Goal: Task Accomplishment & Management: Manage account settings

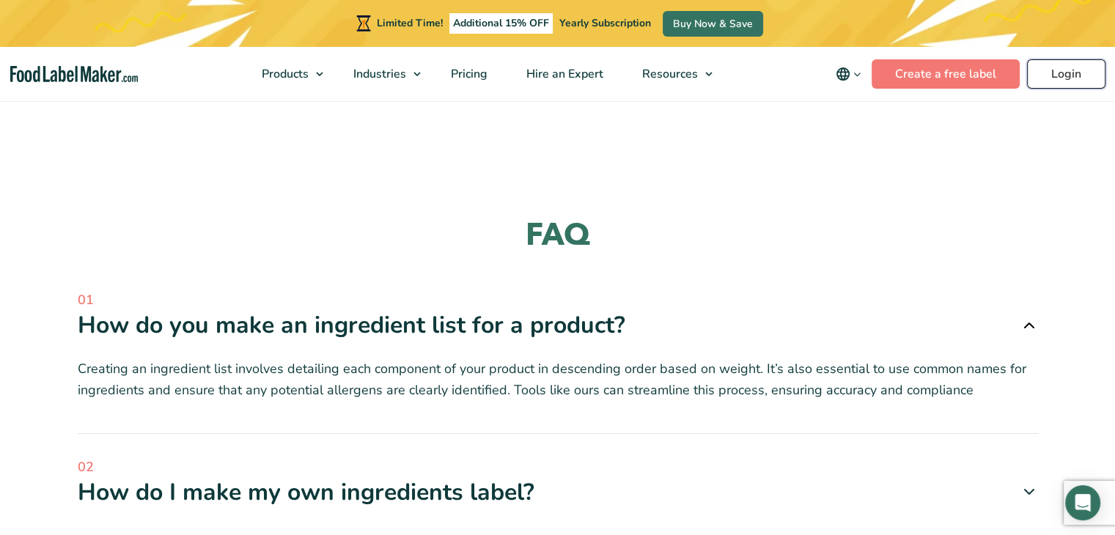
click at [1077, 81] on link "Login" at bounding box center [1066, 73] width 78 height 29
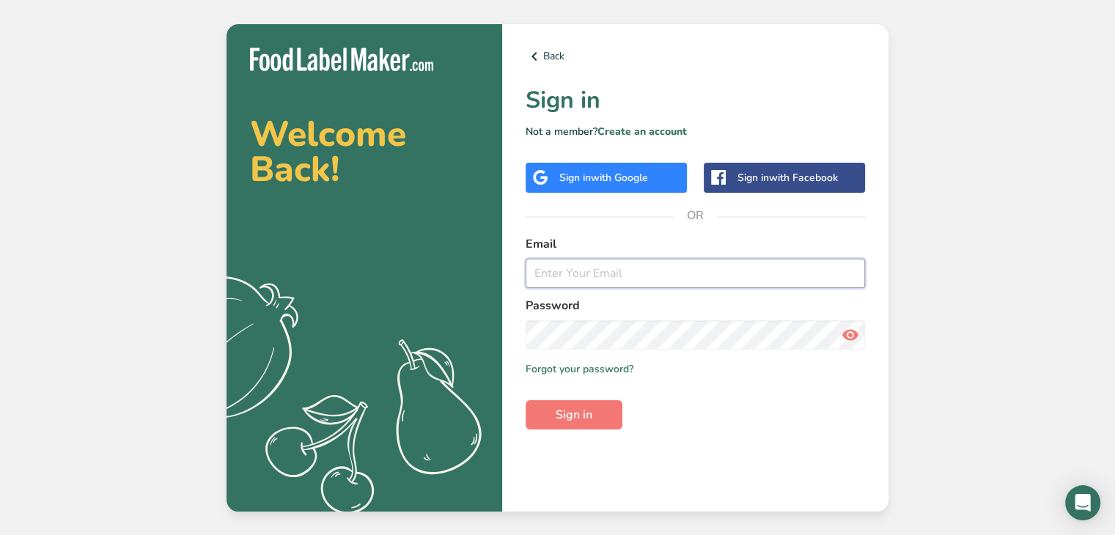
click at [642, 276] on input "email" at bounding box center [696, 273] width 340 height 29
type input "bobby@kabobs2go.com"
click at [554, 409] on button "Sign in" at bounding box center [574, 414] width 97 height 29
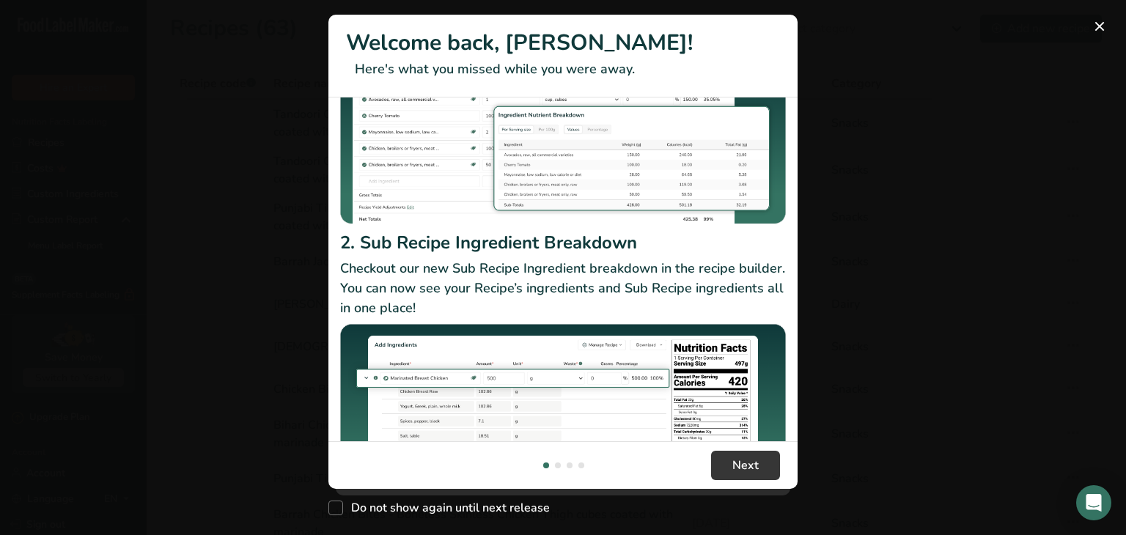
scroll to position [223, 0]
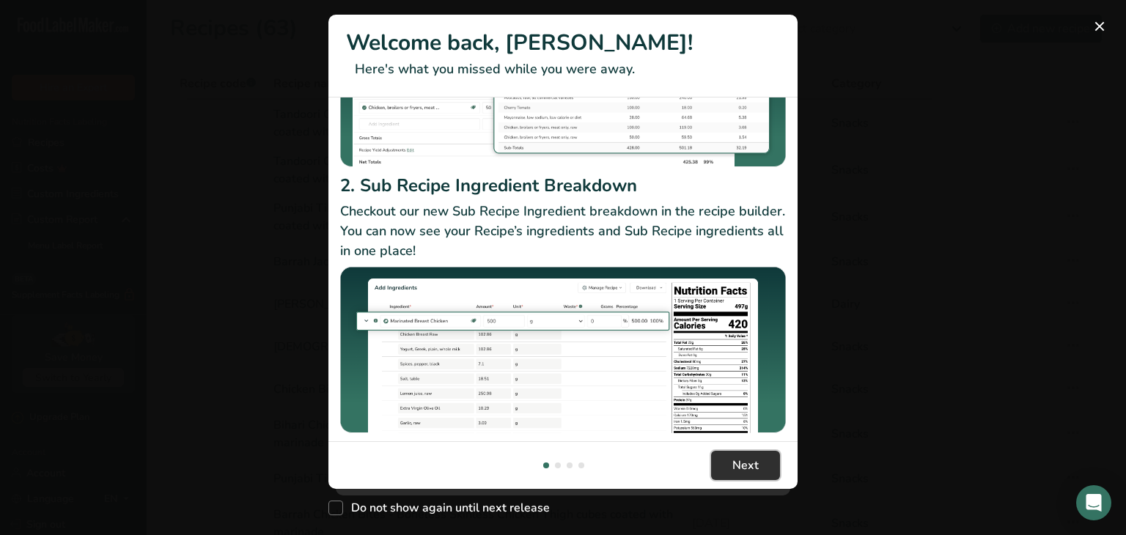
click at [757, 470] on span "Next" at bounding box center [746, 466] width 26 height 18
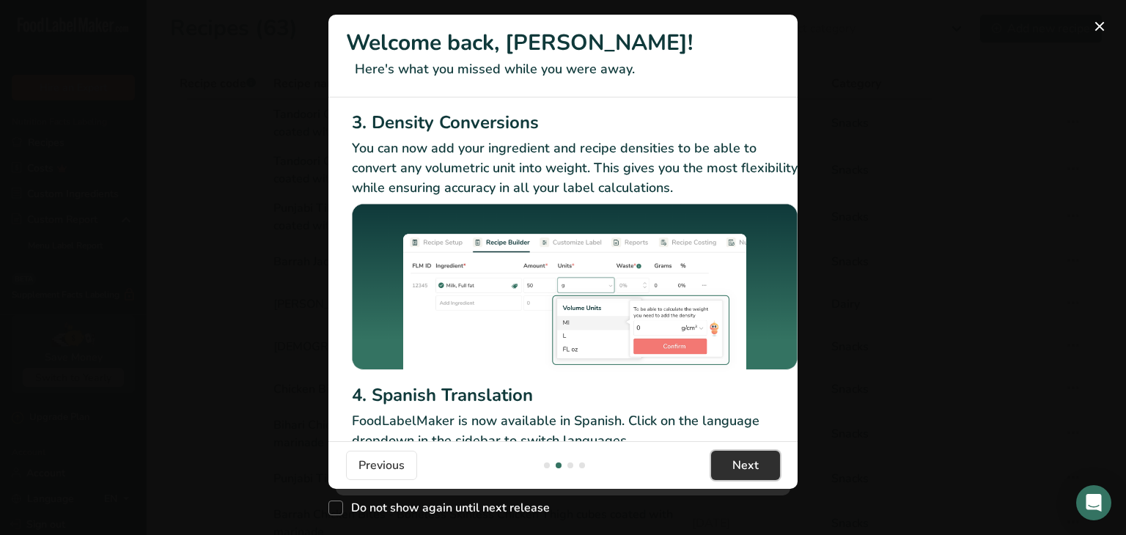
click at [757, 470] on span "Next" at bounding box center [746, 466] width 26 height 18
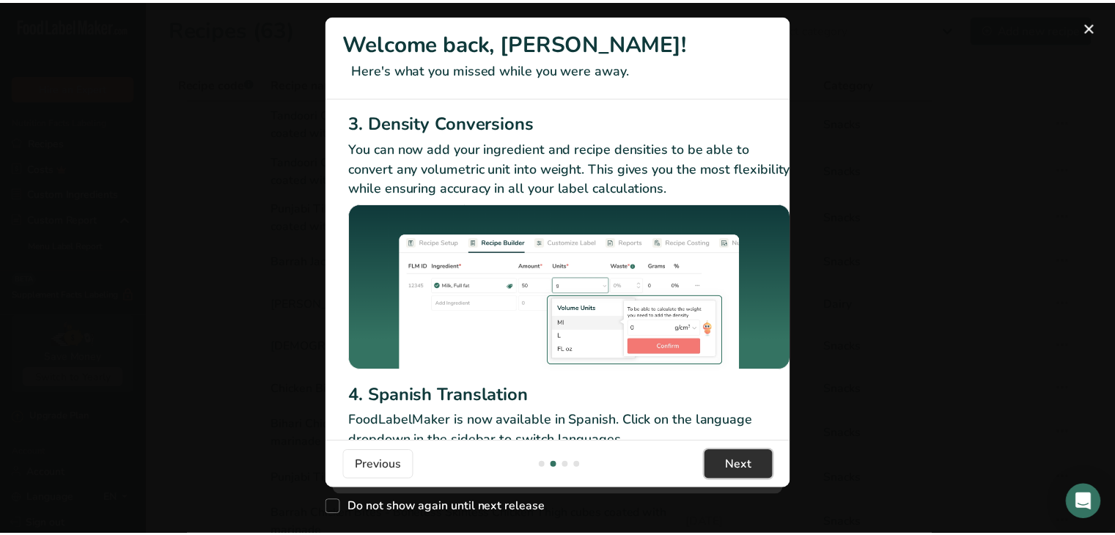
scroll to position [0, 939]
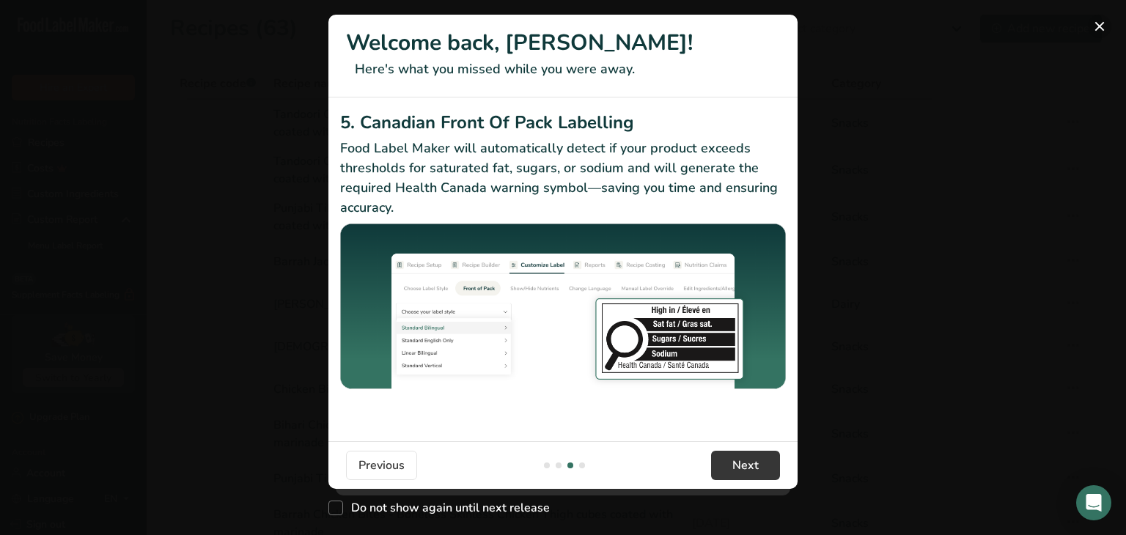
click at [1098, 21] on button "New Features" at bounding box center [1099, 26] width 23 height 23
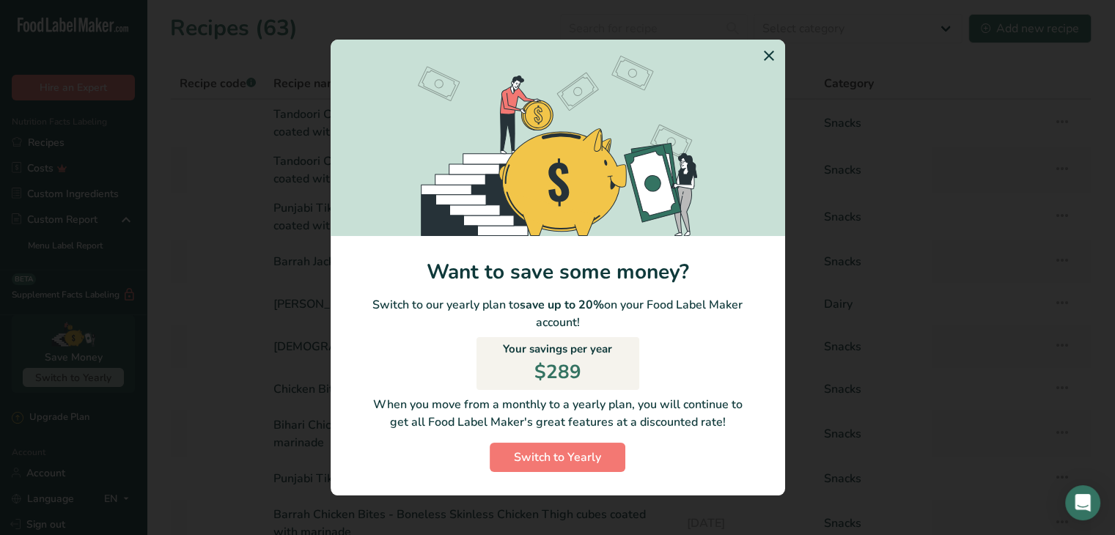
click at [764, 59] on icon "Switch to Yearly Modal" at bounding box center [769, 56] width 18 height 26
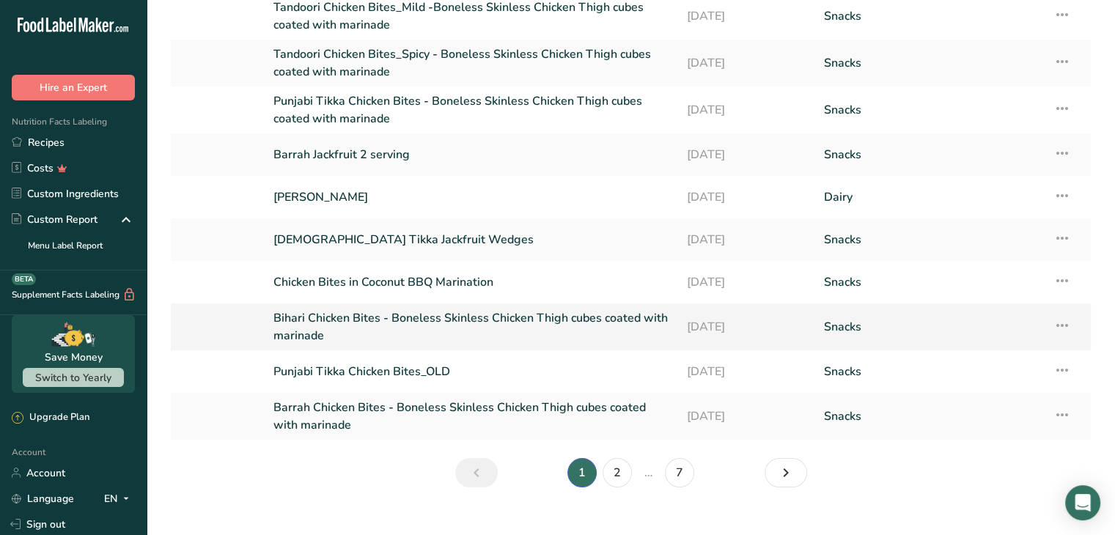
scroll to position [129, 0]
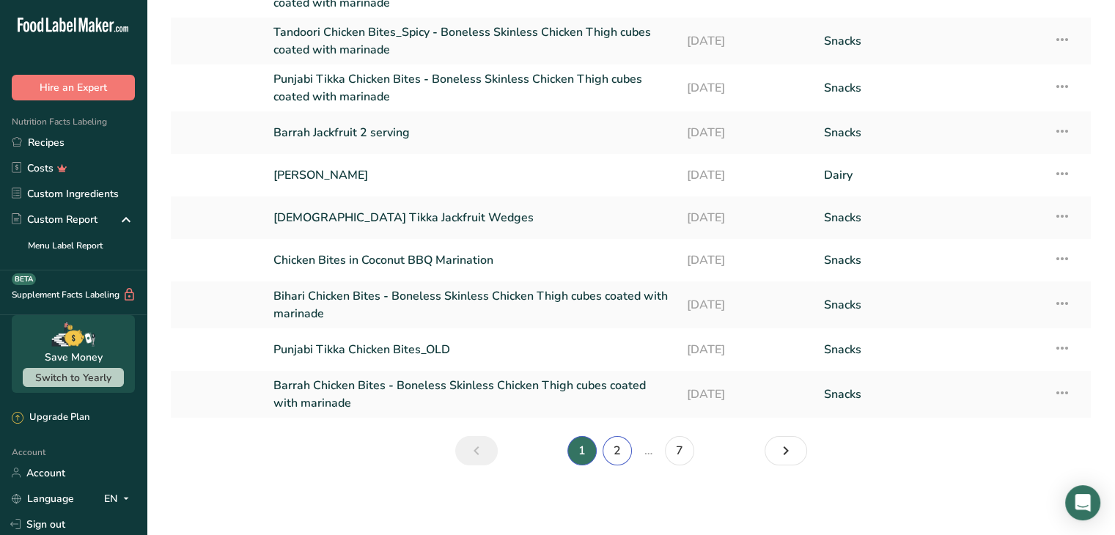
click at [620, 460] on link "2" at bounding box center [617, 450] width 29 height 29
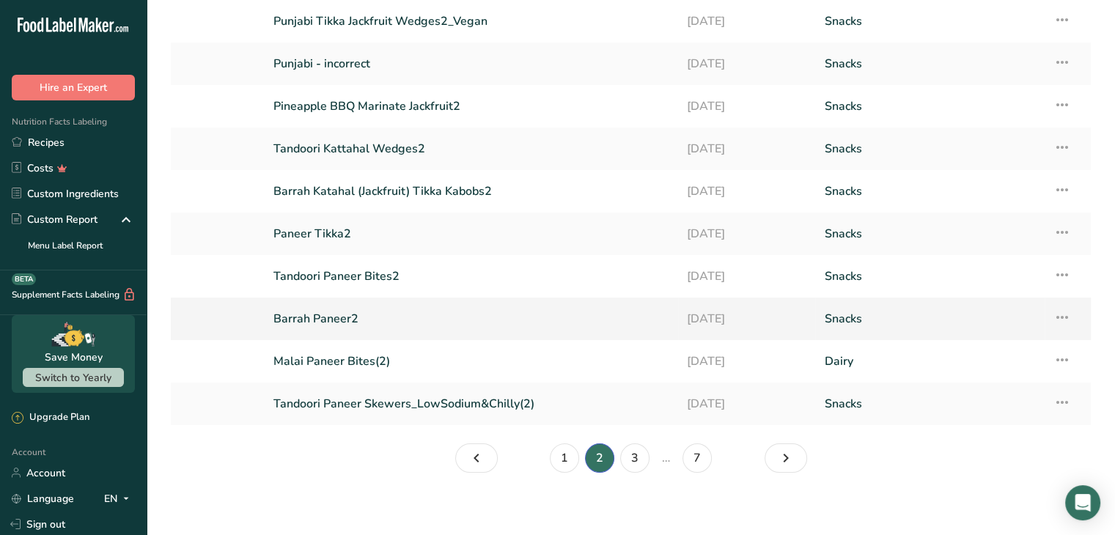
scroll to position [101, 0]
click at [629, 453] on link "3" at bounding box center [634, 456] width 29 height 29
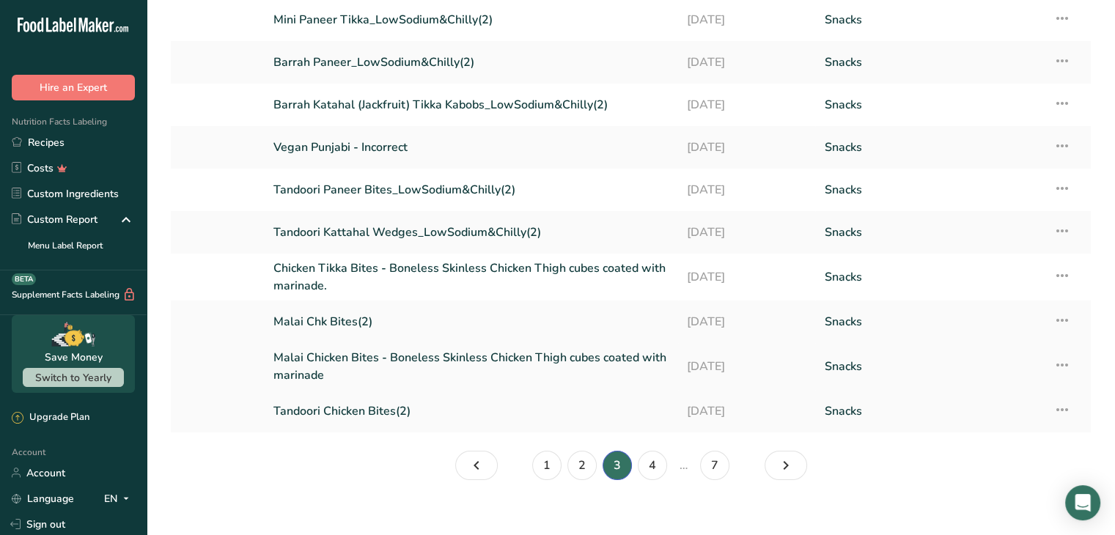
click at [360, 359] on link "Malai Chicken Bites - Boneless Skinless Chicken Thigh cubes coated with marinade" at bounding box center [472, 366] width 396 height 35
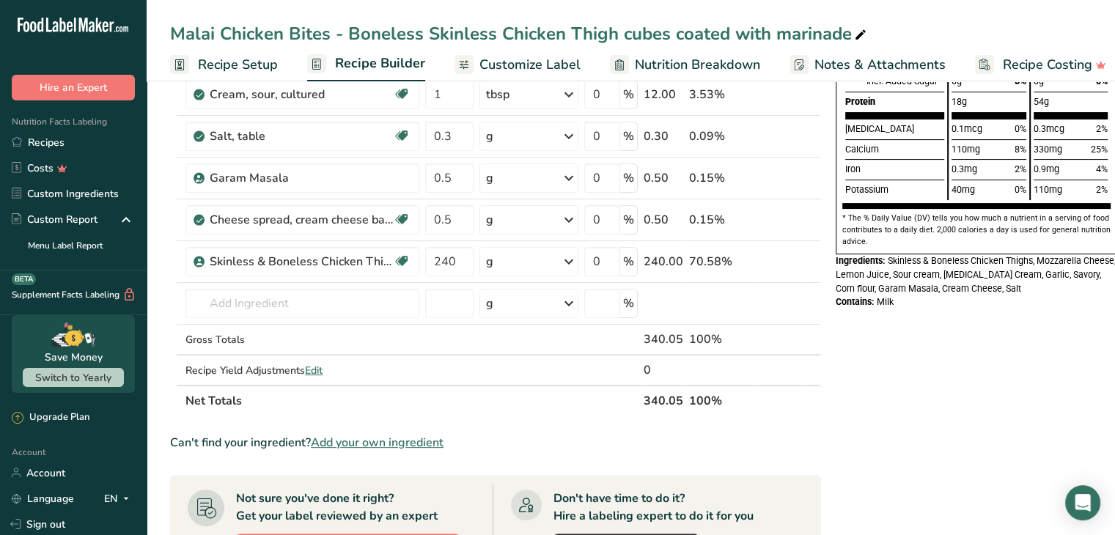
scroll to position [347, 0]
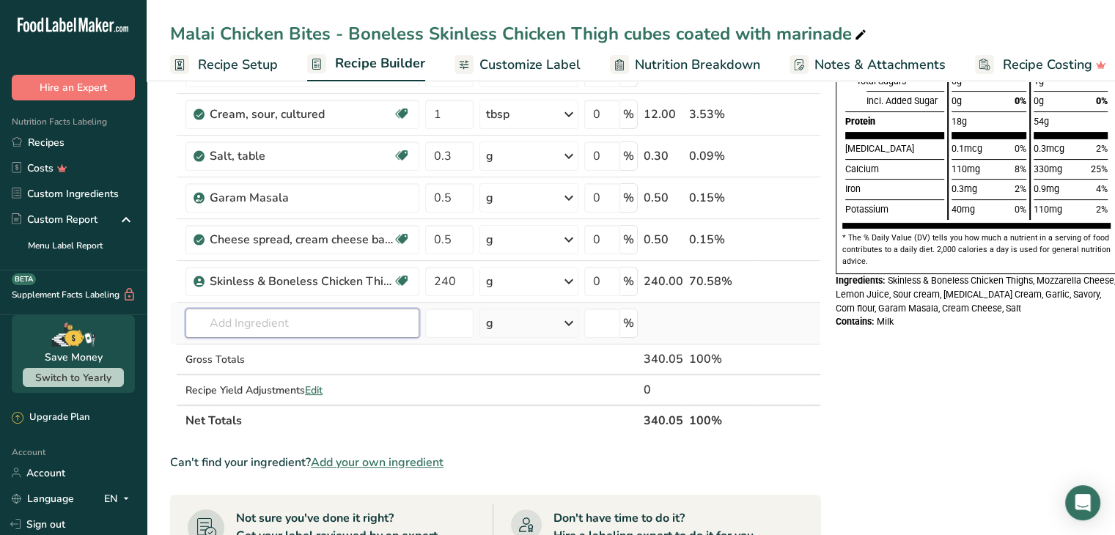
click at [223, 322] on input "text" at bounding box center [303, 323] width 234 height 29
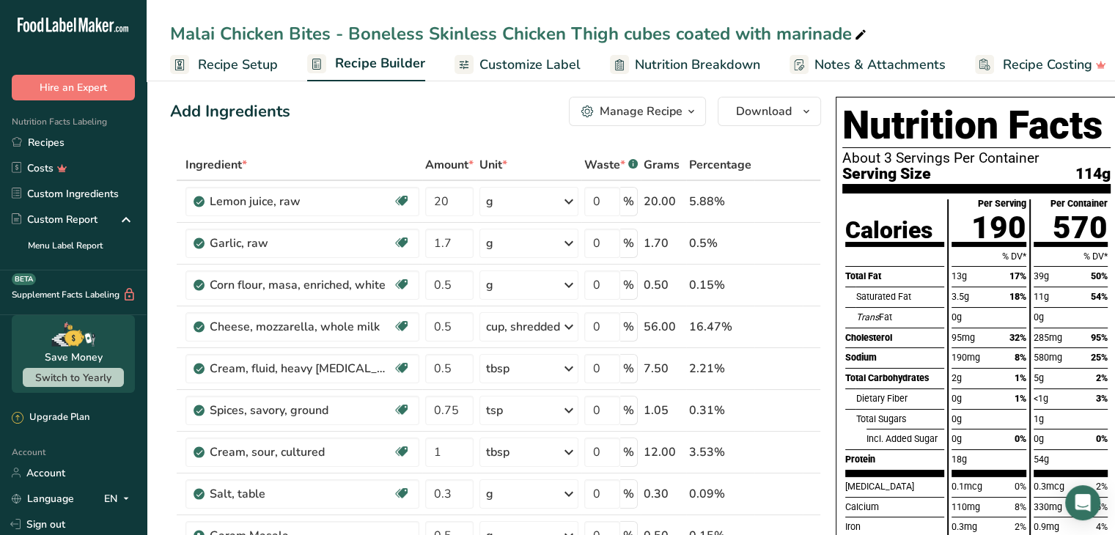
scroll to position [0, 0]
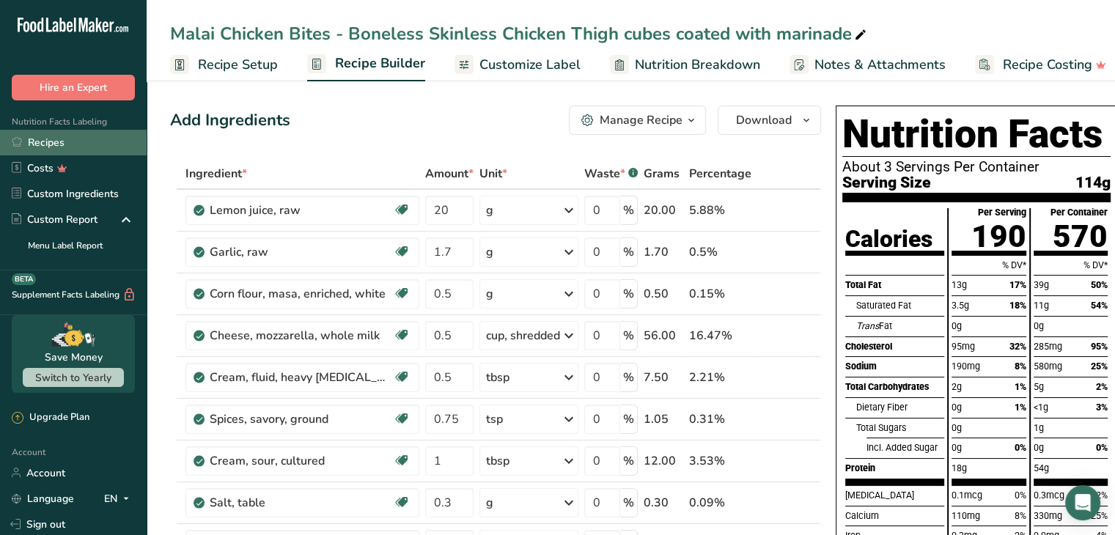
click at [40, 146] on link "Recipes" at bounding box center [73, 143] width 147 height 26
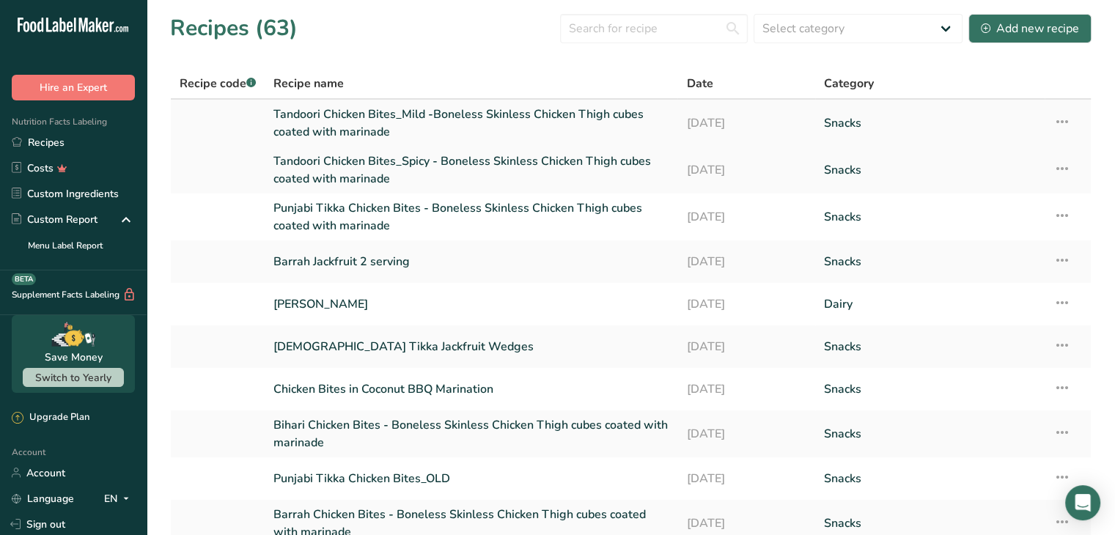
click at [395, 116] on link "Tandoori Chicken Bites_Mild -Boneless Skinless Chicken Thigh cubes coated with …" at bounding box center [471, 123] width 395 height 35
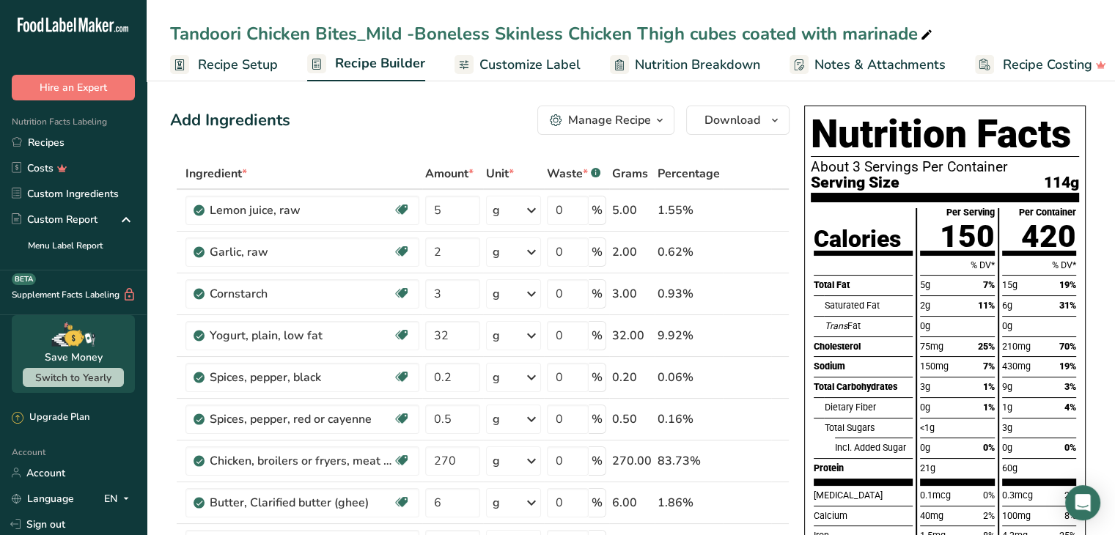
click at [857, 62] on span "Notes & Attachments" at bounding box center [880, 65] width 131 height 20
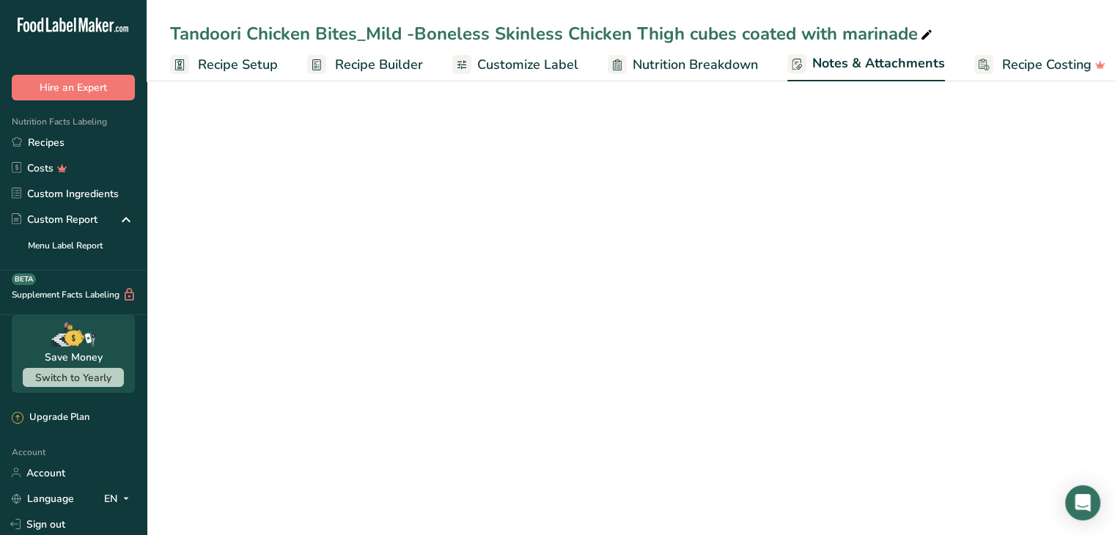
scroll to position [0, 15]
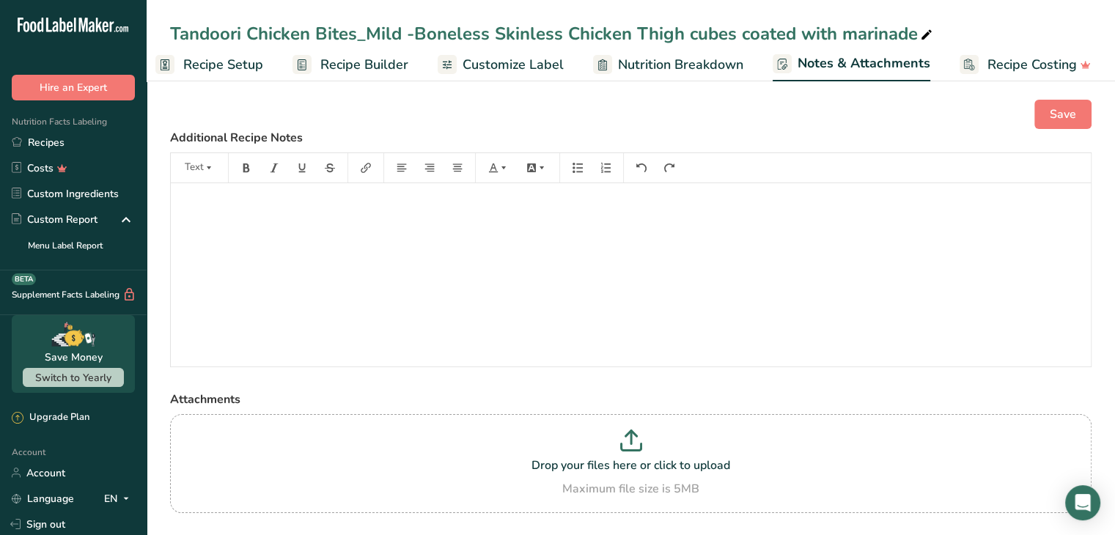
click at [684, 61] on span "Nutrition Breakdown" at bounding box center [680, 65] width 125 height 20
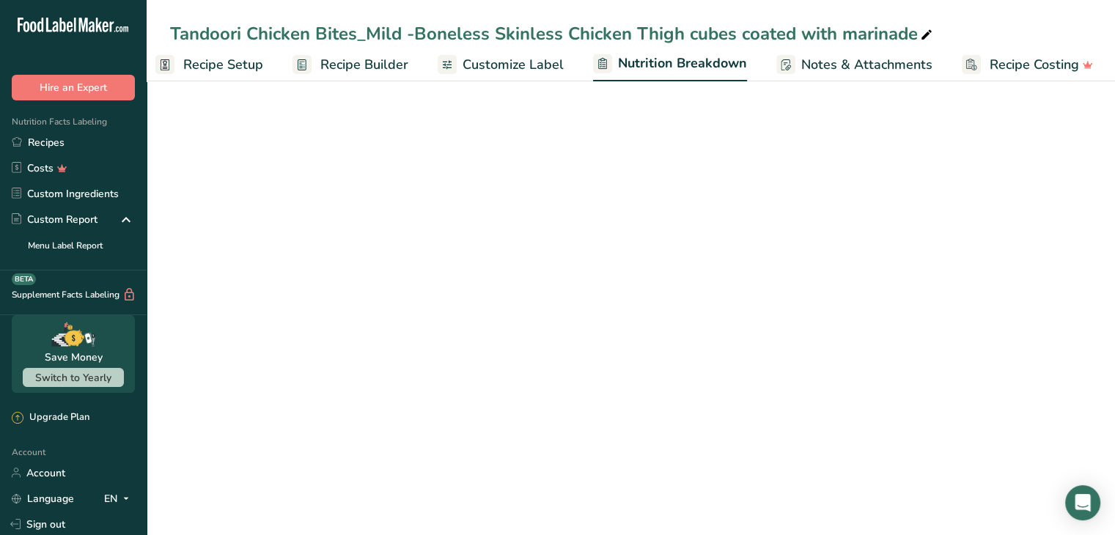
select select "Calories"
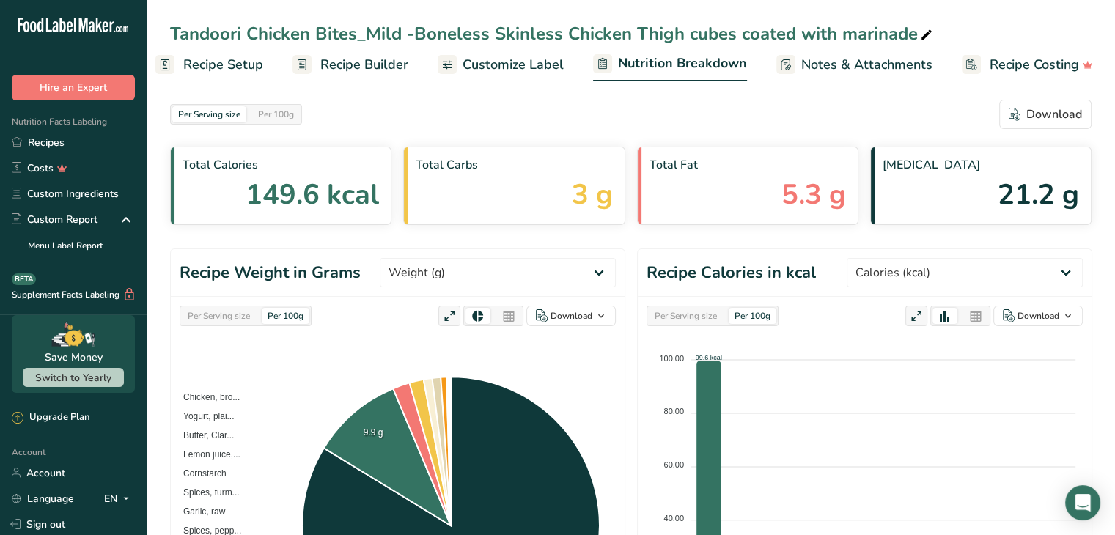
click at [530, 59] on span "Customize Label" at bounding box center [513, 65] width 101 height 20
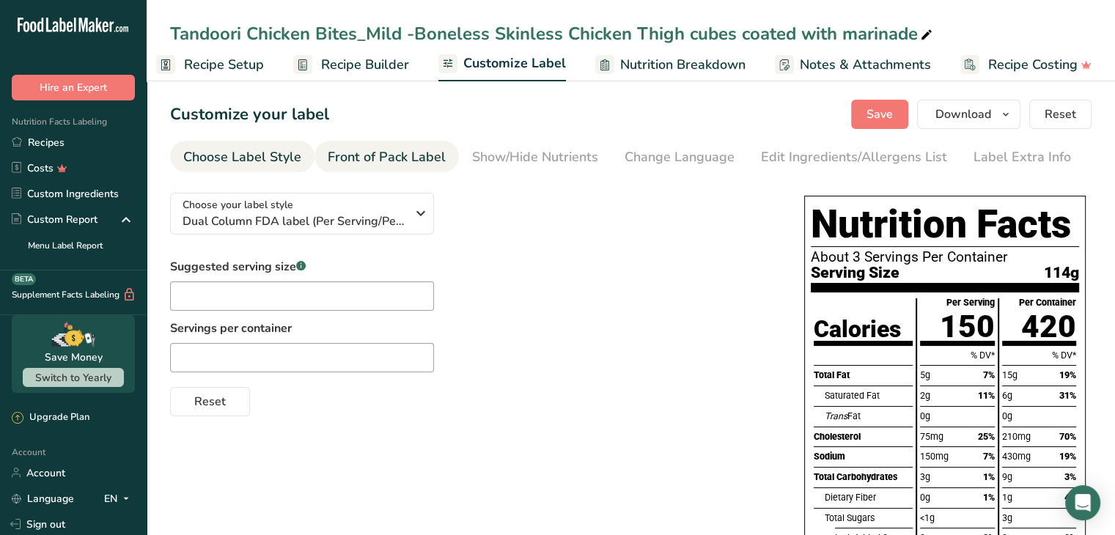
click at [390, 158] on div "Front of Pack Label" at bounding box center [387, 157] width 118 height 20
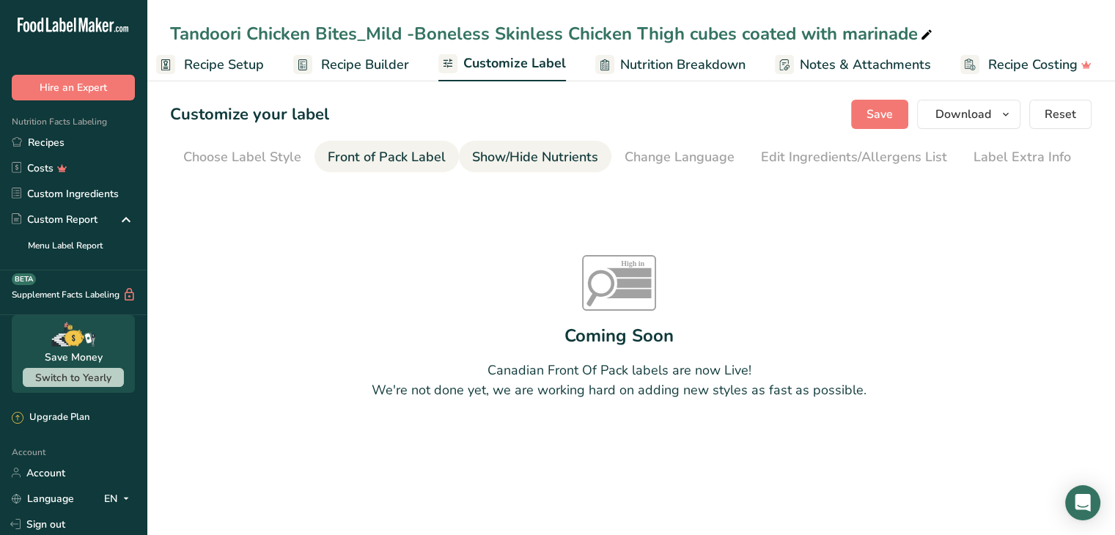
click at [504, 154] on div "Show/Hide Nutrients" at bounding box center [535, 157] width 126 height 20
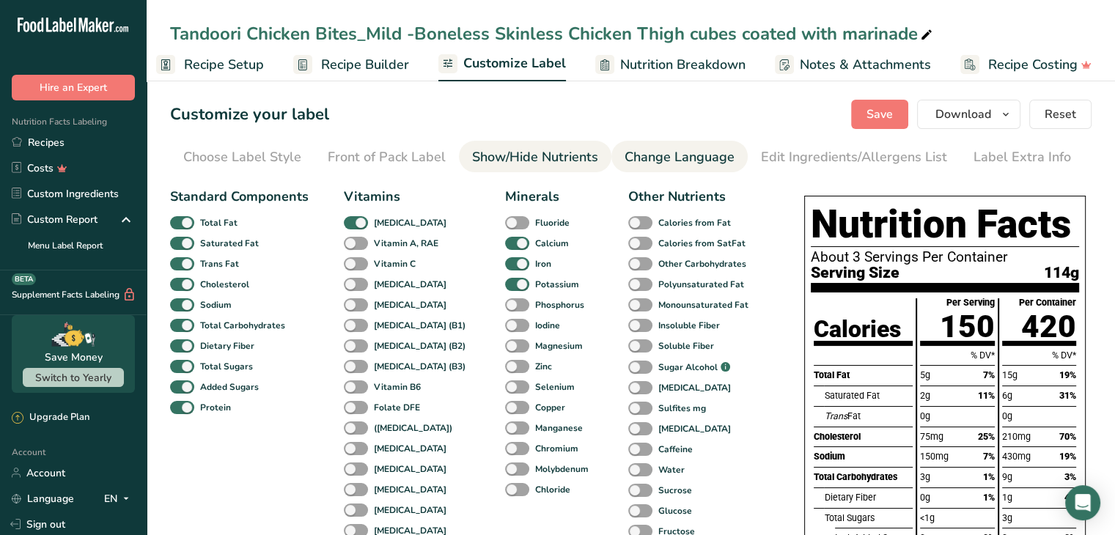
click at [656, 153] on div "Change Language" at bounding box center [680, 157] width 110 height 20
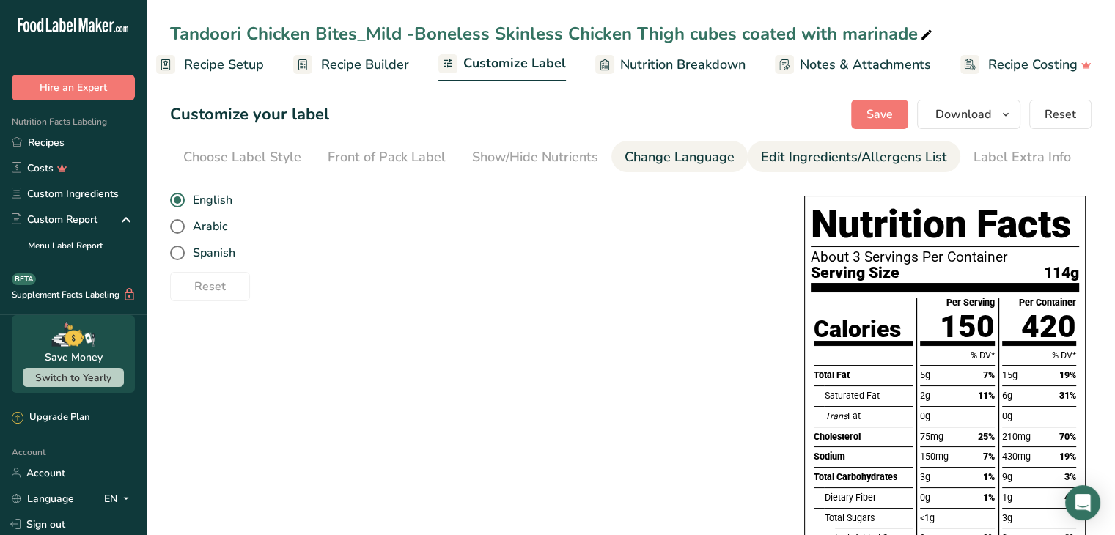
click at [787, 153] on div "Edit Ingredients/Allergens List" at bounding box center [854, 157] width 186 height 20
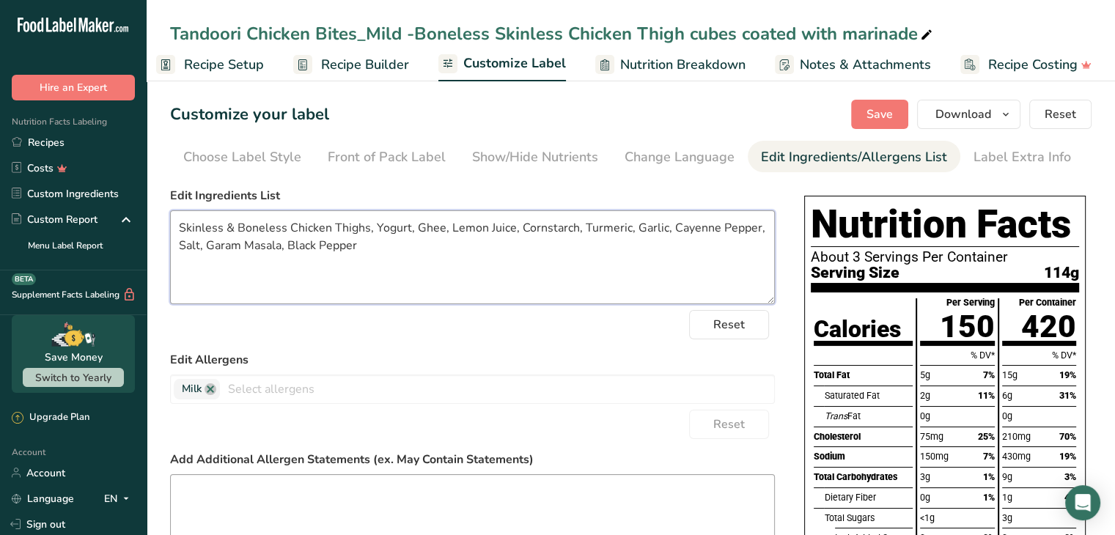
click at [496, 227] on textarea "Skinless & Boneless Chicken Thighs, Yogurt, Ghee, Lemon Juice, Cornstarch, Turm…" at bounding box center [472, 257] width 605 height 94
click at [401, 249] on textarea "Skinless & Boneless Chicken Thighs, Yogurt, Ghee, Lemon Juice, Cornstarch, Turm…" at bounding box center [472, 257] width 605 height 94
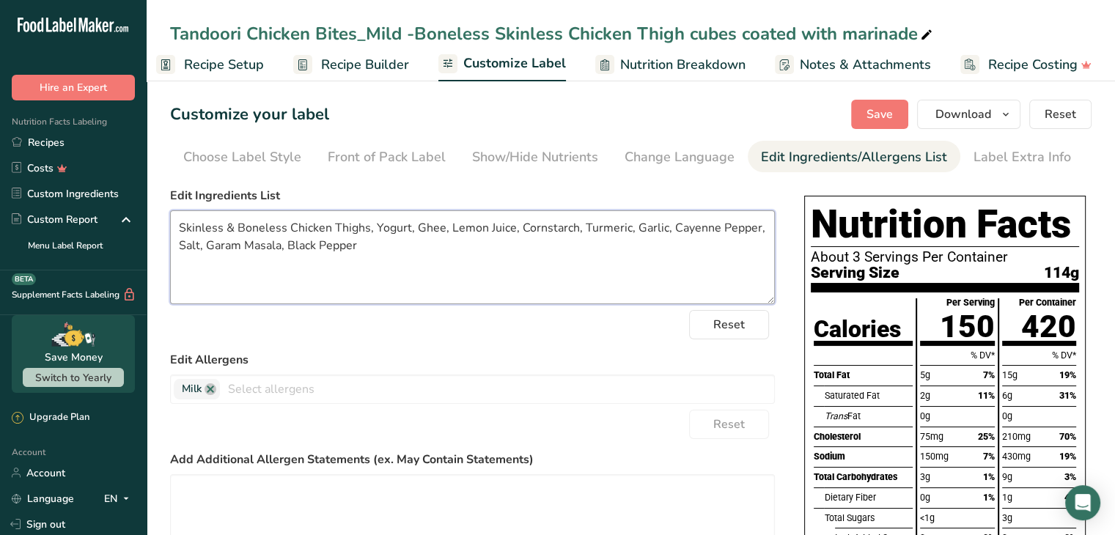
click at [401, 249] on textarea "Skinless & Boneless Chicken Thighs, Yogurt, Ghee, Lemon Juice, Cornstarch, Turm…" at bounding box center [472, 257] width 605 height 94
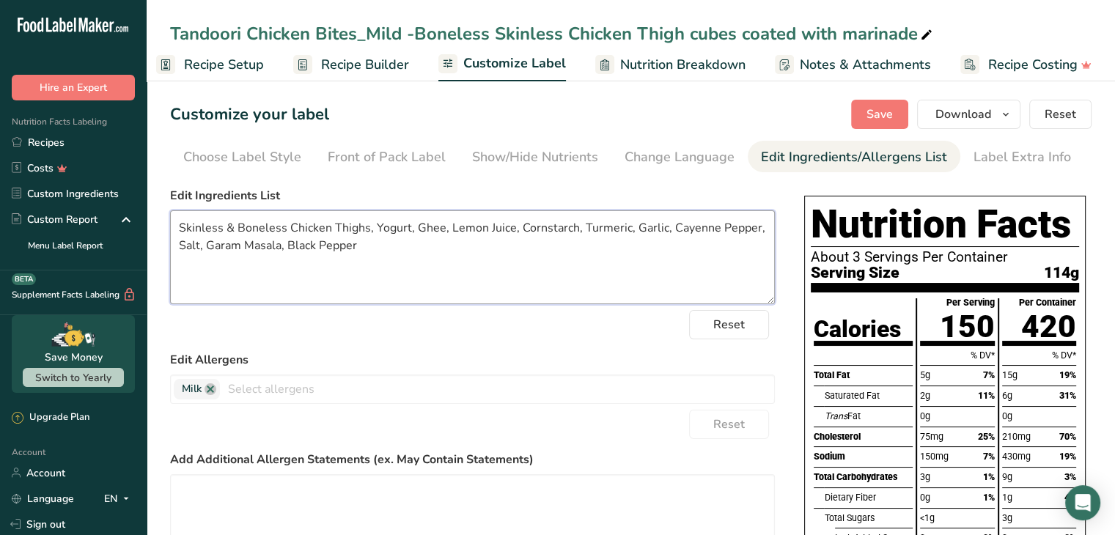
click at [401, 249] on textarea "Skinless & Boneless Chicken Thighs, Yogurt, Ghee, Lemon Juice, Cornstarch, Turm…" at bounding box center [472, 257] width 605 height 94
click at [36, 142] on link "Recipes" at bounding box center [73, 143] width 147 height 26
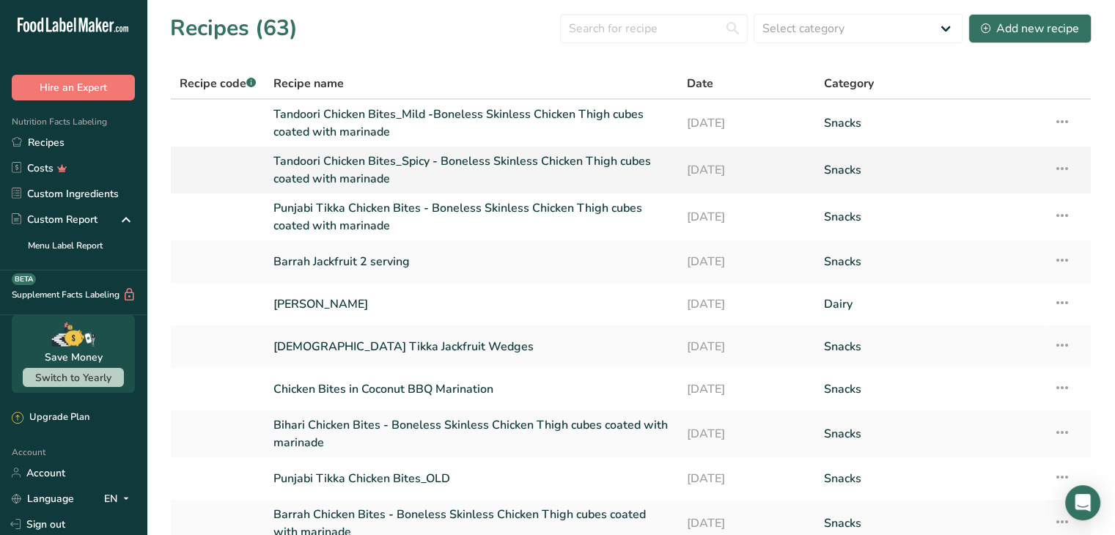
click at [345, 171] on link "Tandoori Chicken Bites_Spicy - Boneless Skinless Chicken Thigh cubes coated wit…" at bounding box center [471, 170] width 395 height 35
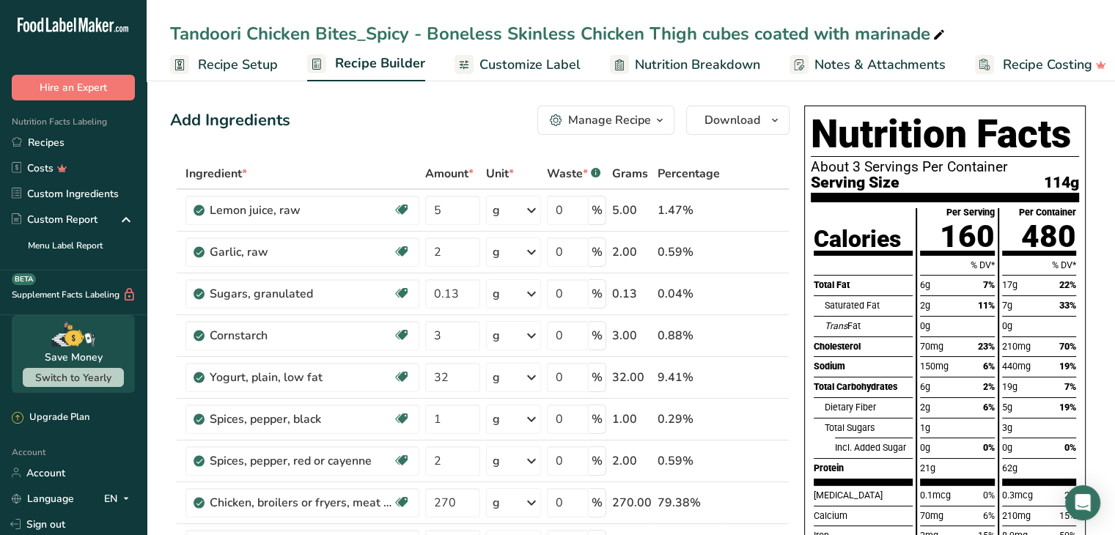
click at [531, 60] on span "Customize Label" at bounding box center [530, 65] width 101 height 20
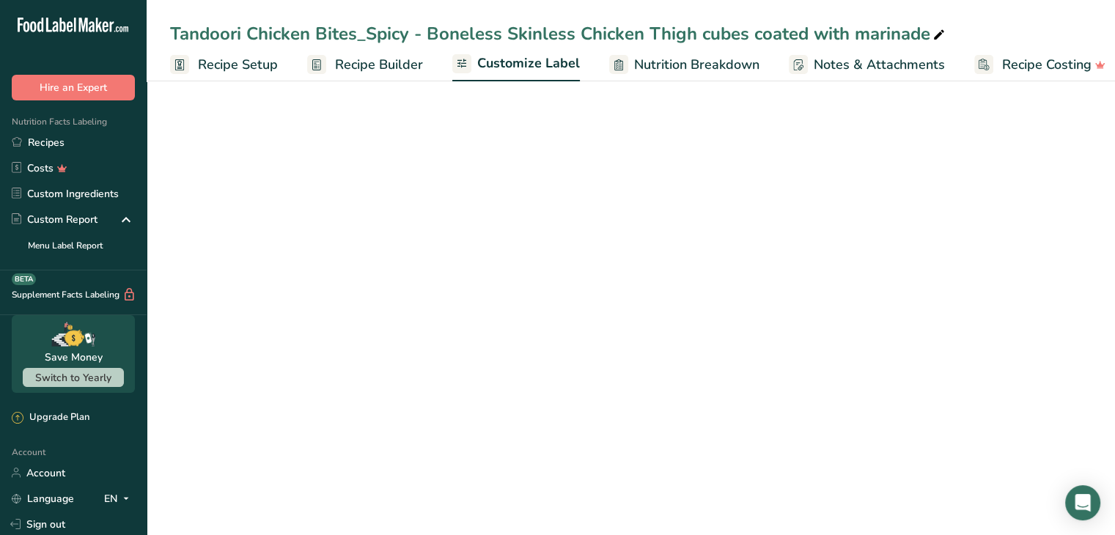
scroll to position [0, 14]
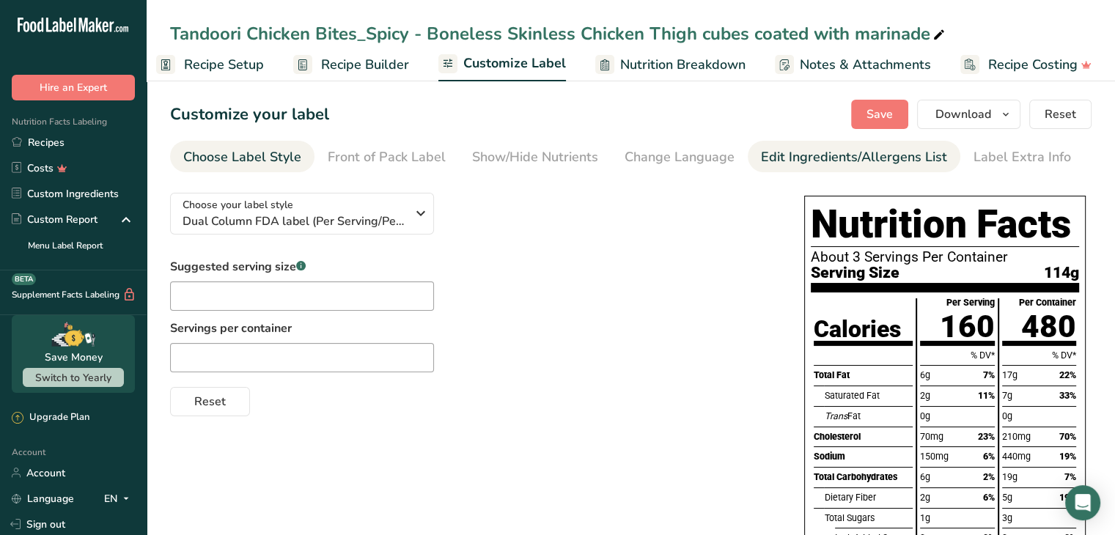
click at [763, 156] on div "Edit Ingredients/Allergens List" at bounding box center [854, 157] width 186 height 20
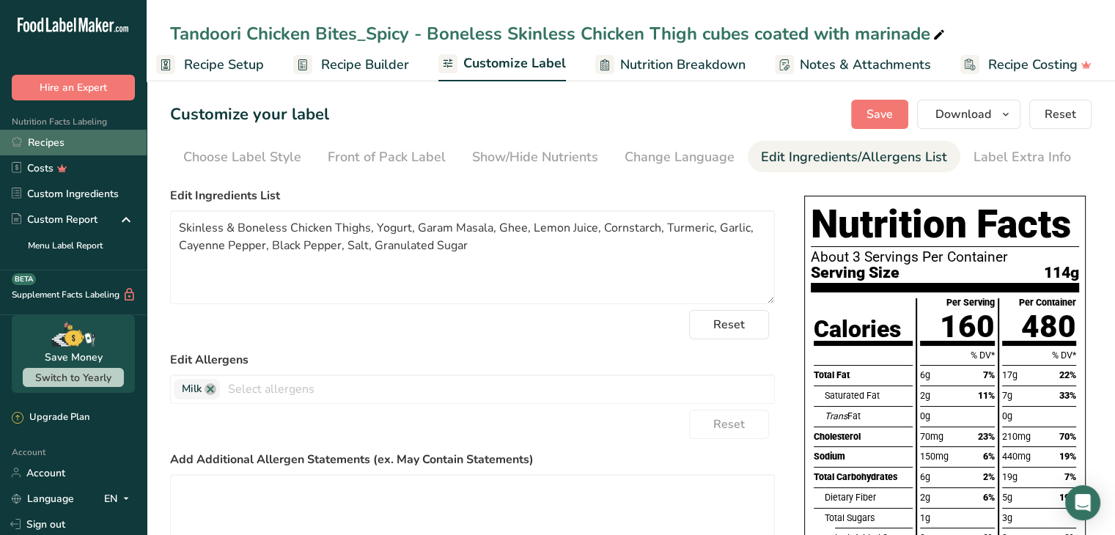
click at [55, 139] on link "Recipes" at bounding box center [73, 143] width 147 height 26
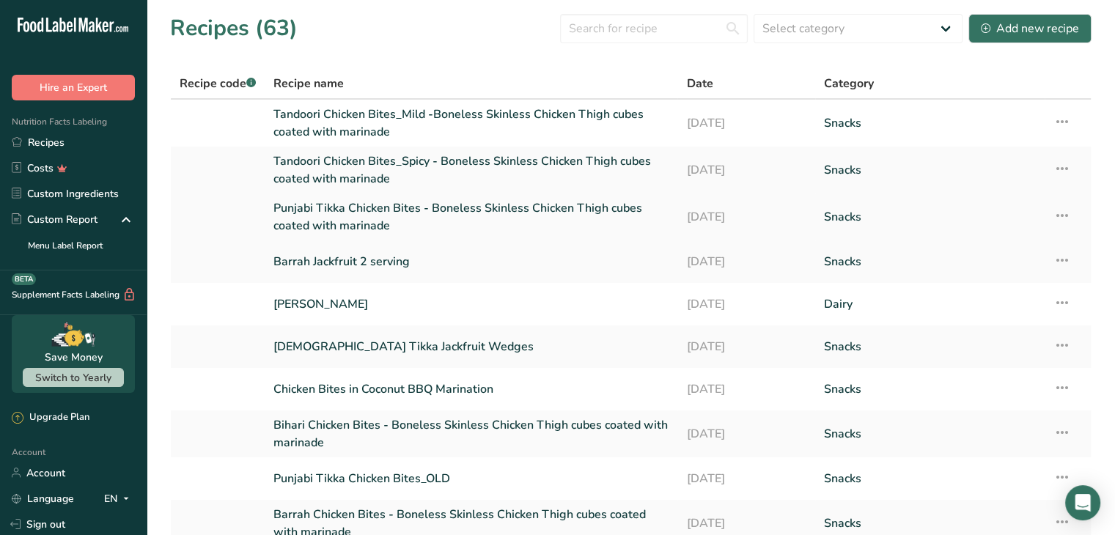
click at [323, 221] on link "Punjabi Tikka Chicken Bites - Boneless Skinless Chicken Thigh cubes coated with…" at bounding box center [471, 216] width 395 height 35
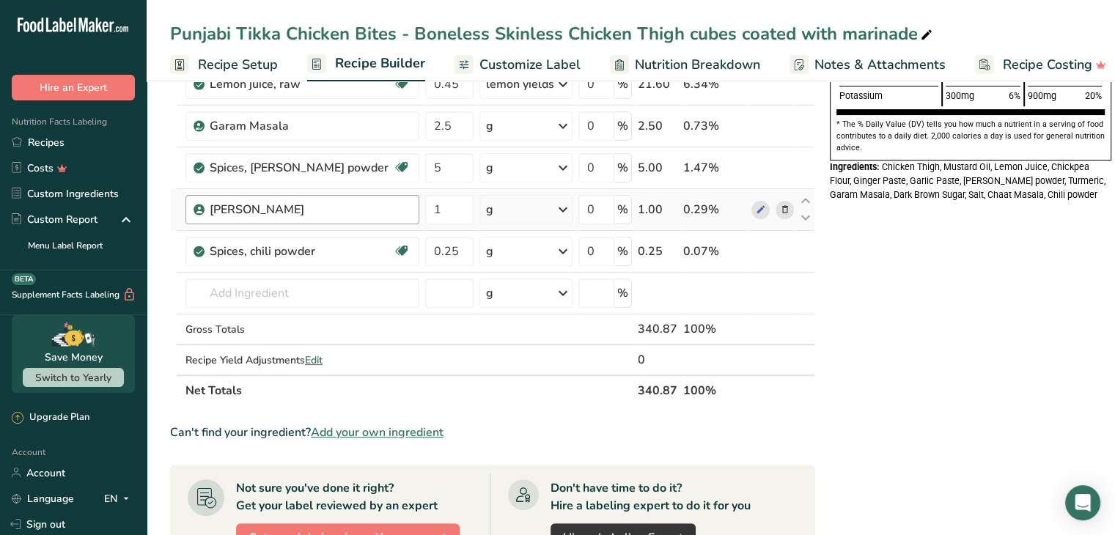
scroll to position [461, 0]
click at [758, 204] on icon at bounding box center [761, 209] width 10 height 15
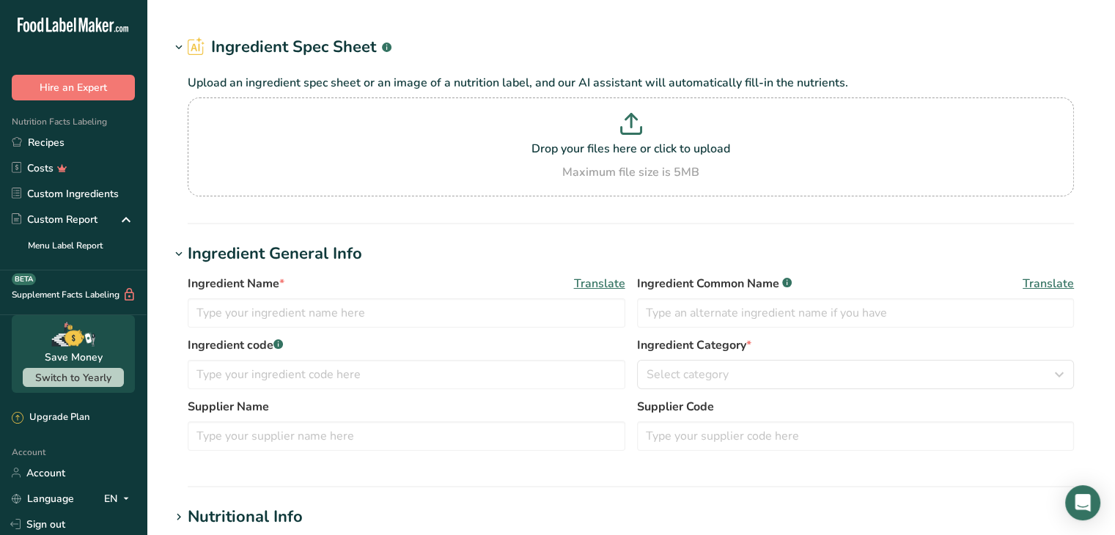
type input "[PERSON_NAME]"
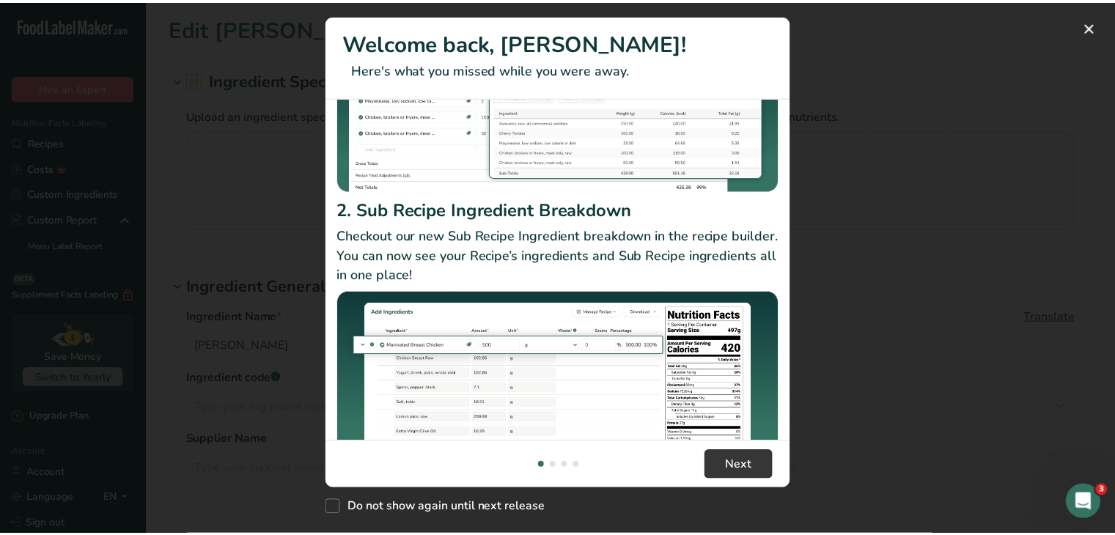
scroll to position [205, 0]
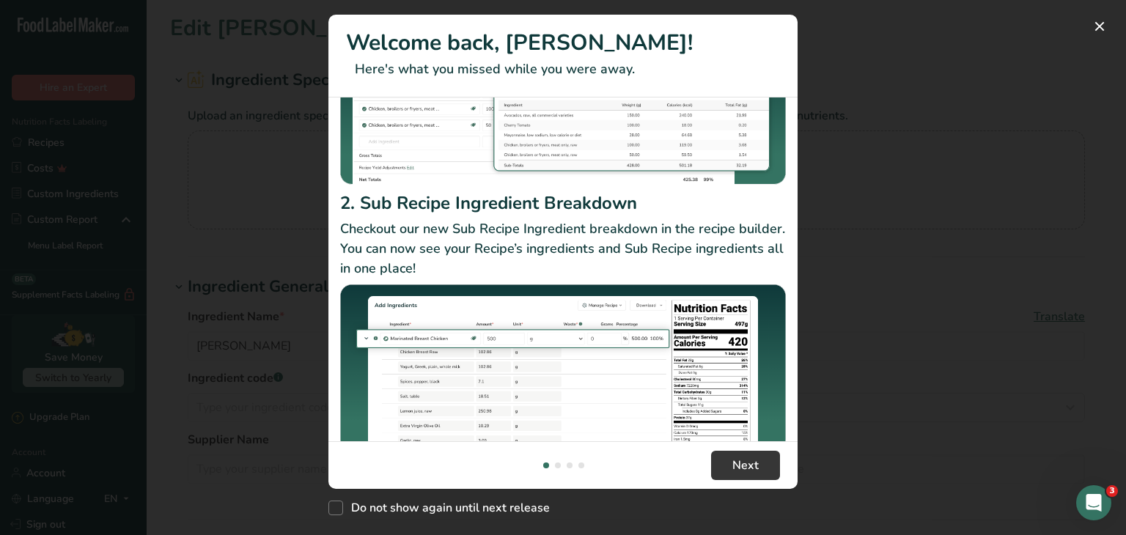
click at [452, 366] on img "New Features" at bounding box center [563, 368] width 446 height 166
click at [1097, 26] on button "New Features" at bounding box center [1099, 26] width 23 height 23
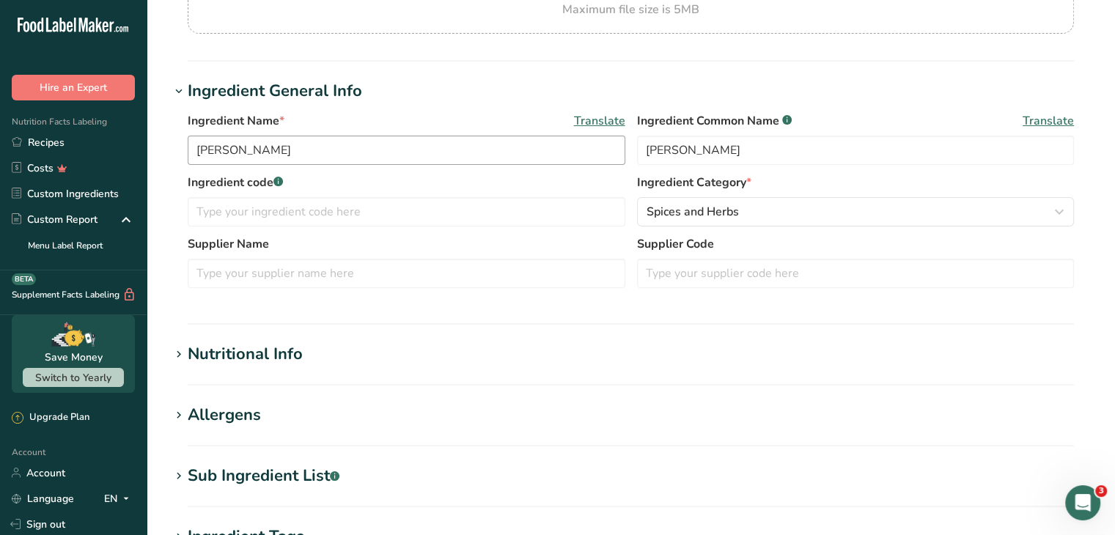
scroll to position [197, 0]
click at [179, 349] on icon at bounding box center [178, 354] width 13 height 21
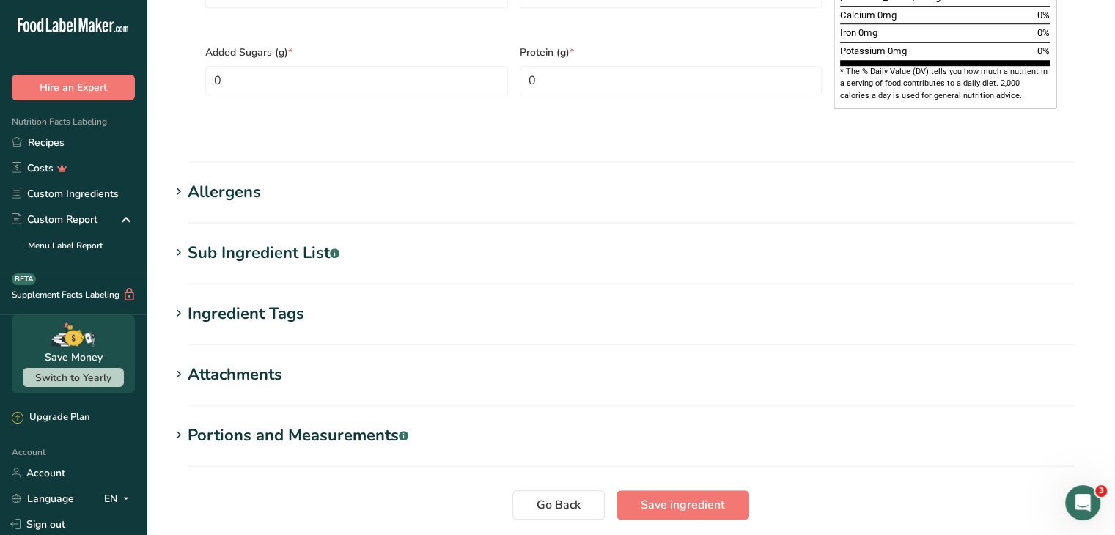
scroll to position [1104, 0]
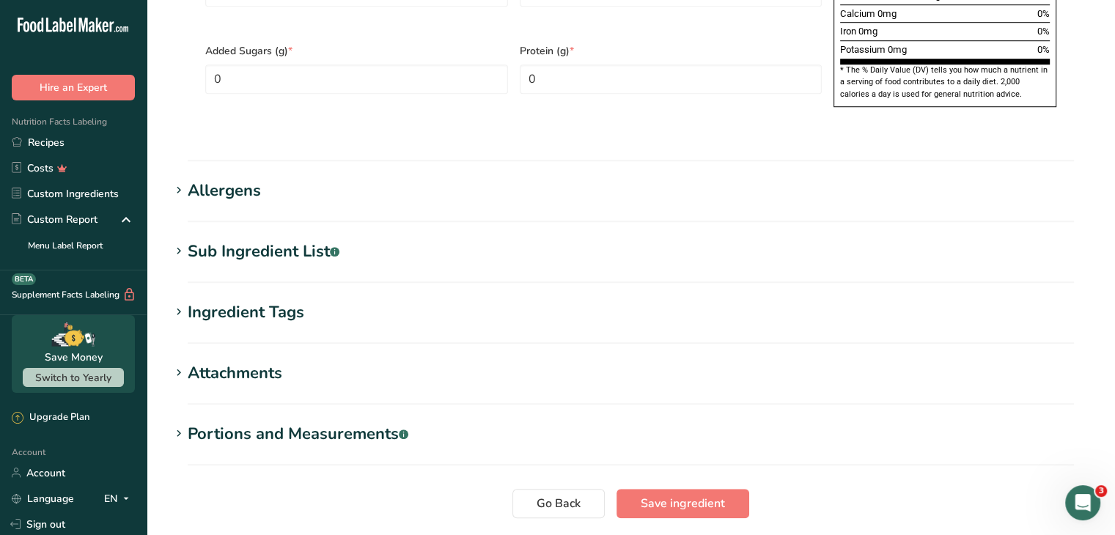
click at [180, 241] on icon at bounding box center [178, 251] width 13 height 21
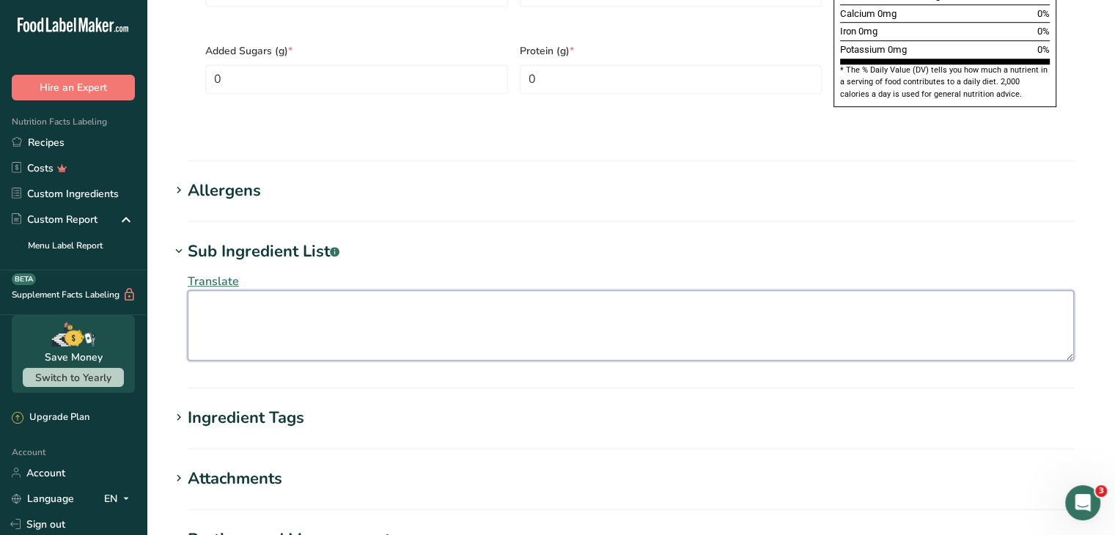
click at [226, 290] on textarea at bounding box center [631, 325] width 887 height 70
paste textarea "Salt white, Dry Mango, Salt black, Cumin, Musk melon, Black Pepper, Pomegranate…"
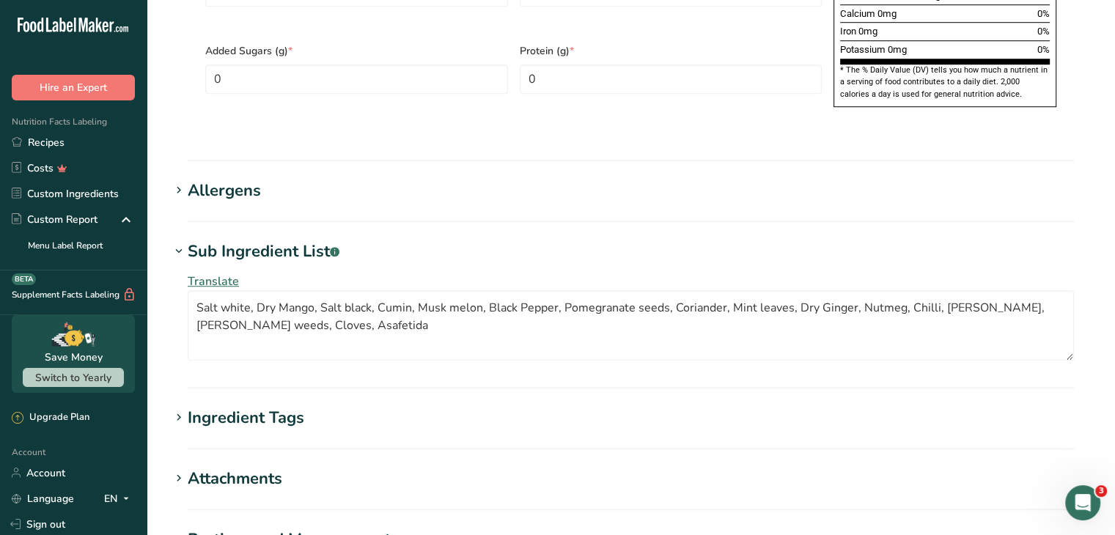
click at [253, 335] on section "Sub Ingredient List .a-a{fill:#347362;}.b-a{fill:#fff;} Translate Salt white, D…" at bounding box center [631, 314] width 922 height 149
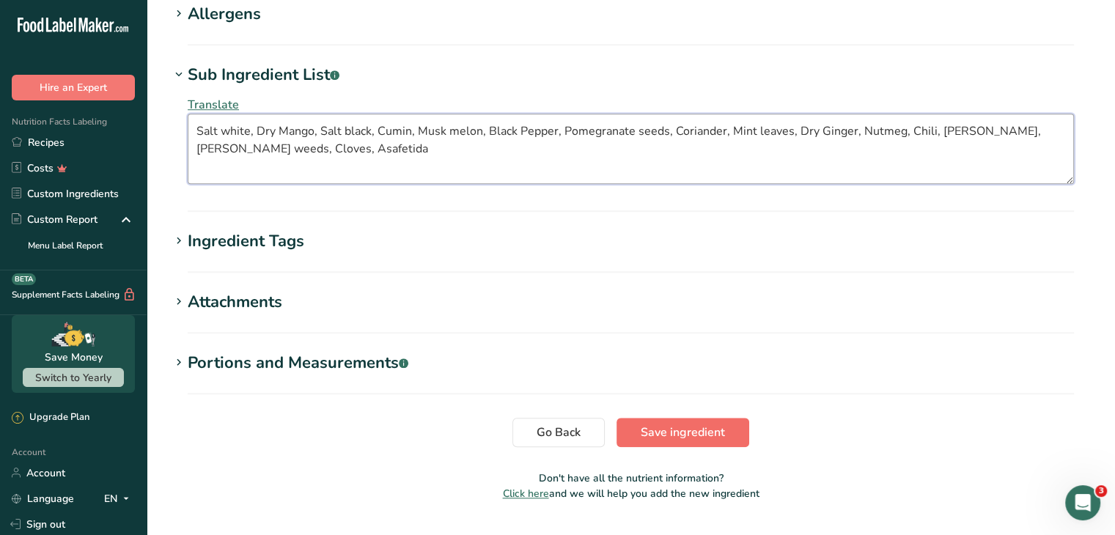
type textarea "Salt white, Dry Mango, Salt black, Cumin, Musk melon, Black Pepper, Pomegranate…"
click at [683, 424] on span "Save ingredient" at bounding box center [683, 433] width 84 height 18
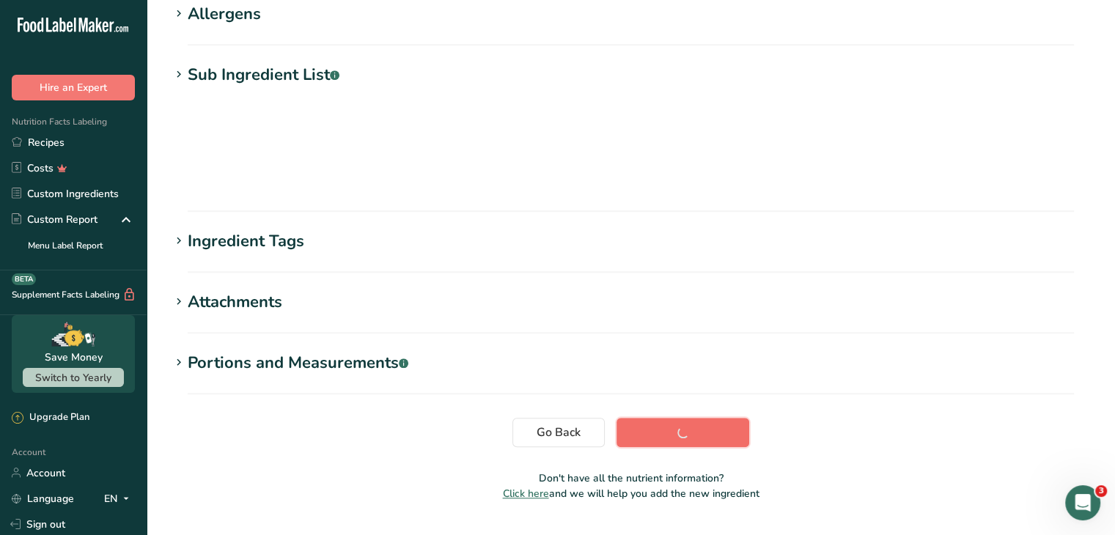
scroll to position [180, 0]
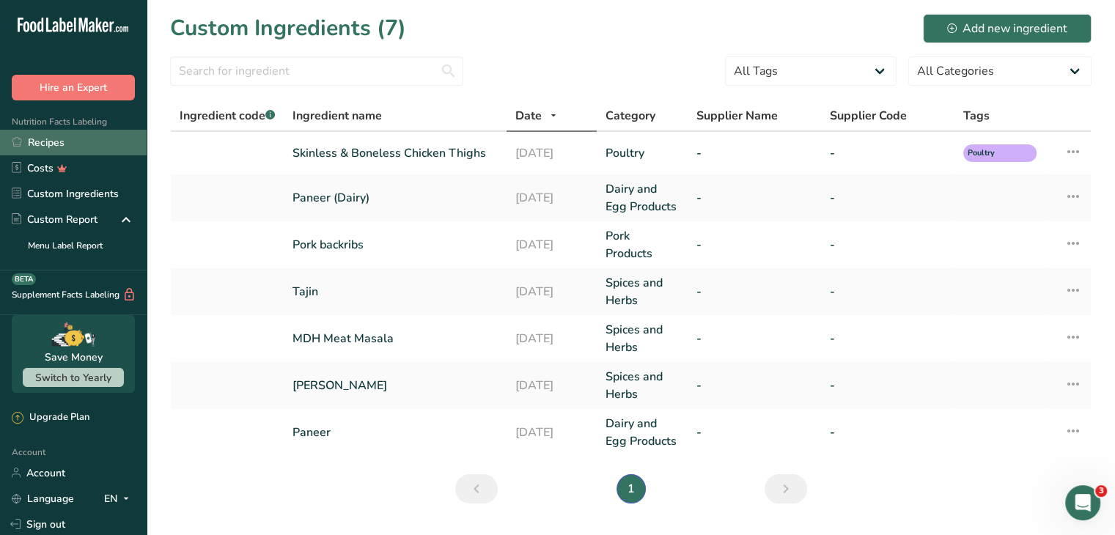
click at [40, 144] on link "Recipes" at bounding box center [73, 143] width 147 height 26
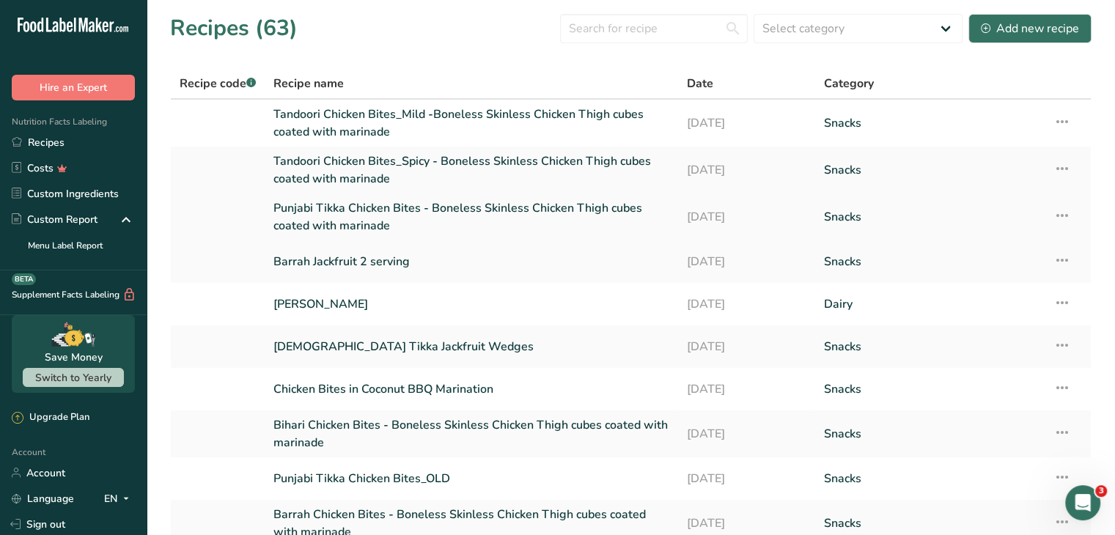
click at [302, 218] on link "Punjabi Tikka Chicken Bites - Boneless Skinless Chicken Thigh cubes coated with…" at bounding box center [471, 216] width 395 height 35
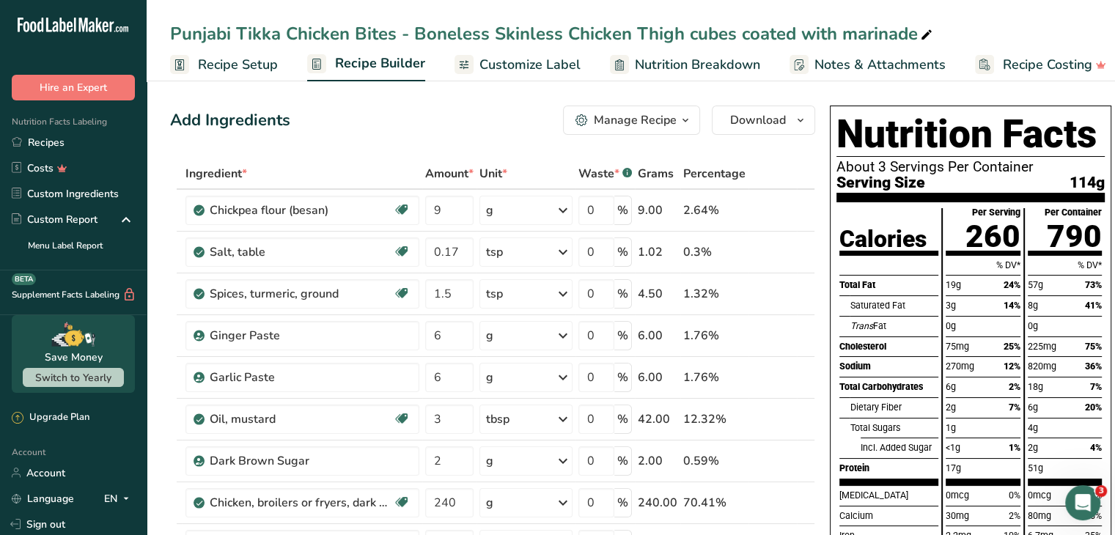
click at [513, 62] on span "Customize Label" at bounding box center [530, 65] width 101 height 20
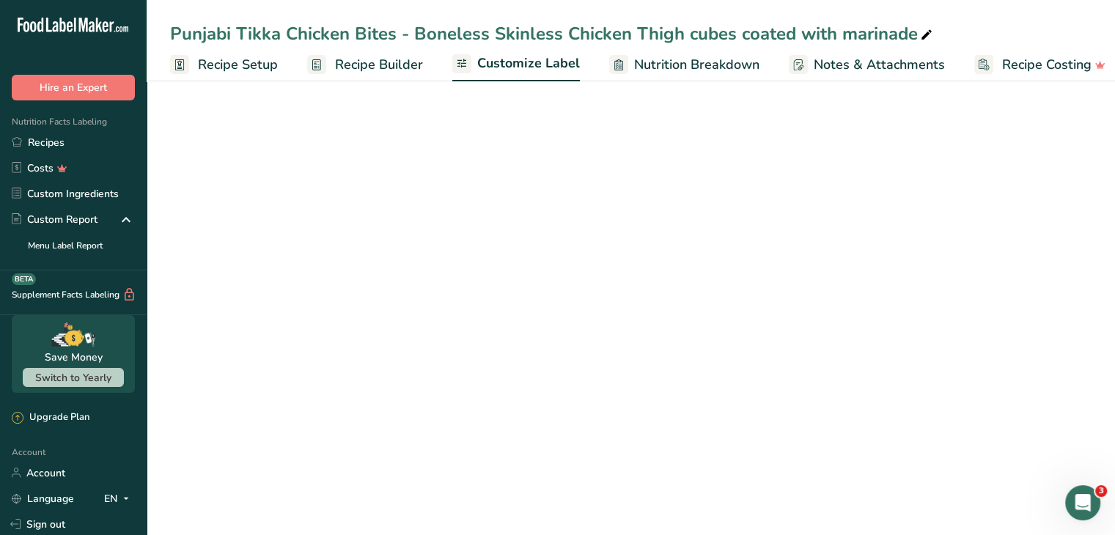
scroll to position [0, 14]
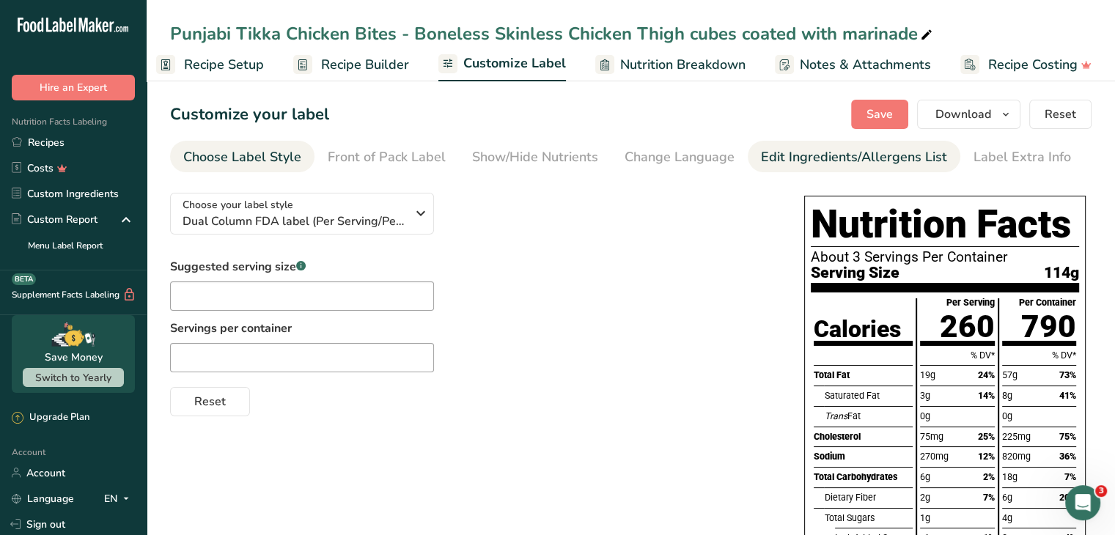
click at [789, 158] on div "Edit Ingredients/Allergens List" at bounding box center [854, 157] width 186 height 20
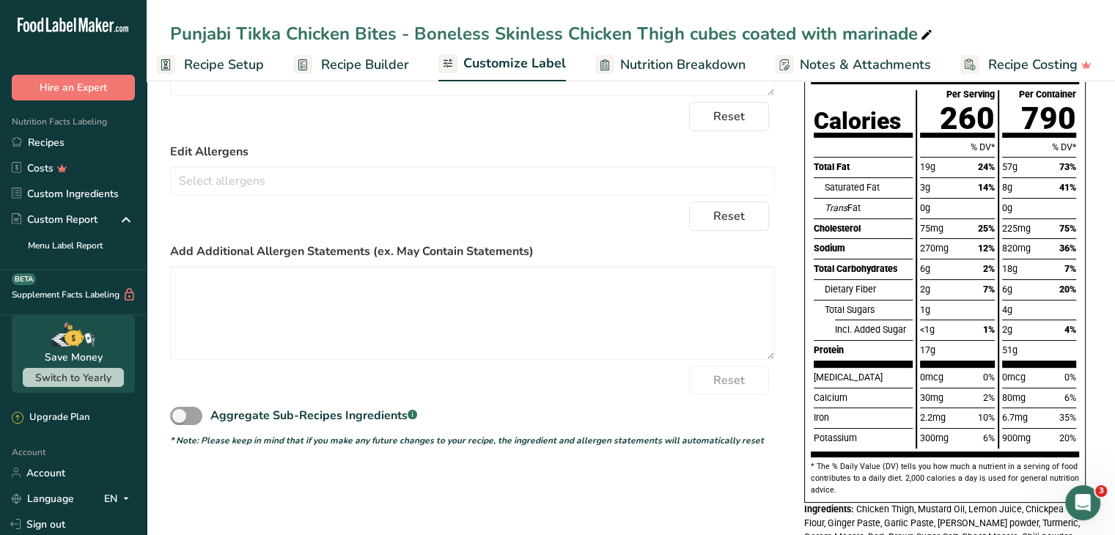
scroll to position [207, 0]
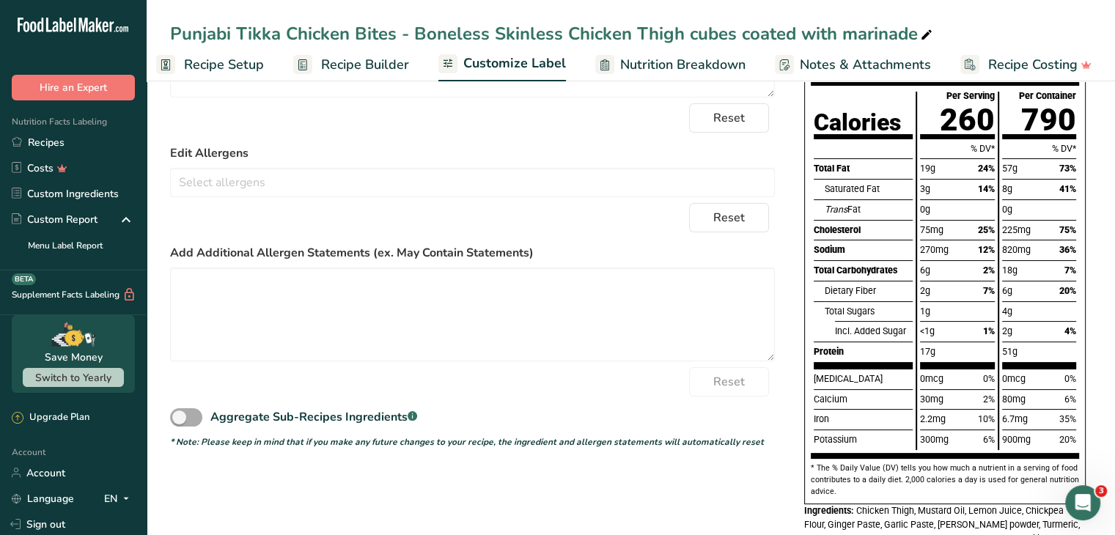
click at [180, 415] on span at bounding box center [186, 417] width 32 height 18
click at [180, 415] on input "Aggregate Sub-Recipes Ingredients .a-a{fill:#347362;}.b-a{fill:#fff;}" at bounding box center [175, 418] width 10 height 10
checkbox input "true"
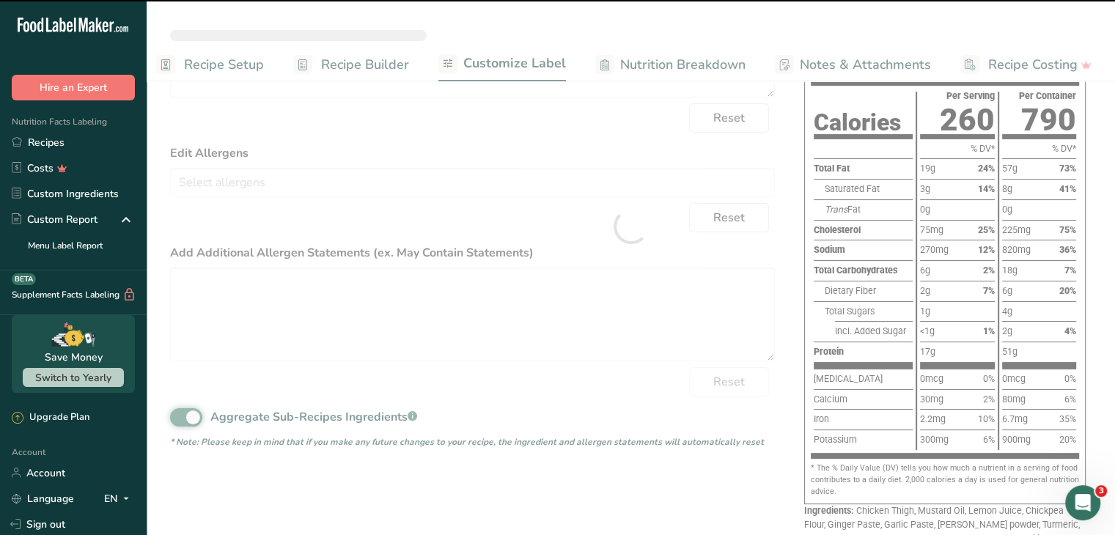
type textarea "Chicken Thigh, Mustard Oil, Lemon Juice, Chickpea Flour, Ginger Paste, Garlic P…"
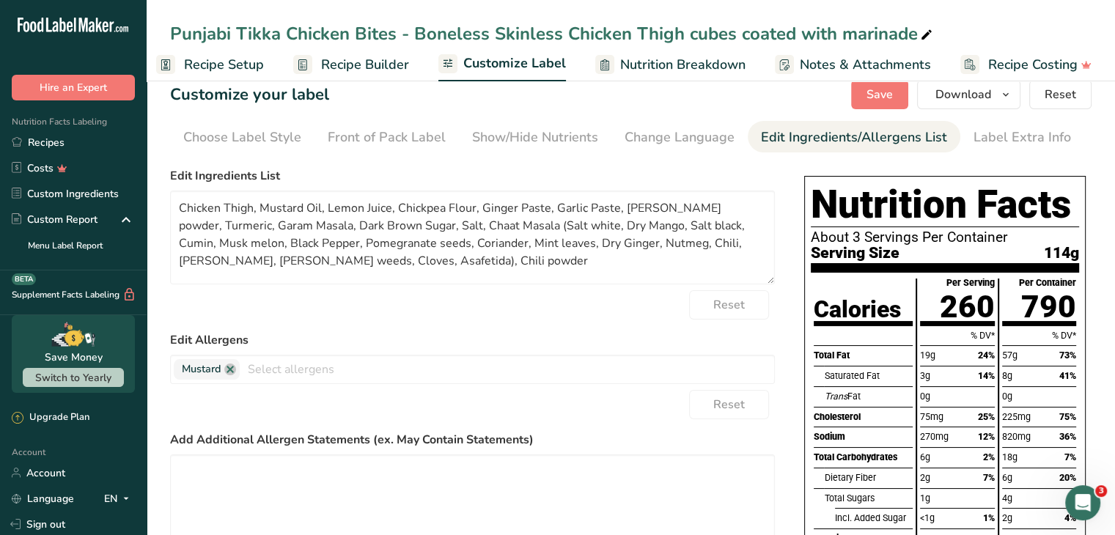
scroll to position [0, 0]
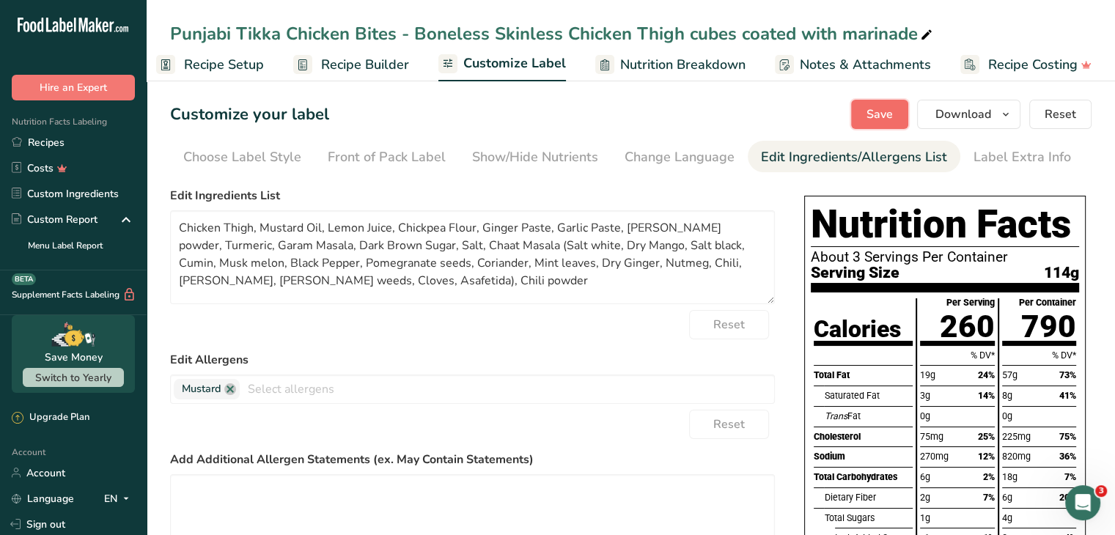
click at [885, 115] on span "Save" at bounding box center [880, 115] width 26 height 18
click at [187, 65] on span "Recipe Setup" at bounding box center [224, 65] width 80 height 20
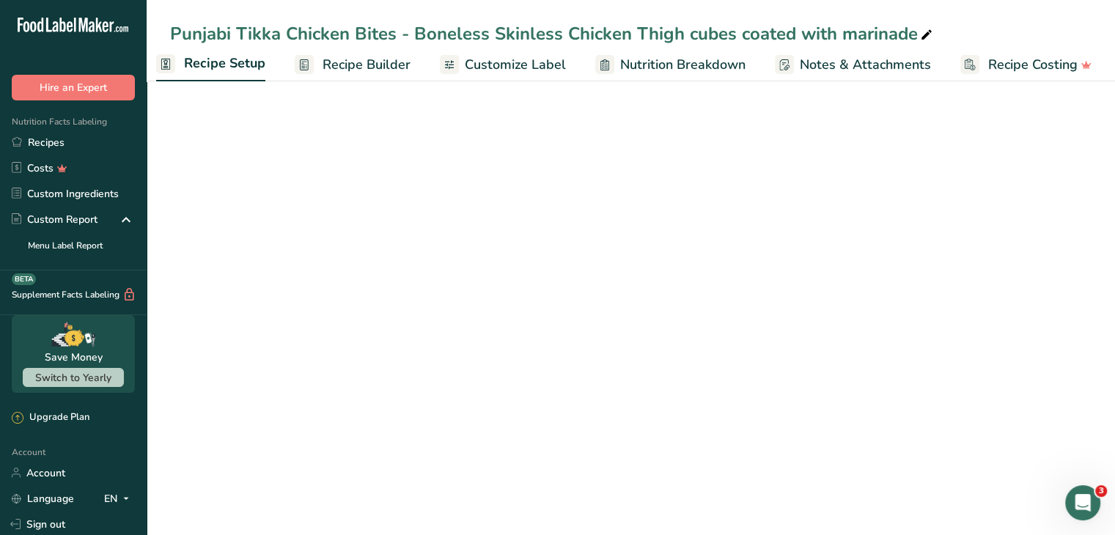
scroll to position [0, 5]
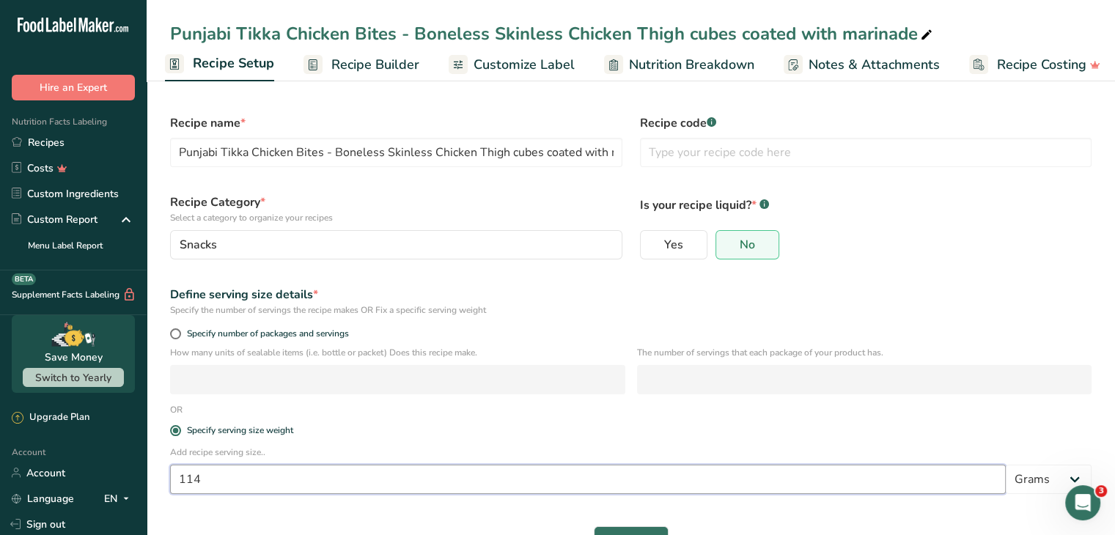
click at [204, 475] on input "114" at bounding box center [588, 479] width 836 height 29
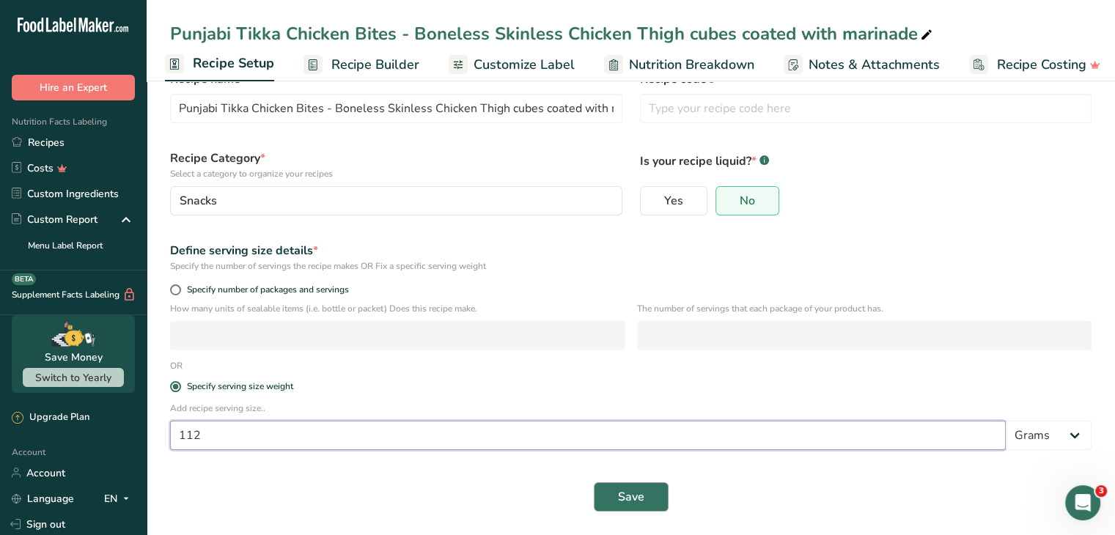
type input "112"
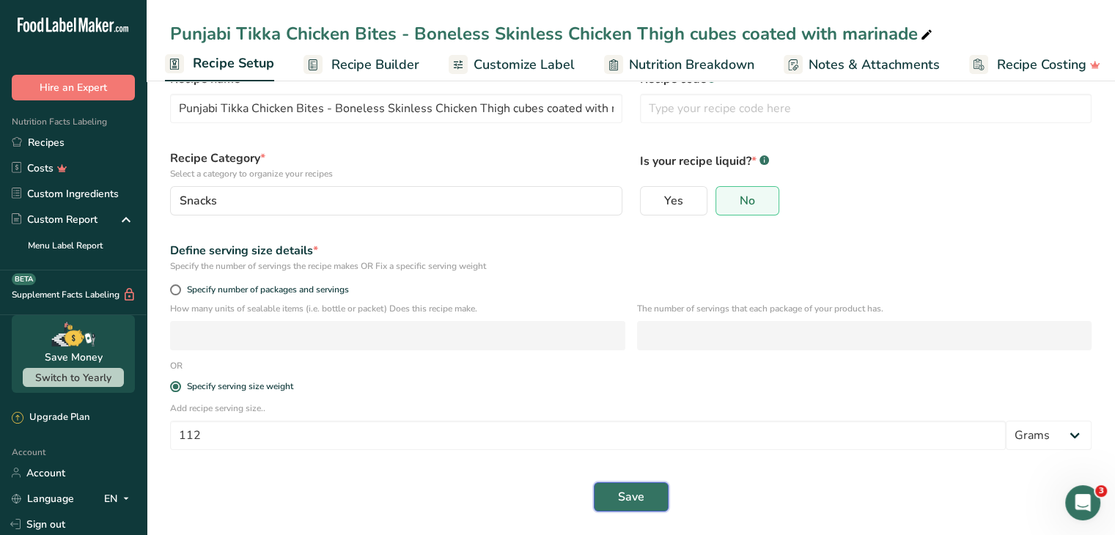
click at [642, 503] on span "Save" at bounding box center [631, 497] width 26 height 18
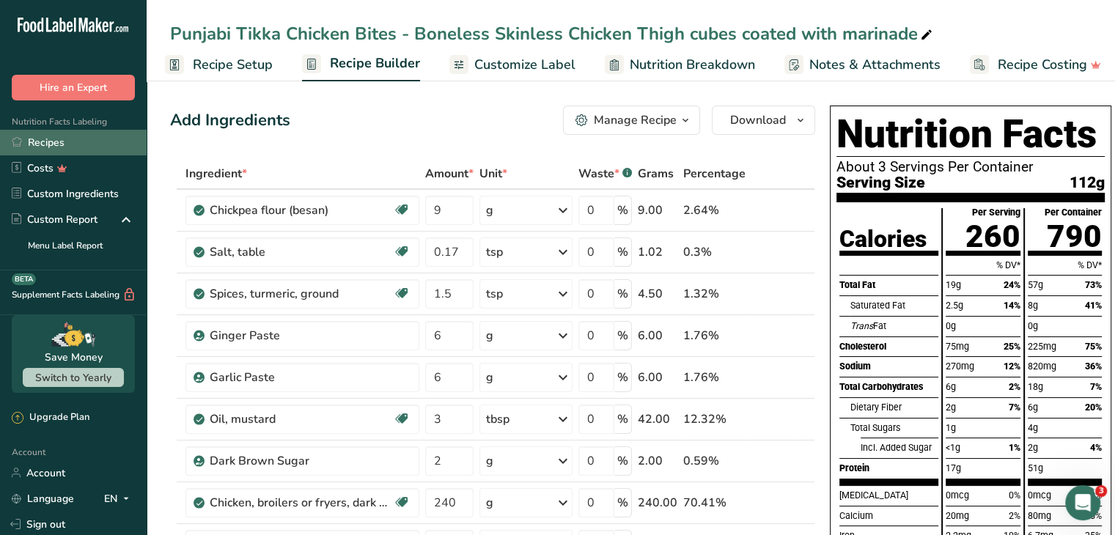
click at [39, 143] on link "Recipes" at bounding box center [73, 143] width 147 height 26
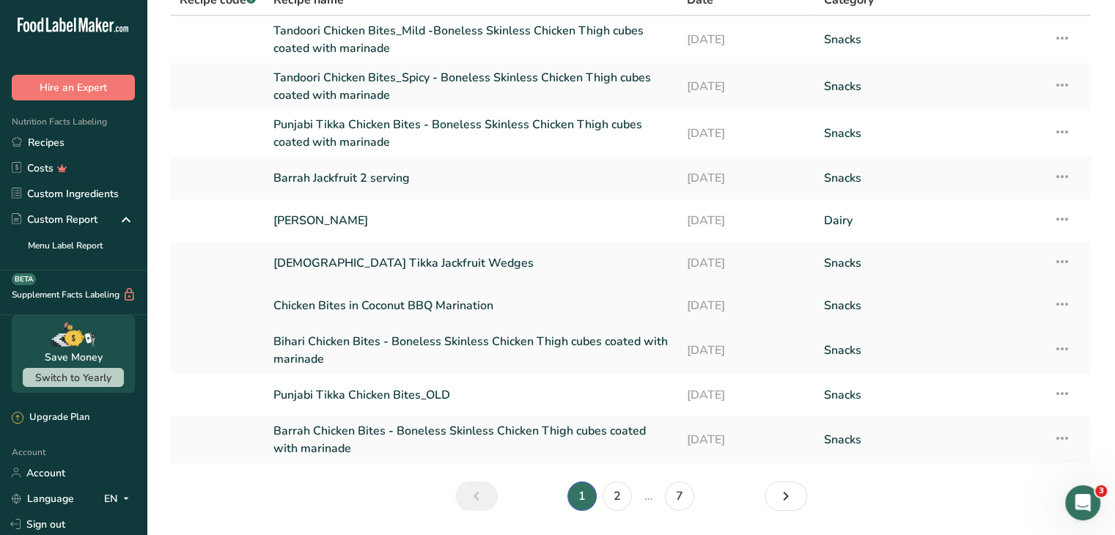
scroll to position [129, 0]
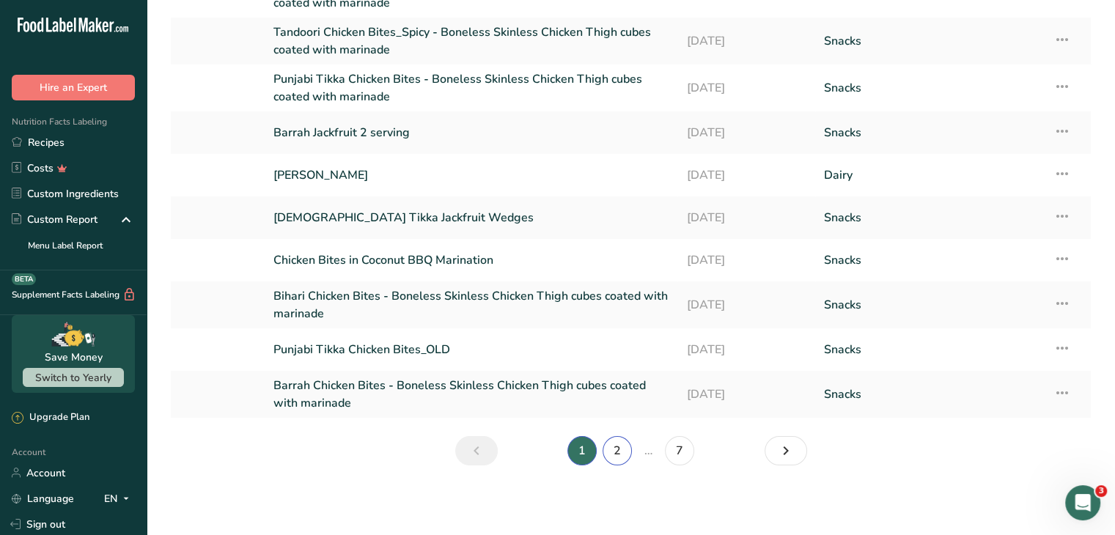
click at [613, 452] on link "2" at bounding box center [617, 450] width 29 height 29
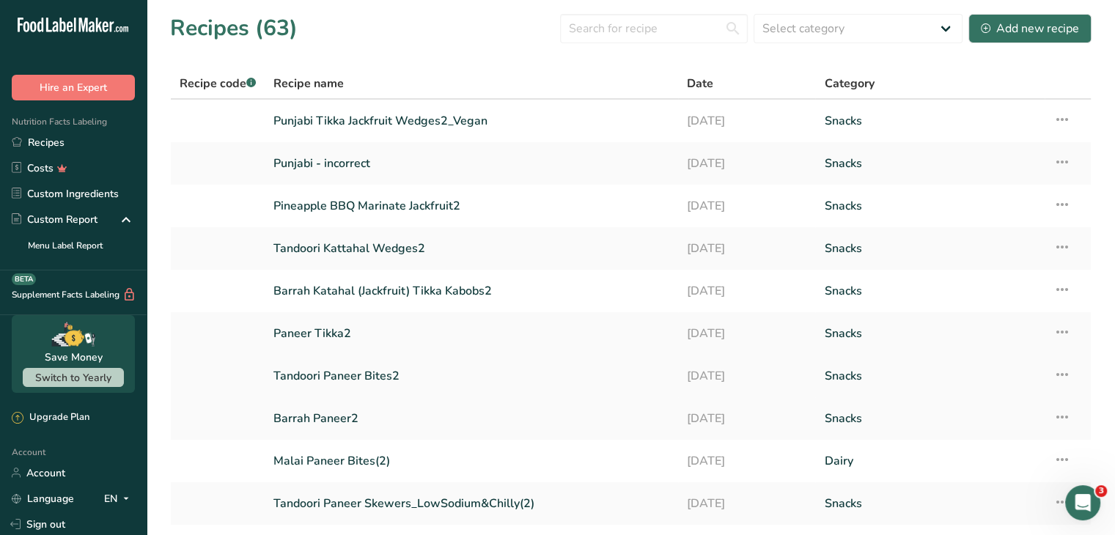
click at [331, 376] on link "Tandoori Paneer Bites2" at bounding box center [472, 376] width 396 height 31
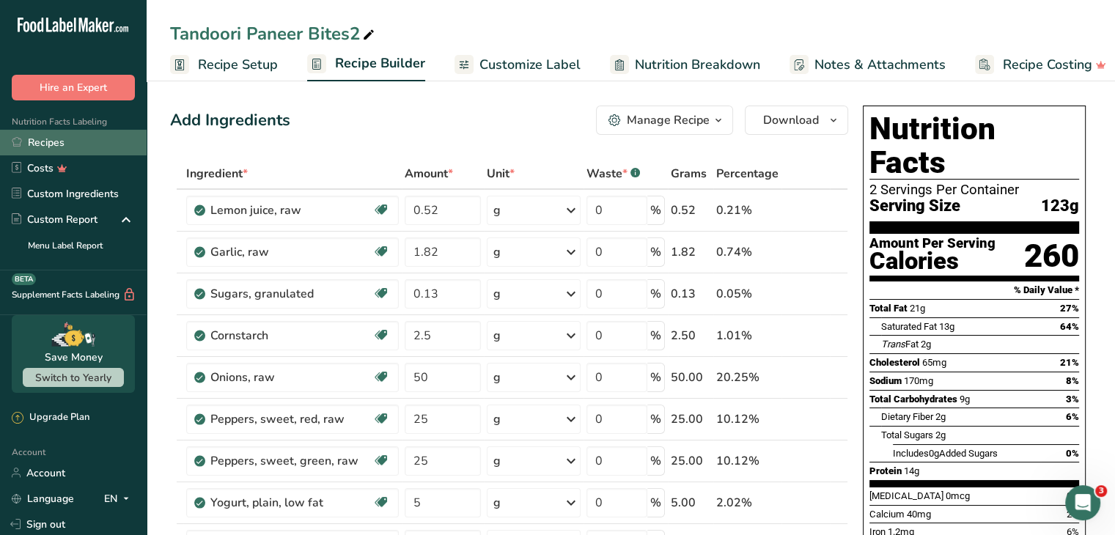
click at [47, 139] on link "Recipes" at bounding box center [73, 143] width 147 height 26
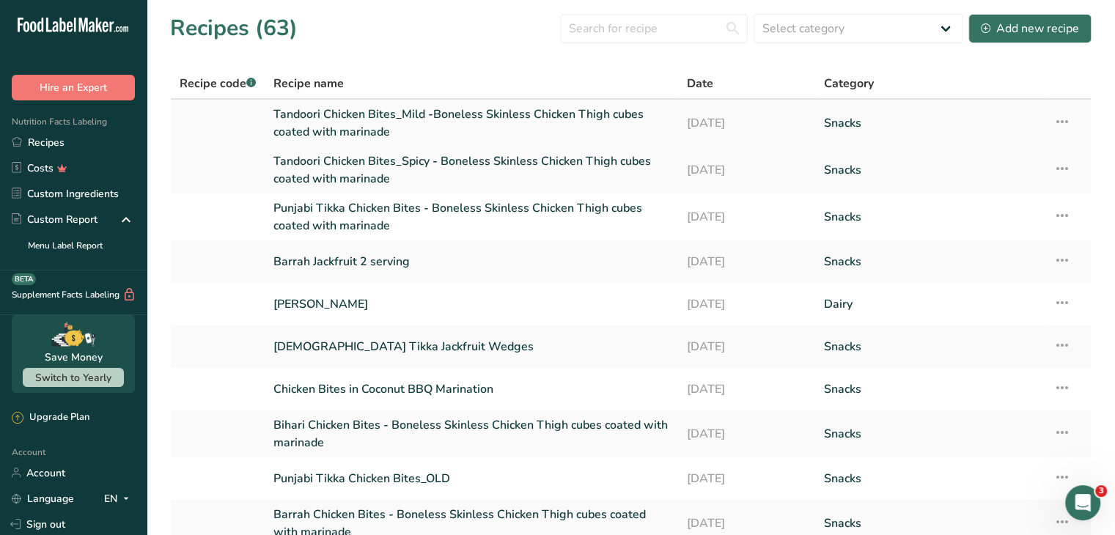
click at [397, 117] on link "Tandoori Chicken Bites_Mild -Boneless Skinless Chicken Thigh cubes coated with …" at bounding box center [471, 123] width 395 height 35
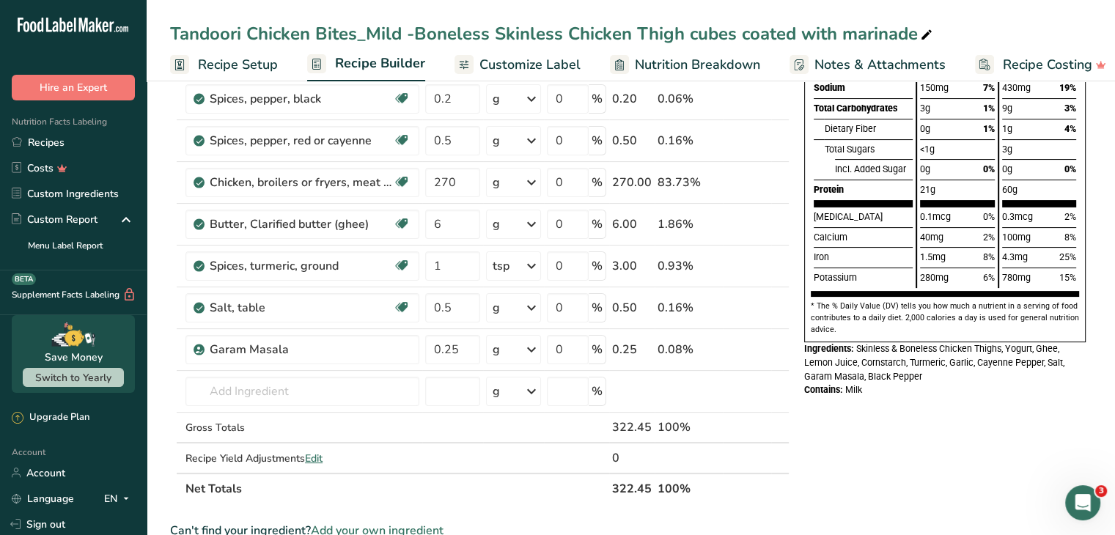
scroll to position [280, 0]
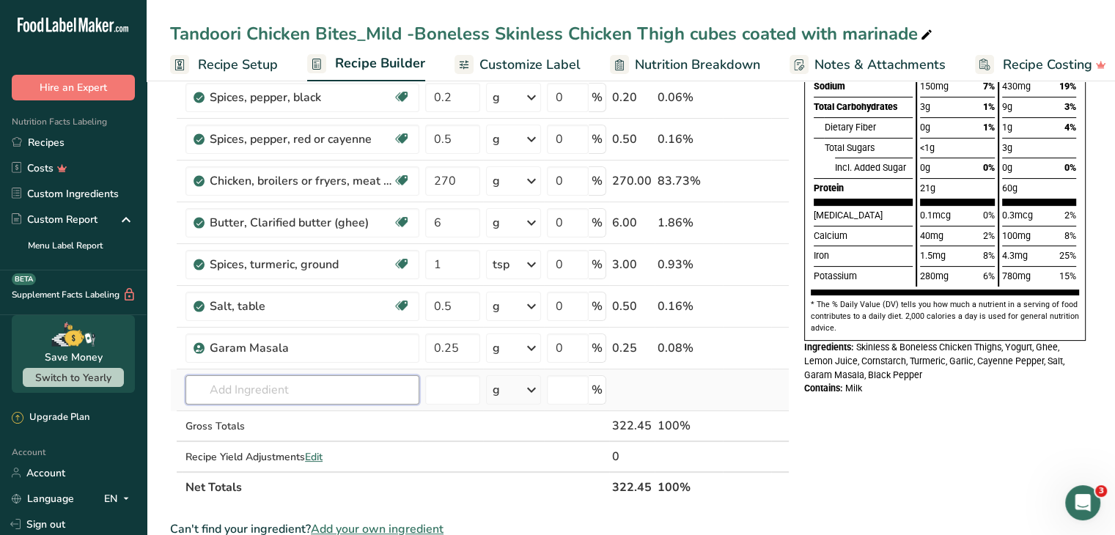
click at [248, 387] on input "text" at bounding box center [303, 389] width 234 height 29
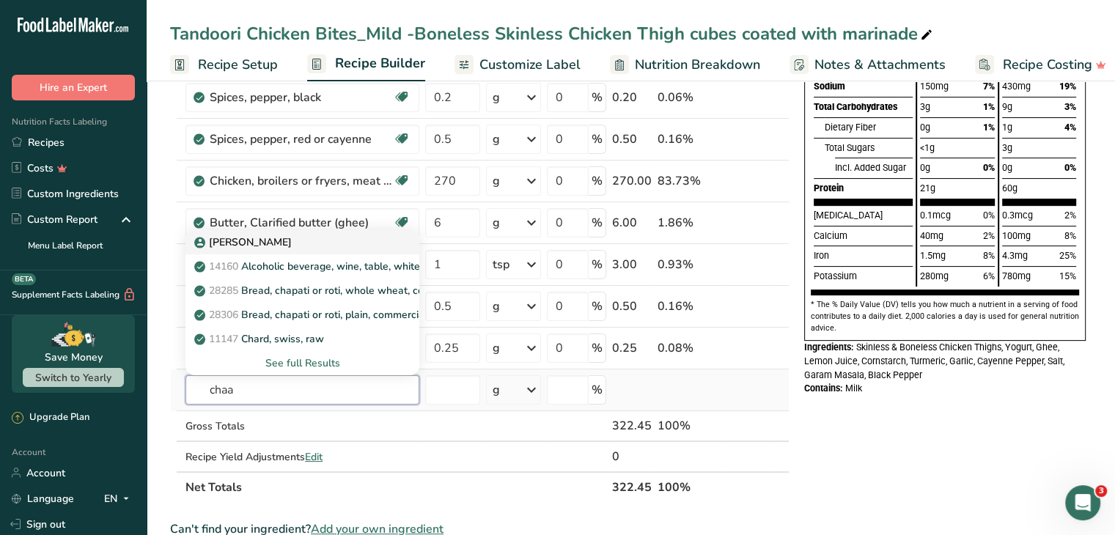
type input "chaa"
click at [270, 238] on p "[PERSON_NAME]" at bounding box center [244, 242] width 95 height 15
type input "[PERSON_NAME]"
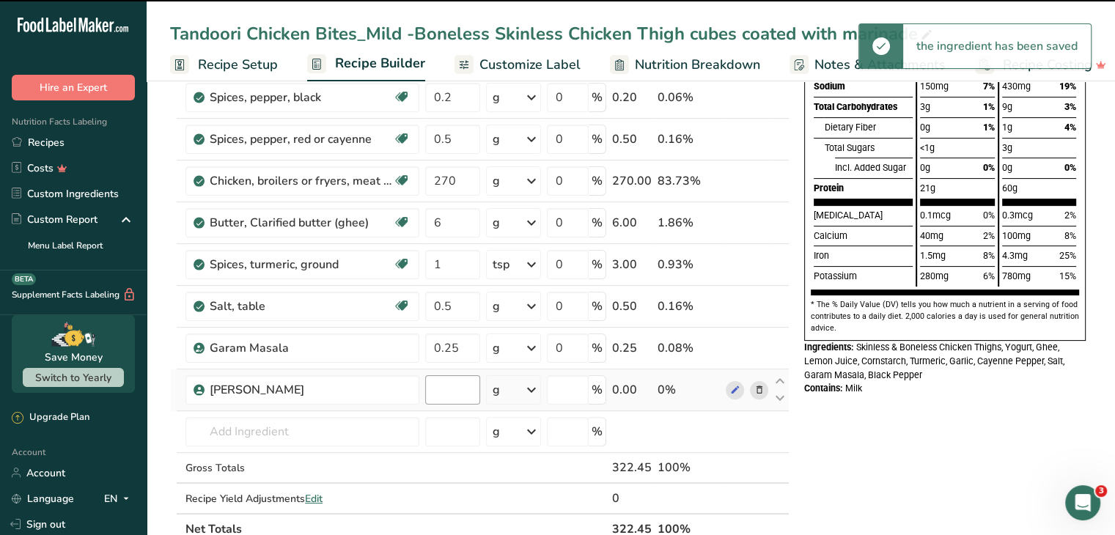
type input "0"
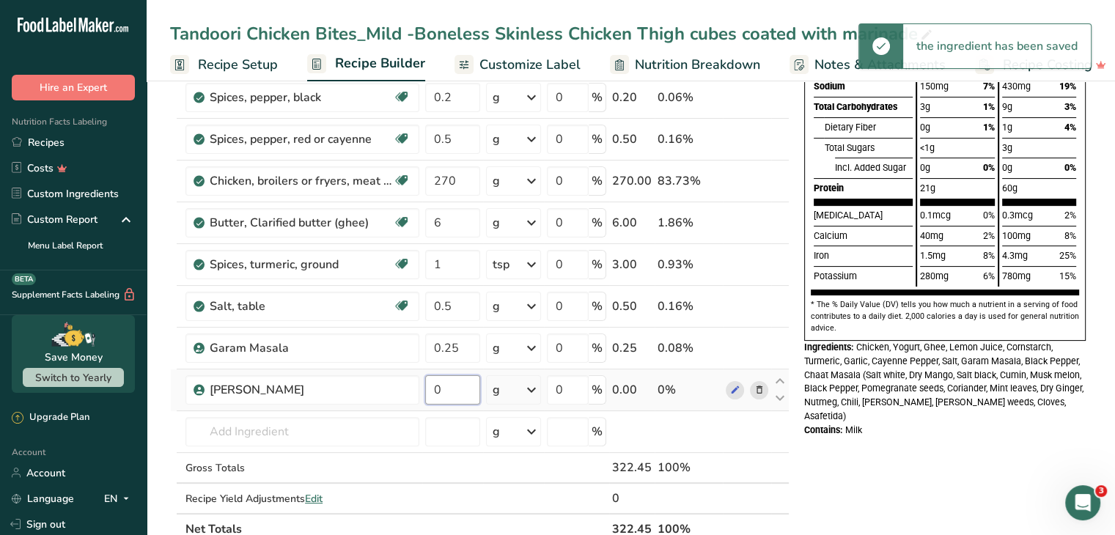
click at [441, 385] on input "0" at bounding box center [452, 389] width 55 height 29
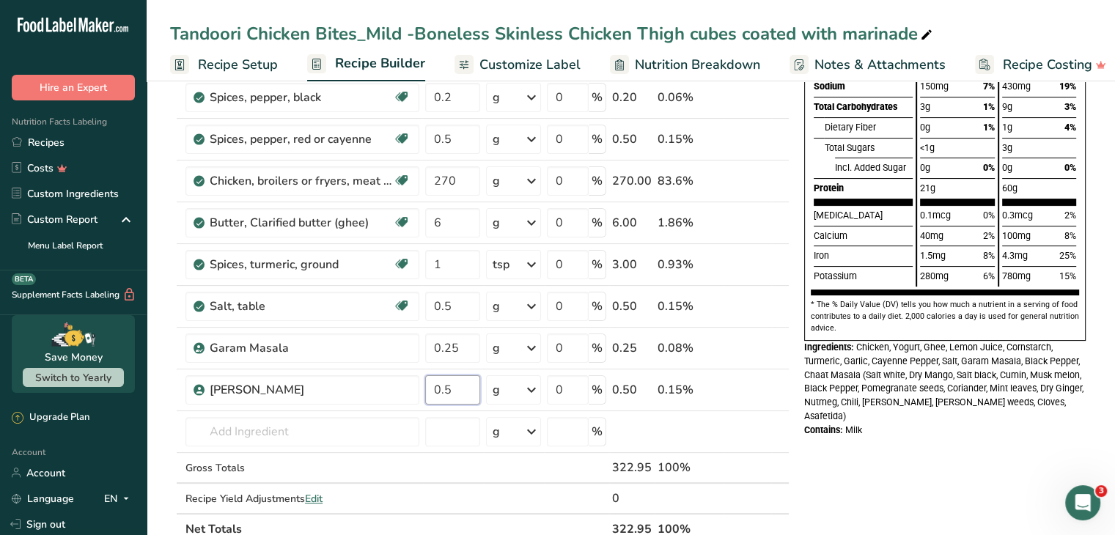
type input "0.5"
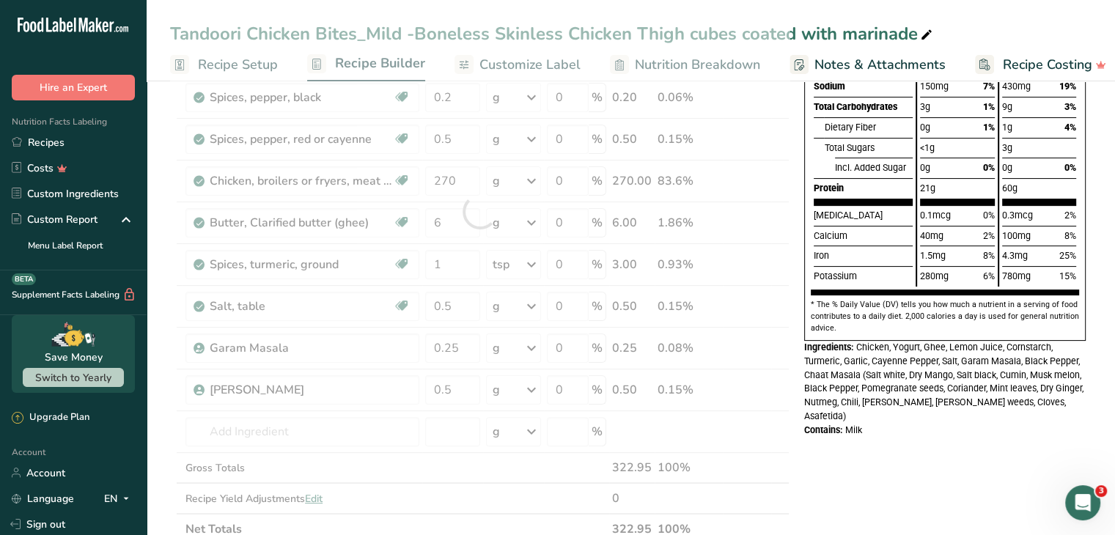
click at [828, 462] on div "Nutrition Facts About 3 Servings Per Container Serving Size 114g Calories Total…" at bounding box center [945, 435] width 293 height 1231
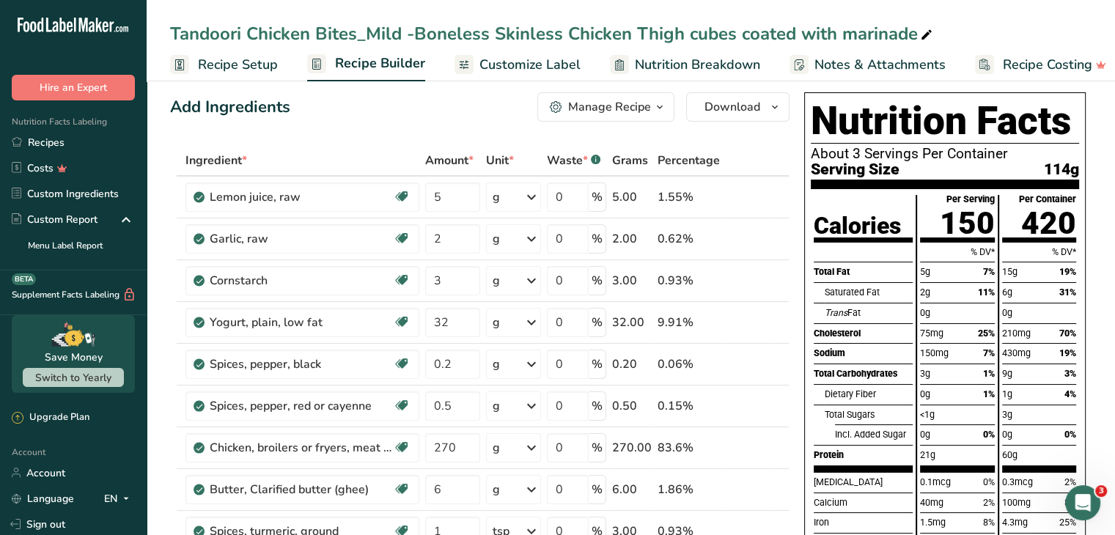
scroll to position [0, 0]
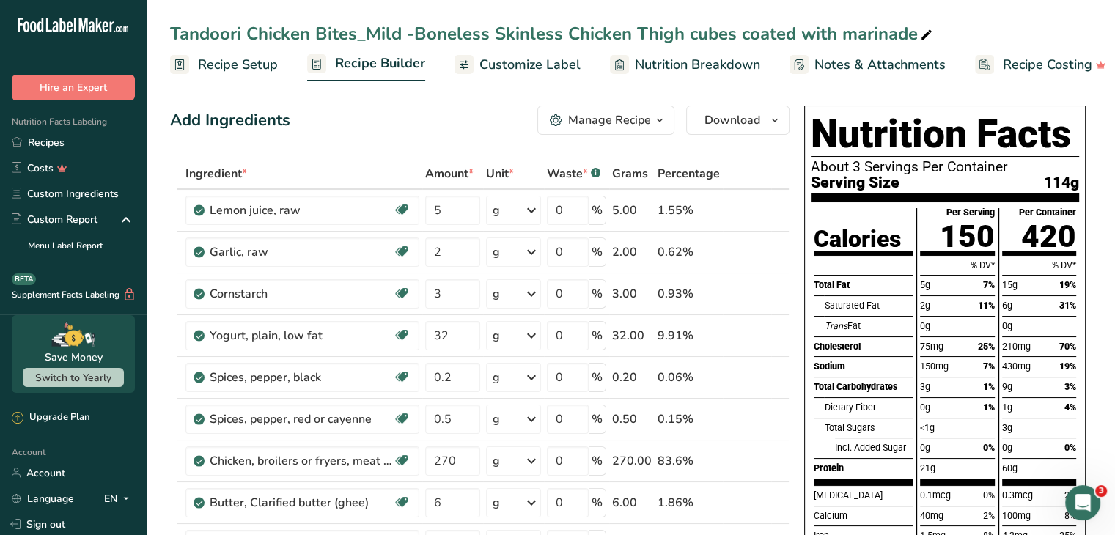
click at [540, 67] on span "Customize Label" at bounding box center [530, 65] width 101 height 20
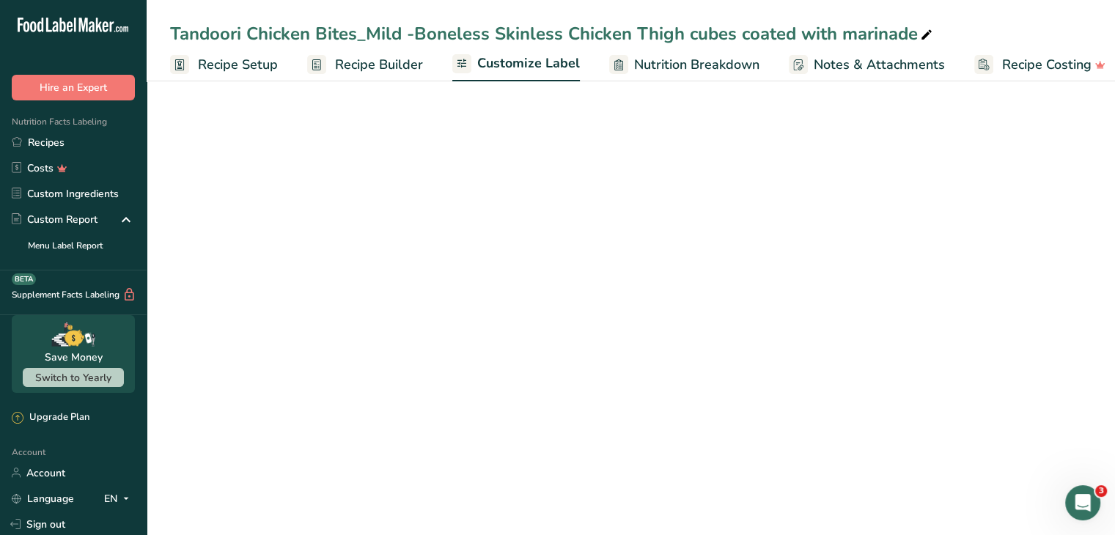
scroll to position [0, 14]
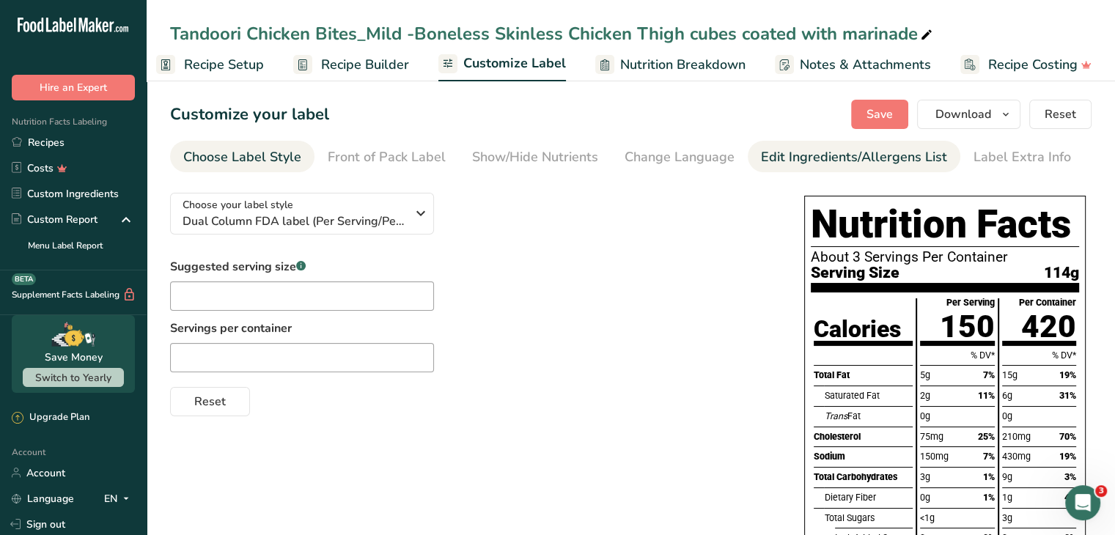
click at [767, 153] on div "Edit Ingredients/Allergens List" at bounding box center [854, 157] width 186 height 20
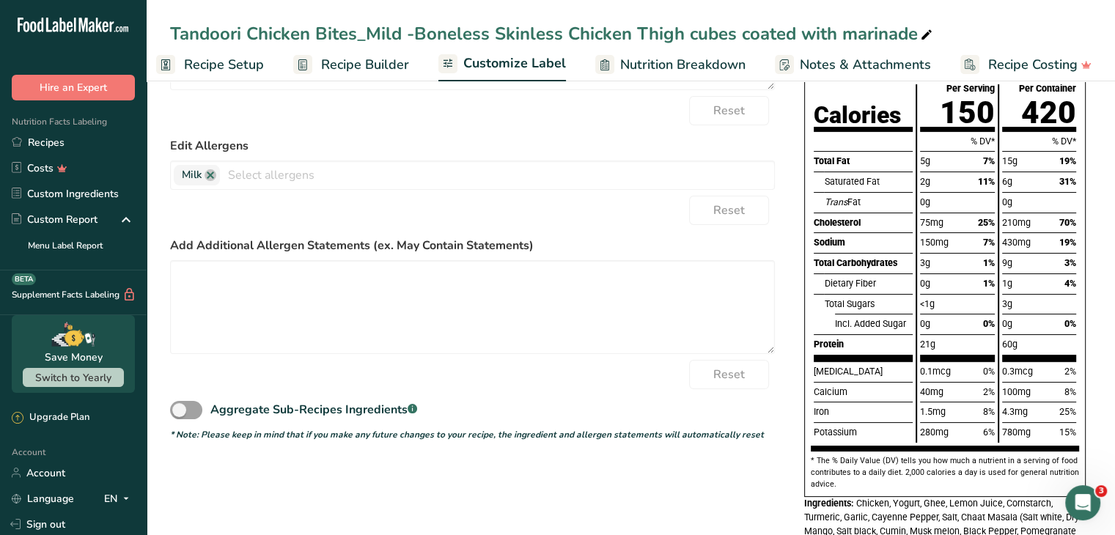
scroll to position [217, 0]
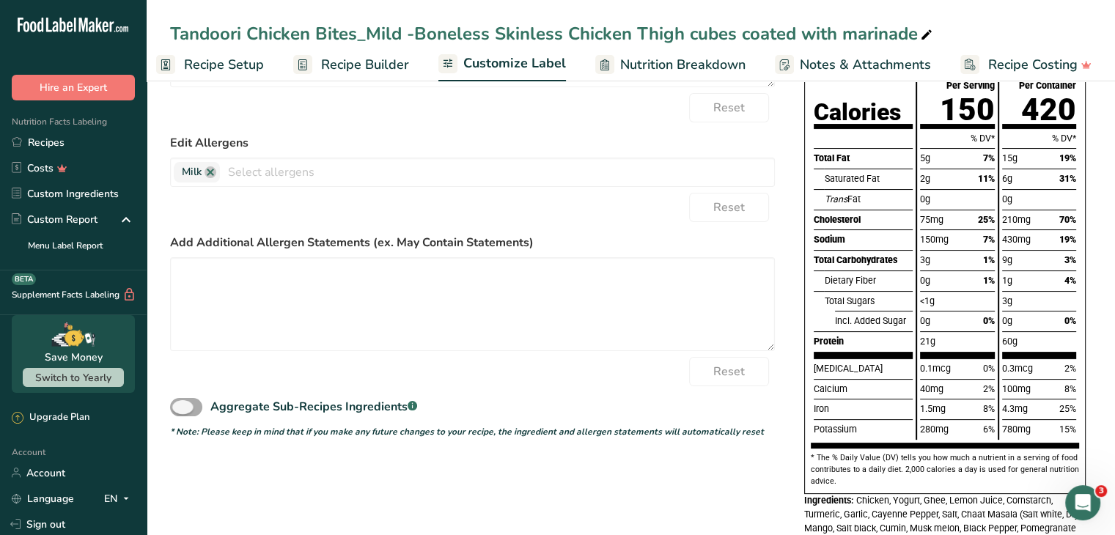
click at [184, 411] on span at bounding box center [186, 407] width 32 height 18
click at [180, 411] on input "Aggregate Sub-Recipes Ingredients .a-a{fill:#347362;}.b-a{fill:#fff;}" at bounding box center [175, 408] width 10 height 10
checkbox input "true"
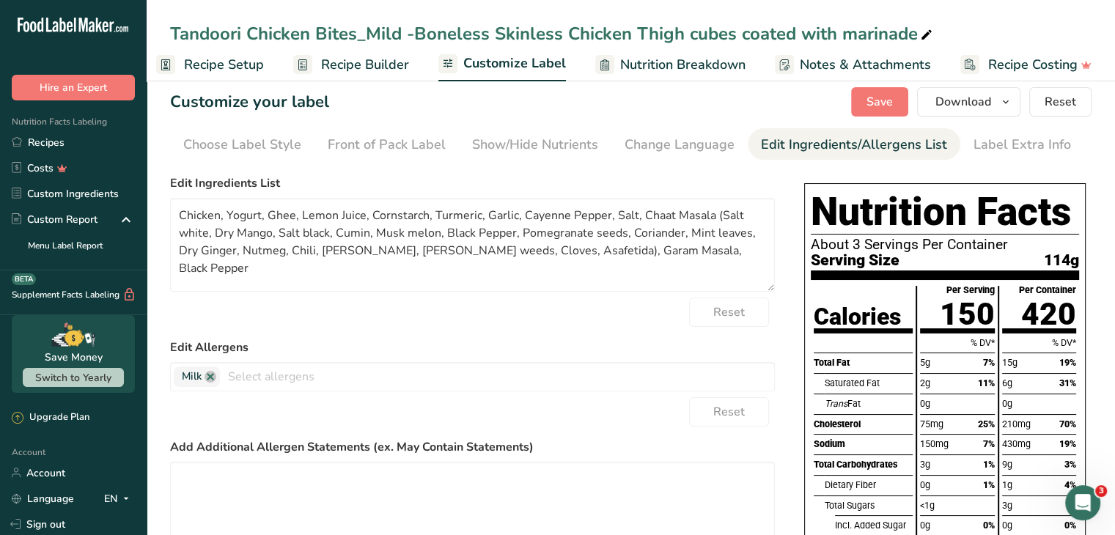
scroll to position [0, 0]
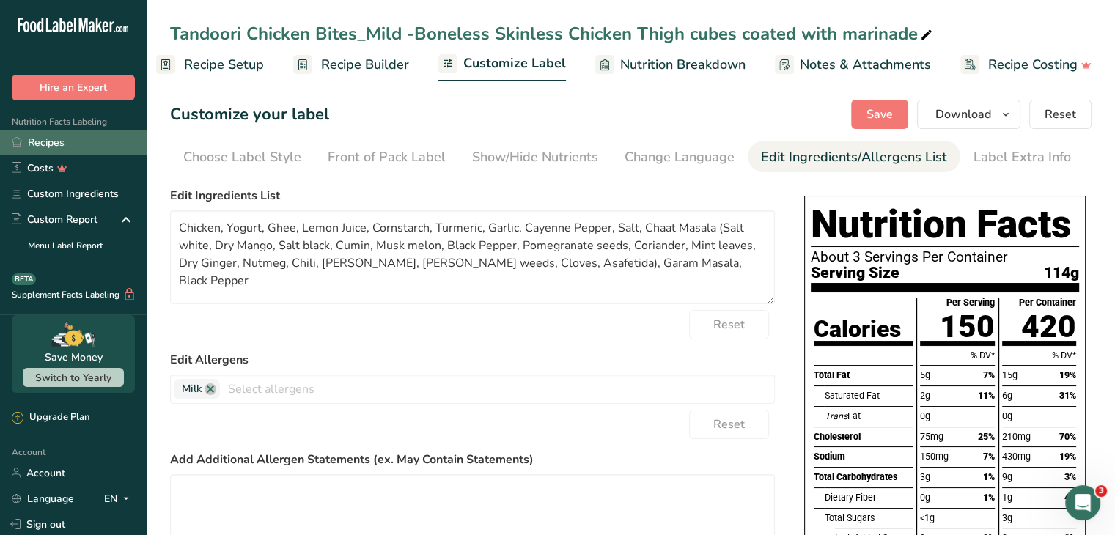
click at [48, 142] on link "Recipes" at bounding box center [73, 143] width 147 height 26
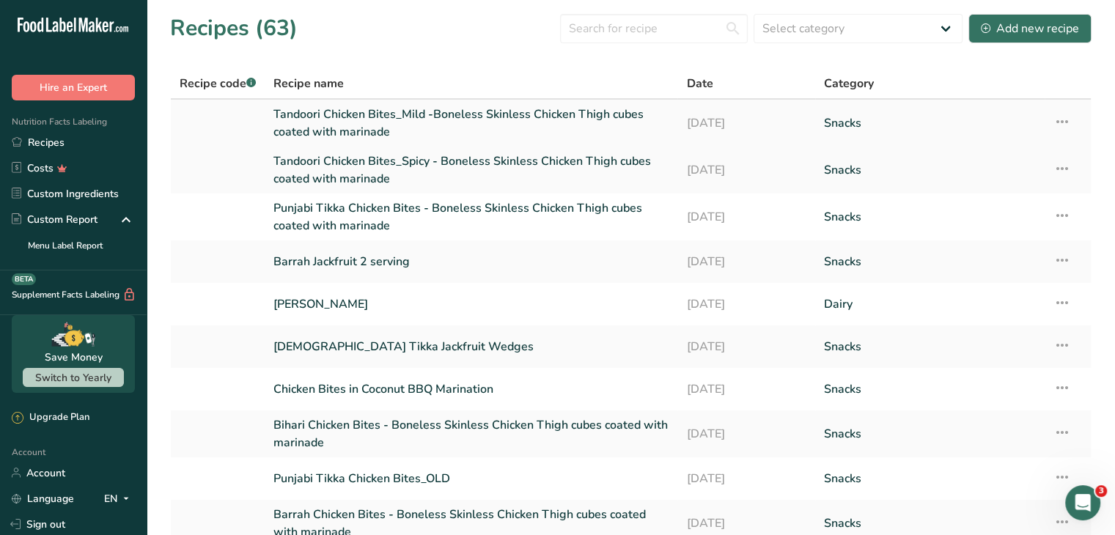
click at [349, 117] on link "Tandoori Chicken Bites_Mild -Boneless Skinless Chicken Thigh cubes coated with …" at bounding box center [471, 123] width 395 height 35
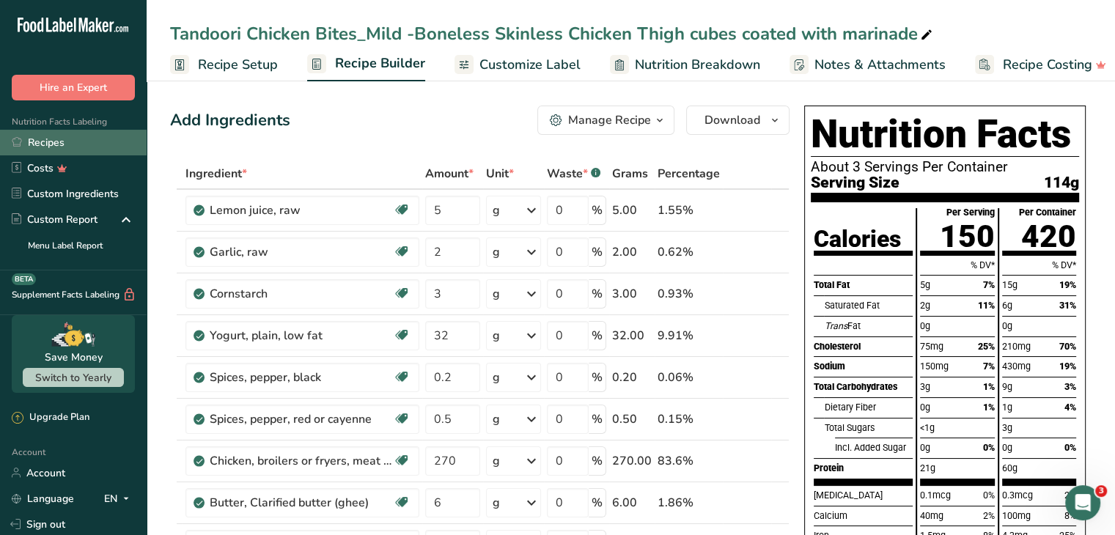
click at [45, 141] on link "Recipes" at bounding box center [73, 143] width 147 height 26
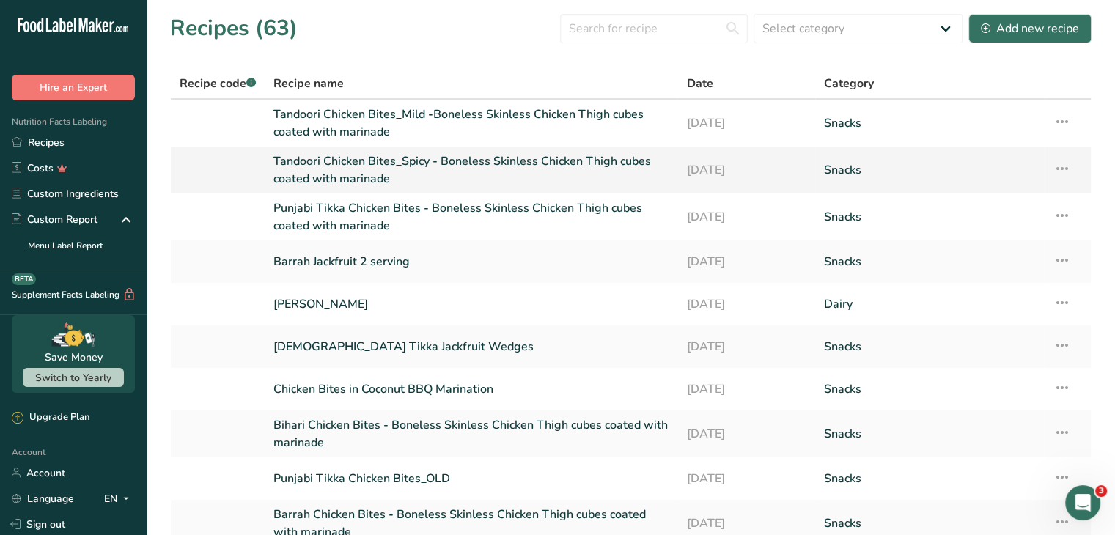
click at [393, 177] on link "Tandoori Chicken Bites_Spicy - Boneless Skinless Chicken Thigh cubes coated wit…" at bounding box center [471, 170] width 395 height 35
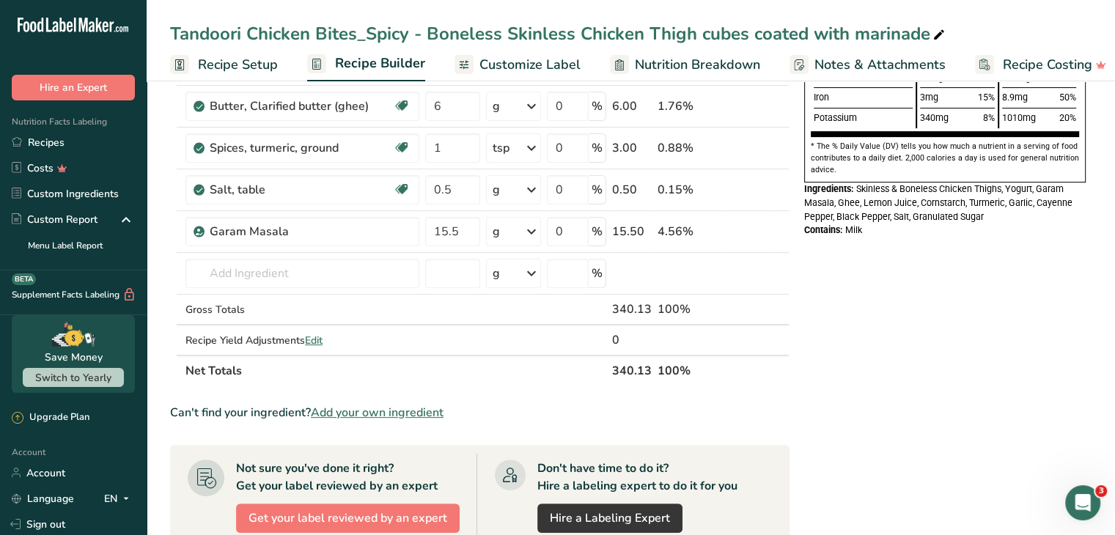
scroll to position [440, 0]
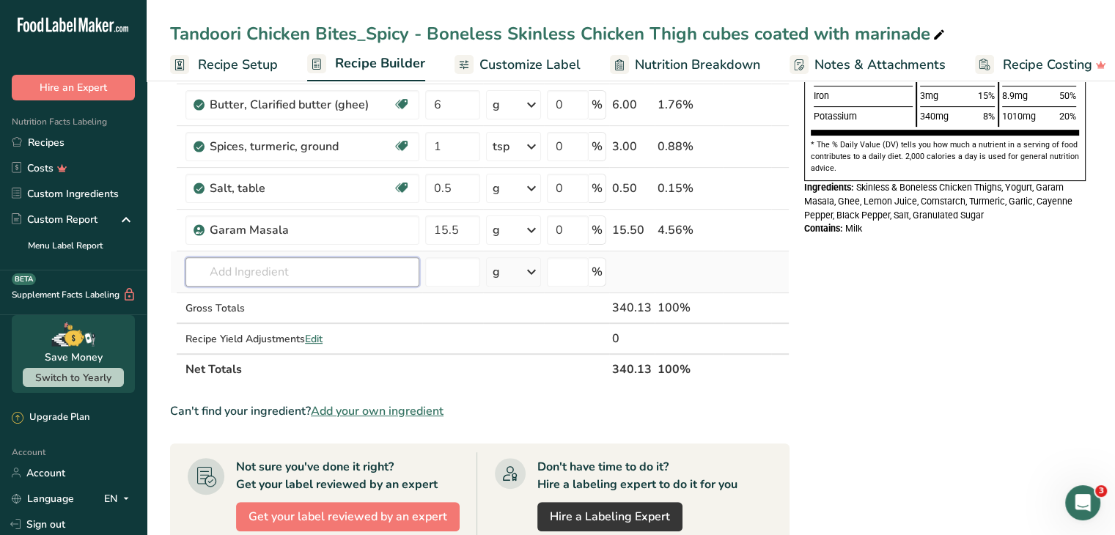
click at [219, 271] on input "text" at bounding box center [303, 271] width 234 height 29
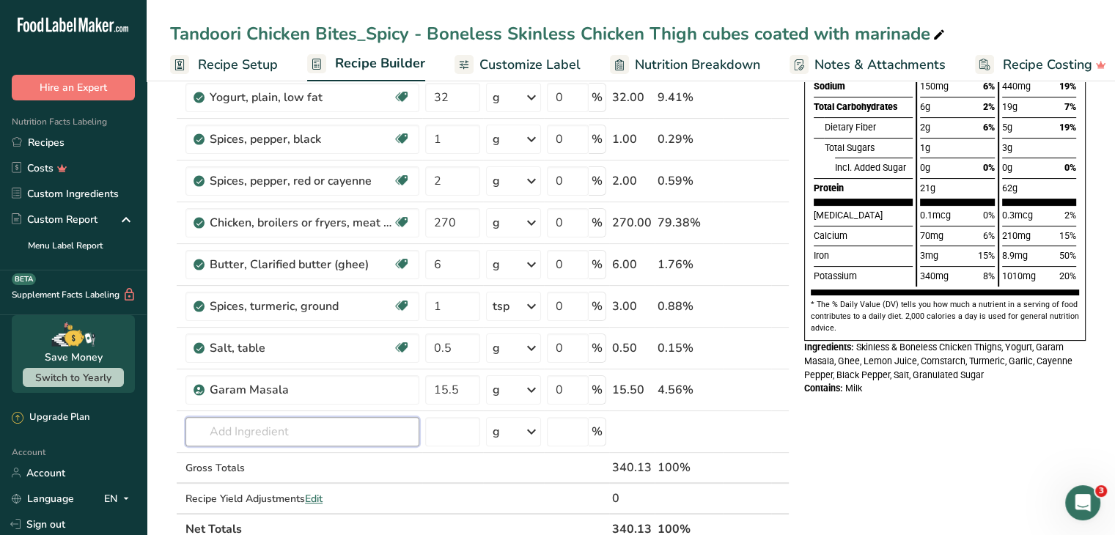
scroll to position [302, 0]
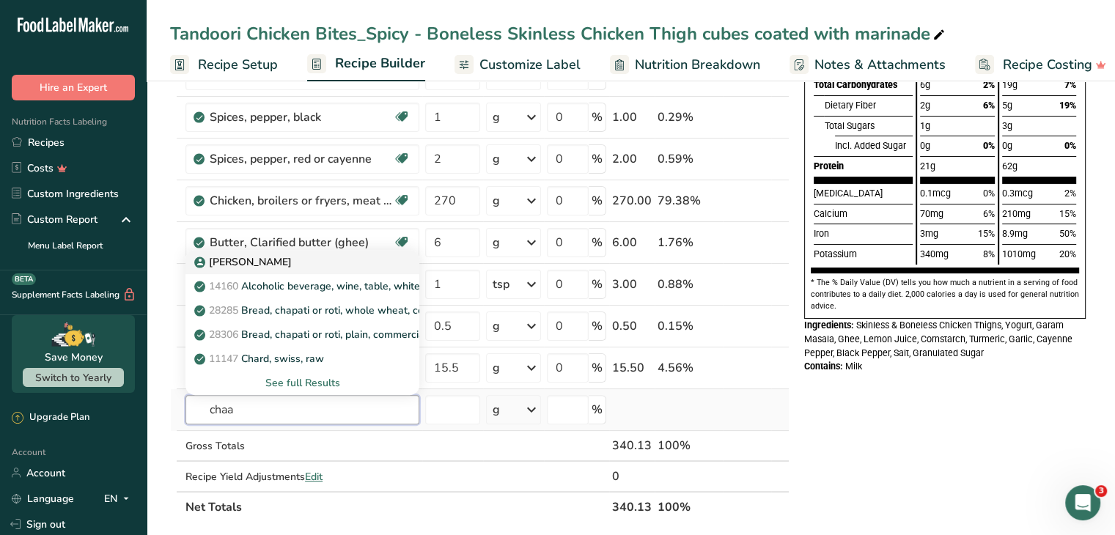
type input "chaa"
click at [261, 262] on p "[PERSON_NAME]" at bounding box center [244, 261] width 95 height 15
type input "[PERSON_NAME]"
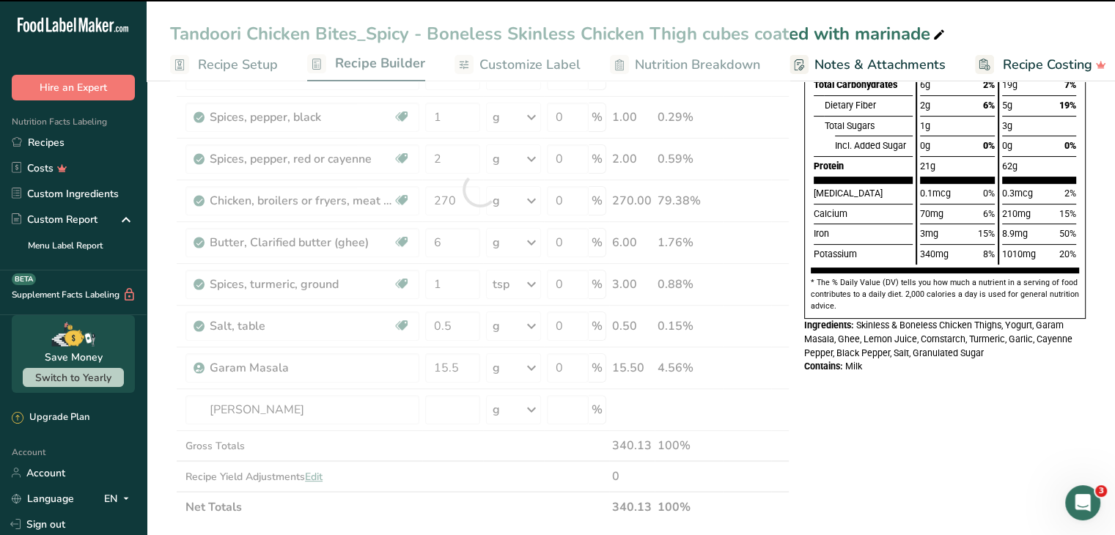
type input "0"
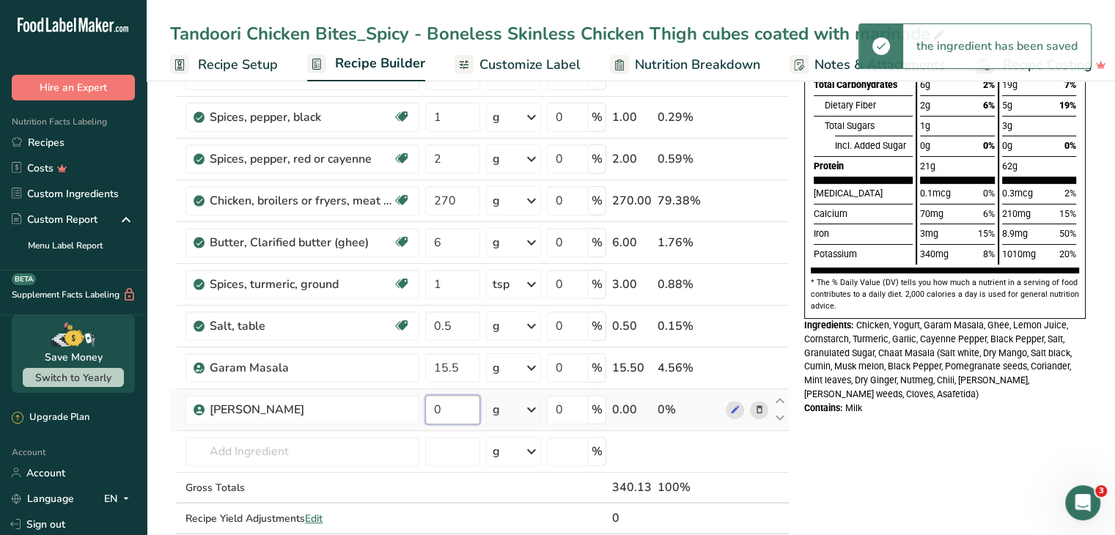
click at [452, 411] on input "0" at bounding box center [452, 409] width 55 height 29
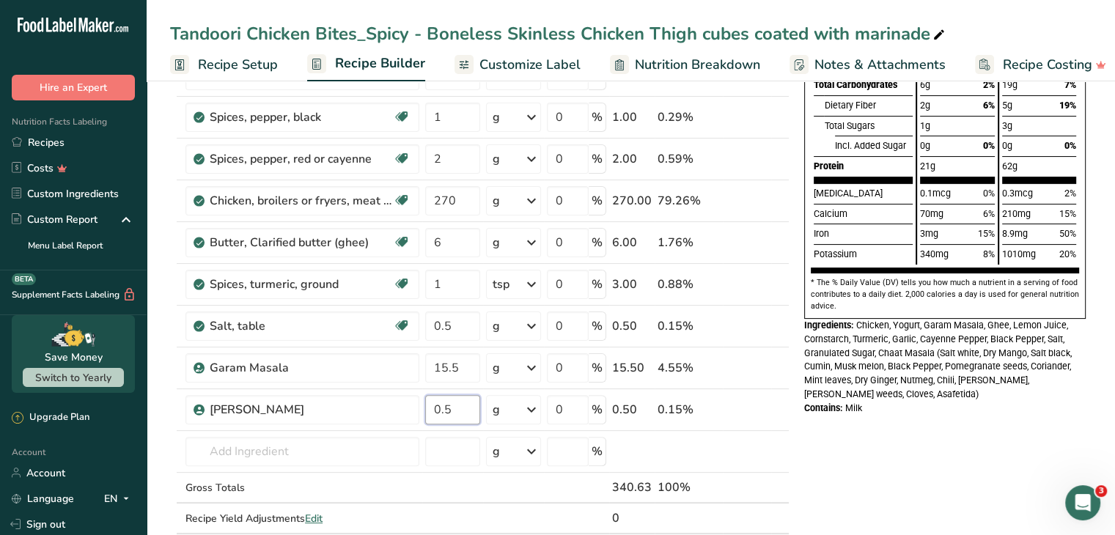
type input "0.5"
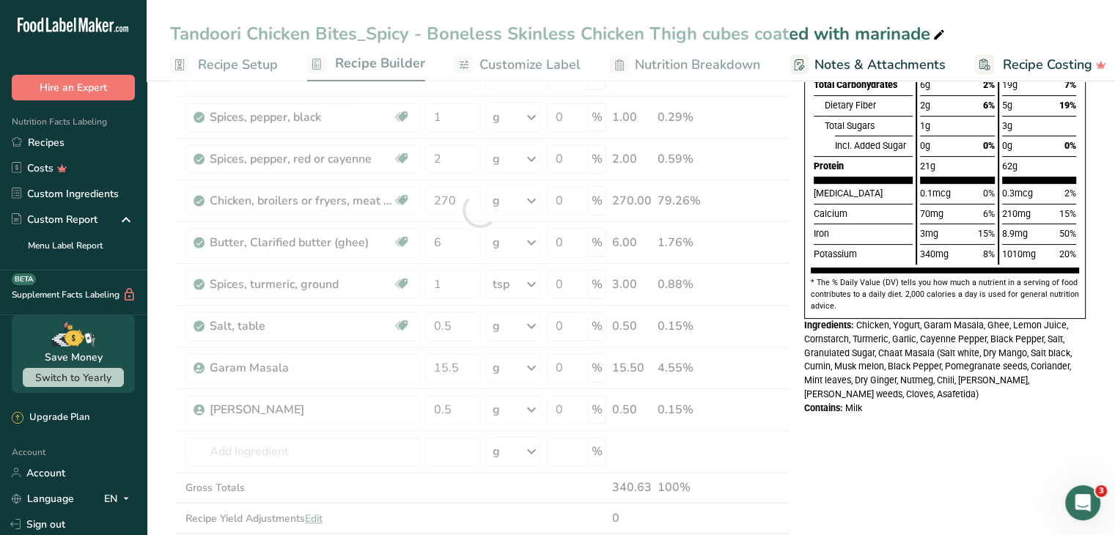
click at [914, 482] on div "Nutrition Facts About 3 Servings Per Container Serving Size 114g Calories Total…" at bounding box center [945, 434] width 293 height 1273
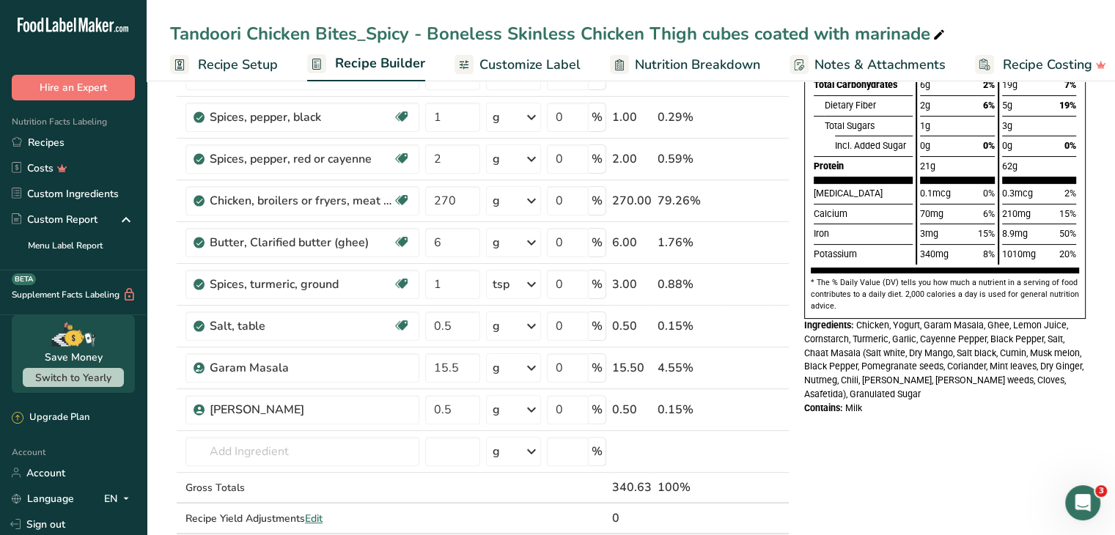
click at [511, 64] on span "Customize Label" at bounding box center [530, 65] width 101 height 20
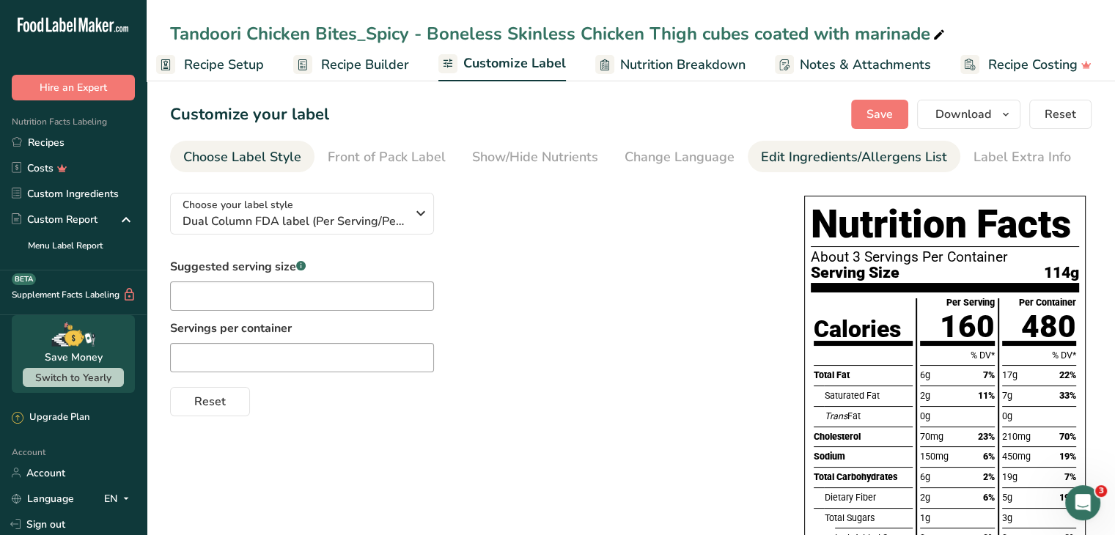
click at [778, 155] on div "Edit Ingredients/Allergens List" at bounding box center [854, 157] width 186 height 20
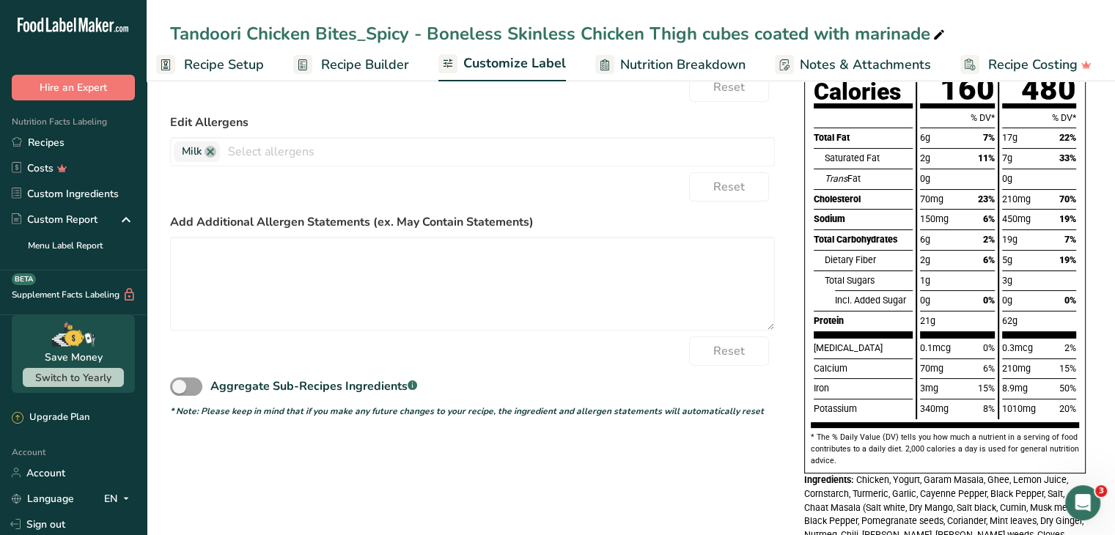
scroll to position [240, 0]
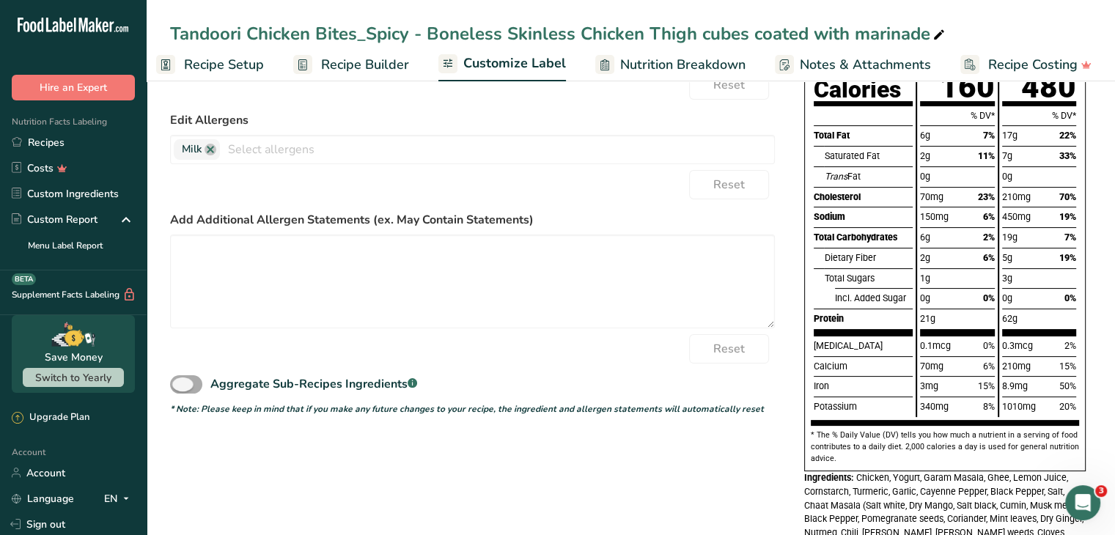
click at [181, 388] on span at bounding box center [186, 384] width 32 height 18
click at [180, 388] on input "Aggregate Sub-Recipes Ingredients .a-a{fill:#347362;}.b-a{fill:#fff;}" at bounding box center [175, 385] width 10 height 10
checkbox input "true"
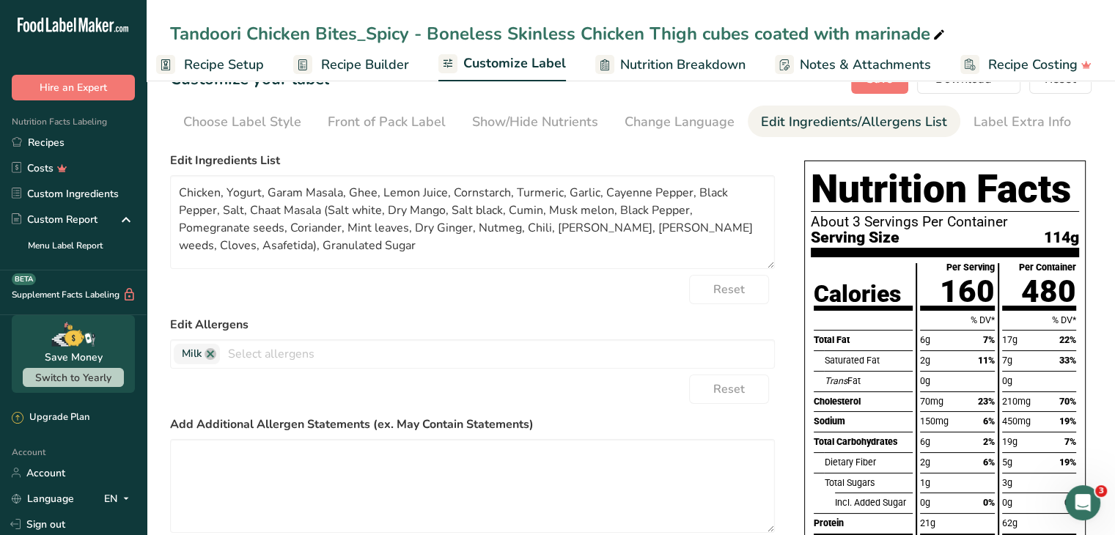
scroll to position [0, 0]
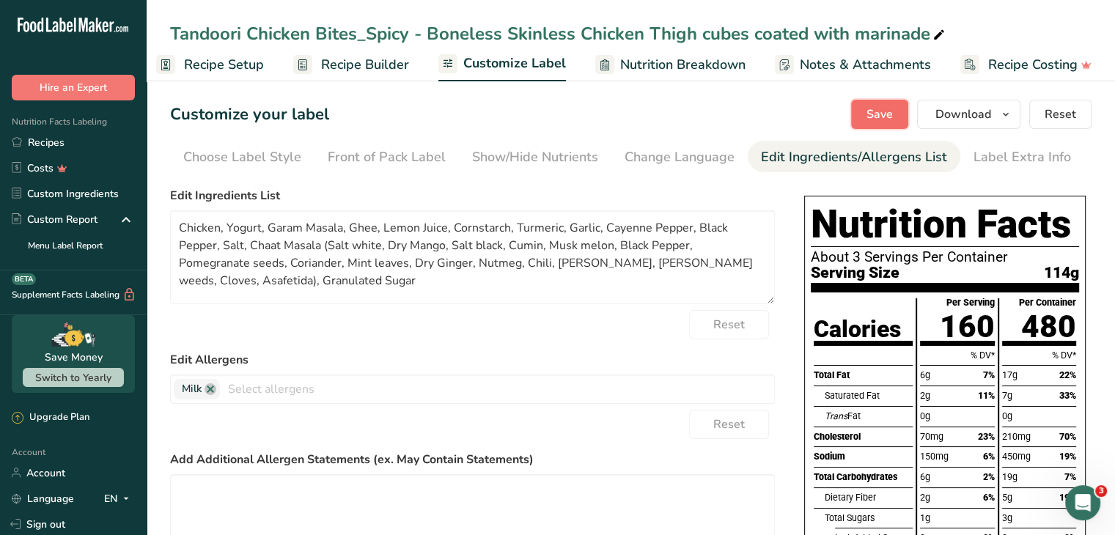
click at [876, 111] on span "Save" at bounding box center [880, 115] width 26 height 18
click at [43, 144] on link "Recipes" at bounding box center [73, 143] width 147 height 26
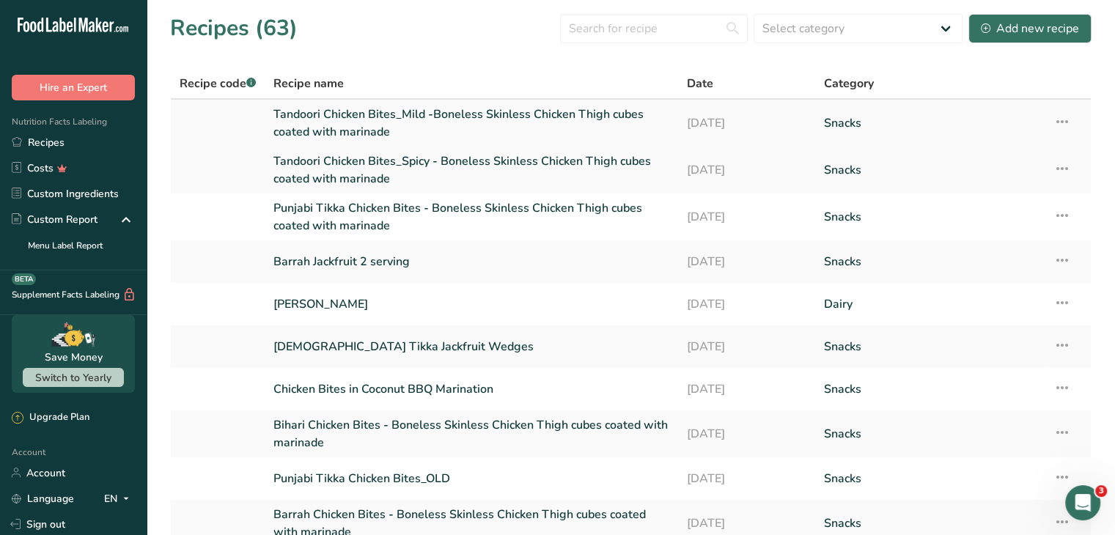
click at [341, 115] on link "Tandoori Chicken Bites_Mild -Boneless Skinless Chicken Thigh cubes coated with …" at bounding box center [471, 123] width 395 height 35
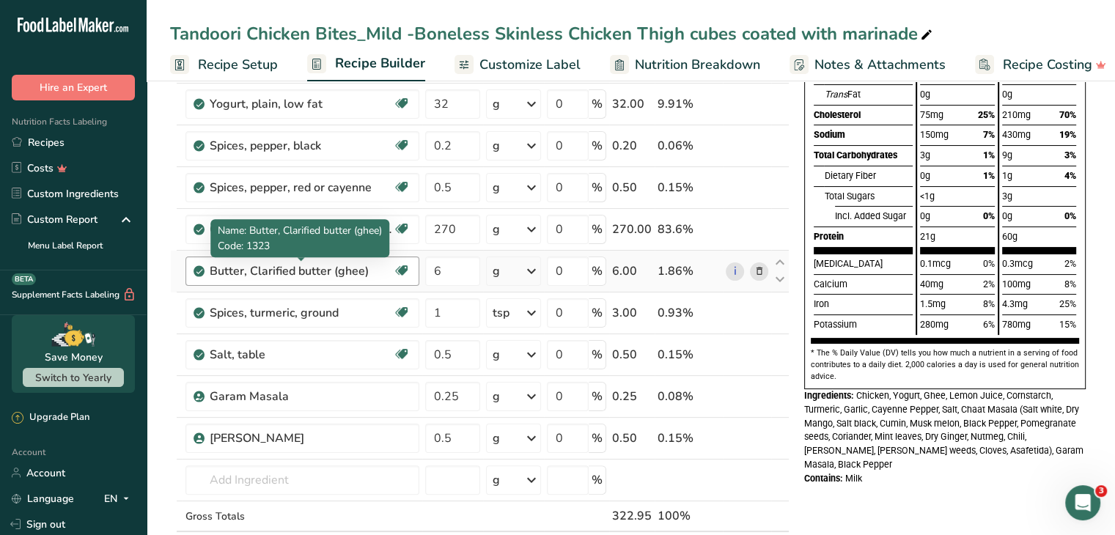
scroll to position [233, 0]
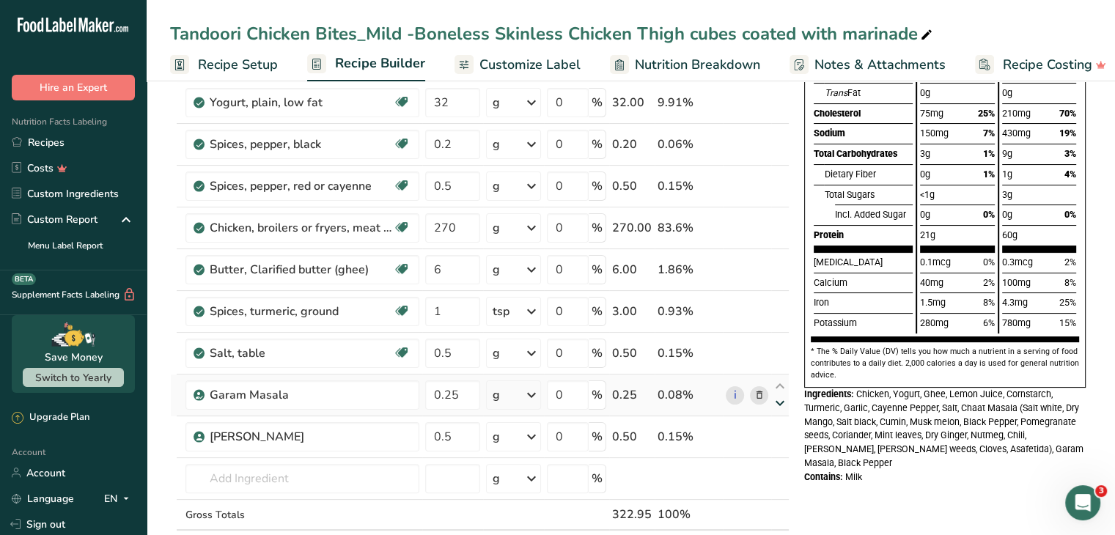
click at [779, 400] on icon at bounding box center [780, 403] width 18 height 11
type input "0.5"
type input "0.25"
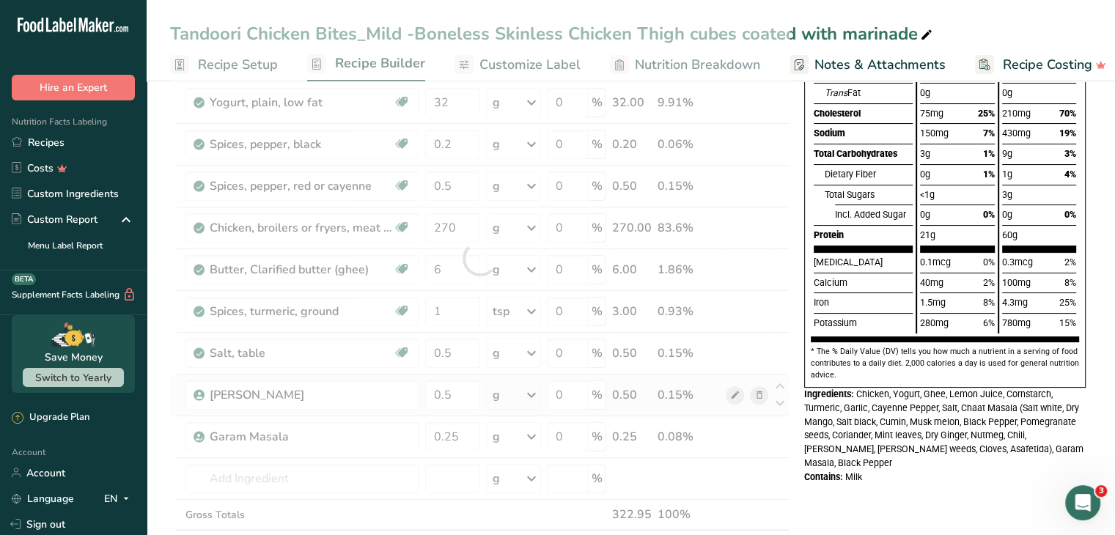
click at [736, 389] on div at bounding box center [480, 258] width 620 height 667
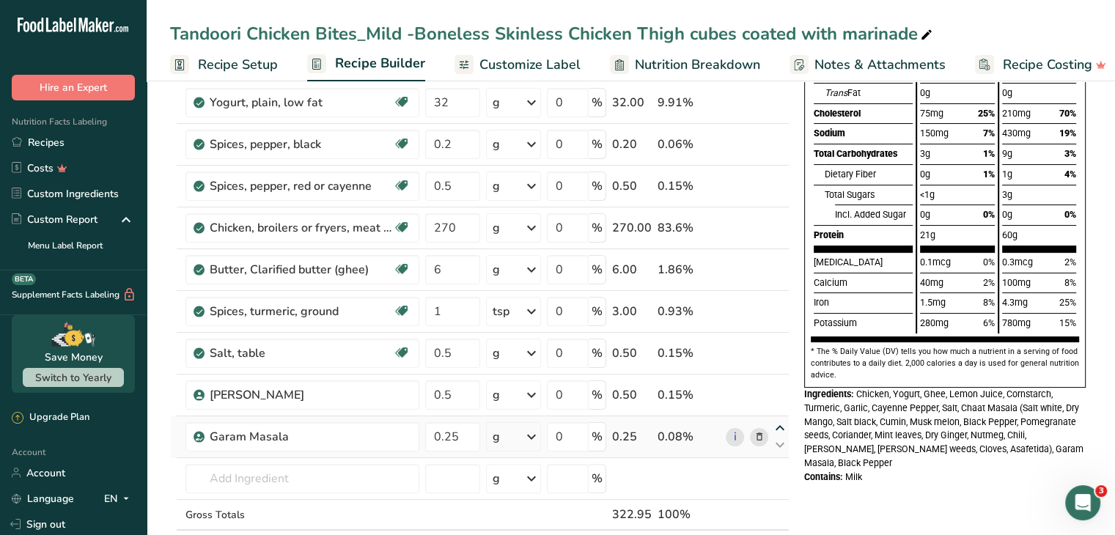
click at [779, 426] on icon at bounding box center [780, 428] width 18 height 11
type input "0.25"
type input "0.5"
click at [780, 381] on icon at bounding box center [780, 386] width 18 height 11
type input "0.25"
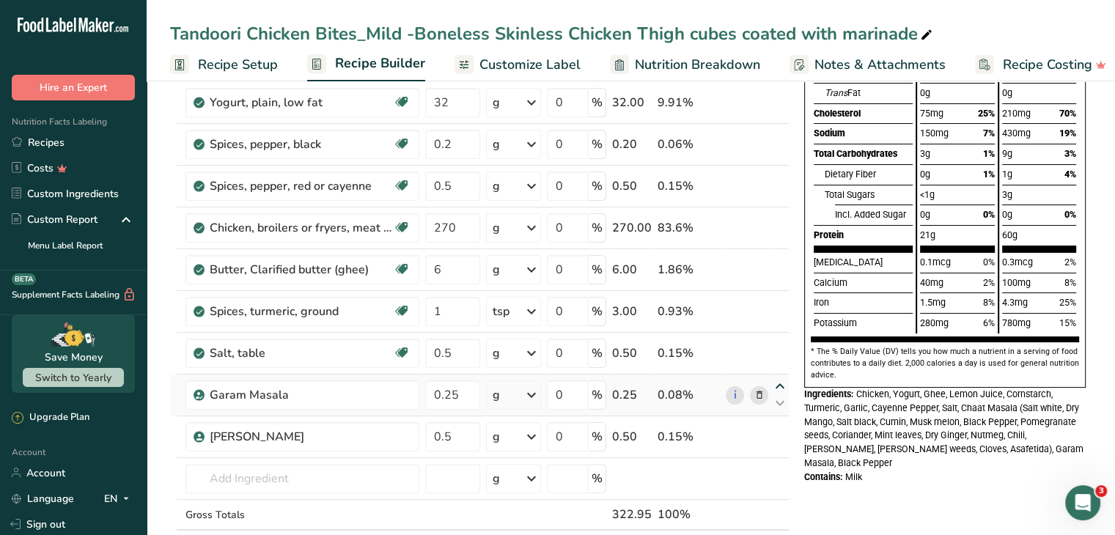
type input "0.5"
click at [736, 393] on link "i" at bounding box center [735, 395] width 18 height 18
click at [734, 350] on link "i" at bounding box center [735, 354] width 18 height 18
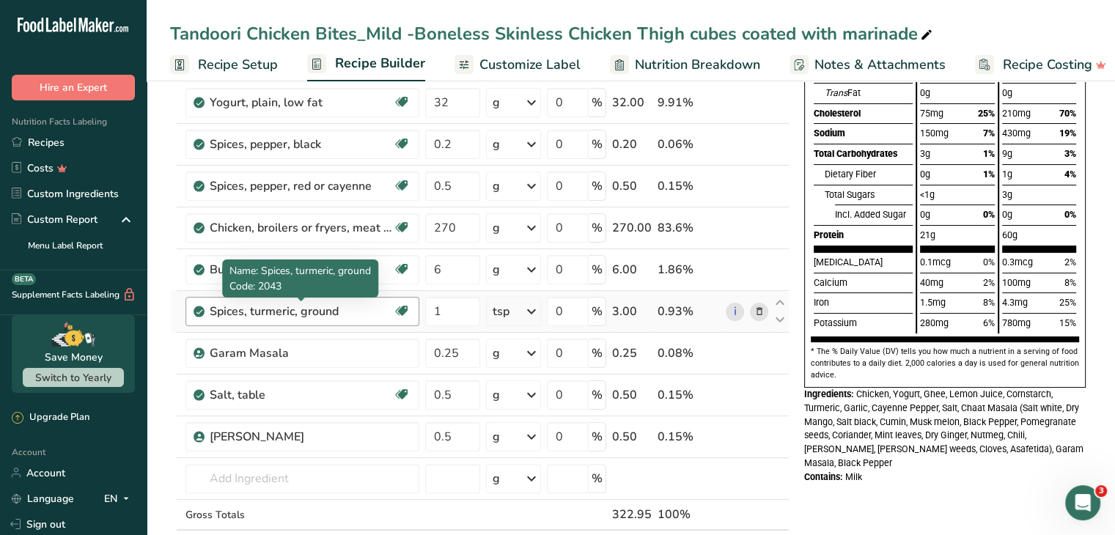
drag, startPoint x: 250, startPoint y: 309, endPoint x: 293, endPoint y: 312, distance: 43.3
click at [293, 312] on div "Spices, turmeric, ground" at bounding box center [301, 312] width 183 height 18
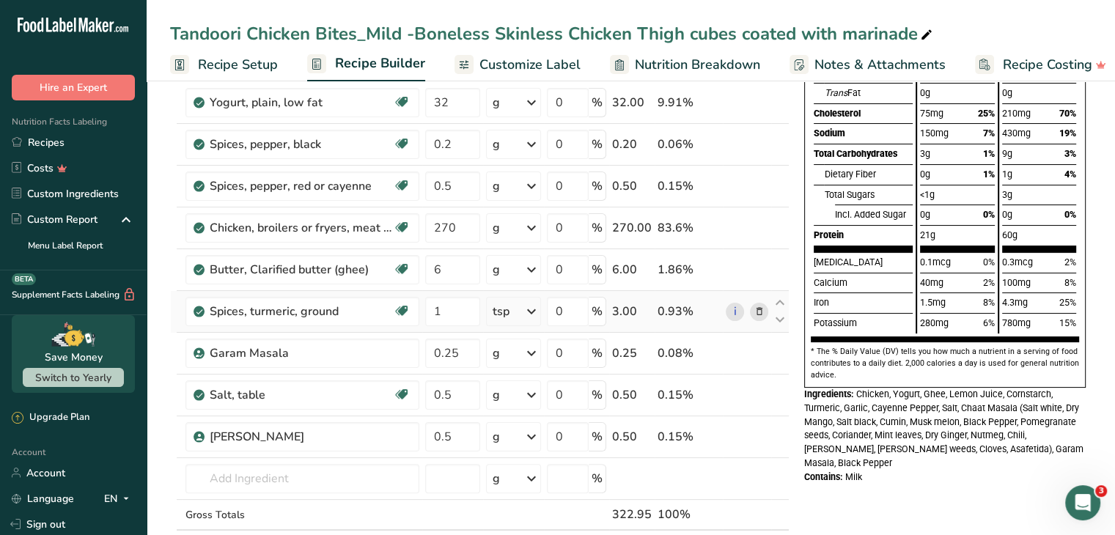
copy div "turmeric"
click at [760, 308] on icon at bounding box center [759, 311] width 10 height 15
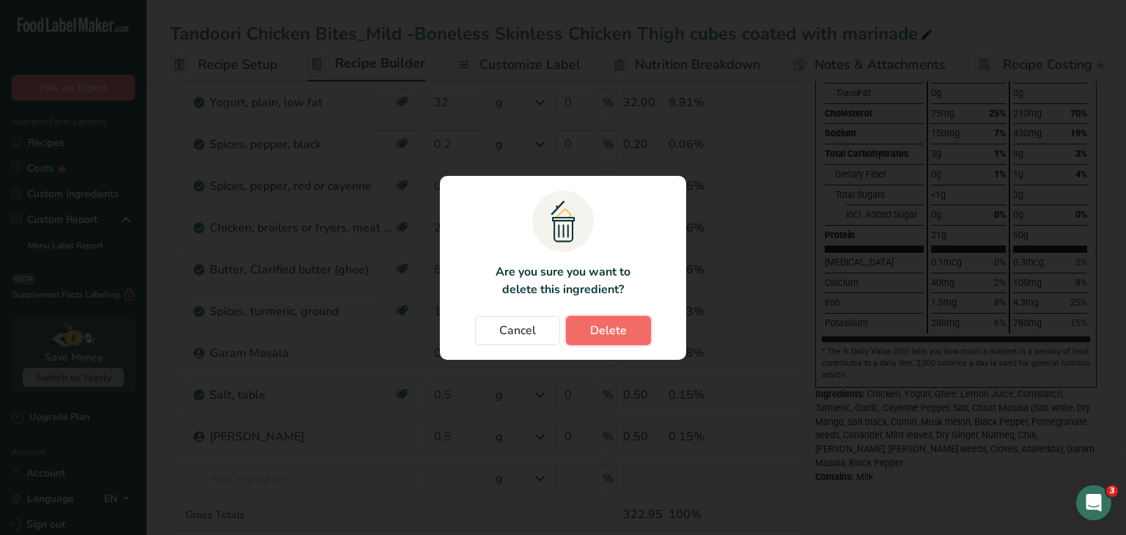
click at [614, 332] on span "Delete" at bounding box center [608, 331] width 37 height 18
type input "0.25"
type input "0.5"
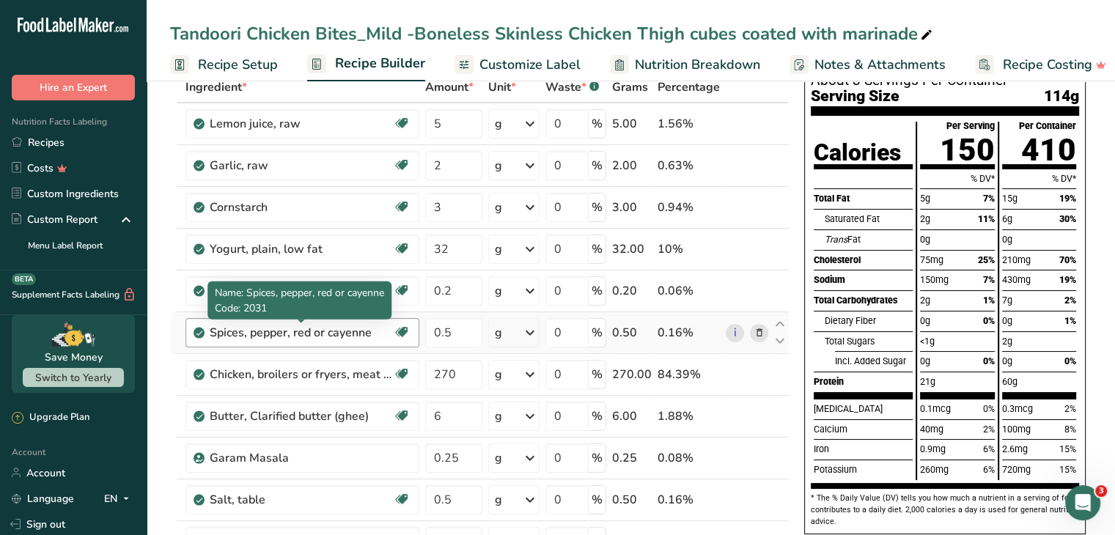
scroll to position [82, 0]
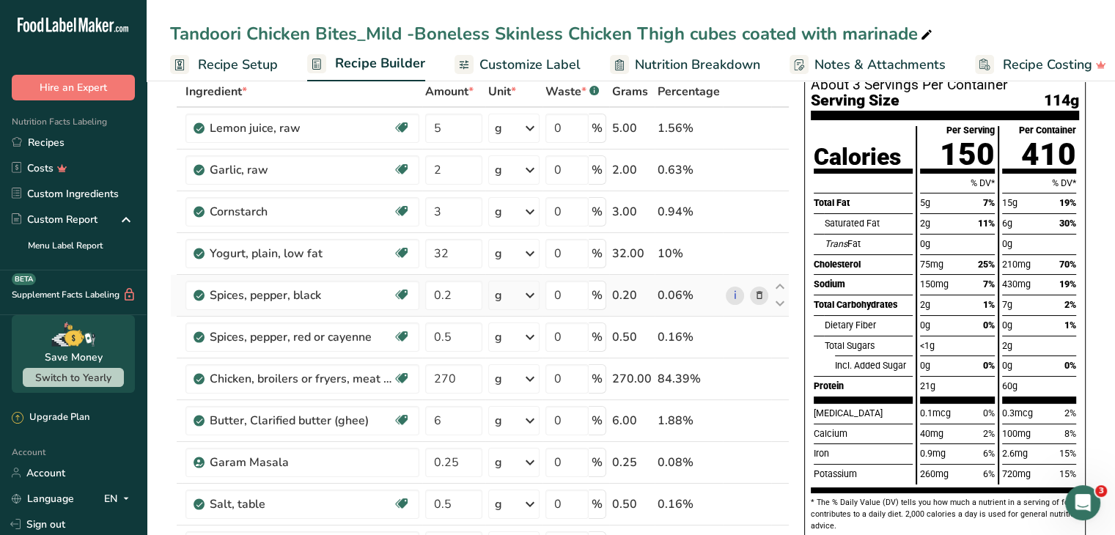
click at [762, 294] on icon at bounding box center [759, 295] width 10 height 15
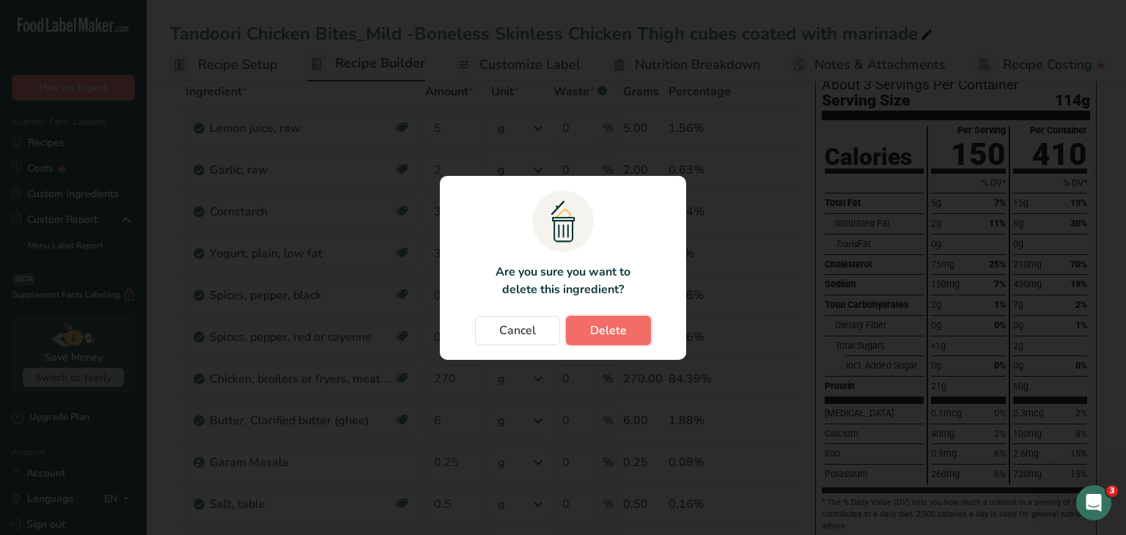
click at [610, 332] on span "Delete" at bounding box center [608, 331] width 37 height 18
type input "0.5"
type input "270"
type input "6"
type input "0.25"
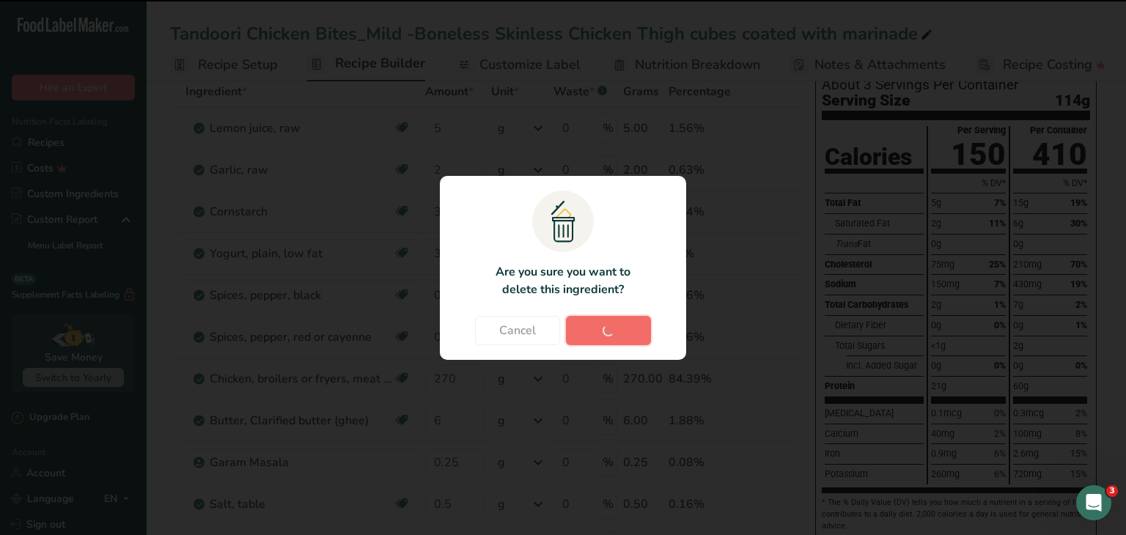
type input "0.5"
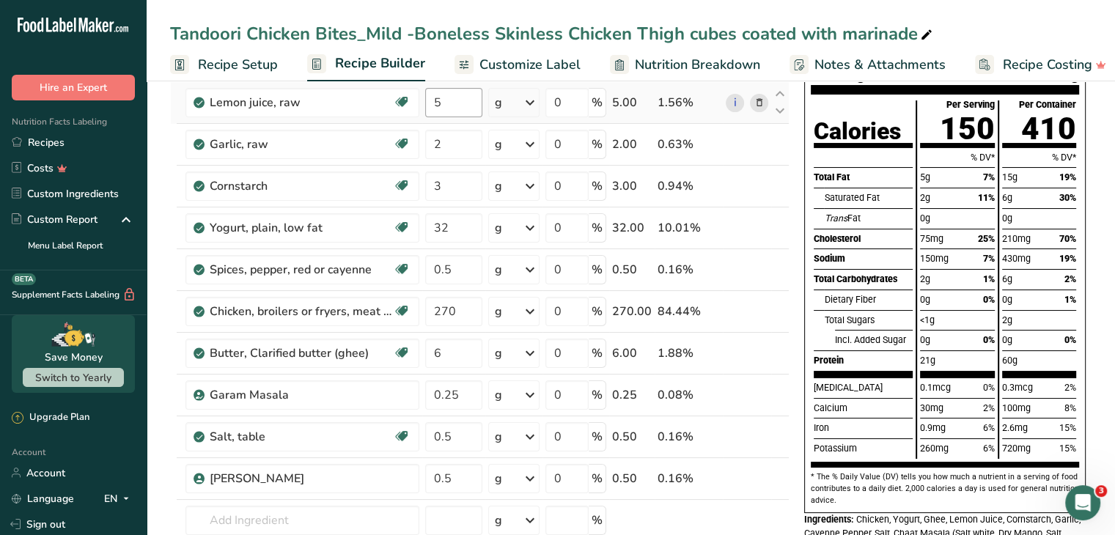
scroll to position [84, 0]
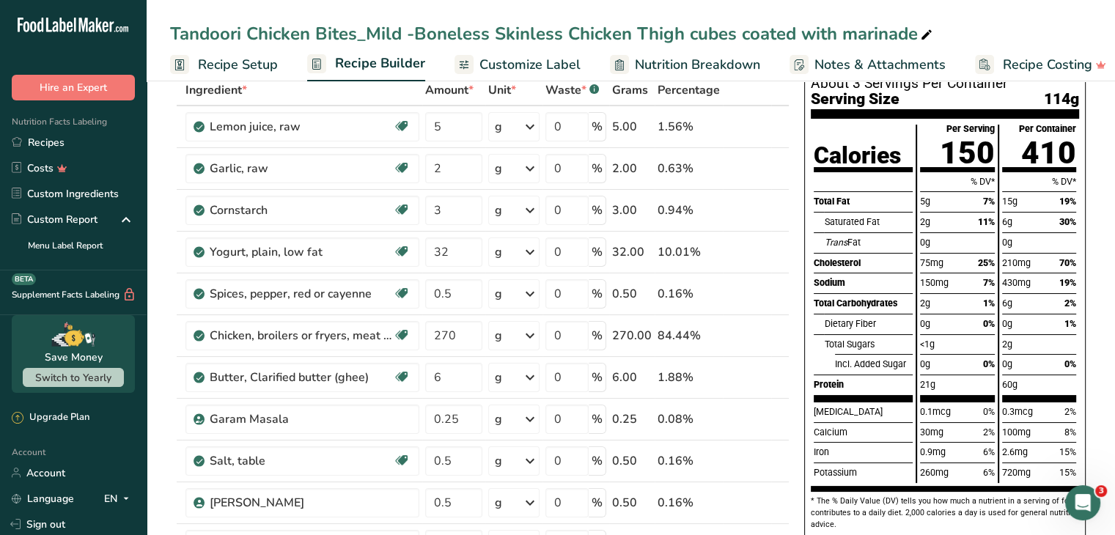
click at [505, 67] on span "Customize Label" at bounding box center [530, 65] width 101 height 20
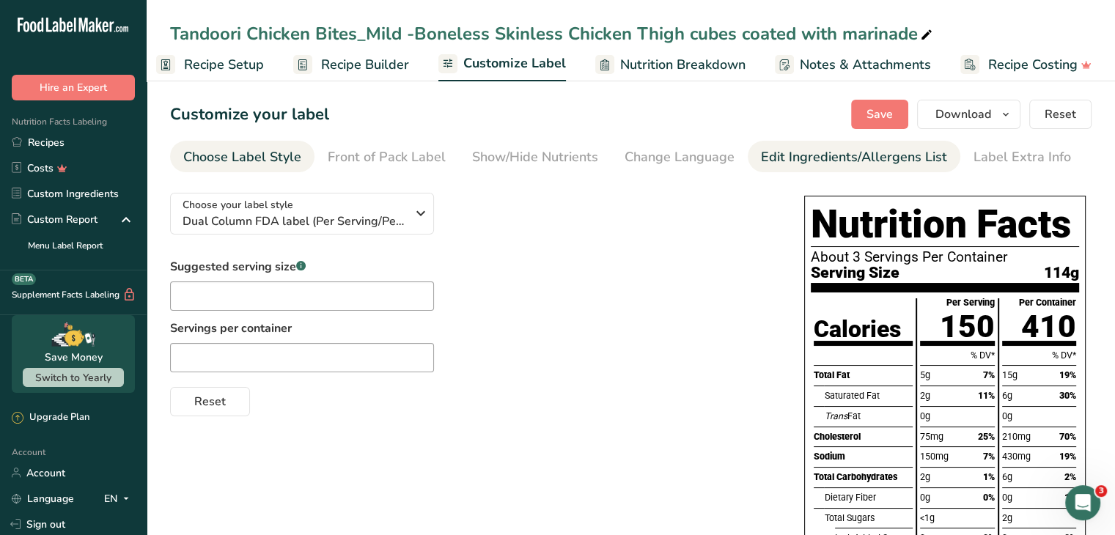
click at [785, 162] on div "Edit Ingredients/Allergens List" at bounding box center [854, 157] width 186 height 20
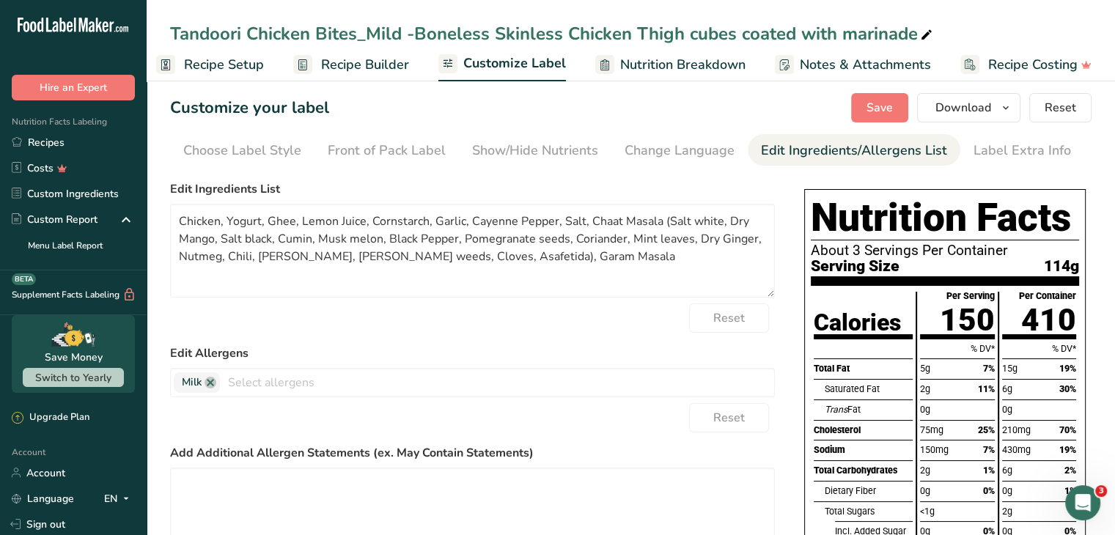
scroll to position [6, 0]
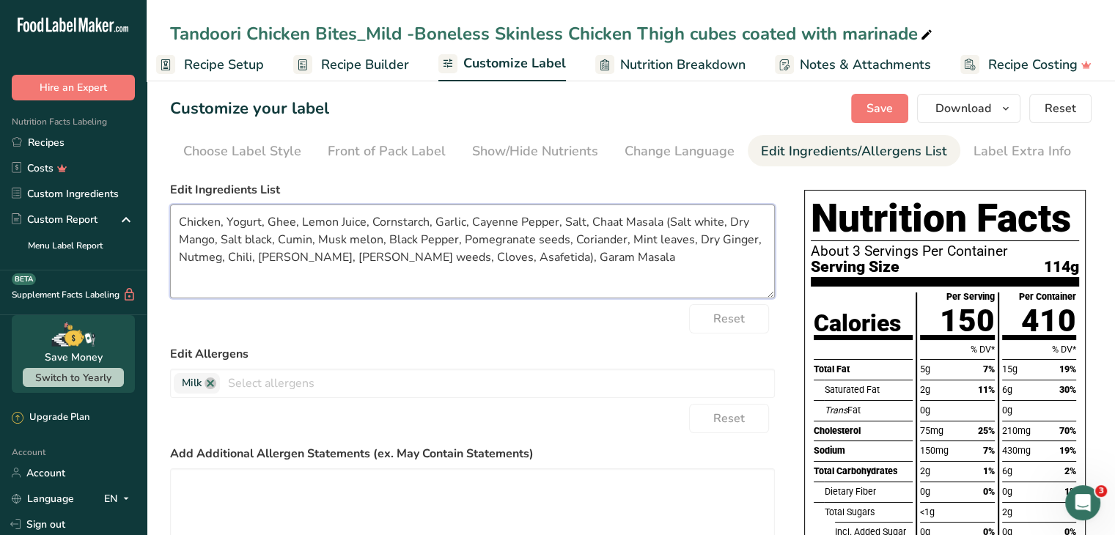
click at [574, 259] on textarea "Chicken, Yogurt, Ghee, Lemon Juice, Cornstarch, Garlic, Cayenne Pepper, Salt, C…" at bounding box center [472, 252] width 605 height 94
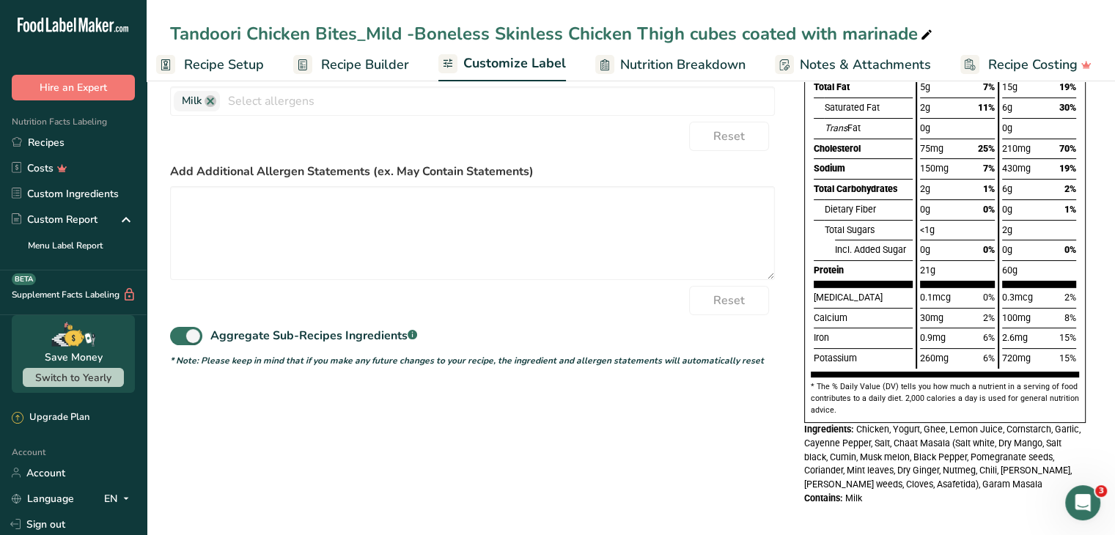
scroll to position [290, 0]
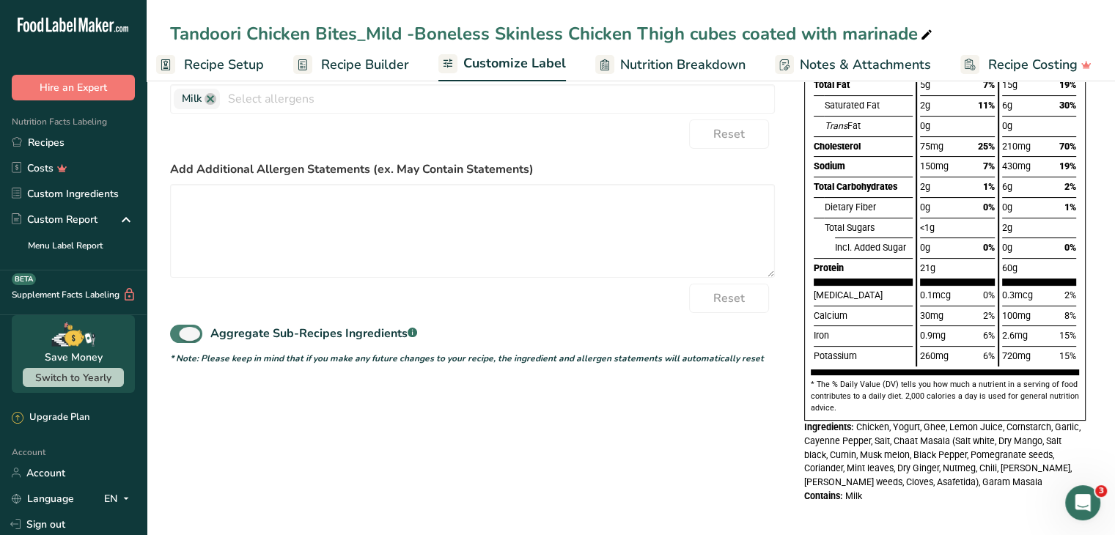
click at [194, 335] on span at bounding box center [186, 334] width 32 height 18
click at [180, 335] on input "Aggregate Sub-Recipes Ingredients .a-a{fill:#347362;}.b-a{fill:#fff;}" at bounding box center [175, 334] width 10 height 10
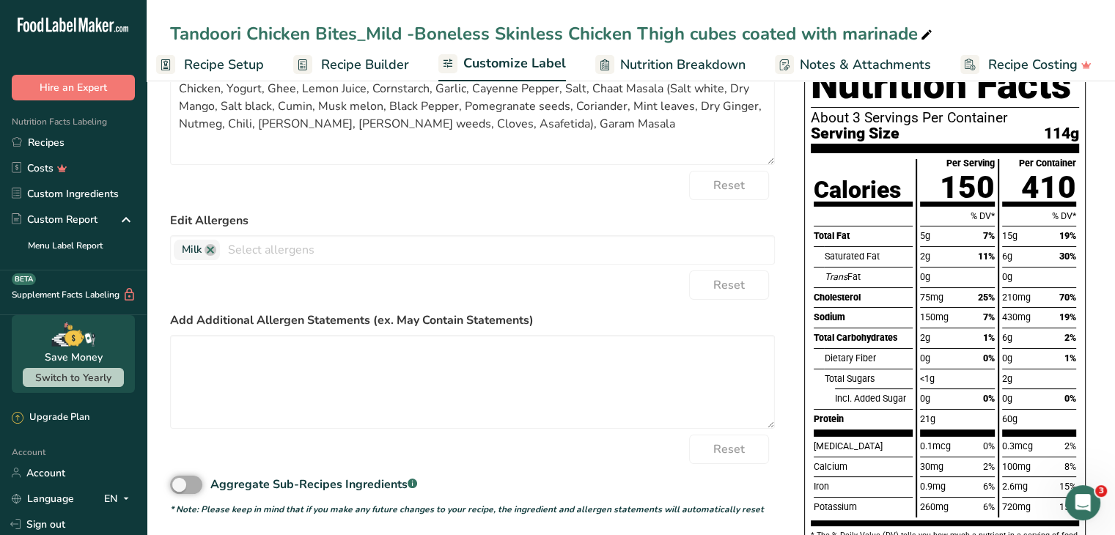
scroll to position [294, 0]
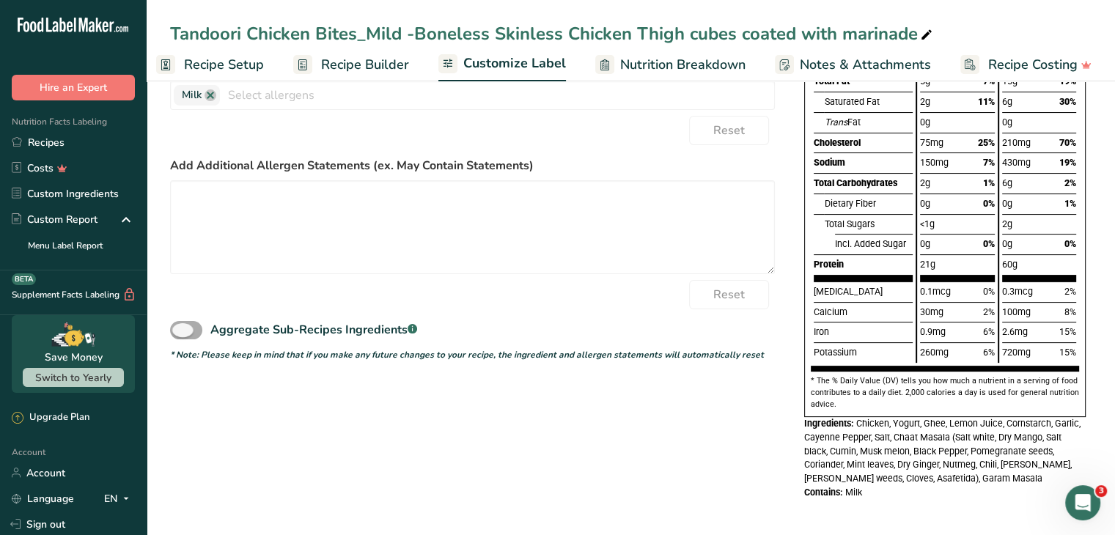
click at [180, 331] on span at bounding box center [186, 330] width 32 height 18
click at [180, 331] on input "Aggregate Sub-Recipes Ingredients .a-a{fill:#347362;}.b-a{fill:#fff;}" at bounding box center [175, 331] width 10 height 10
checkbox input "true"
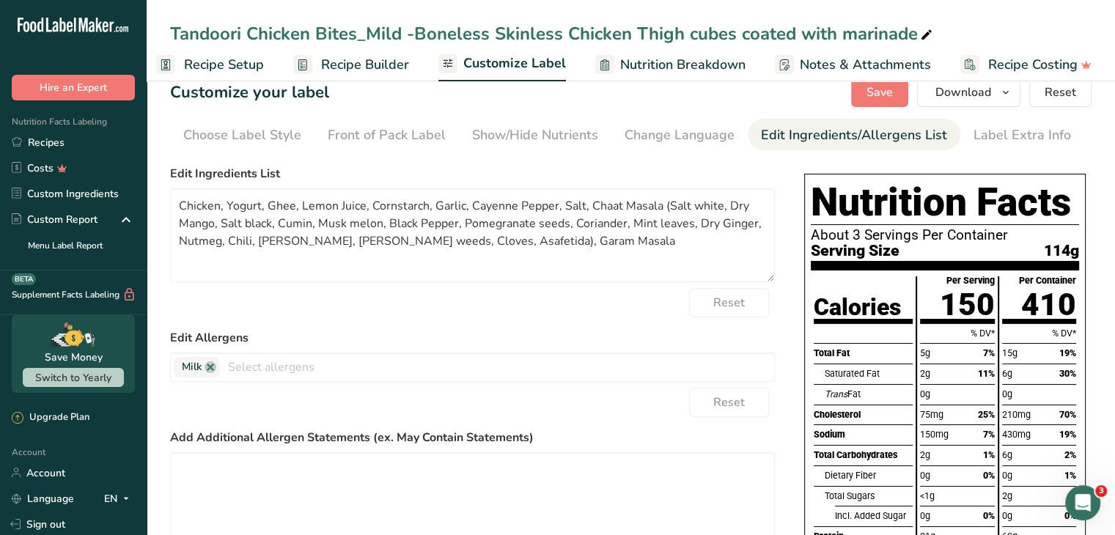
scroll to position [21, 0]
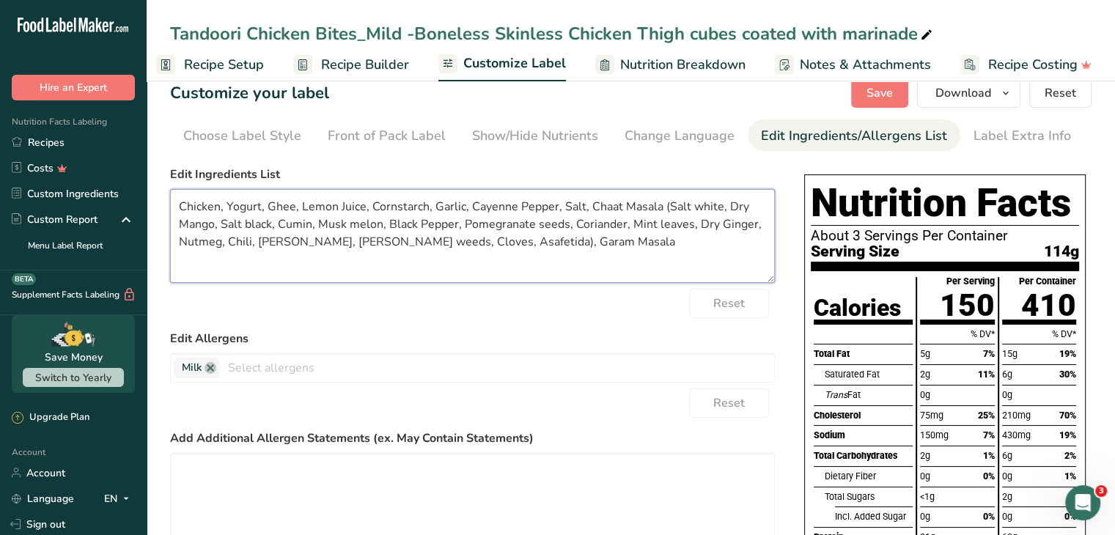
click at [575, 241] on textarea "Chicken, Yogurt, Ghee, Lemon Juice, Cornstarch, Garlic, Cayenne Pepper, Salt, C…" at bounding box center [472, 236] width 605 height 94
paste textarea "Black pepper, Cumin, Coriander, Nutmeg, Cloves, Turmeric"
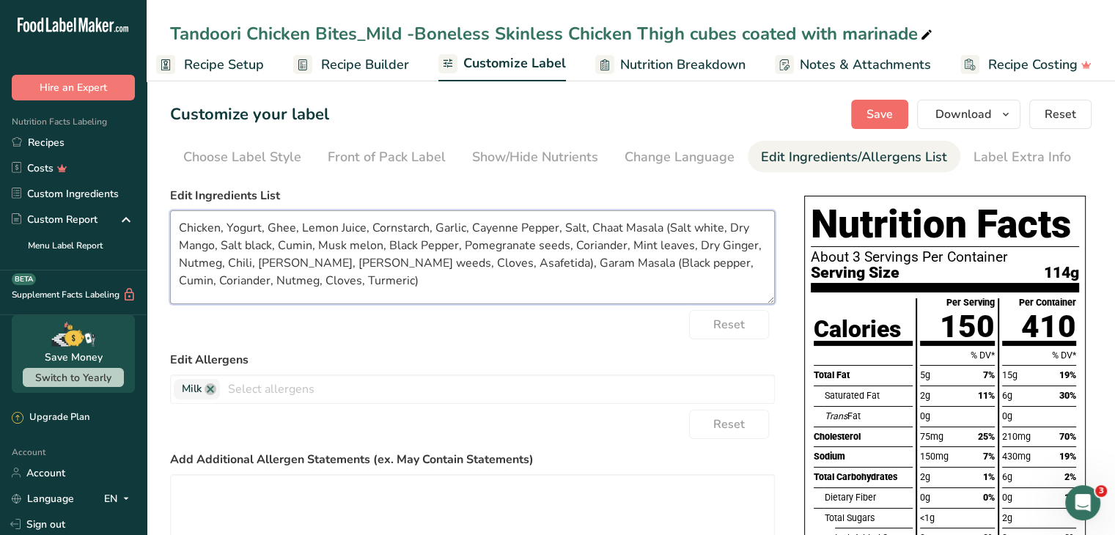
type textarea "Chicken, Yogurt, Ghee, Lemon Juice, Cornstarch, Garlic, Cayenne Pepper, Salt, C…"
click at [881, 112] on span "Save" at bounding box center [880, 115] width 26 height 18
click at [876, 114] on span "Save" at bounding box center [880, 115] width 26 height 18
click at [42, 144] on link "Recipes" at bounding box center [73, 143] width 147 height 26
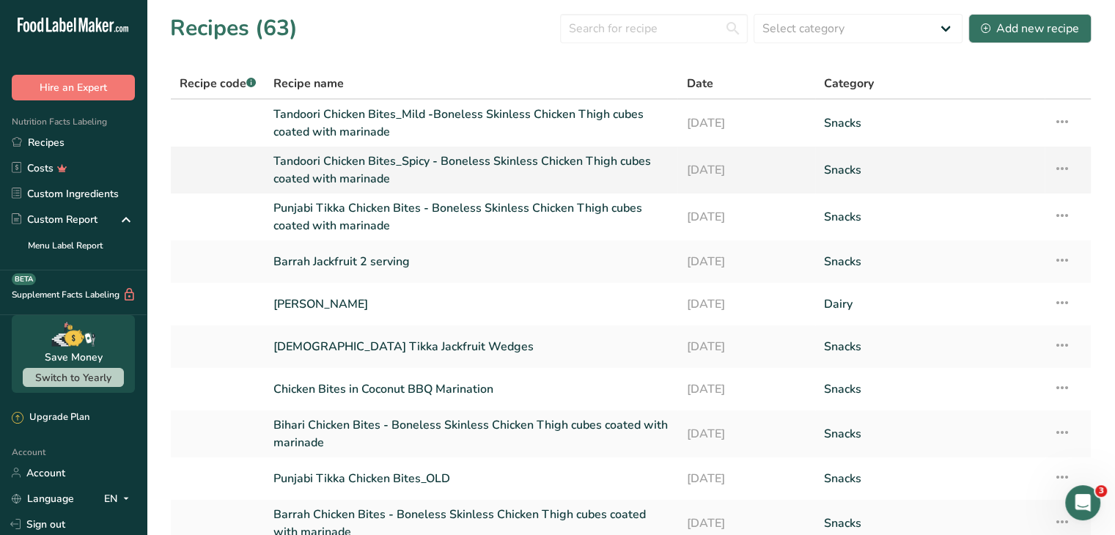
click at [379, 175] on link "Tandoori Chicken Bites_Spicy - Boneless Skinless Chicken Thigh cubes coated wit…" at bounding box center [471, 170] width 395 height 35
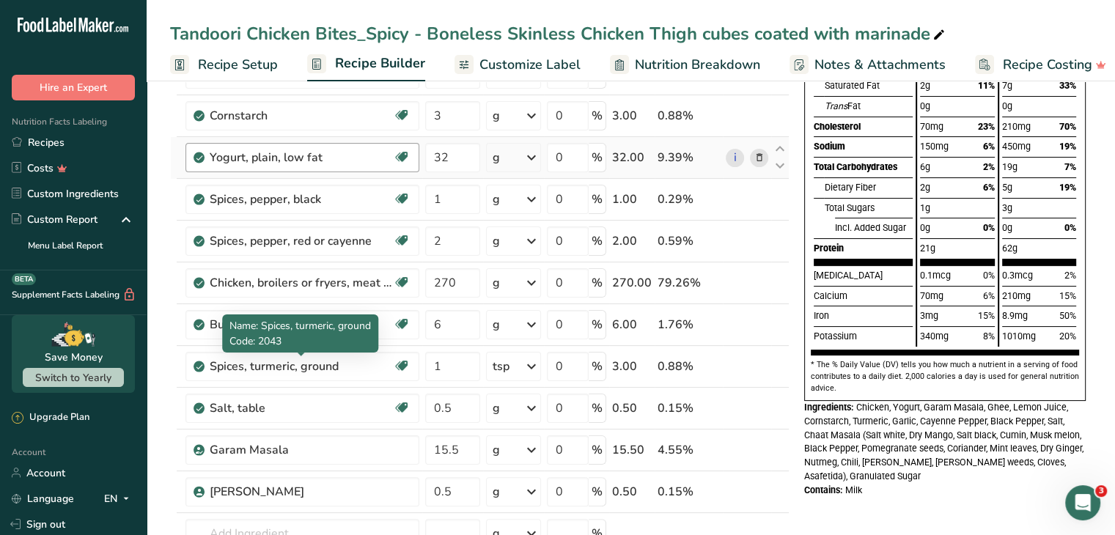
scroll to position [238, 0]
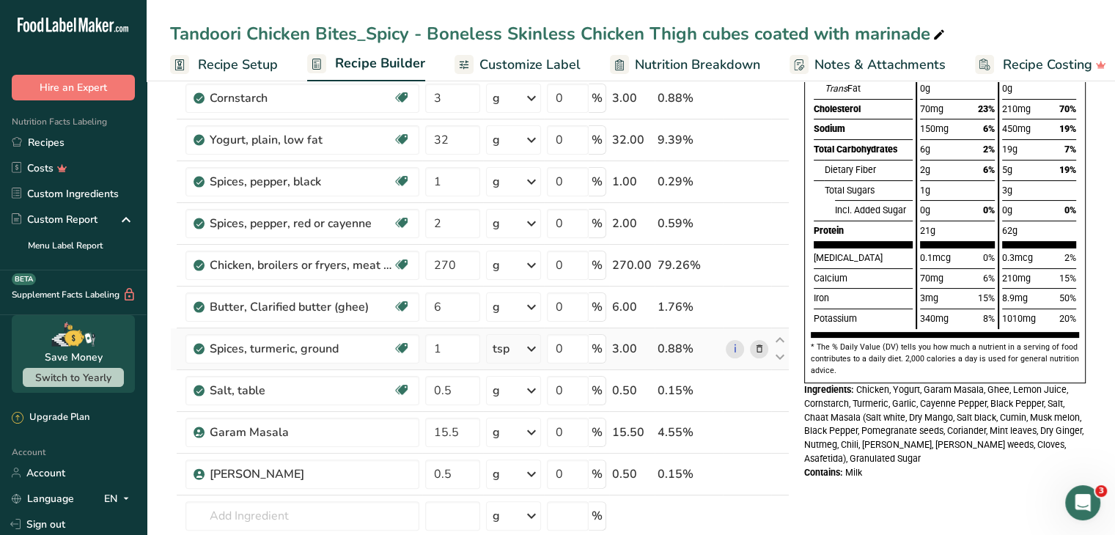
click at [761, 350] on icon at bounding box center [759, 349] width 10 height 15
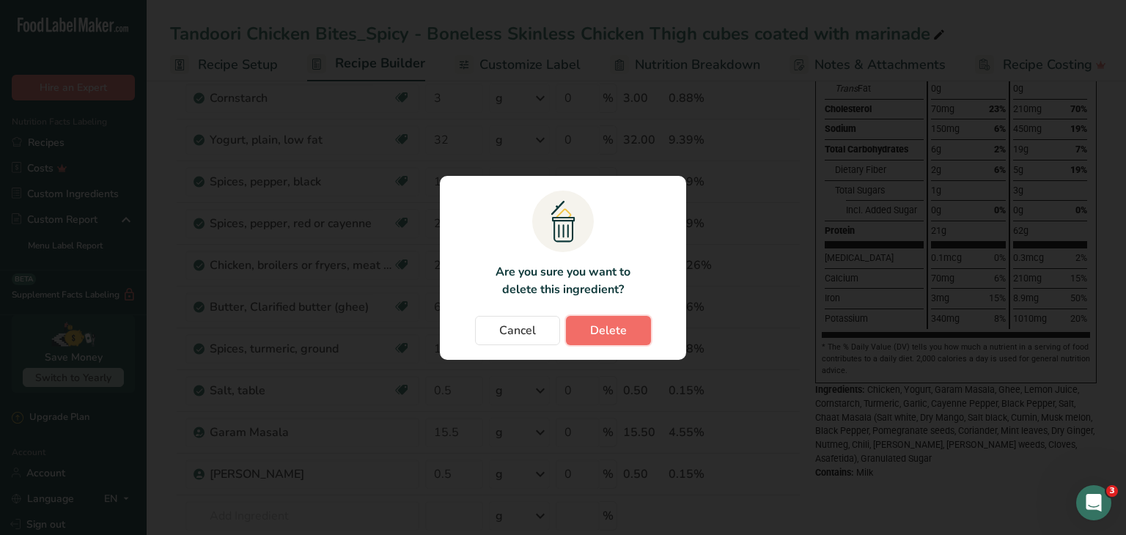
click at [618, 335] on span "Delete" at bounding box center [608, 331] width 37 height 18
type input "0.5"
type input "15.5"
type input "0.5"
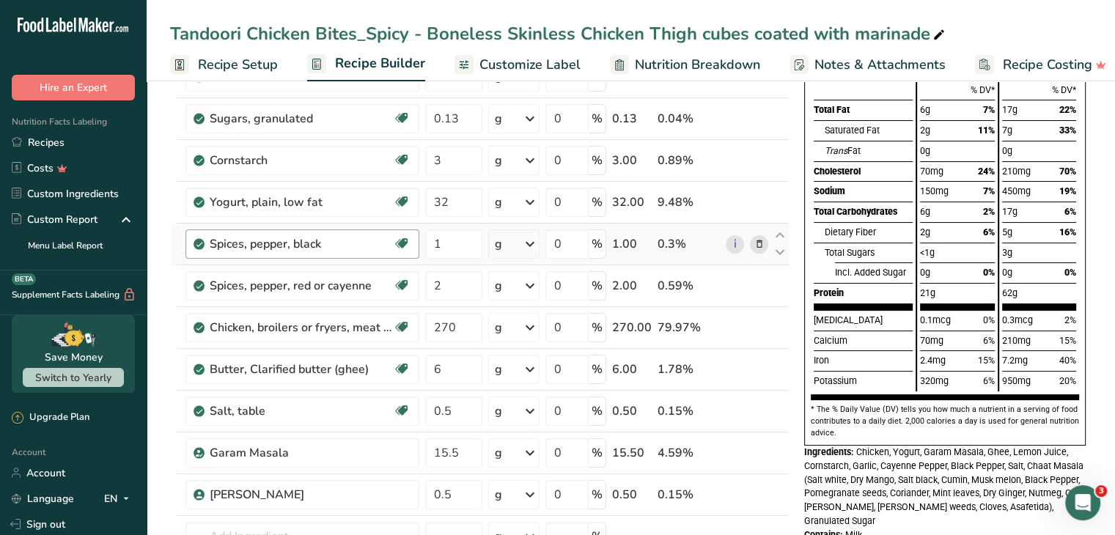
scroll to position [199, 0]
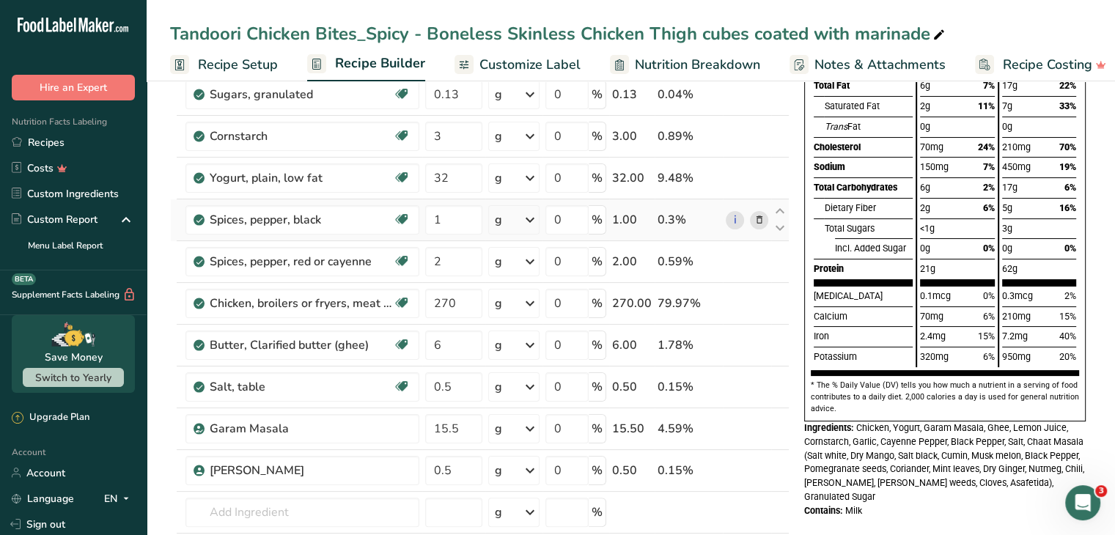
click at [759, 219] on icon at bounding box center [759, 220] width 10 height 15
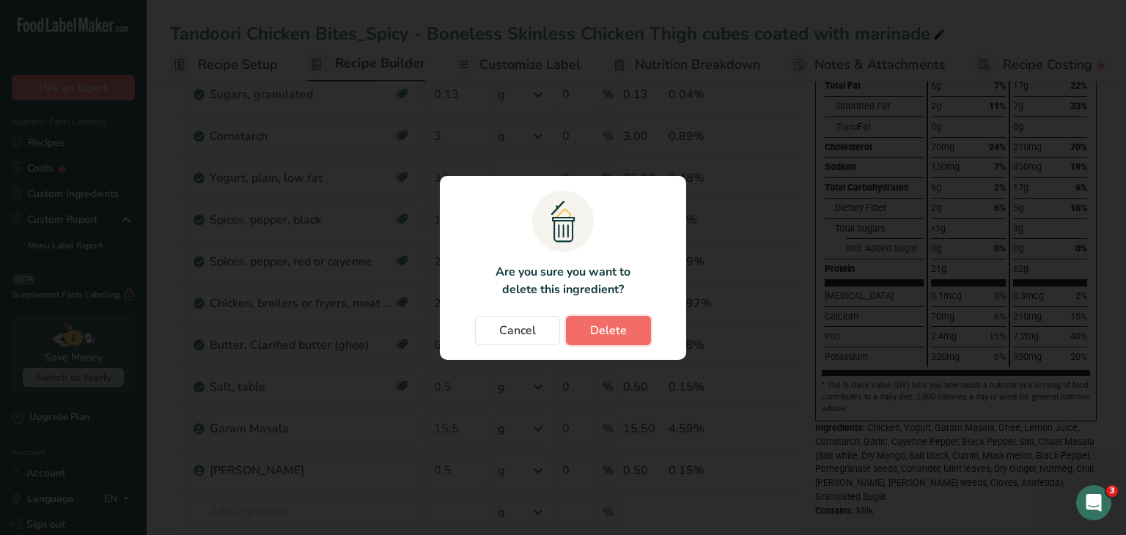
click at [617, 330] on span "Delete" at bounding box center [608, 331] width 37 height 18
type input "2"
type input "270"
type input "6"
type input "0.5"
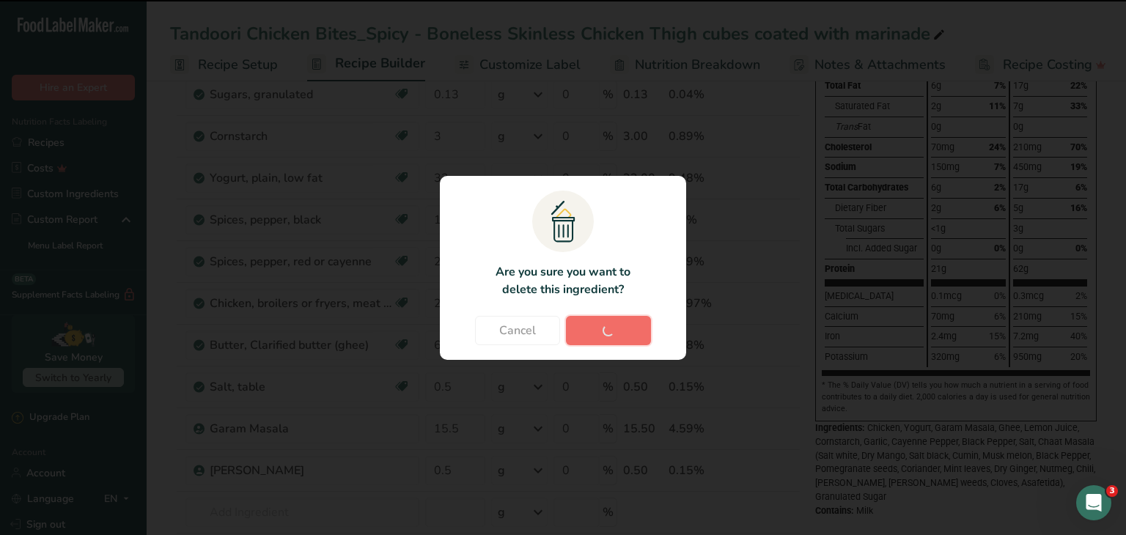
type input "15.5"
type input "0.5"
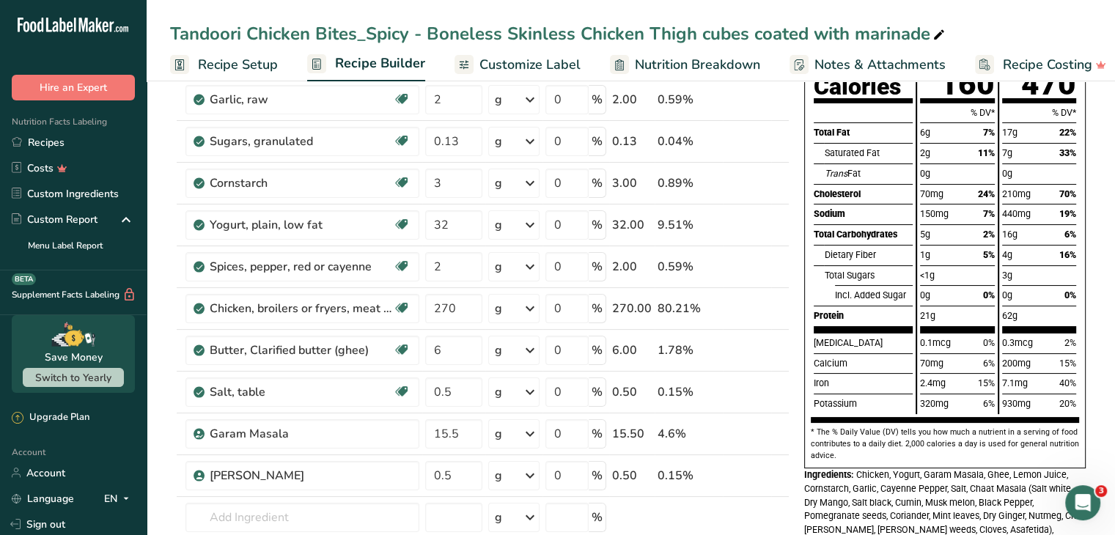
scroll to position [151, 0]
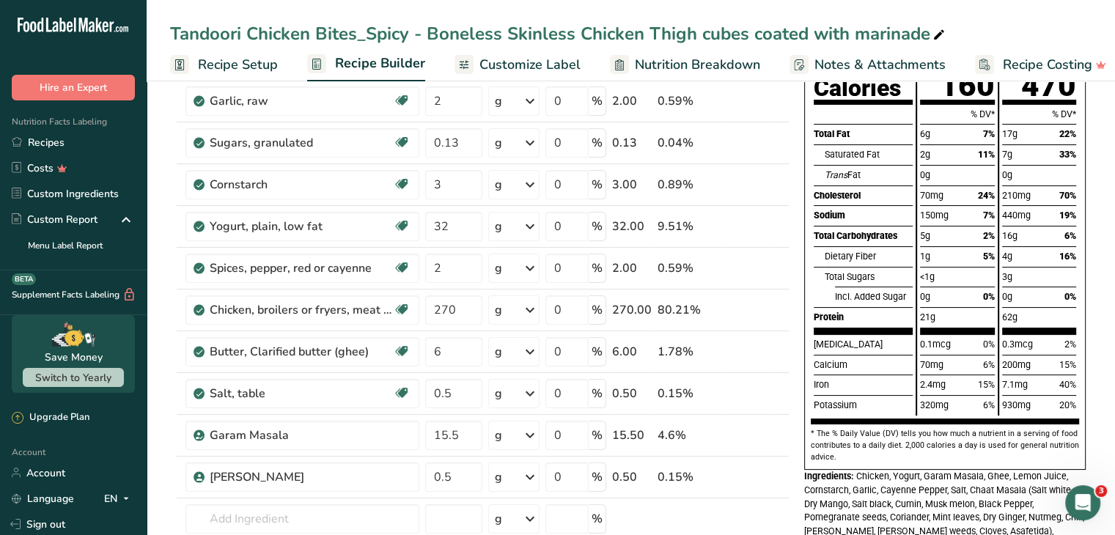
click at [507, 71] on span "Customize Label" at bounding box center [530, 65] width 101 height 20
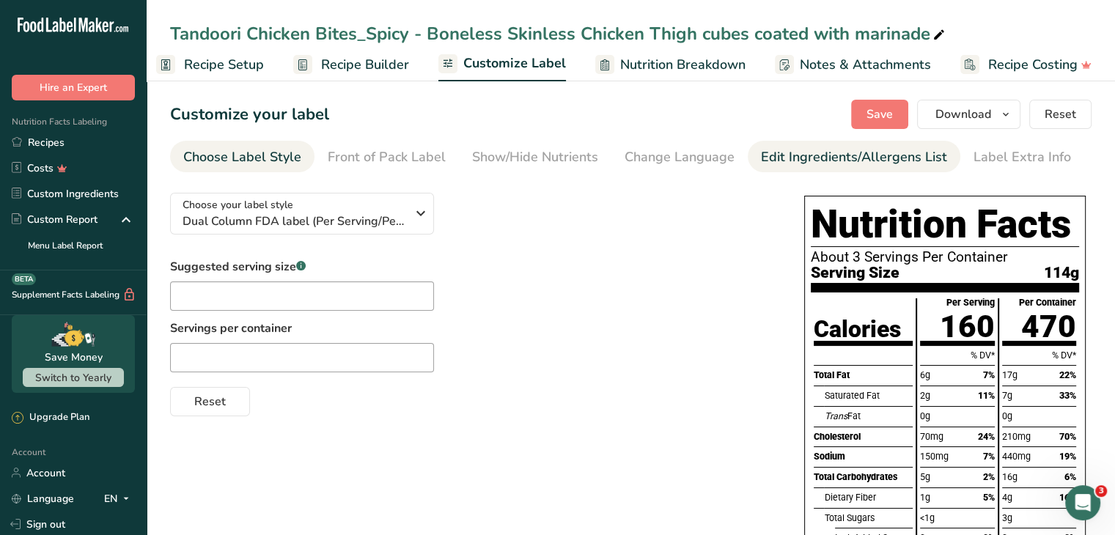
click at [788, 161] on div "Edit Ingredients/Allergens List" at bounding box center [854, 157] width 186 height 20
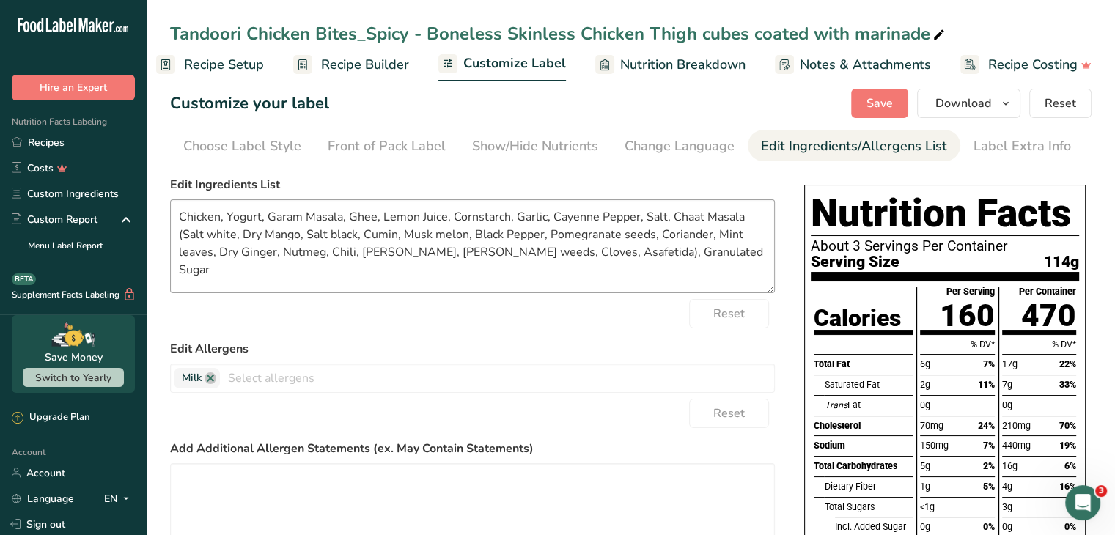
scroll to position [10, 0]
click at [340, 217] on textarea "Chicken, Yogurt, Garam Masala, Ghee, Lemon Juice, Cornstarch, Garlic, Cayenne P…" at bounding box center [472, 247] width 605 height 94
paste textarea "Black pepper, Cumin, Coriander, Nutmeg, Cloves, Turmeric"
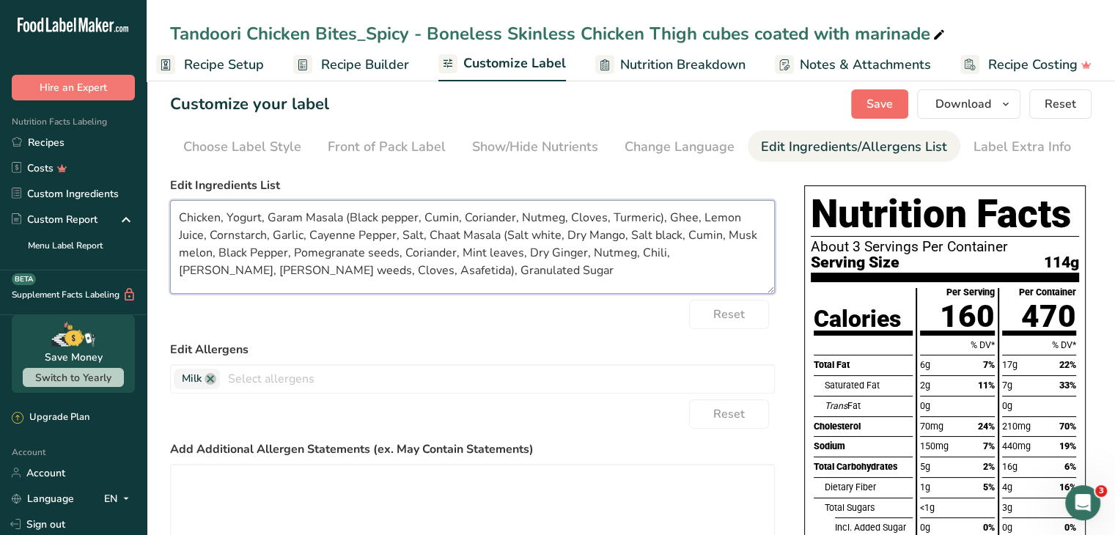
type textarea "Chicken, Yogurt, Garam Masala (Black pepper, Cumin, Coriander, Nutmeg, Cloves, …"
click at [879, 103] on span "Save" at bounding box center [880, 104] width 26 height 18
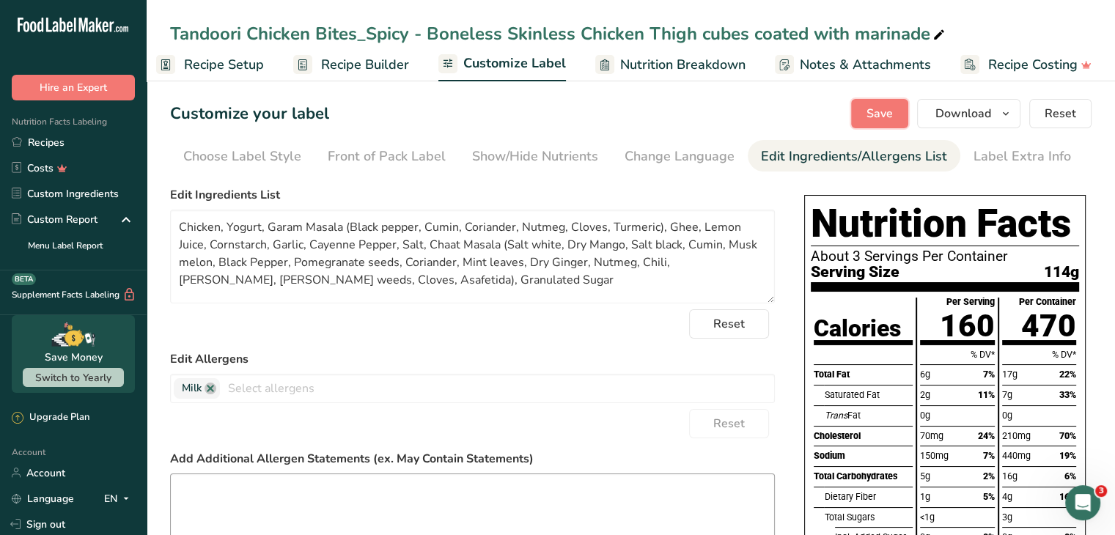
scroll to position [0, 0]
click at [48, 143] on link "Recipes" at bounding box center [73, 143] width 147 height 26
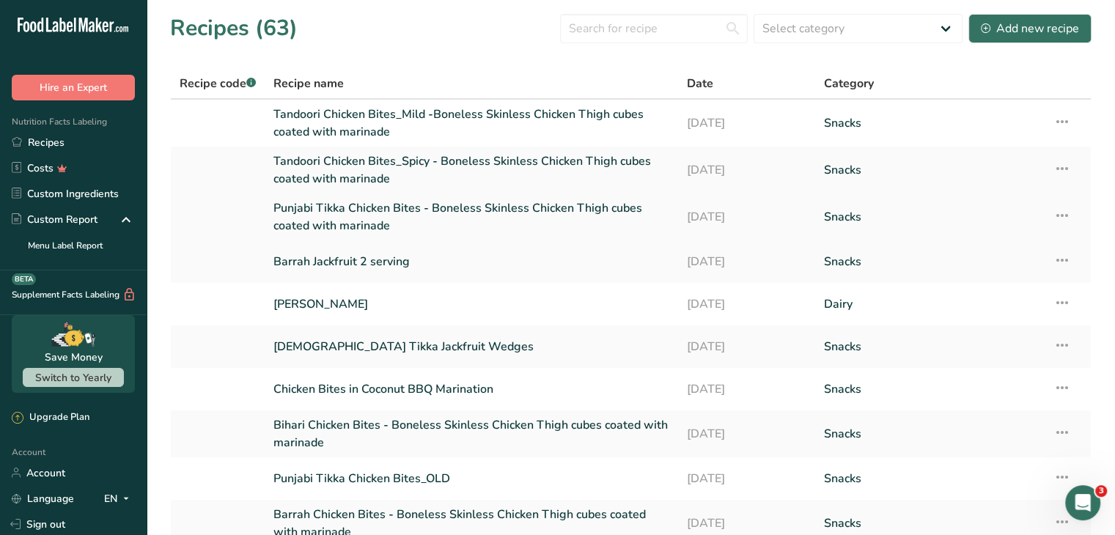
click at [345, 209] on link "Punjabi Tikka Chicken Bites - Boneless Skinless Chicken Thigh cubes coated with…" at bounding box center [471, 216] width 395 height 35
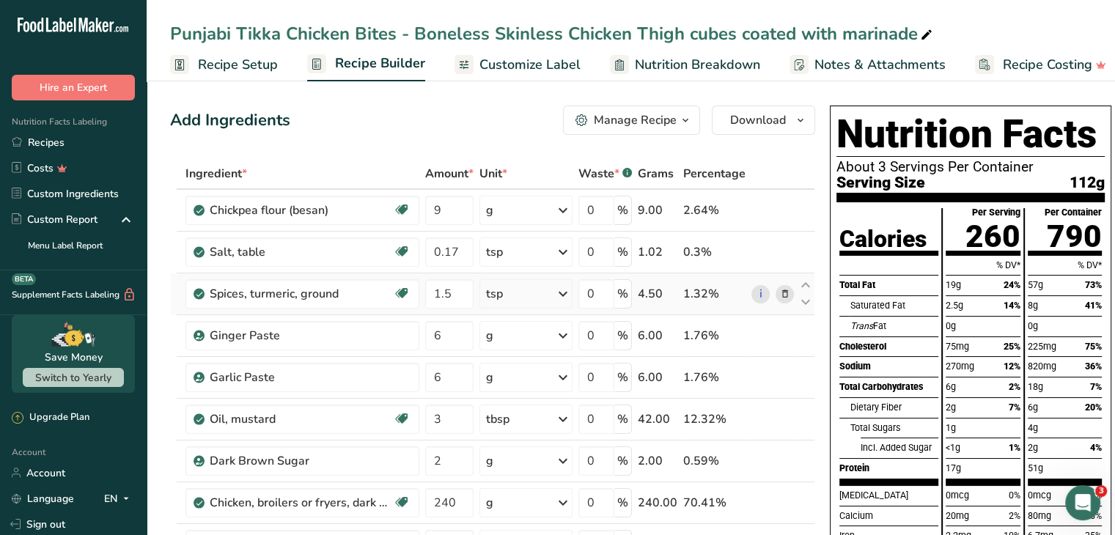
click at [783, 296] on icon at bounding box center [785, 294] width 10 height 15
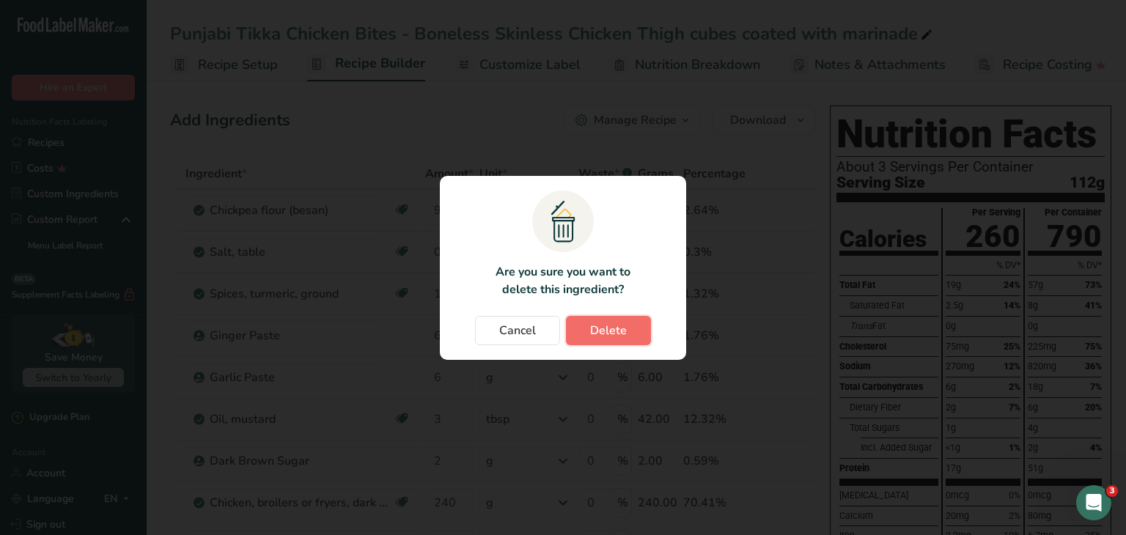
click at [610, 326] on span "Delete" at bounding box center [608, 331] width 37 height 18
type input "6"
type input "3"
type input "2"
type input "240"
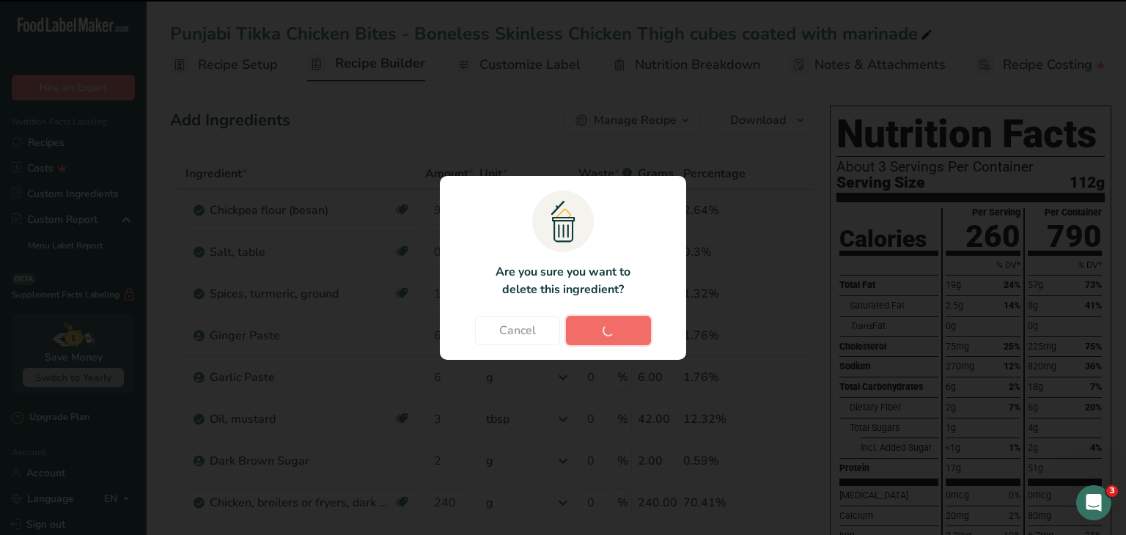
type input "0.45"
type input "2.5"
type input "5"
type input "1"
type input "0.25"
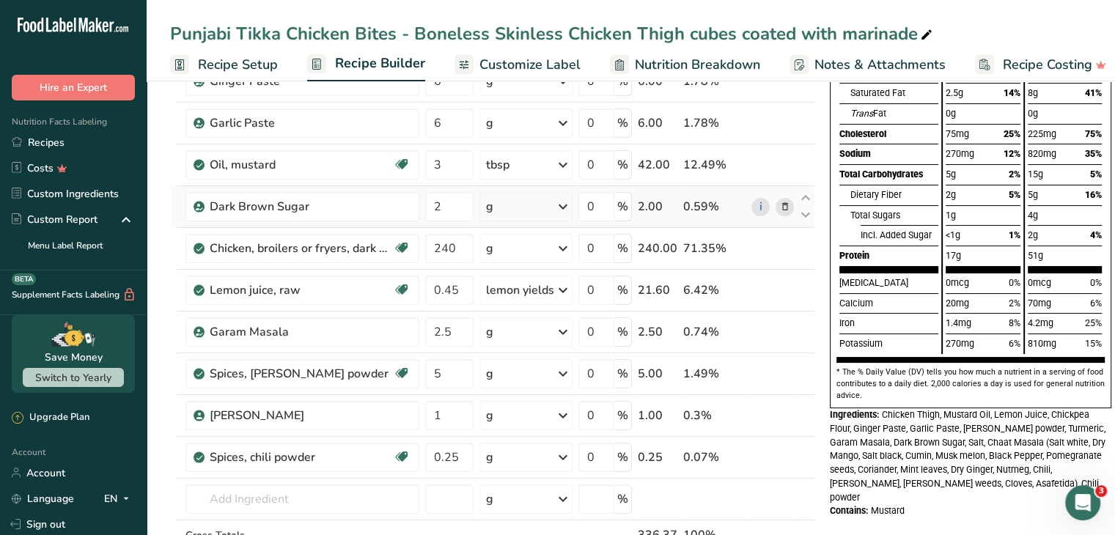
scroll to position [214, 0]
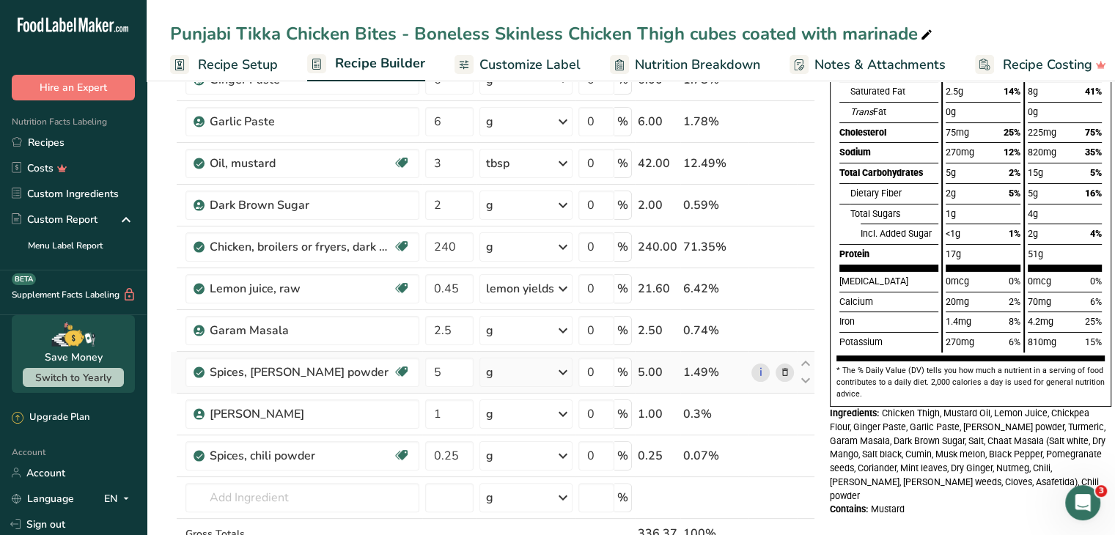
click at [781, 372] on icon at bounding box center [785, 372] width 10 height 15
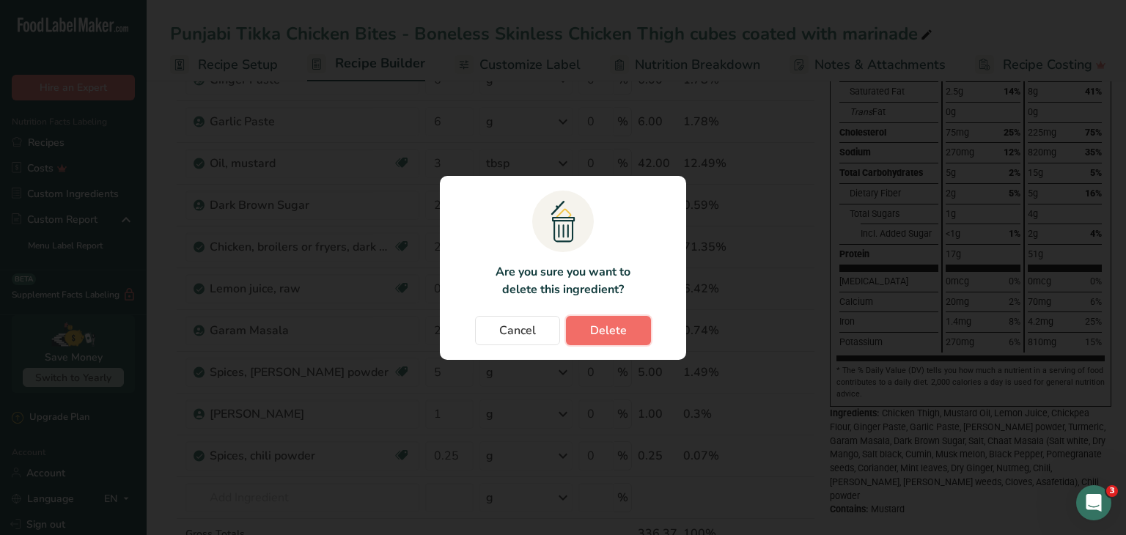
click at [618, 334] on span "Delete" at bounding box center [608, 331] width 37 height 18
type input "1"
type input "0.25"
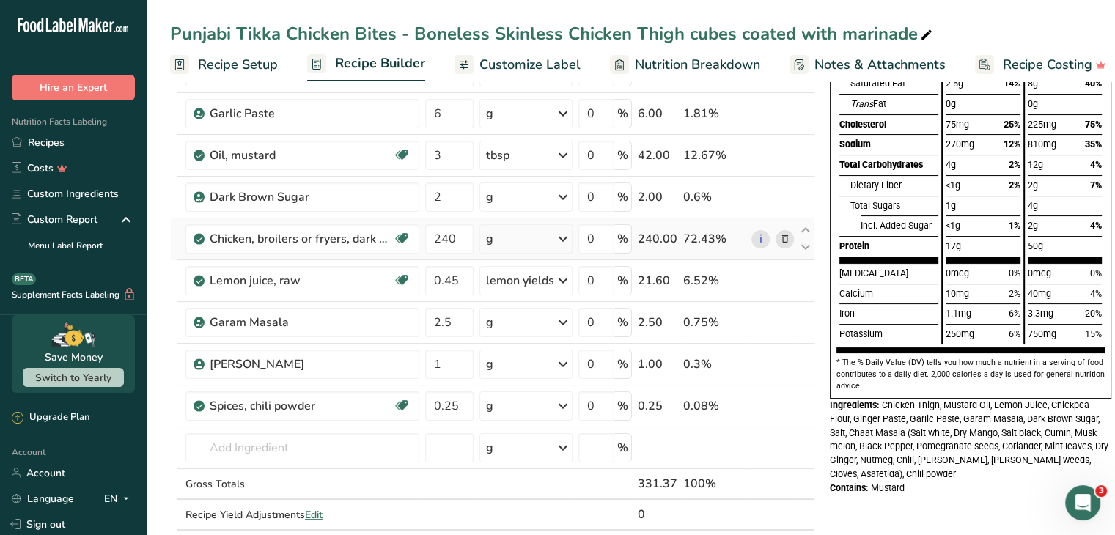
scroll to position [0, 0]
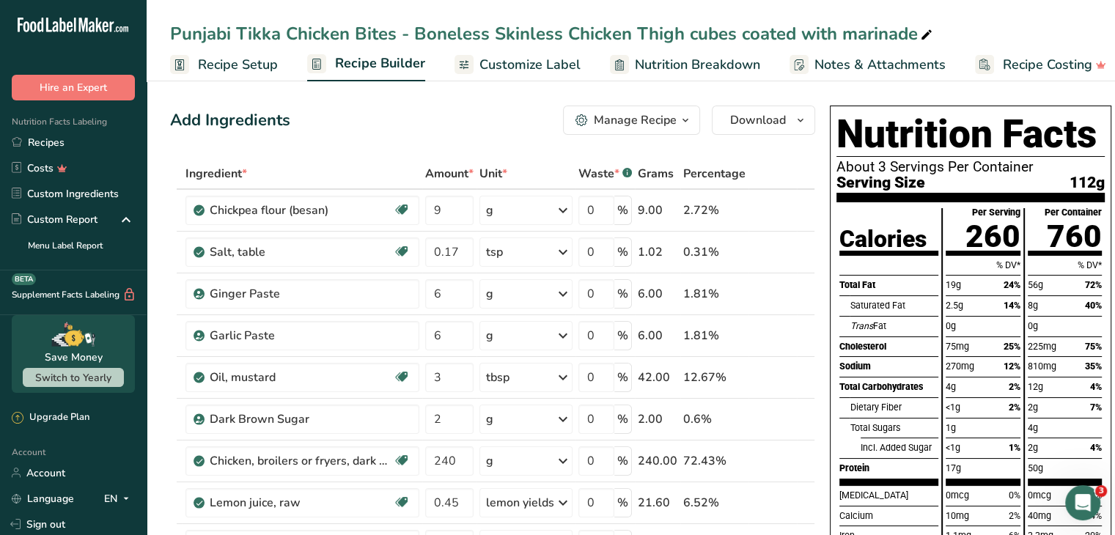
click at [512, 64] on span "Customize Label" at bounding box center [530, 65] width 101 height 20
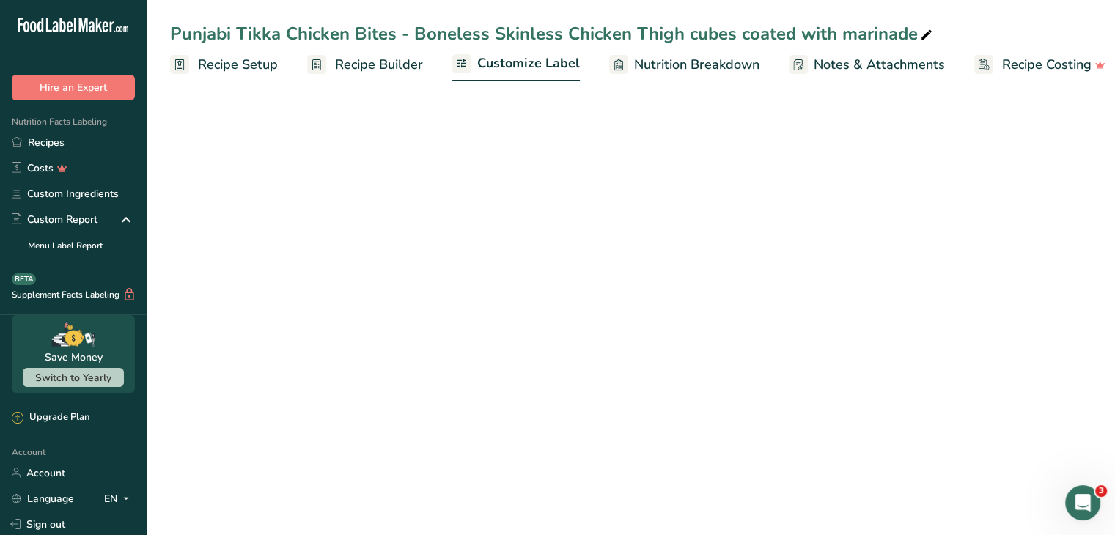
scroll to position [0, 14]
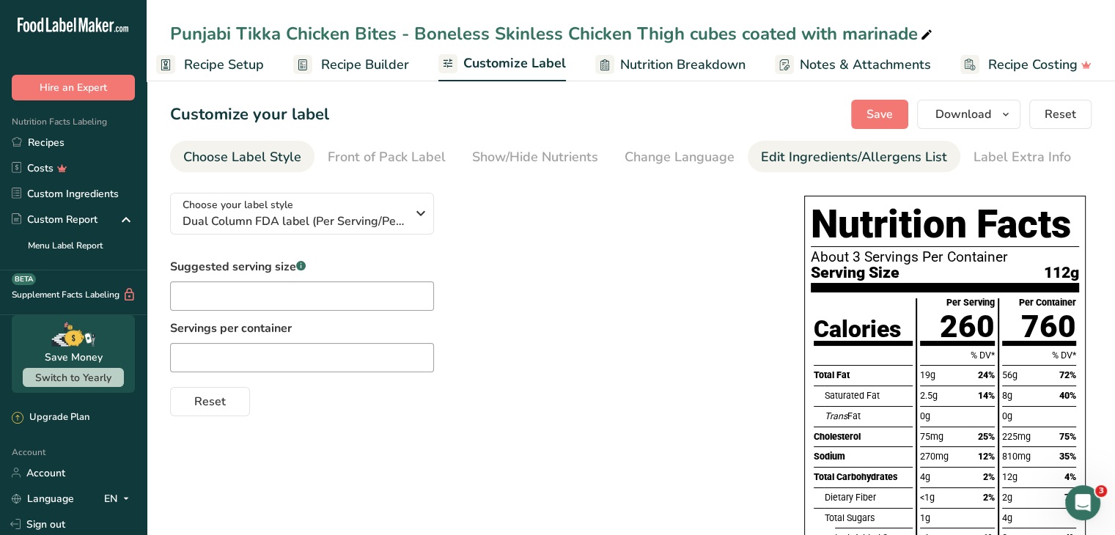
click at [809, 155] on div "Edit Ingredients/Allergens List" at bounding box center [854, 157] width 186 height 20
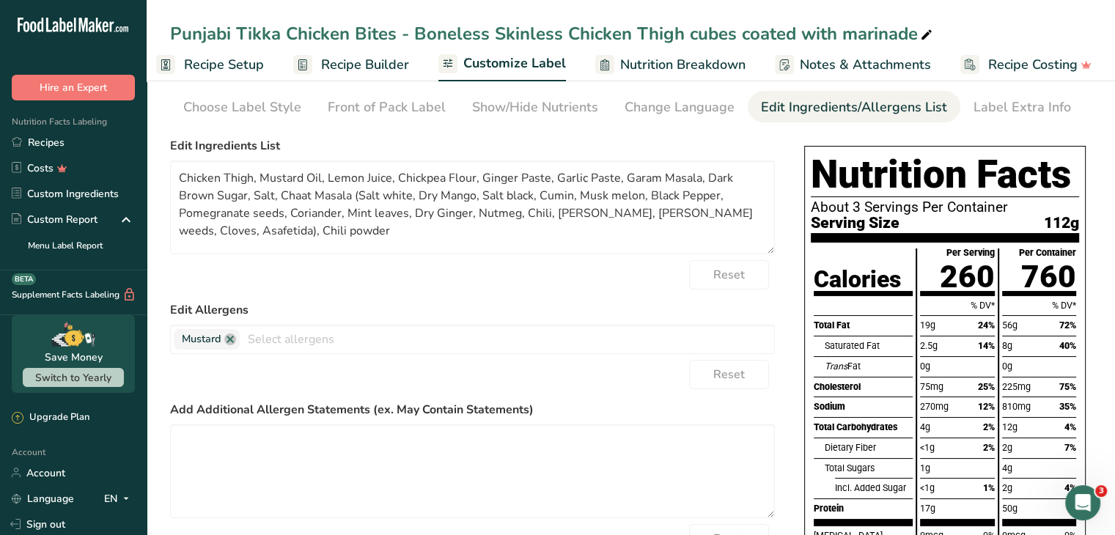
scroll to position [0, 0]
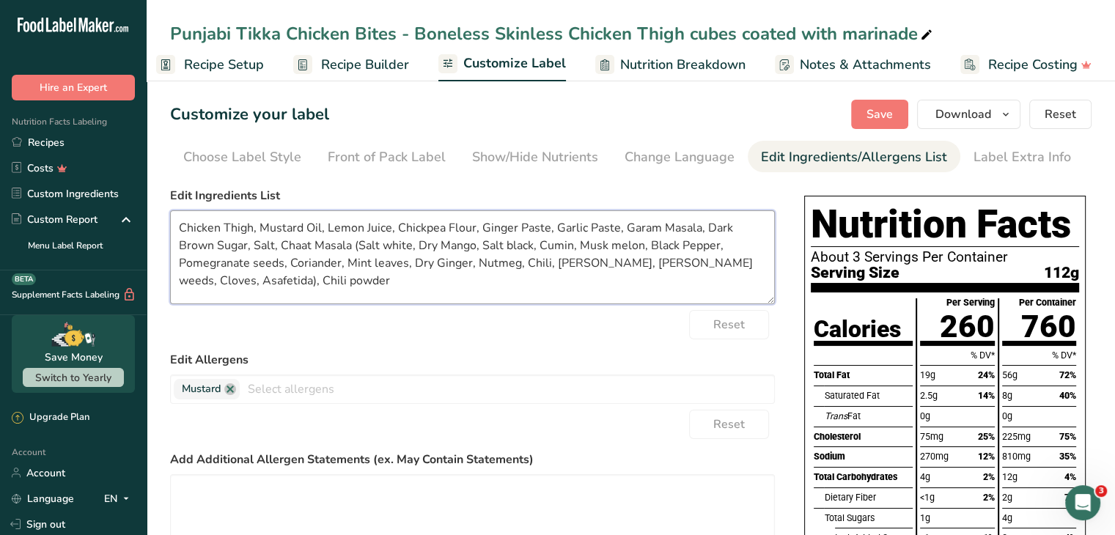
click at [695, 227] on textarea "Chicken Thigh, Mustard Oil, Lemon Juice, Chickpea Flour, Ginger Paste, Garlic P…" at bounding box center [472, 257] width 605 height 94
paste textarea "Black pepper, Cumin, Coriander, Nutmeg, Cloves, Turmeric"
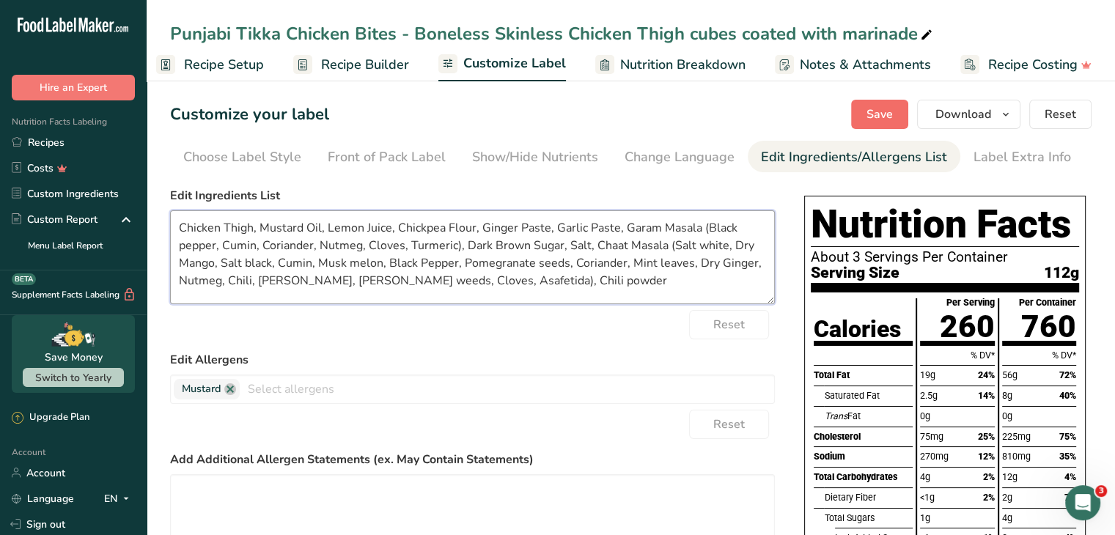
type textarea "Chicken Thigh, Mustard Oil, Lemon Juice, Chickpea Flour, Ginger Paste, Garlic P…"
click at [884, 114] on span "Save" at bounding box center [880, 115] width 26 height 18
click at [883, 111] on span "Save" at bounding box center [880, 115] width 26 height 18
click at [39, 146] on link "Recipes" at bounding box center [73, 143] width 147 height 26
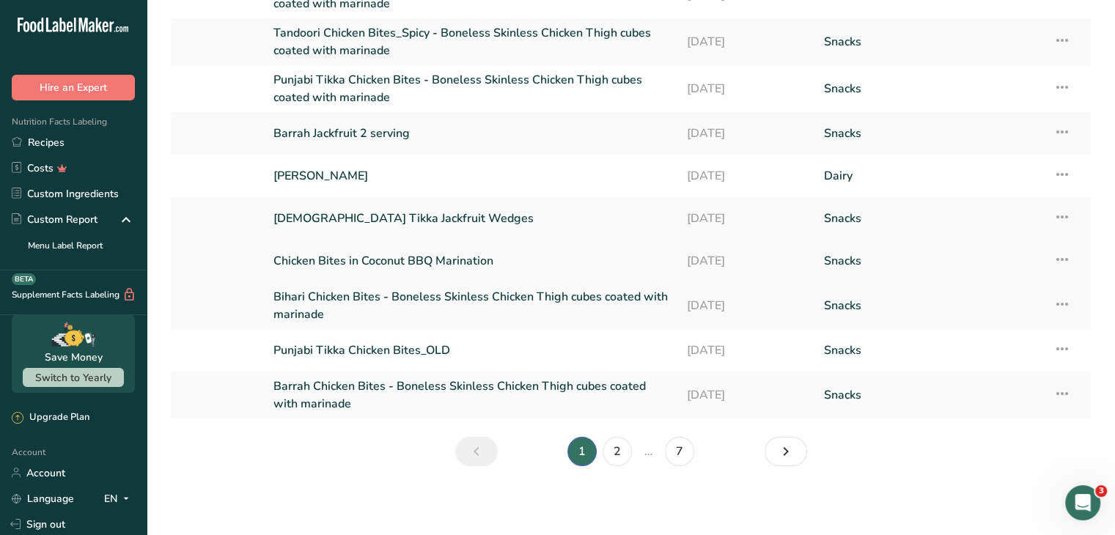
scroll to position [129, 0]
click at [330, 290] on link "Bihari Chicken Bites - Boneless Skinless Chicken Thigh cubes coated with marina…" at bounding box center [471, 304] width 395 height 35
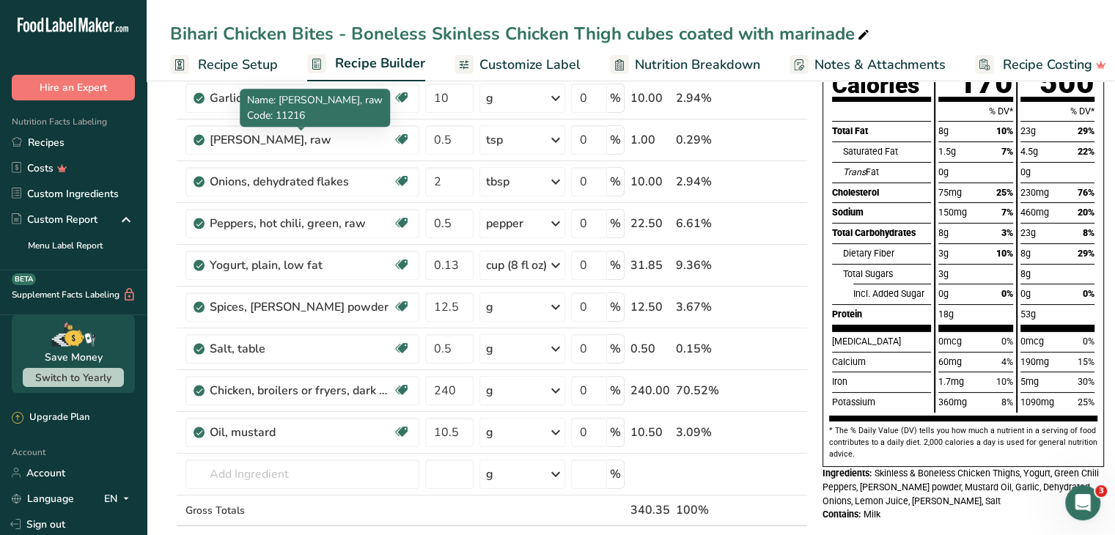
scroll to position [211, 0]
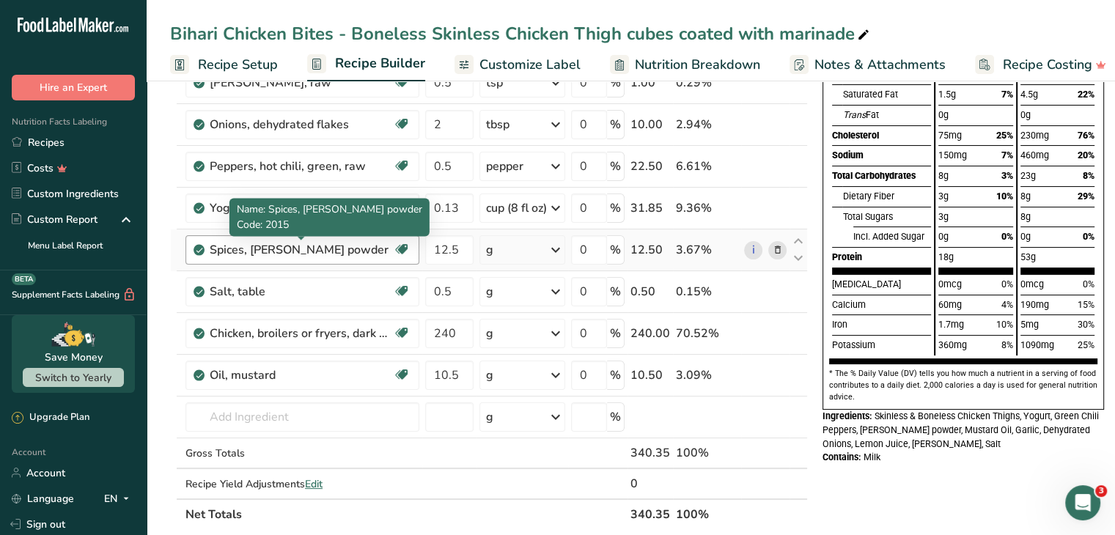
click at [334, 250] on div "Spices, [PERSON_NAME] powder" at bounding box center [301, 250] width 183 height 18
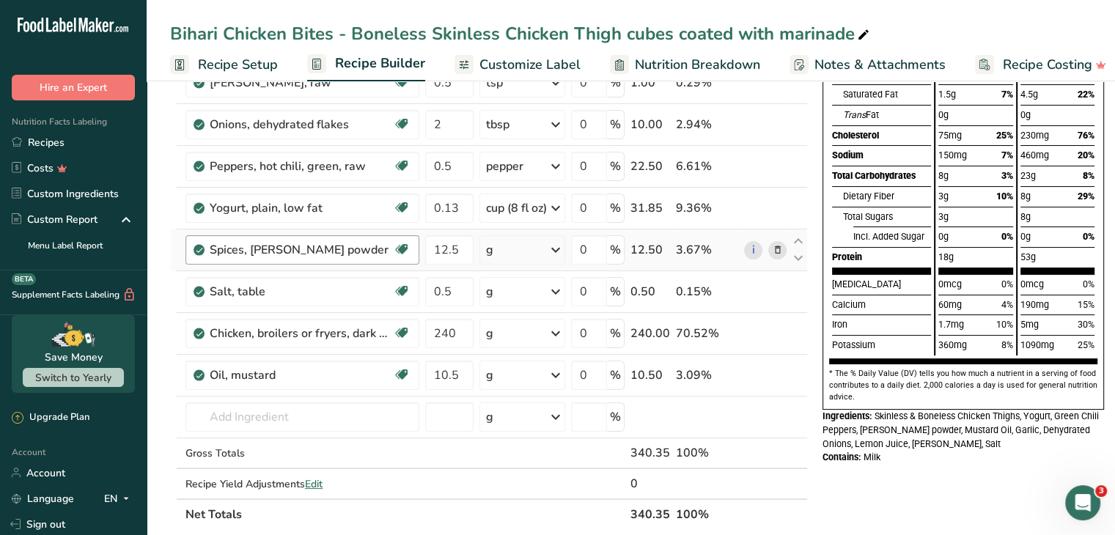
click at [309, 246] on div "Spices, [PERSON_NAME] powder" at bounding box center [301, 250] width 183 height 18
click at [243, 414] on input "text" at bounding box center [303, 417] width 234 height 29
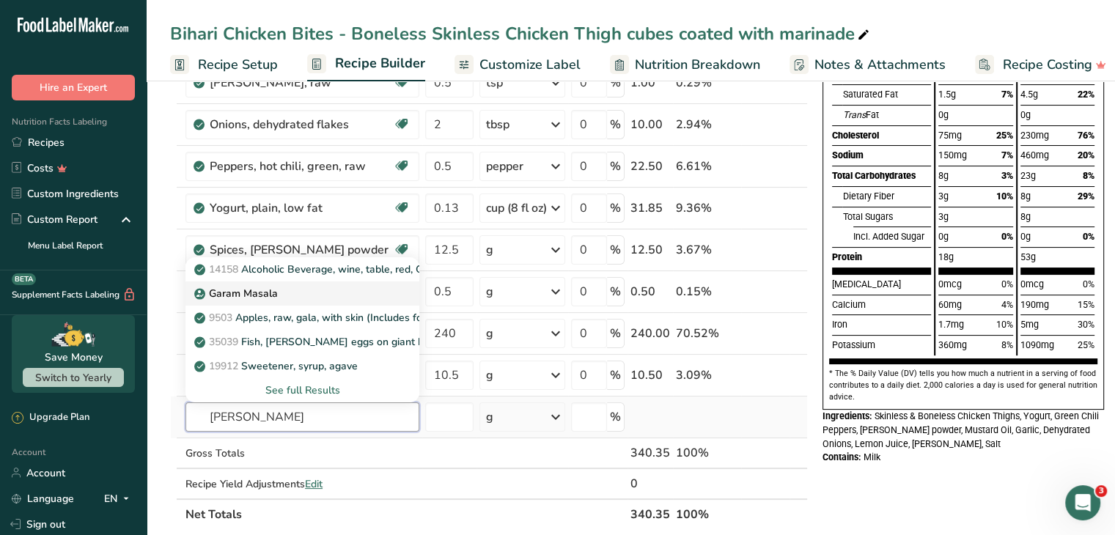
type input "gaga"
click at [274, 291] on p "Garam Masala" at bounding box center [237, 293] width 81 height 15
type input "Garam Masala"
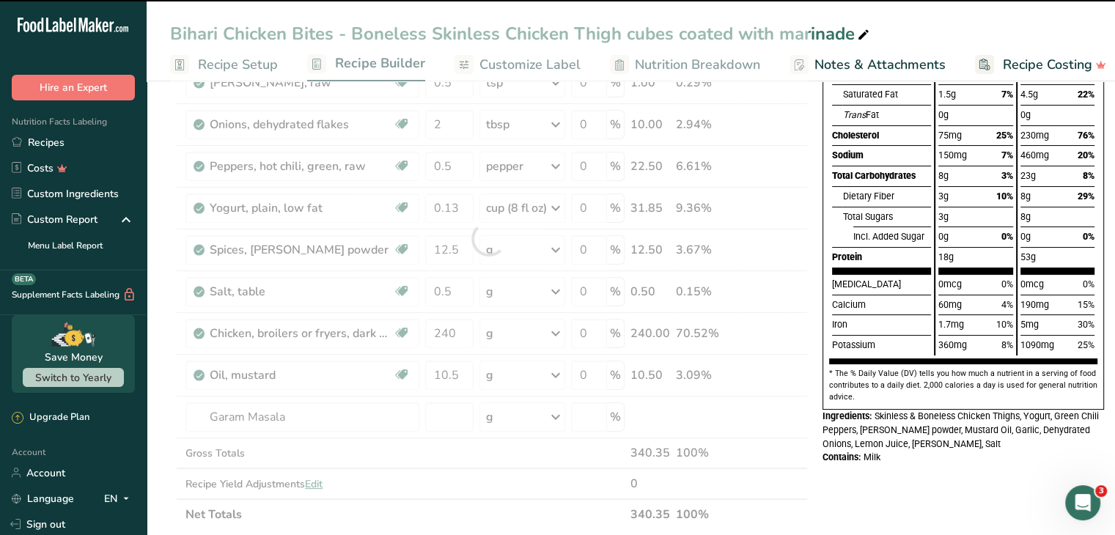
type input "0"
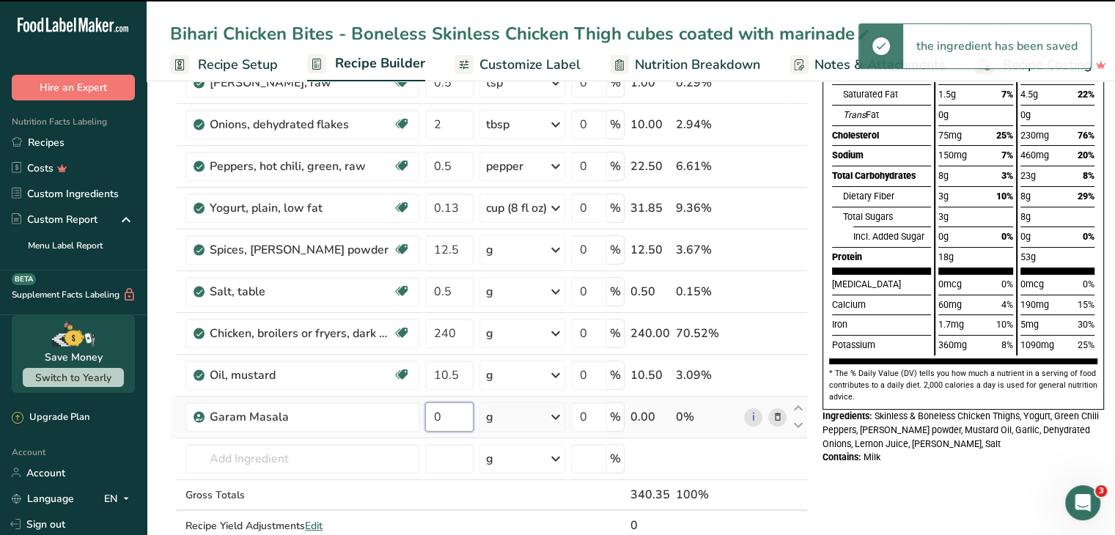
click at [446, 417] on input "0" at bounding box center [449, 417] width 48 height 29
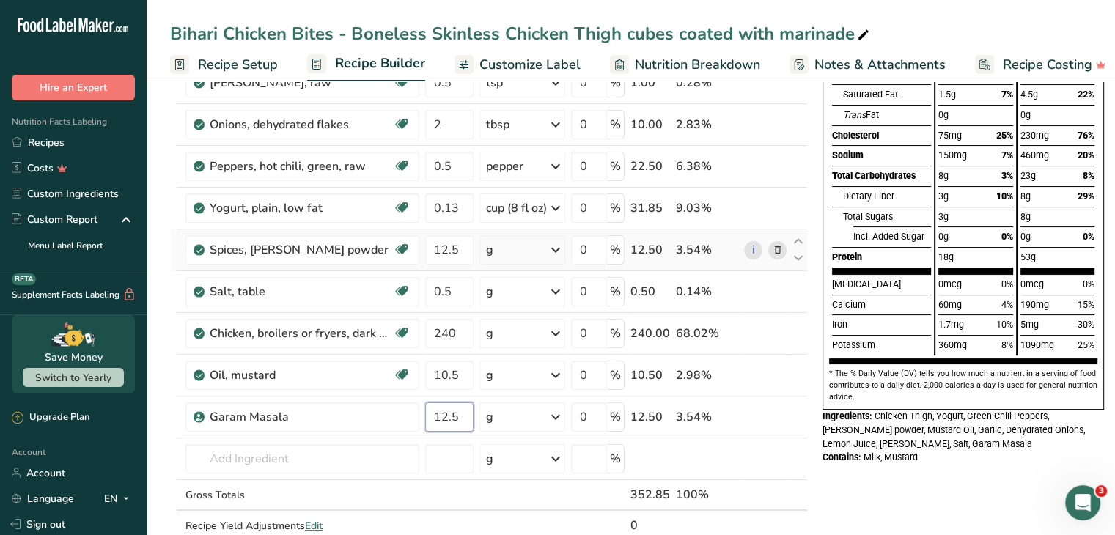
type input "12.5"
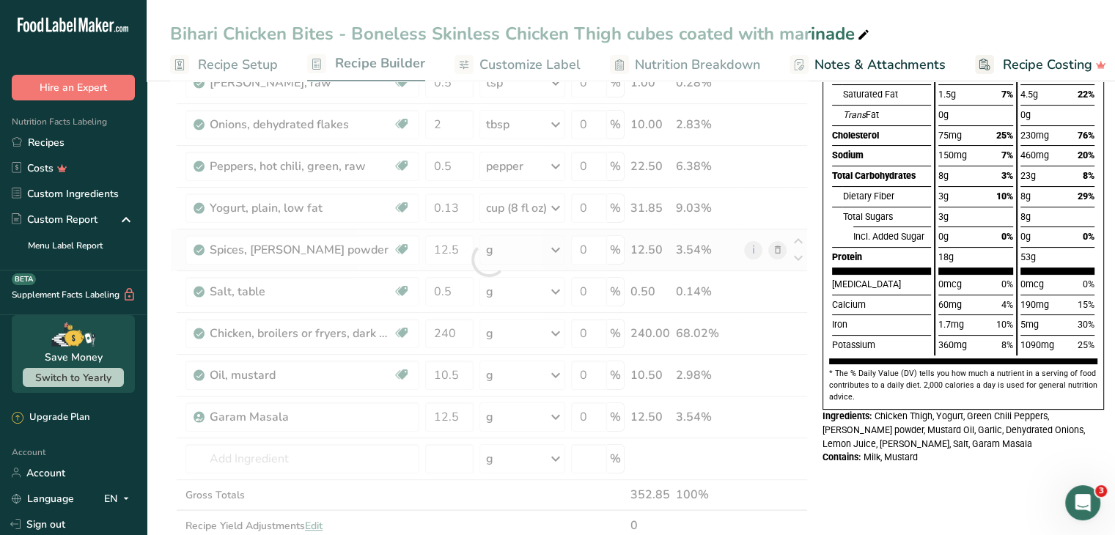
click at [778, 249] on div "Ingredient * Amount * Unit * Waste * .a-a{fill:#347362;}.b-a{fill:#fff;} Grams …" at bounding box center [489, 259] width 638 height 625
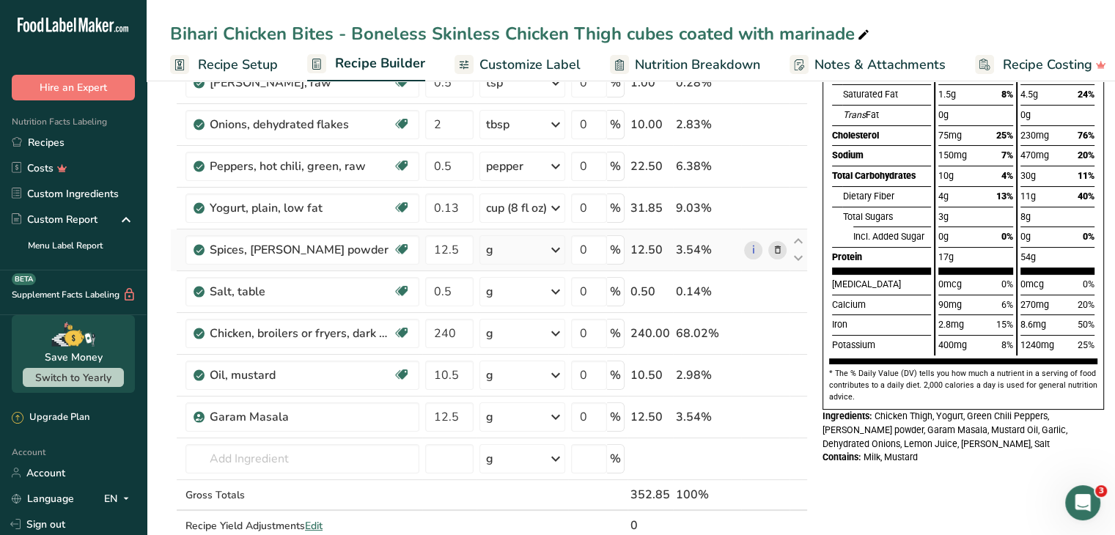
click at [778, 249] on icon at bounding box center [778, 250] width 10 height 15
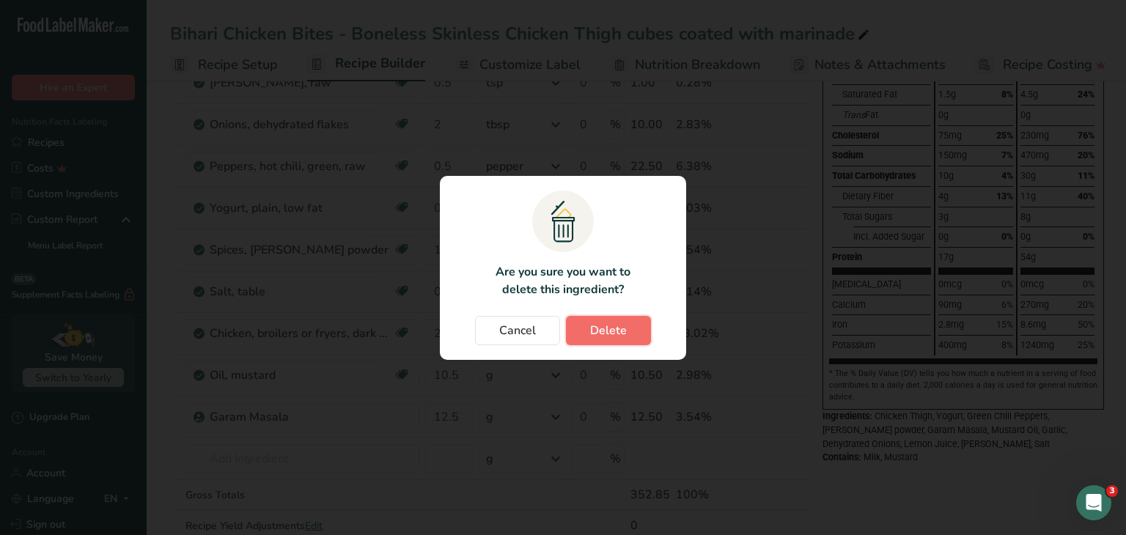
click at [625, 331] on span "Delete" at bounding box center [608, 331] width 37 height 18
type input "0.5"
type input "240"
type input "10.5"
type input "12.5"
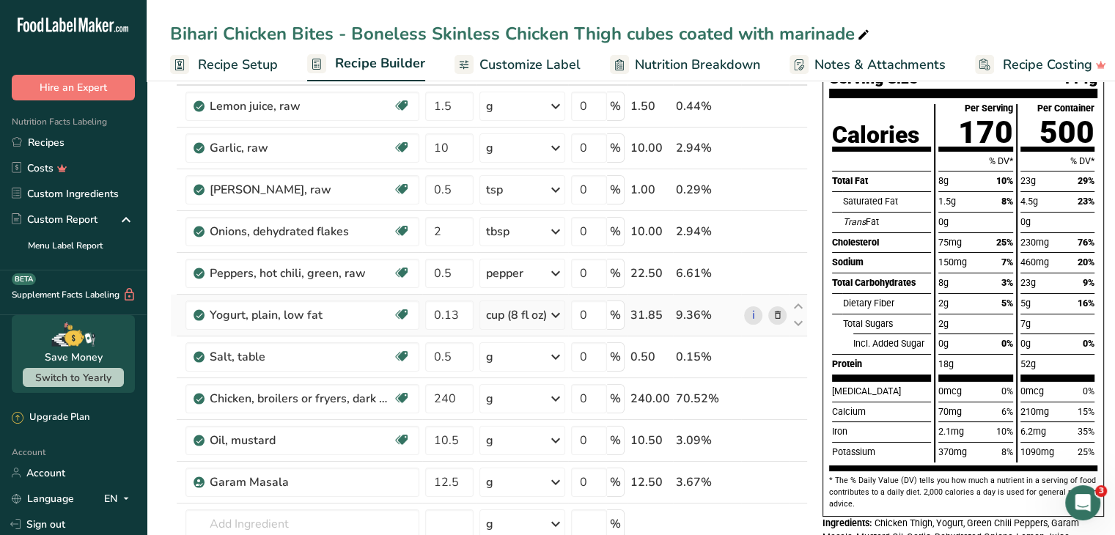
scroll to position [0, 0]
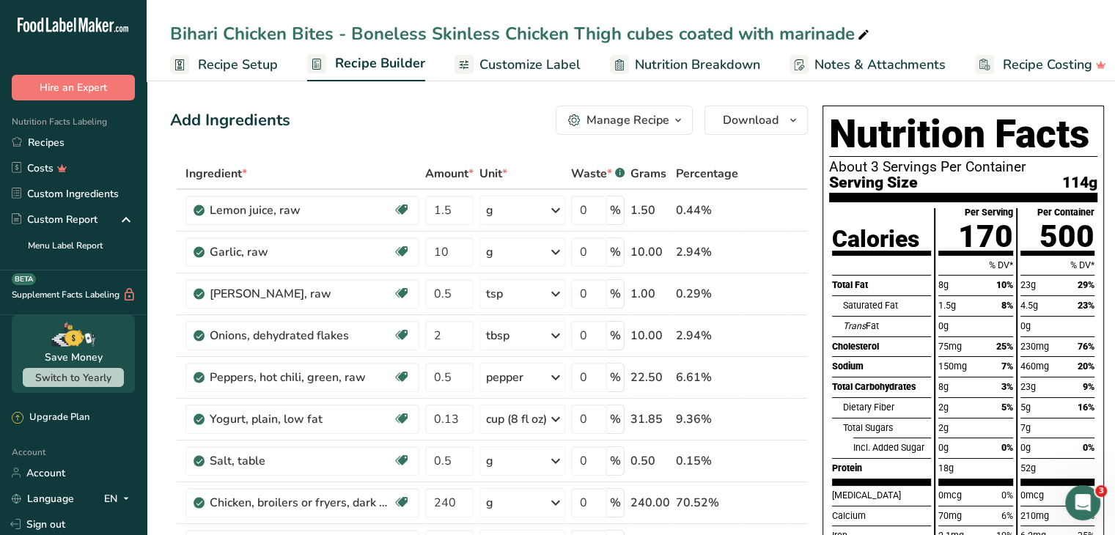
click at [538, 67] on span "Customize Label" at bounding box center [530, 65] width 101 height 20
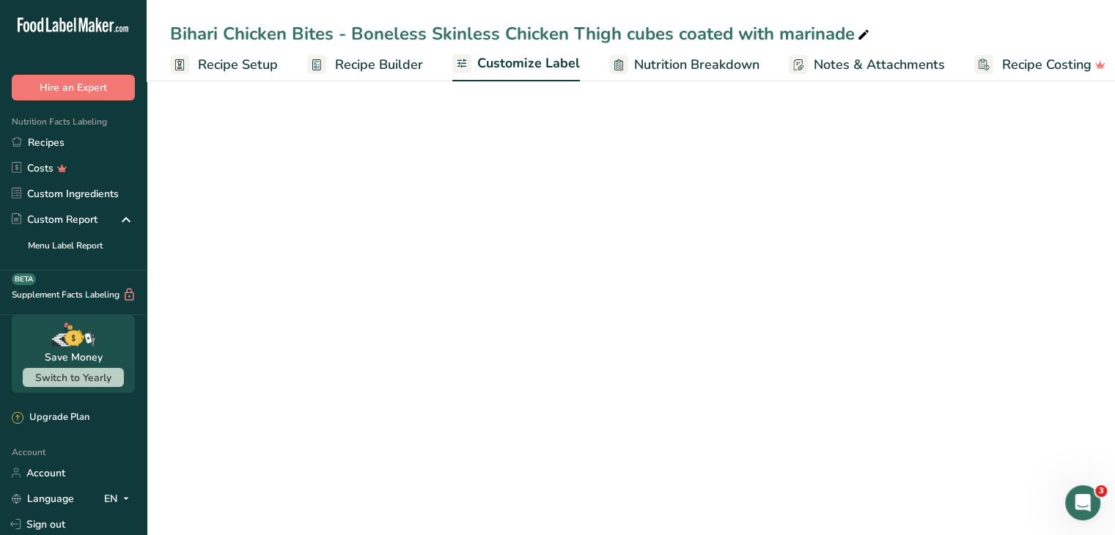
scroll to position [0, 14]
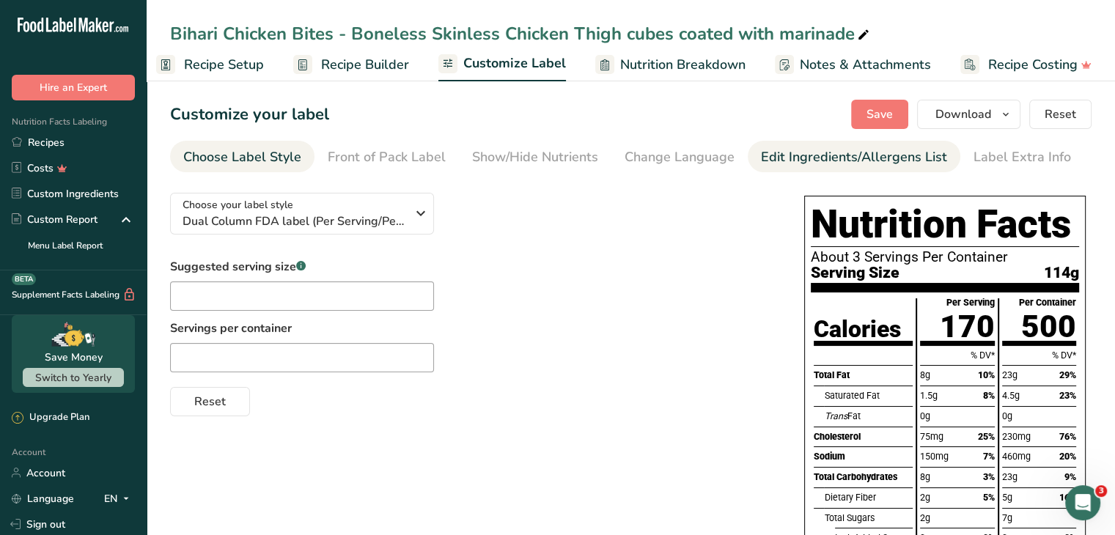
click at [786, 153] on div "Edit Ingredients/Allergens List" at bounding box center [854, 157] width 186 height 20
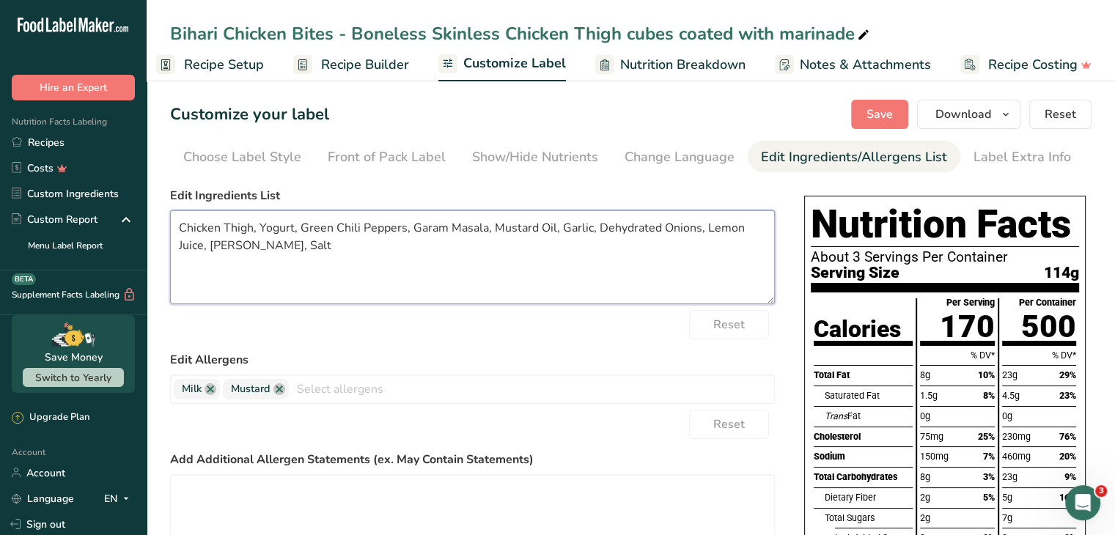
click at [485, 230] on textarea "Chicken Thigh, Yogurt, Green Chili Peppers, Garam Masala, Mustard Oil, Garlic, …" at bounding box center [472, 257] width 605 height 94
paste textarea "Black pepper, Cumin, Coriander, Nutmeg, Cloves, Turmeric"
type textarea "Chicken Thigh, Yogurt, Green Chili Peppers, Garam Masala (Black pepper, Cumin, …"
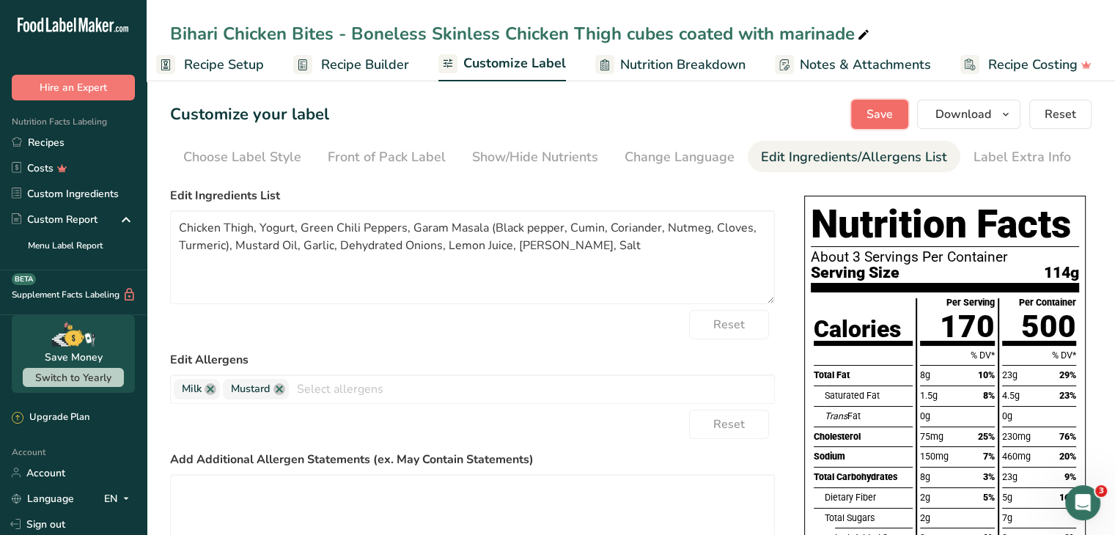
click at [880, 114] on span "Save" at bounding box center [880, 115] width 26 height 18
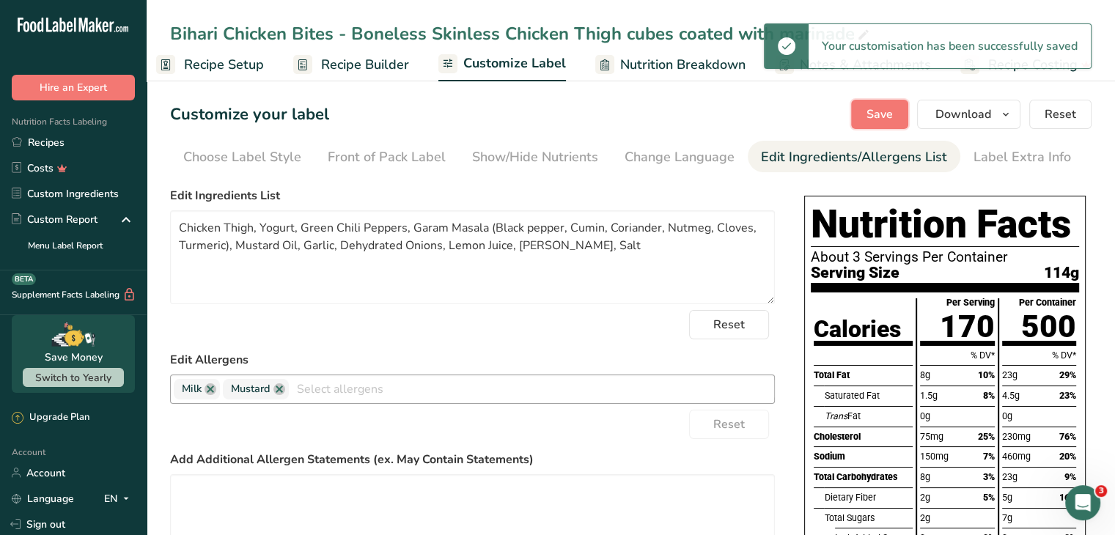
scroll to position [267, 0]
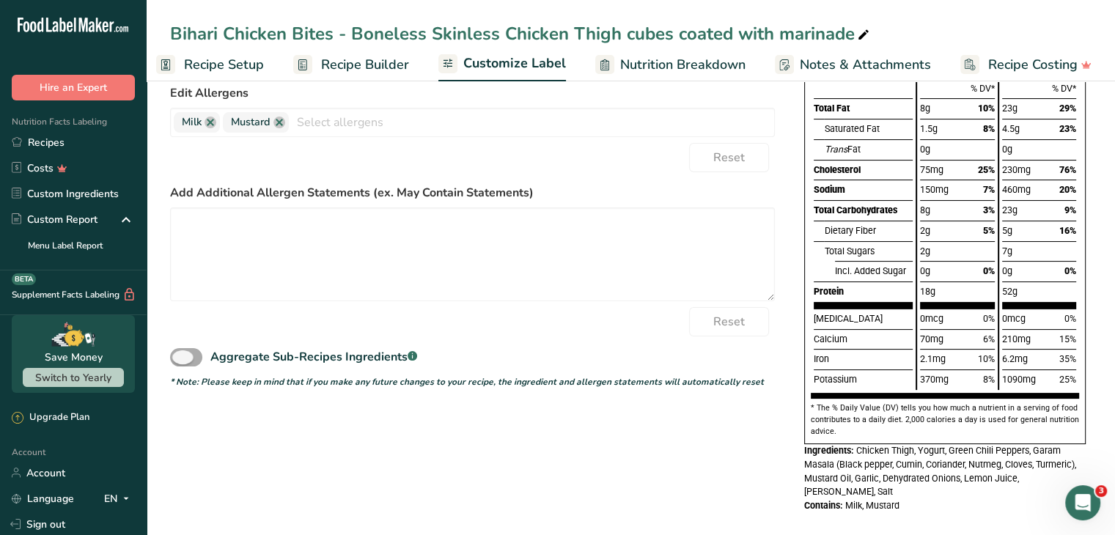
click at [177, 356] on span at bounding box center [186, 357] width 32 height 18
click at [177, 356] on input "Aggregate Sub-Recipes Ingredients .a-a{fill:#347362;}.b-a{fill:#fff;}" at bounding box center [175, 358] width 10 height 10
checkbox input "true"
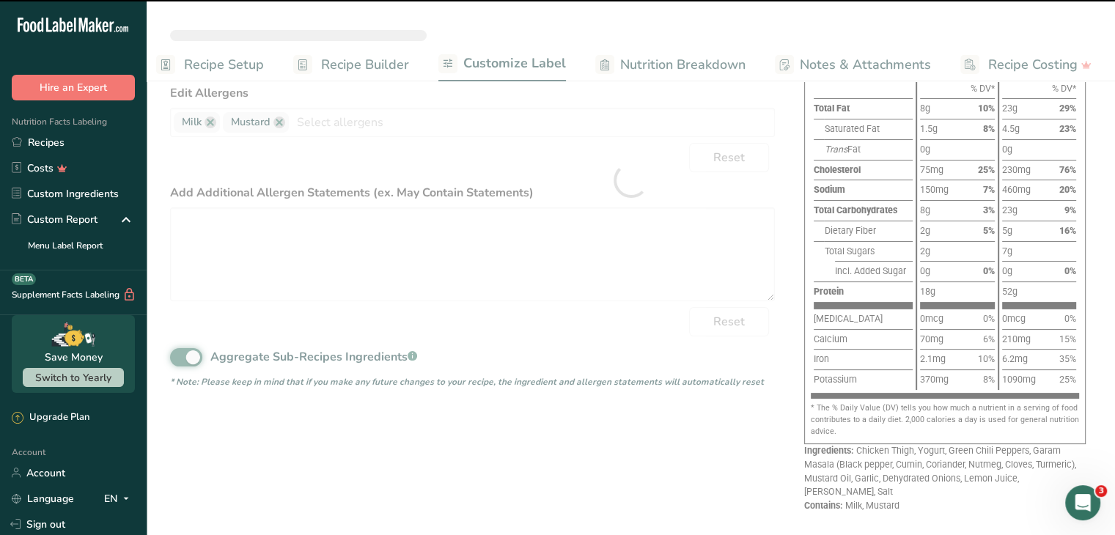
type textarea "Chicken Thigh, Yogurt, Green Chili Peppers, Garam Masala, Mustard Oil, Garlic, …"
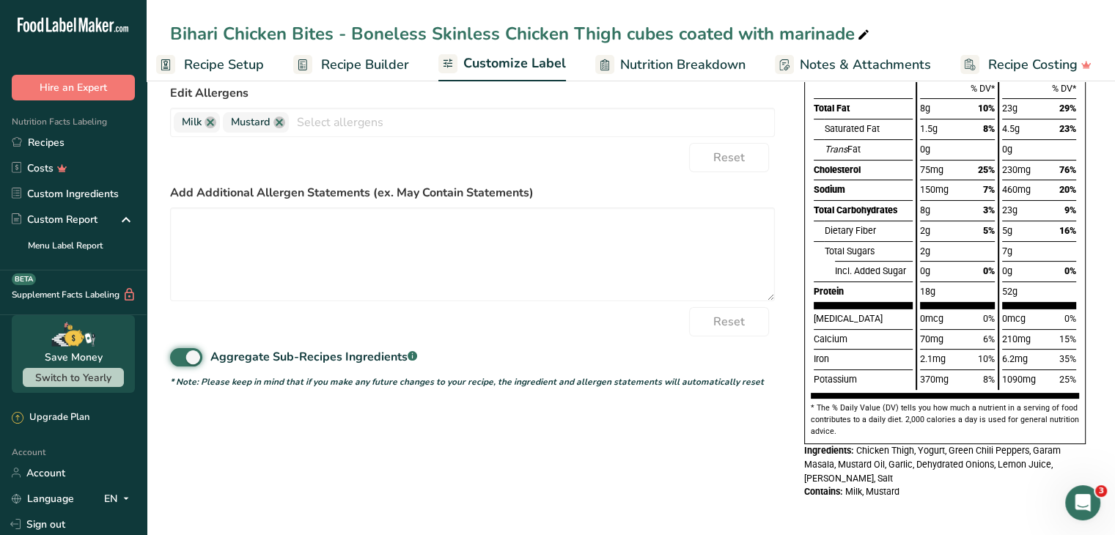
scroll to position [0, 0]
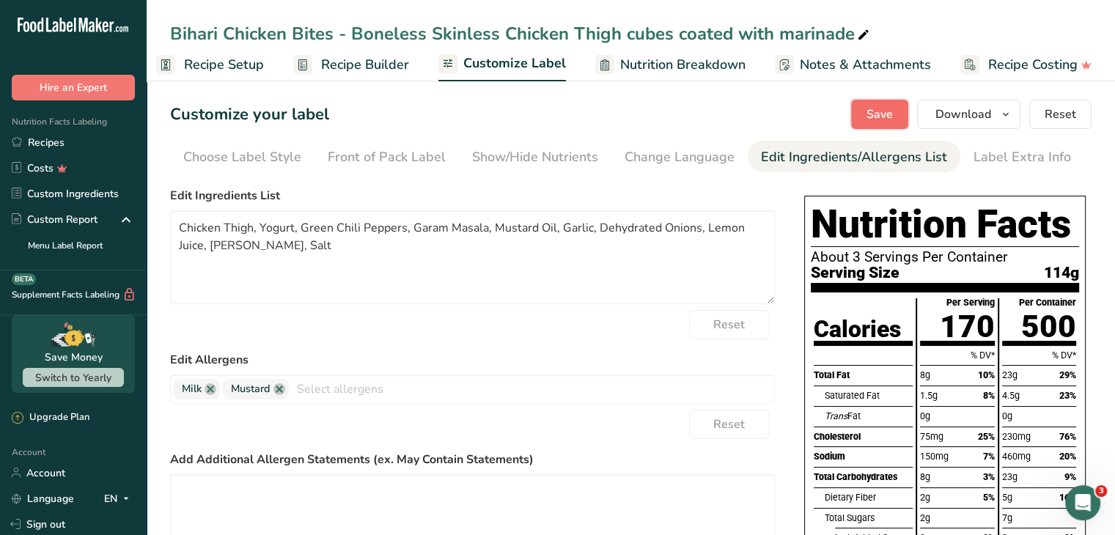
click at [879, 111] on span "Save" at bounding box center [880, 115] width 26 height 18
click at [45, 145] on link "Recipes" at bounding box center [73, 143] width 147 height 26
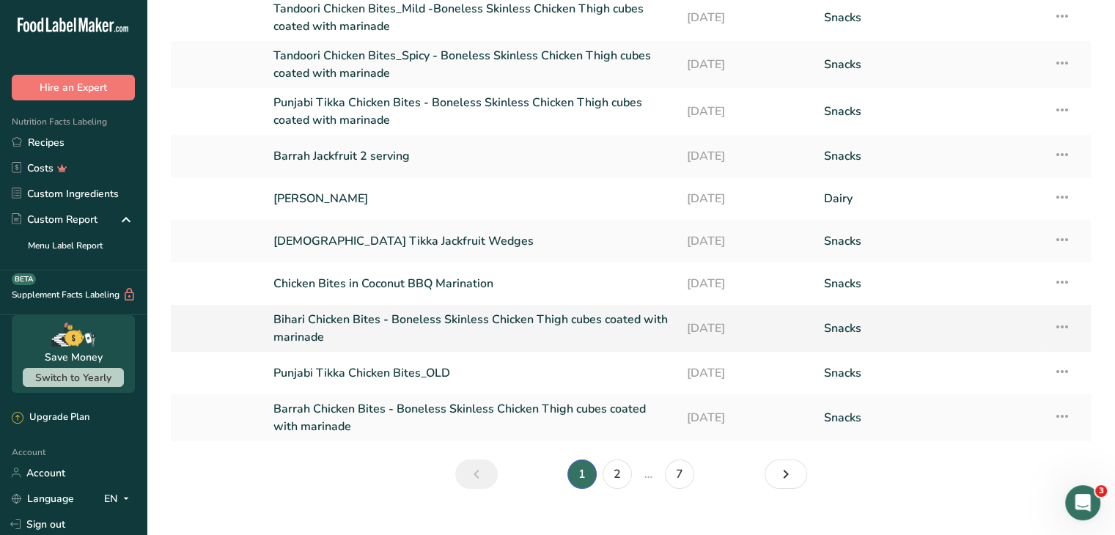
scroll to position [129, 0]
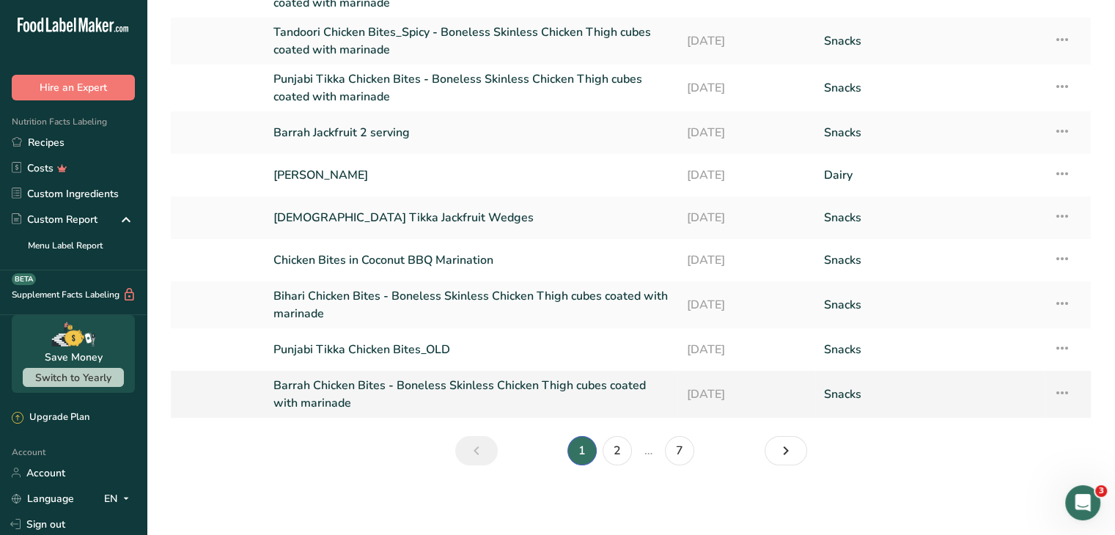
click at [341, 390] on link "Barrah Chicken Bites - Boneless Skinless Chicken Thigh cubes coated with marina…" at bounding box center [471, 394] width 395 height 35
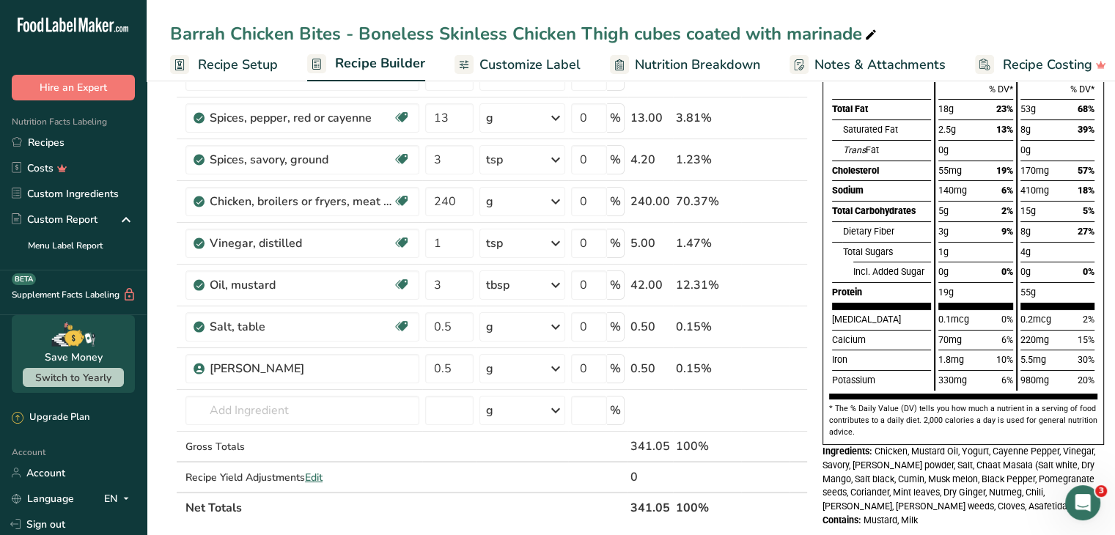
scroll to position [175, 0]
click at [547, 65] on span "Customize Label" at bounding box center [530, 65] width 101 height 20
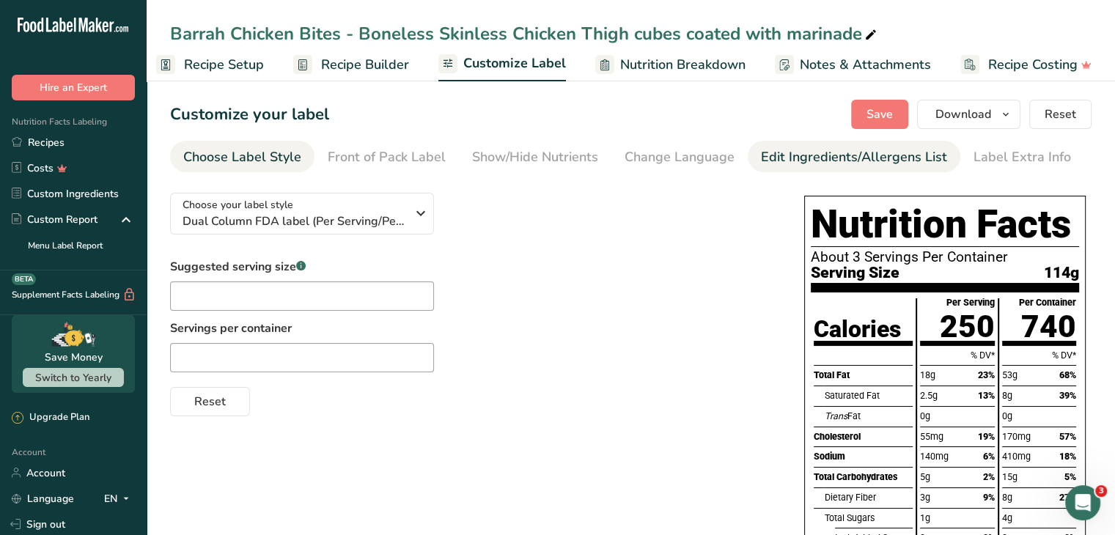
click at [790, 155] on div "Edit Ingredients/Allergens List" at bounding box center [854, 157] width 186 height 20
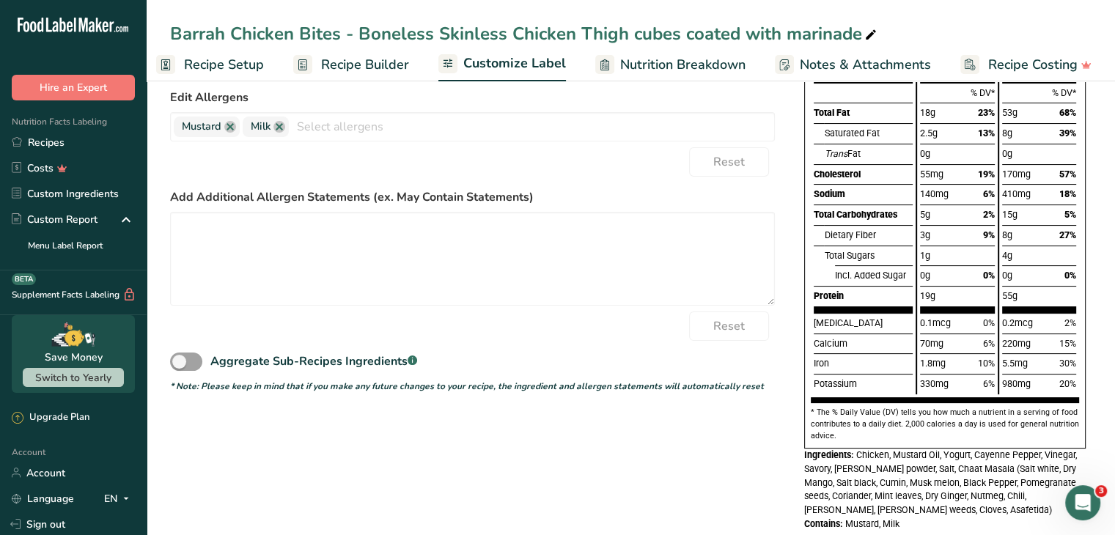
scroll to position [263, 0]
click at [182, 357] on span at bounding box center [186, 361] width 32 height 18
click at [180, 357] on input "Aggregate Sub-Recipes Ingredients .a-a{fill:#347362;}.b-a{fill:#fff;}" at bounding box center [175, 361] width 10 height 10
checkbox input "true"
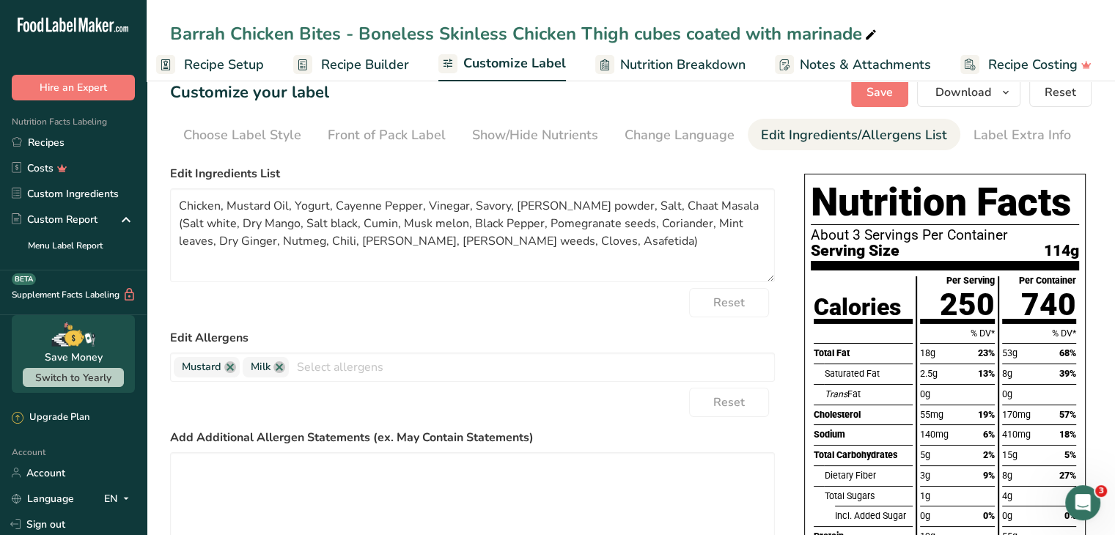
scroll to position [0, 0]
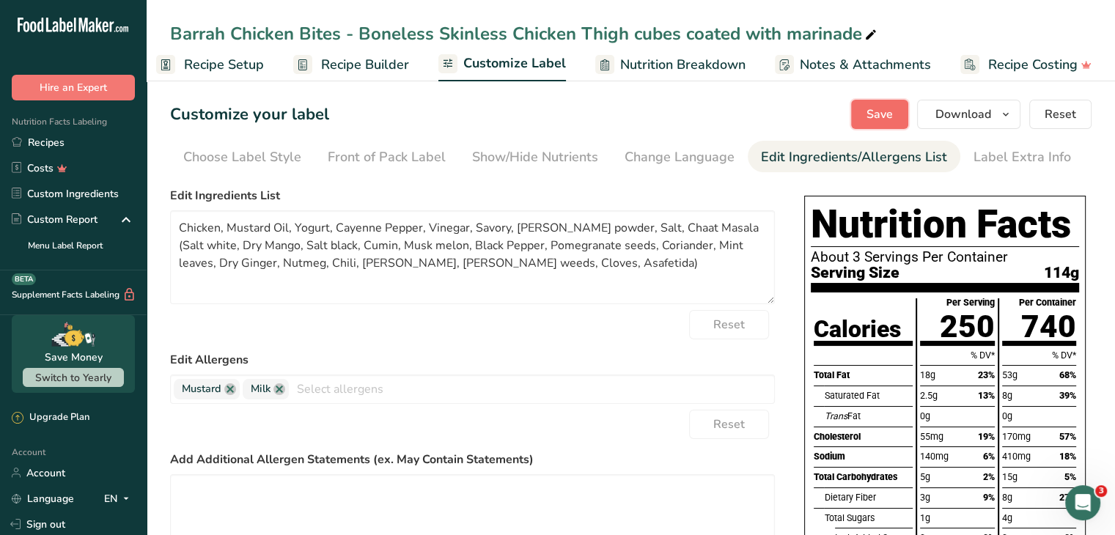
click at [878, 113] on span "Save" at bounding box center [880, 115] width 26 height 18
click at [351, 67] on span "Recipe Builder" at bounding box center [365, 65] width 88 height 20
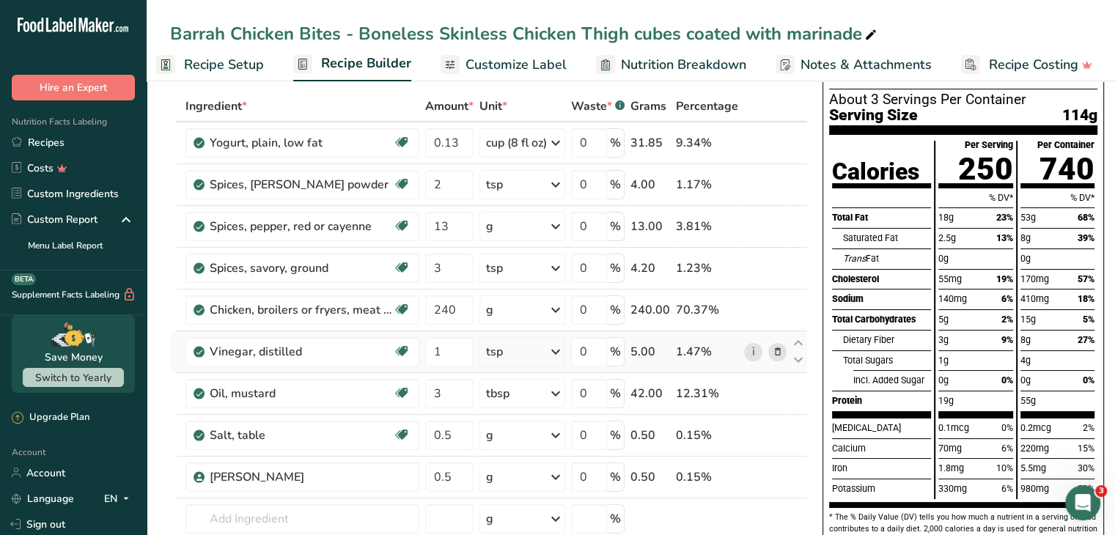
scroll to position [66, 0]
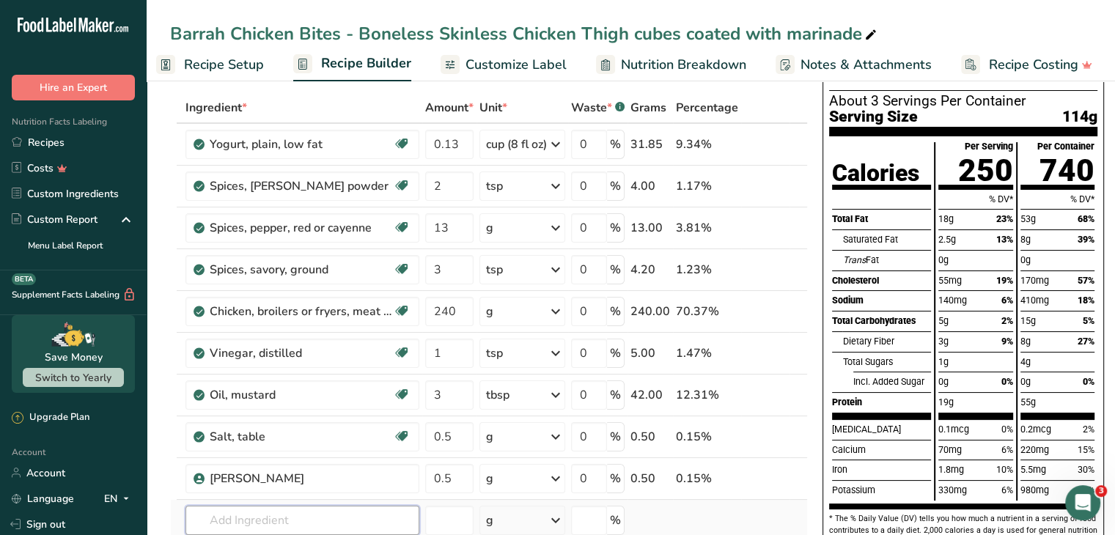
click at [239, 515] on input "text" at bounding box center [303, 520] width 234 height 29
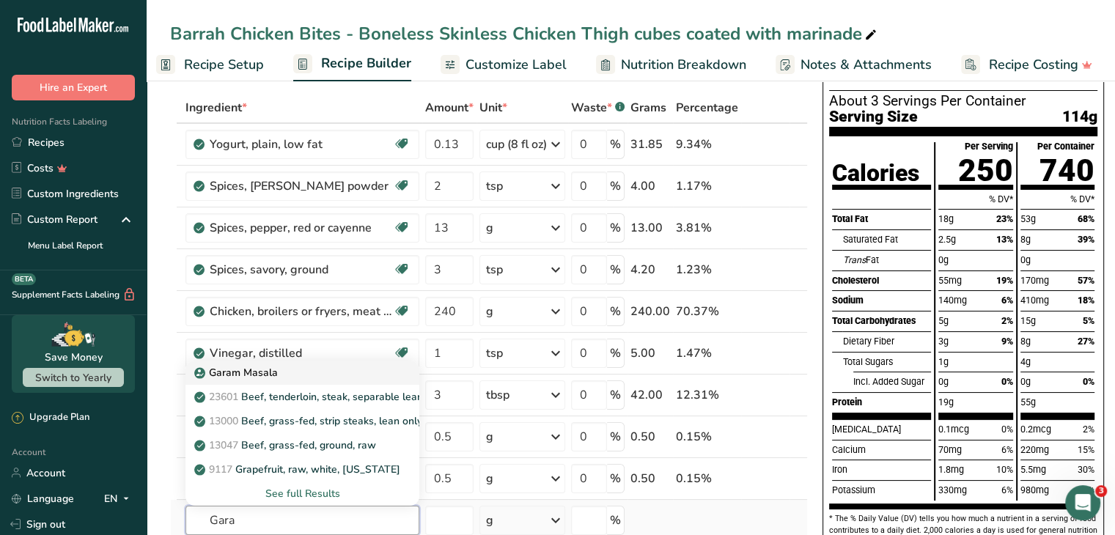
type input "Gara"
click at [276, 371] on p "Garam Masala" at bounding box center [237, 372] width 81 height 15
type input "Garam Masala"
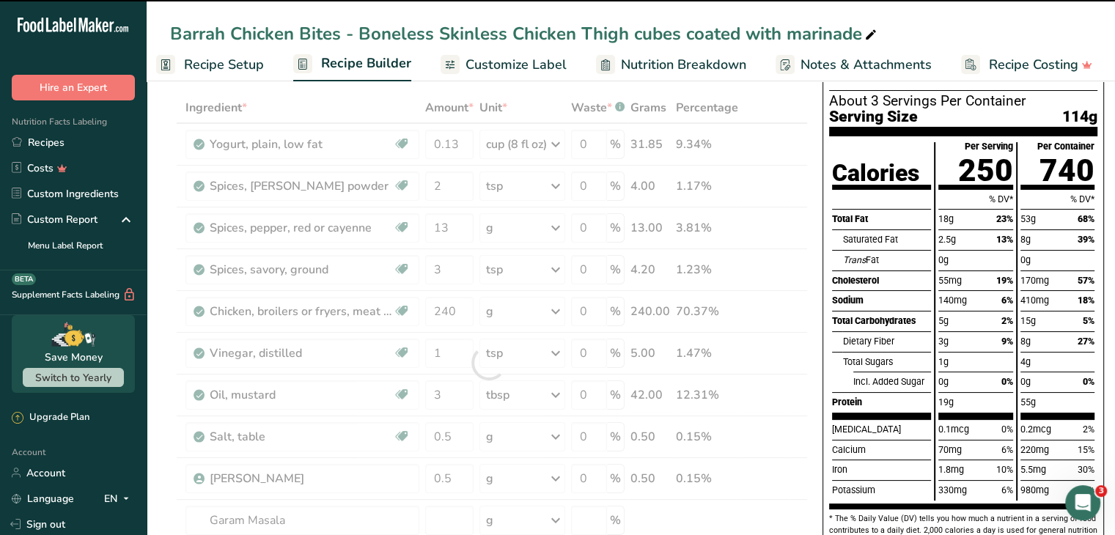
type input "0"
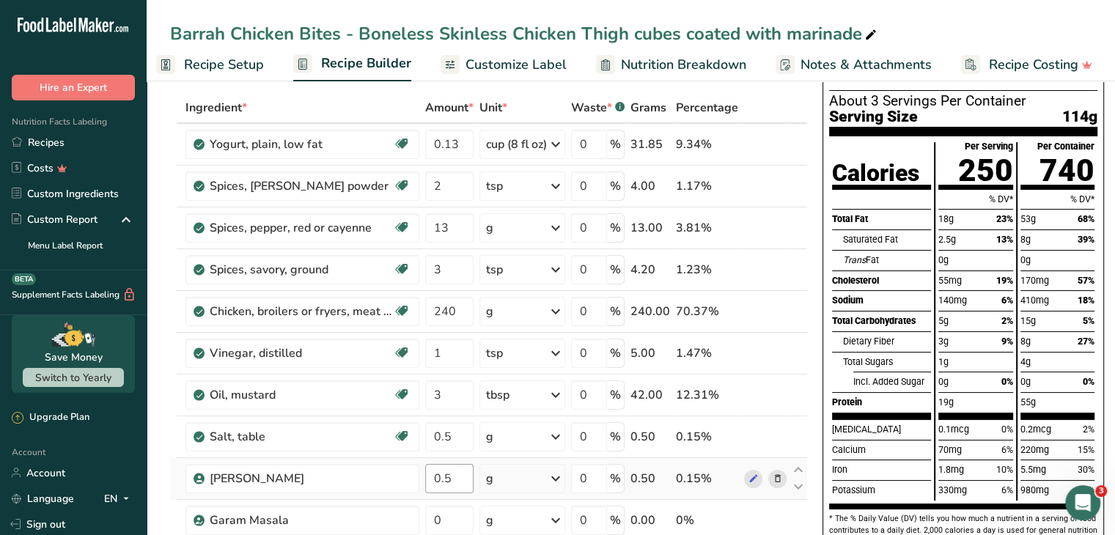
scroll to position [205, 0]
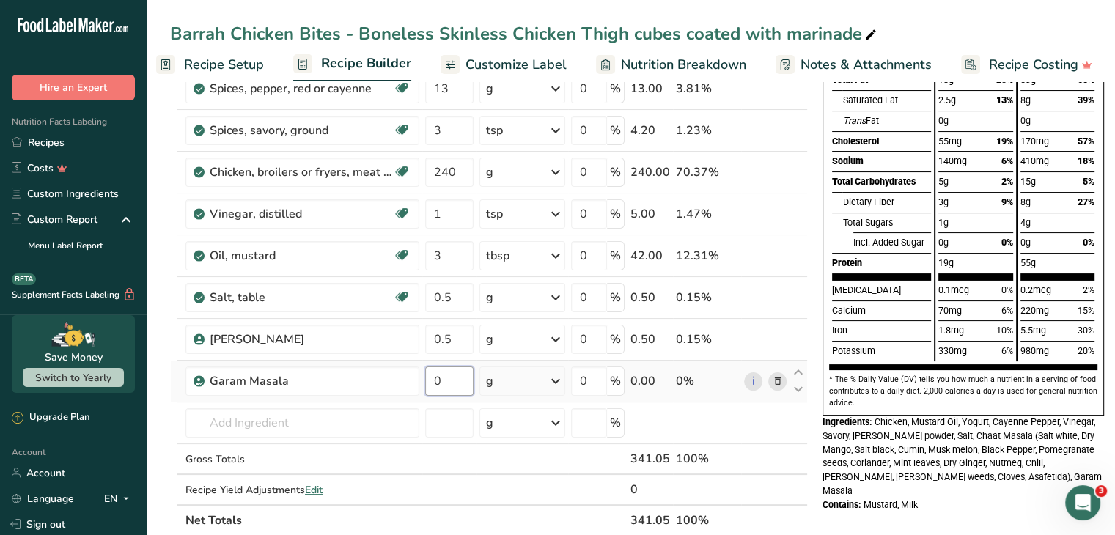
click at [447, 382] on input "0" at bounding box center [449, 381] width 48 height 29
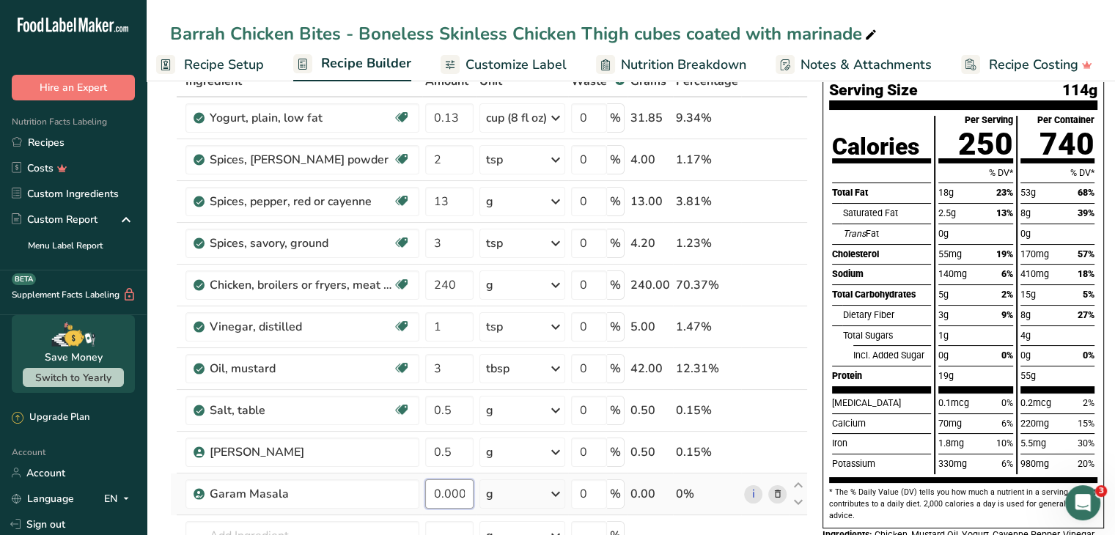
scroll to position [91, 0]
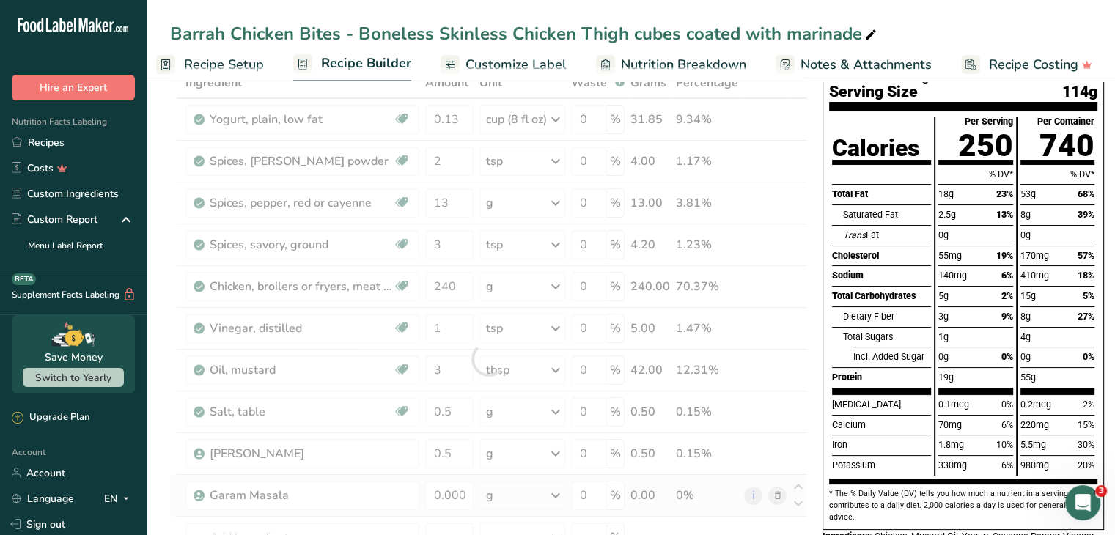
click at [557, 493] on div "Ingredient * Amount * Unit * Waste * .a-a{fill:#347362;}.b-a{fill:#fff;} Grams …" at bounding box center [489, 358] width 638 height 583
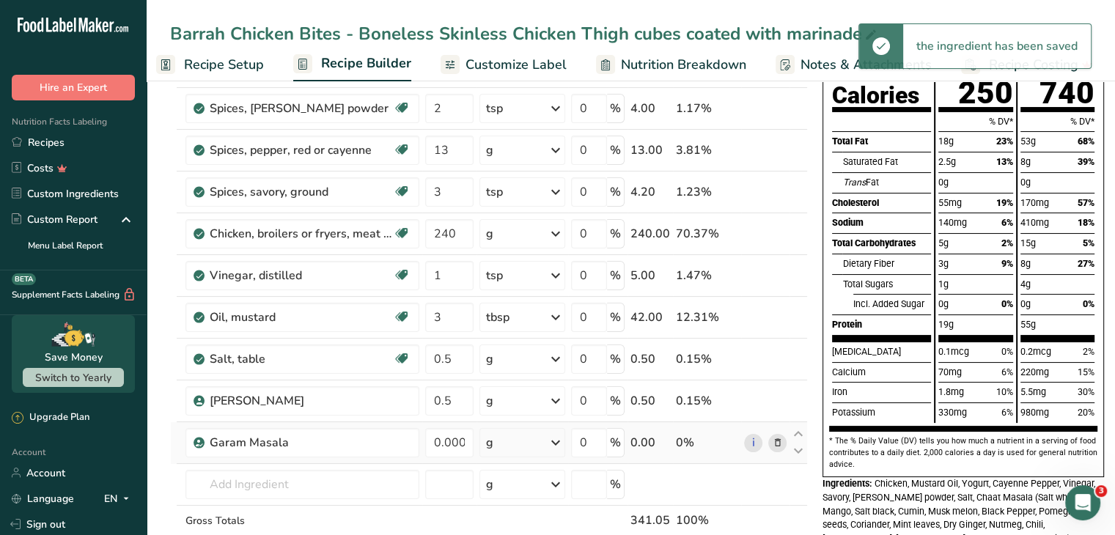
scroll to position [157, 0]
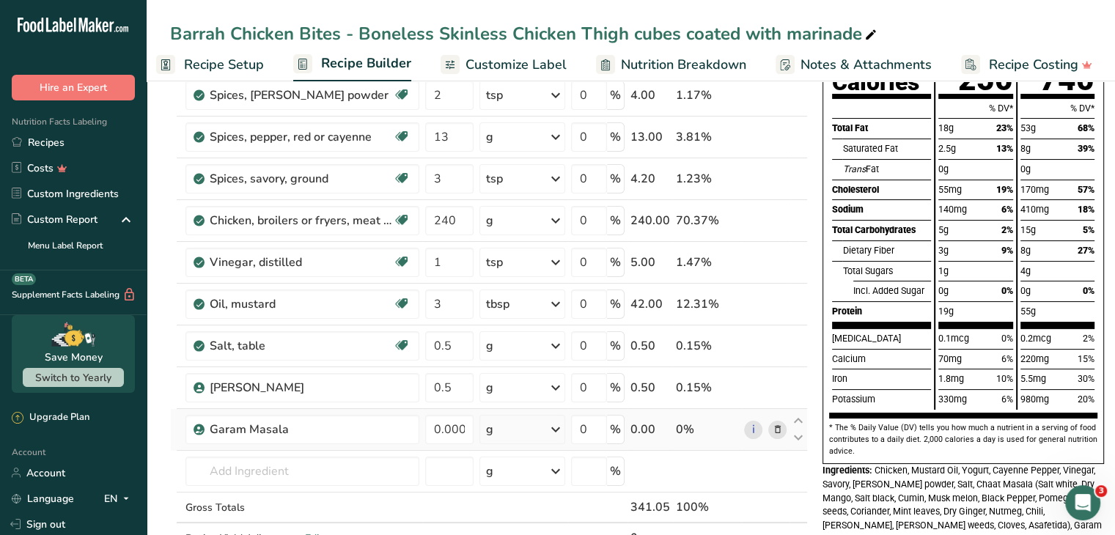
click at [557, 429] on icon at bounding box center [556, 430] width 18 height 26
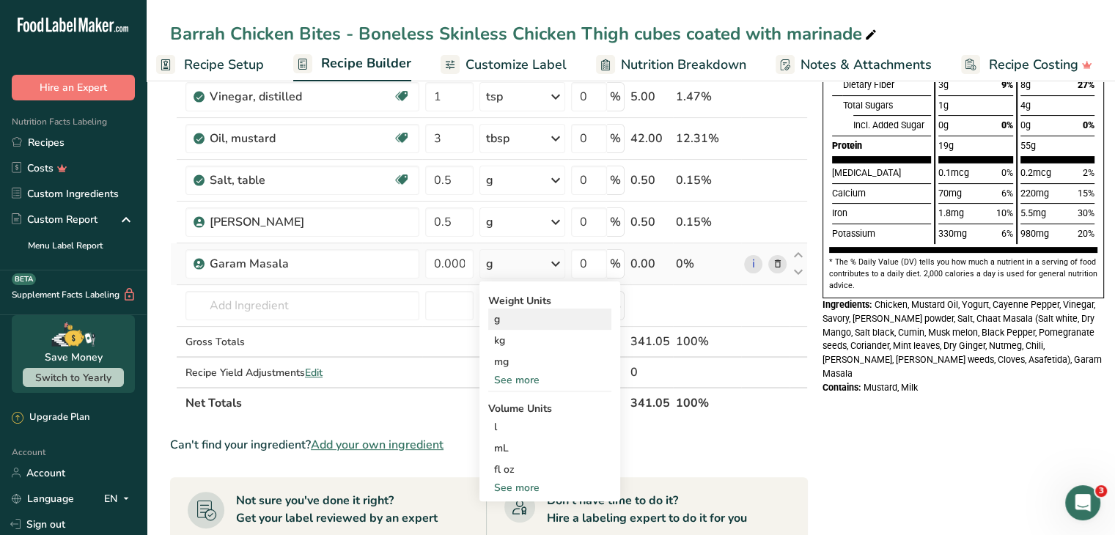
scroll to position [324, 0]
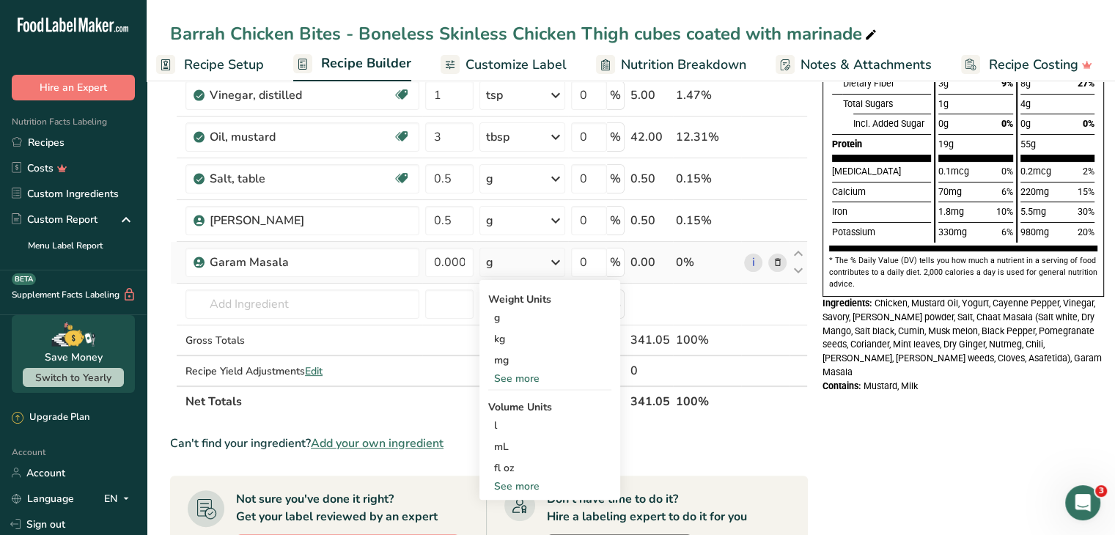
click at [524, 372] on div "See more" at bounding box center [549, 378] width 123 height 15
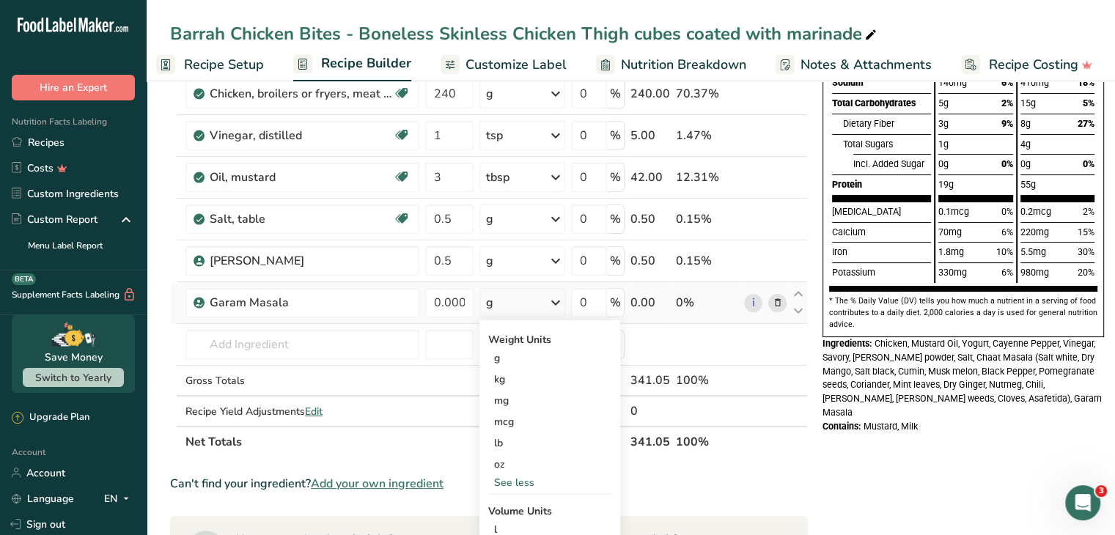
scroll to position [283, 0]
click at [452, 302] on input "0.000001" at bounding box center [449, 303] width 48 height 29
type input "1"
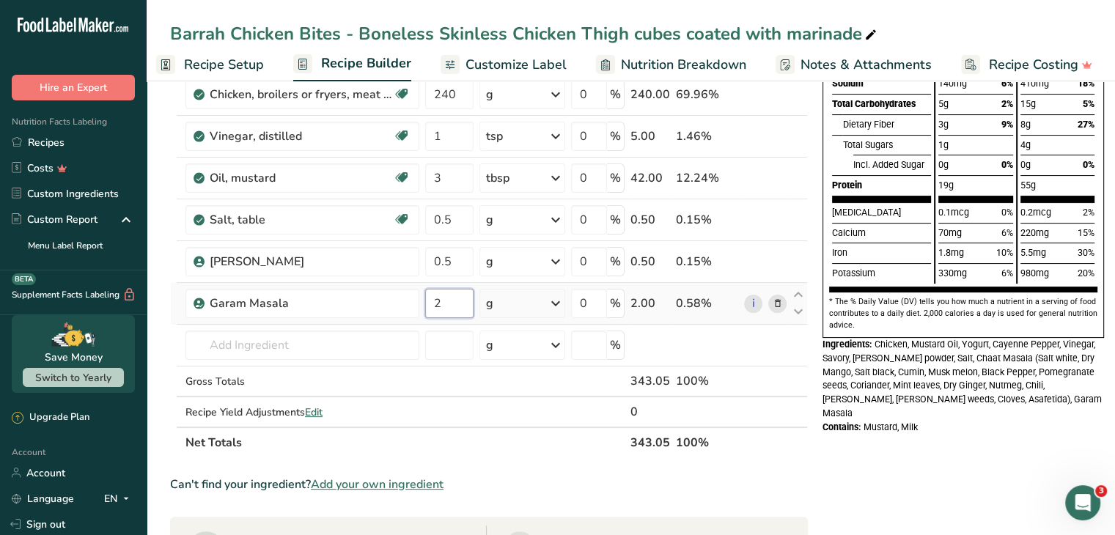
type input "2"
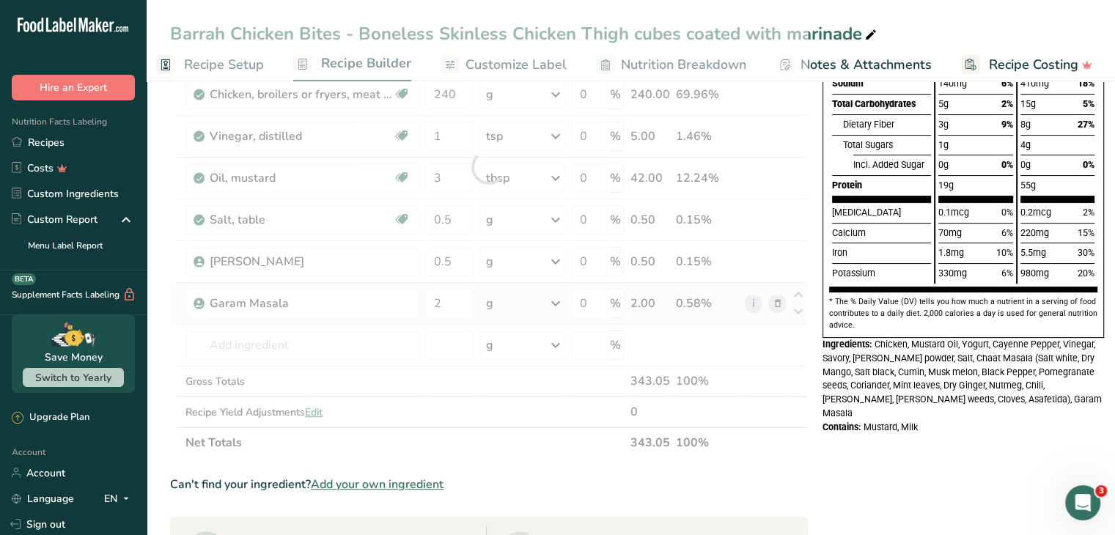
click at [559, 303] on div "Ingredient * Amount * Unit * Waste * .a-a{fill:#347362;}.b-a{fill:#fff;} Grams …" at bounding box center [489, 166] width 638 height 583
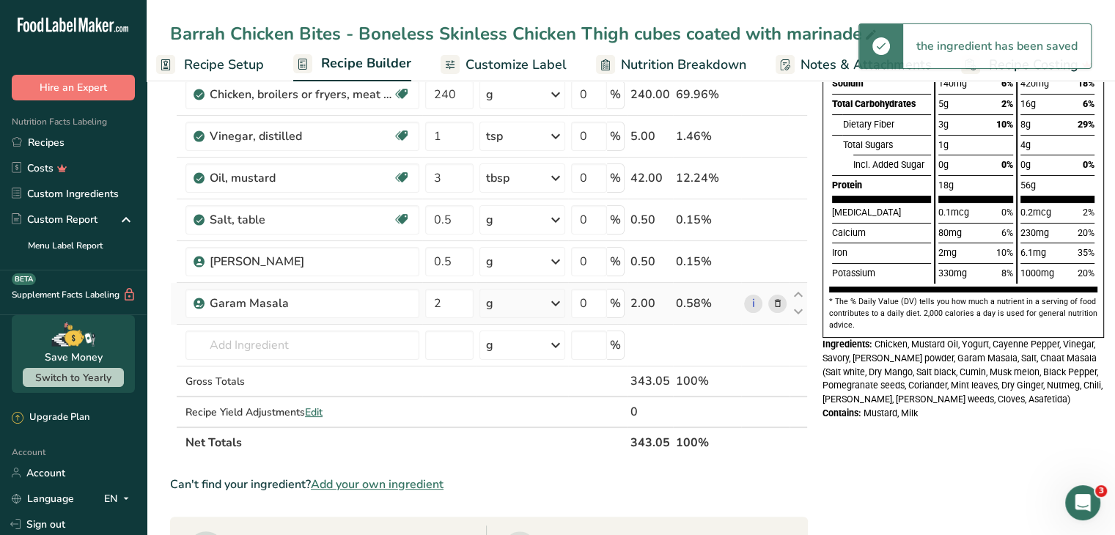
click at [559, 303] on icon at bounding box center [556, 303] width 18 height 26
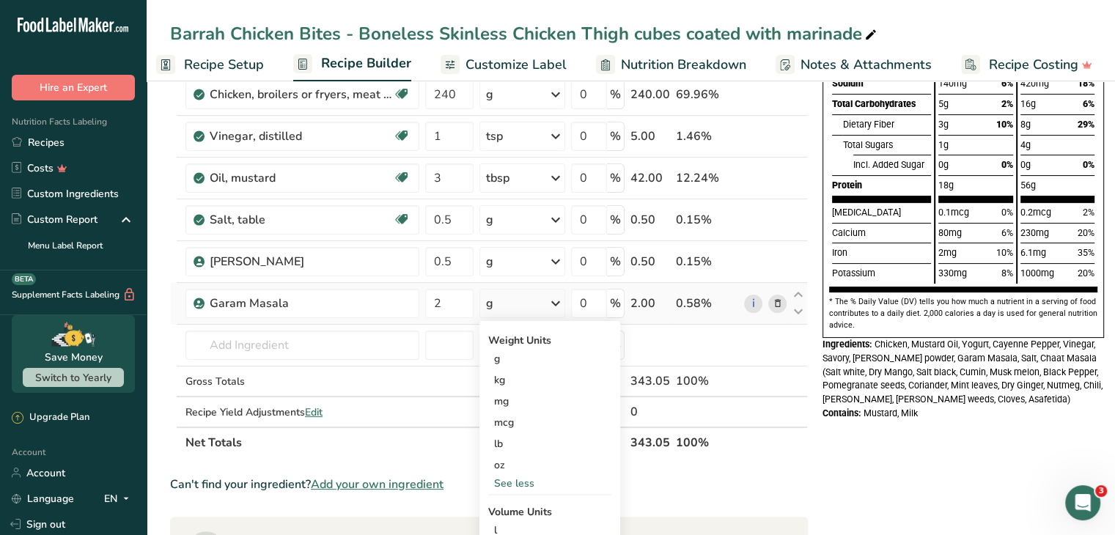
click at [527, 303] on div "g" at bounding box center [523, 303] width 86 height 29
click at [560, 301] on icon at bounding box center [556, 303] width 18 height 26
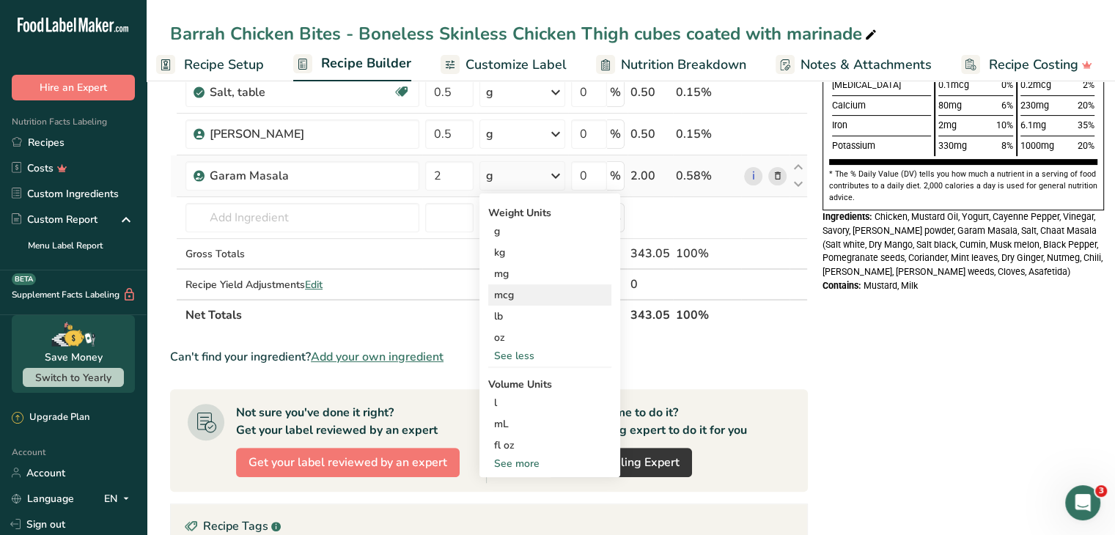
scroll to position [416, 0]
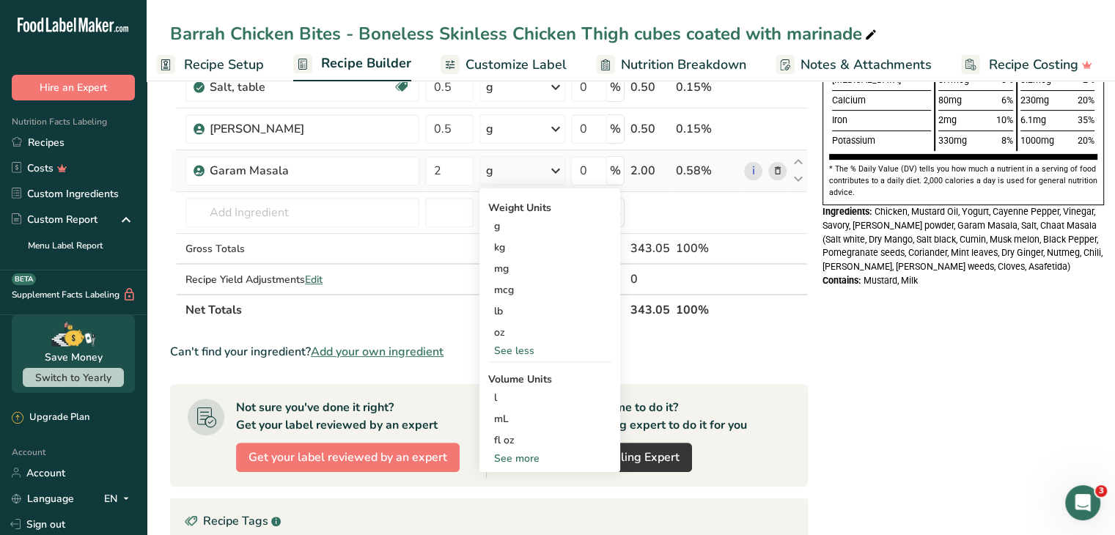
click at [527, 460] on div "See more" at bounding box center [549, 458] width 123 height 15
select select "22"
click at [510, 480] on div "tsp" at bounding box center [549, 482] width 111 height 15
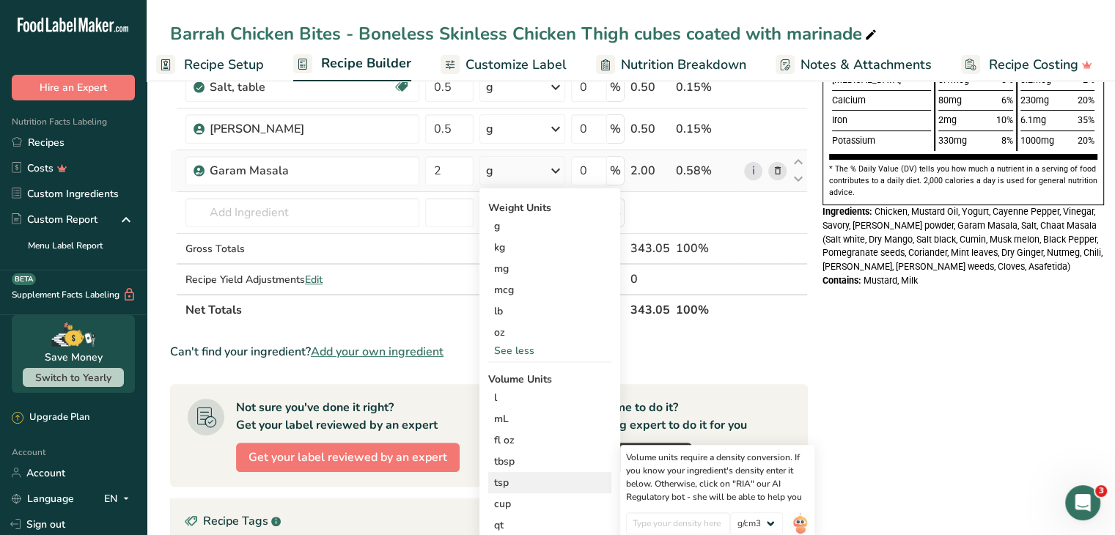
click at [507, 478] on div "tsp" at bounding box center [549, 482] width 111 height 15
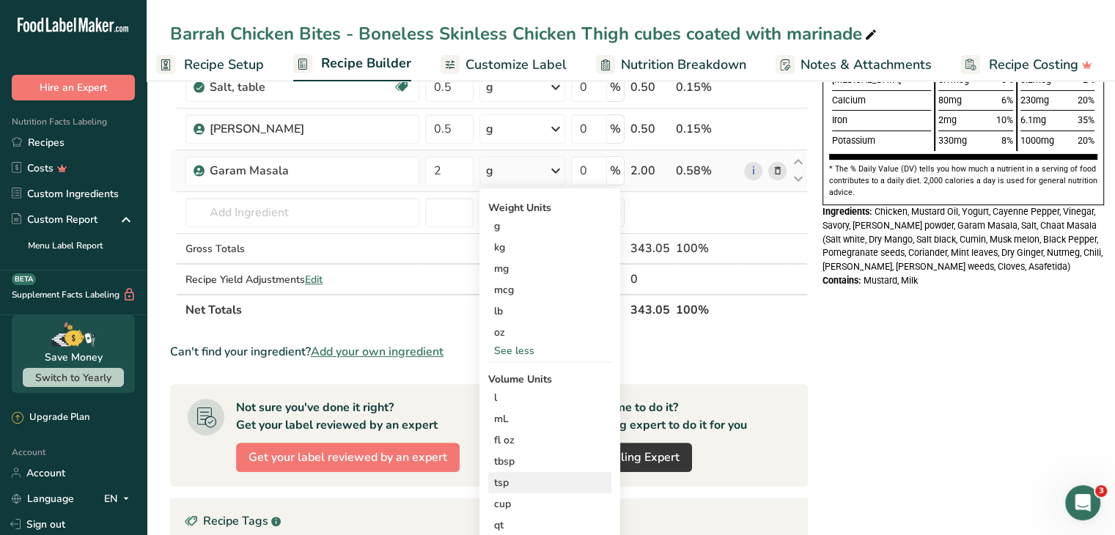
click at [509, 480] on div "tsp" at bounding box center [549, 482] width 111 height 15
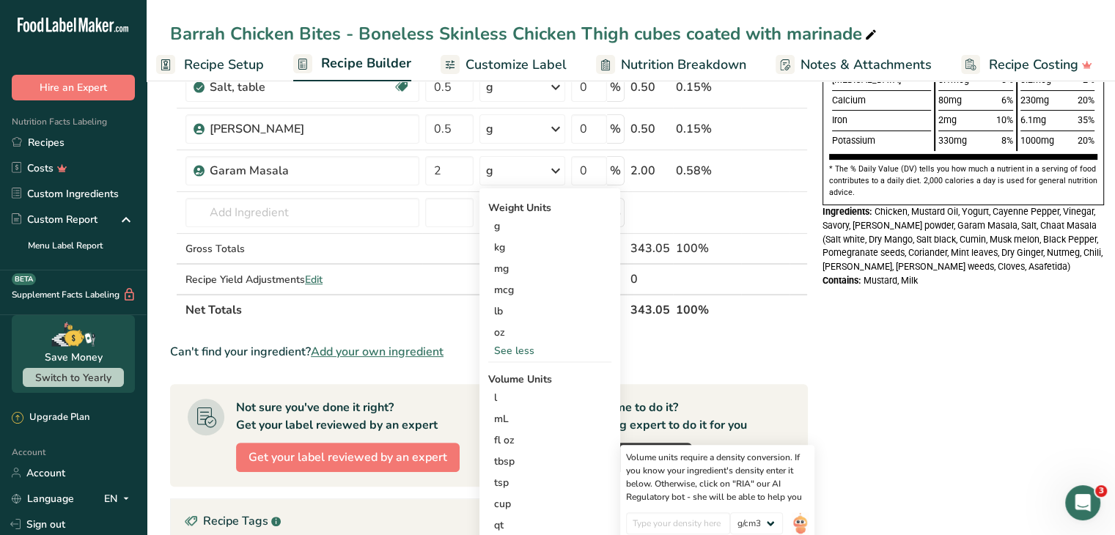
click at [785, 335] on section "Ingredient * Amount * Unit * Waste * .a-a{fill:#347362;}.b-a{fill:#fff;} Grams …" at bounding box center [489, 276] width 638 height 1066
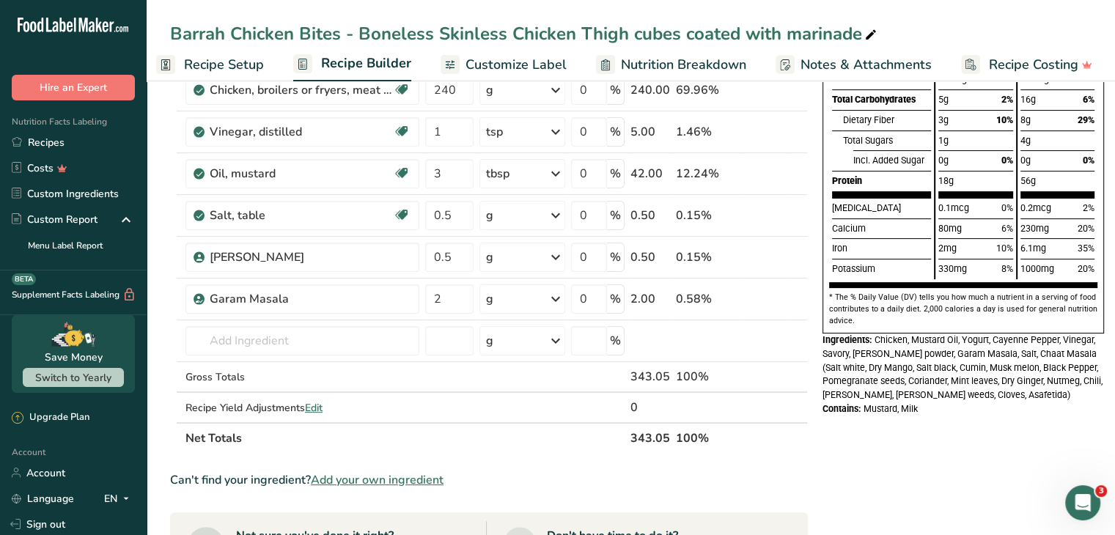
scroll to position [286, 0]
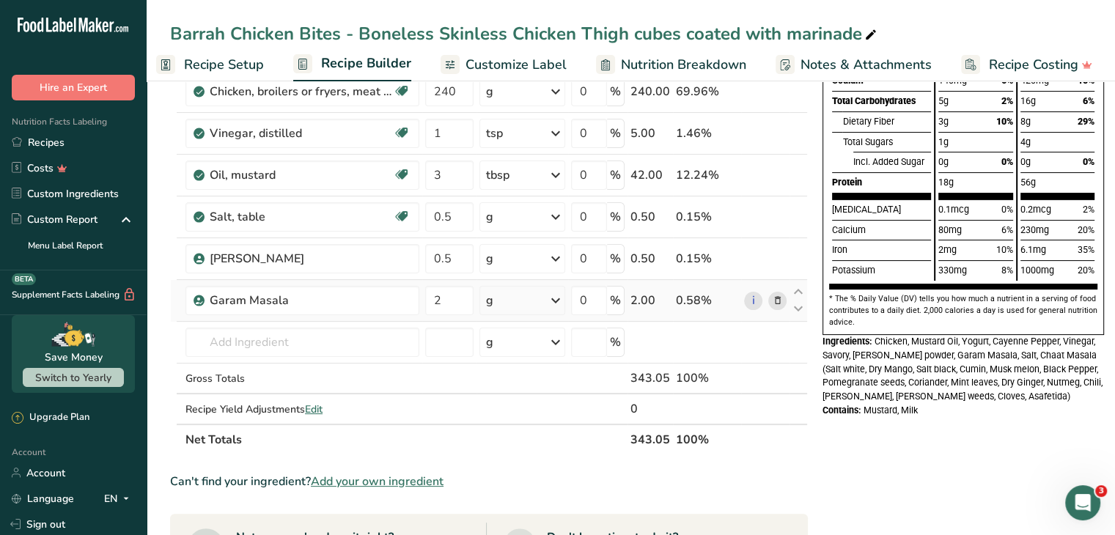
click at [554, 298] on icon at bounding box center [556, 300] width 18 height 26
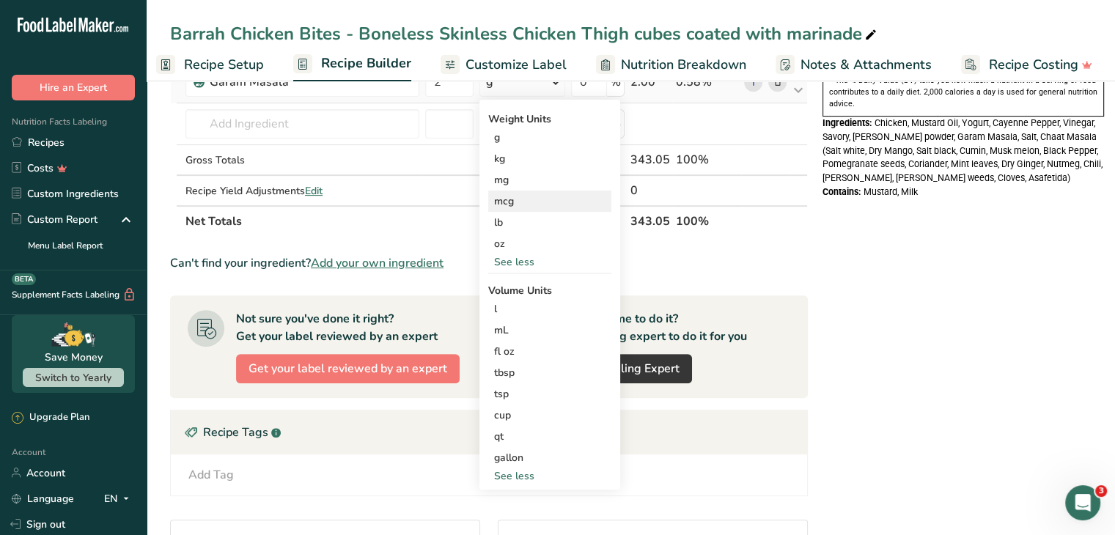
scroll to position [505, 0]
click at [505, 393] on div "tsp" at bounding box center [549, 393] width 111 height 15
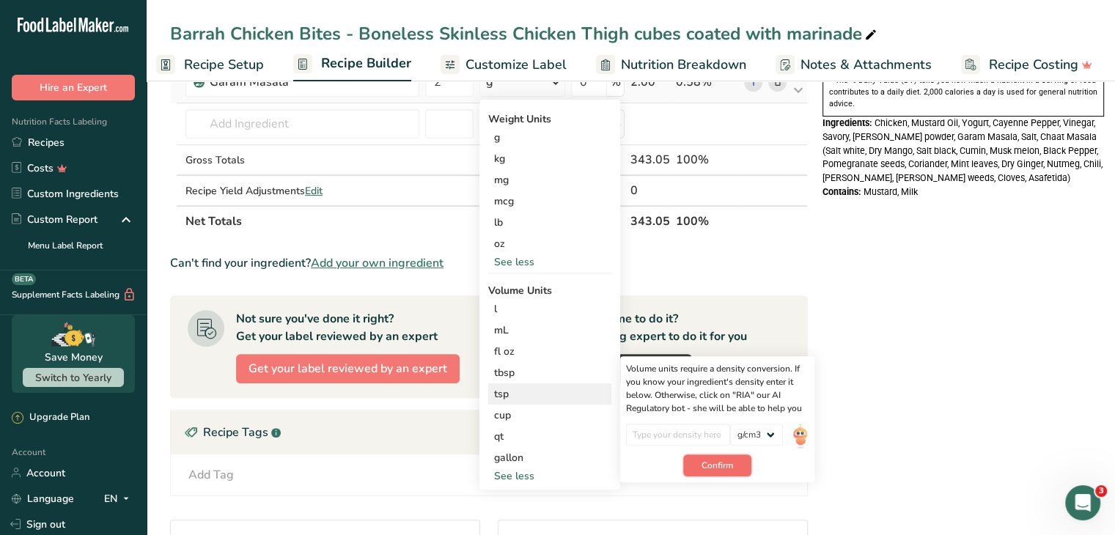
click at [733, 459] on span "Confirm" at bounding box center [718, 465] width 32 height 13
click at [716, 429] on input "number" at bounding box center [678, 435] width 105 height 22
click at [771, 432] on select "lb/ft3 g/cm3" at bounding box center [756, 435] width 53 height 22
click at [868, 353] on div "Nutrition Facts About 3 Servings Per Container Serving Size 114g Calories Total…" at bounding box center [963, 169] width 293 height 1148
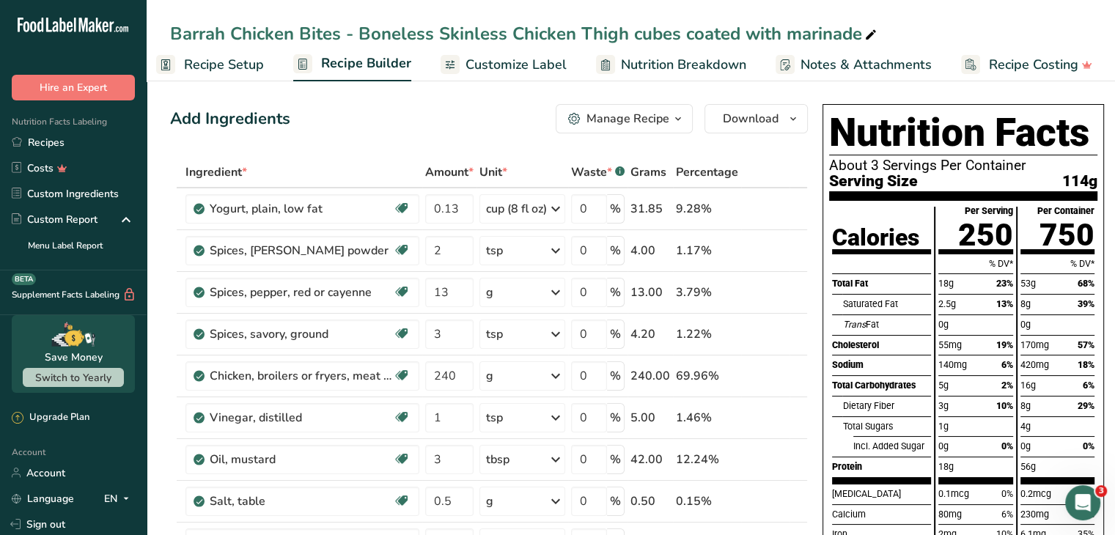
scroll to position [0, 0]
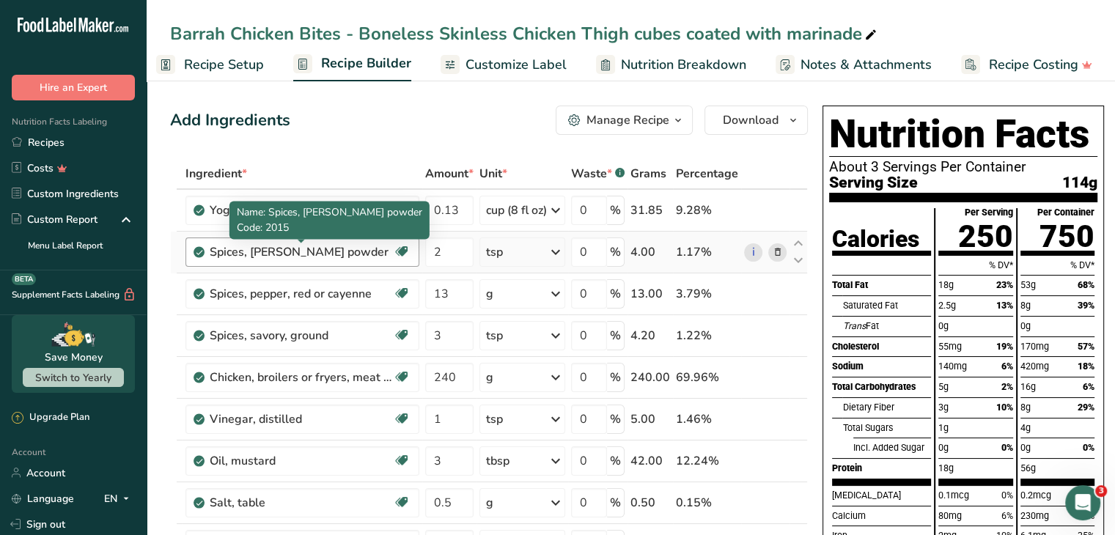
click at [307, 245] on div "Spices, [PERSON_NAME] powder" at bounding box center [301, 252] width 183 height 18
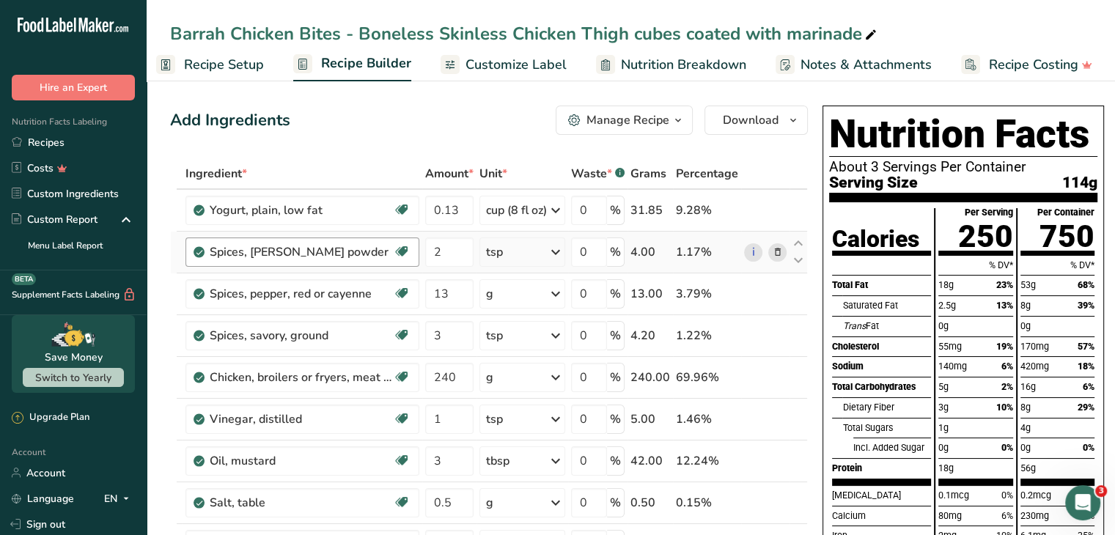
click at [323, 252] on div "Spices, [PERSON_NAME] powder" at bounding box center [301, 252] width 183 height 18
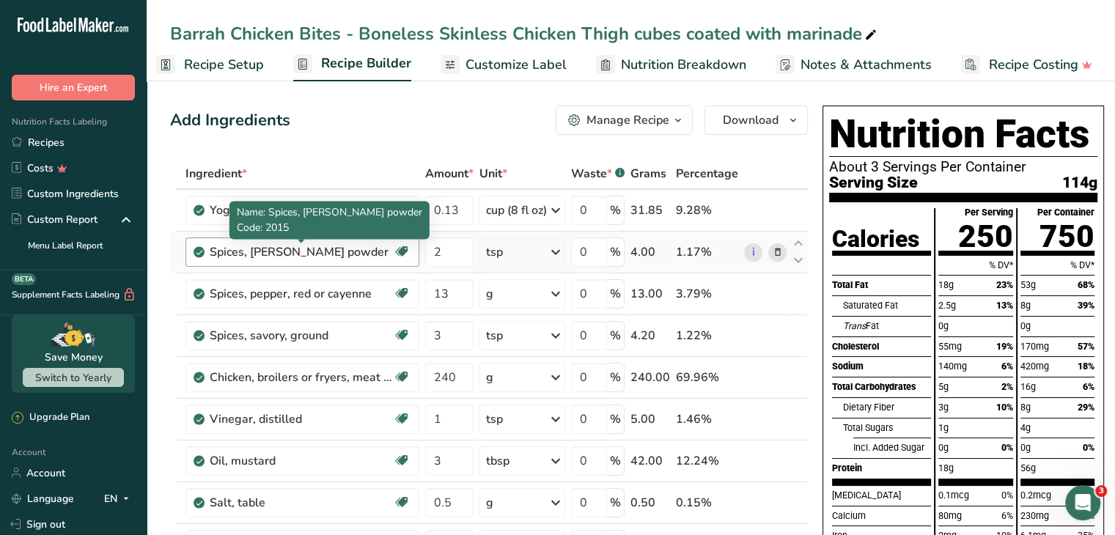
click at [323, 252] on div "Spices, [PERSON_NAME] powder" at bounding box center [301, 252] width 183 height 18
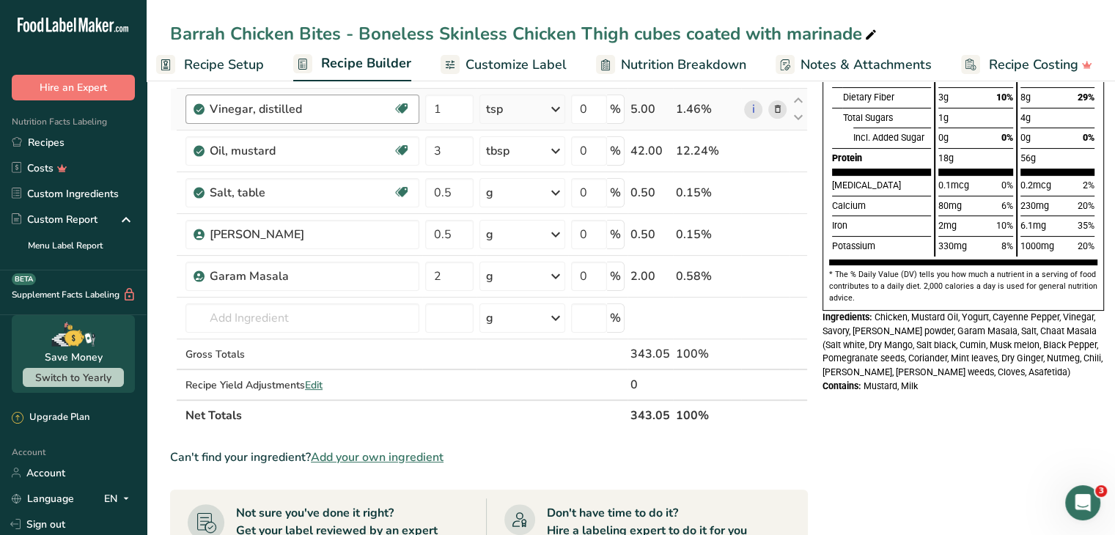
scroll to position [311, 0]
click at [537, 320] on div "g" at bounding box center [523, 317] width 86 height 29
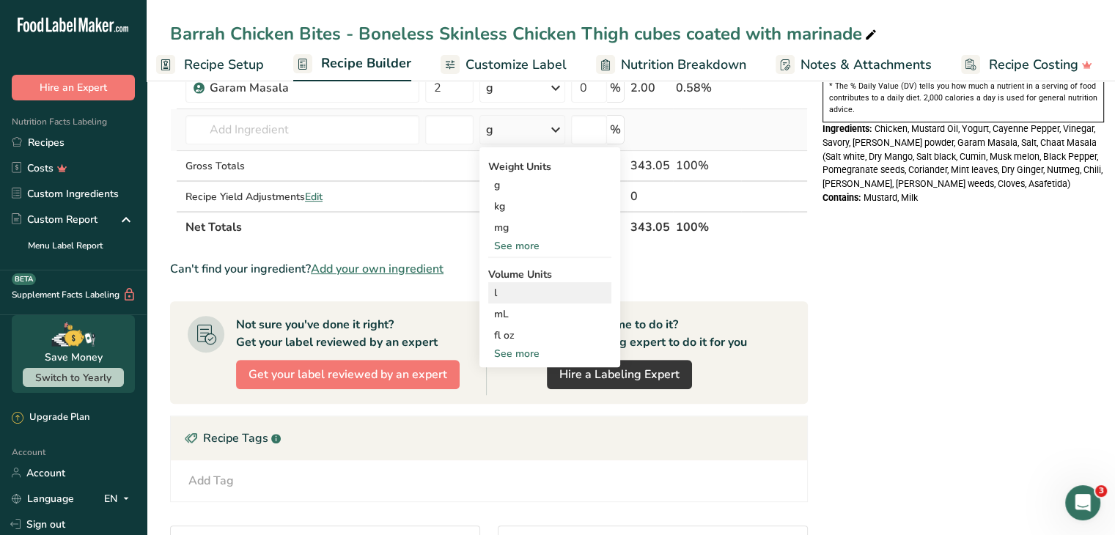
scroll to position [500, 0]
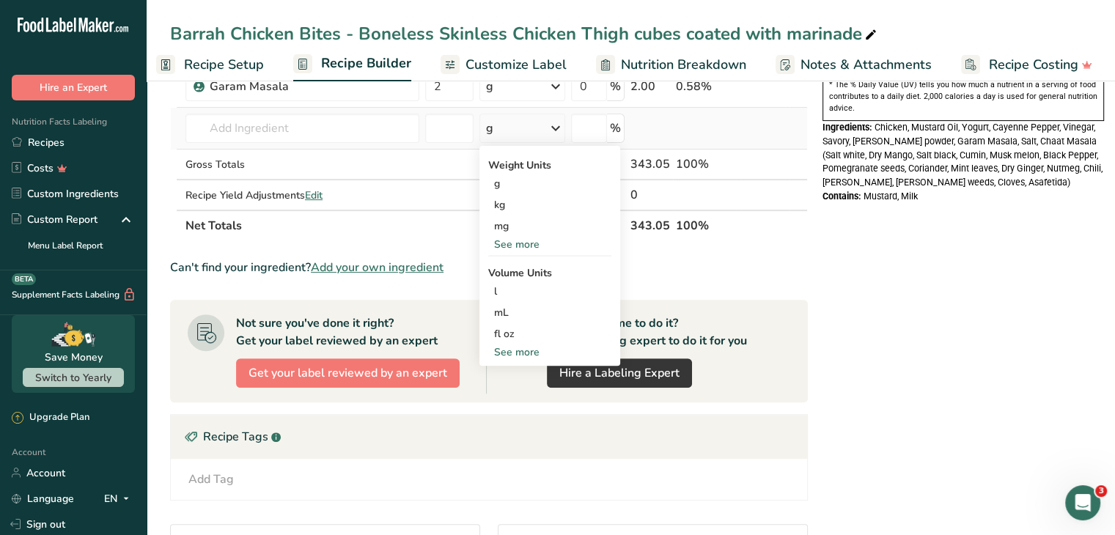
click at [513, 345] on div "See more" at bounding box center [549, 352] width 123 height 15
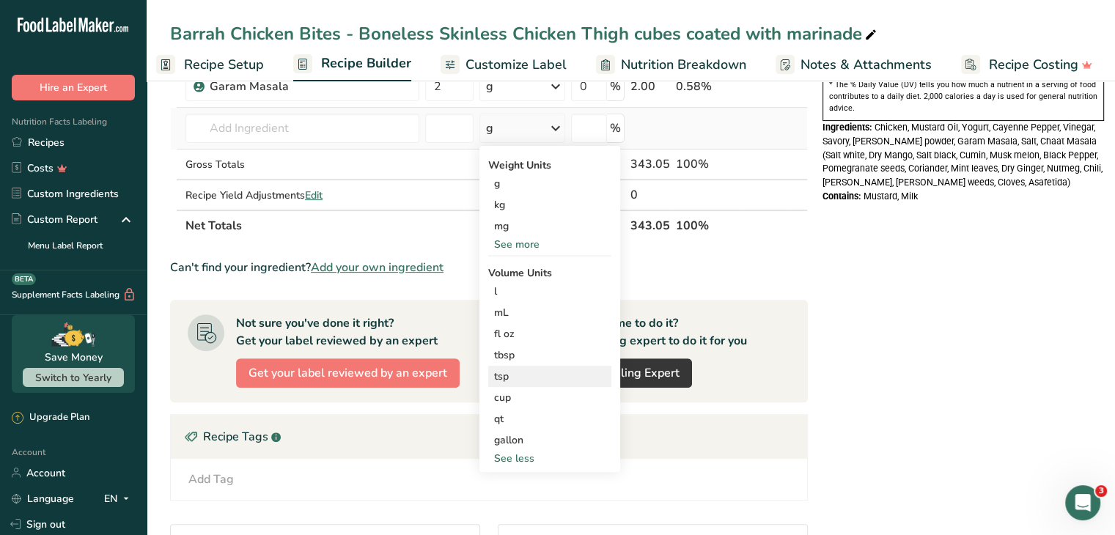
click at [503, 373] on div "tsp" at bounding box center [549, 376] width 111 height 15
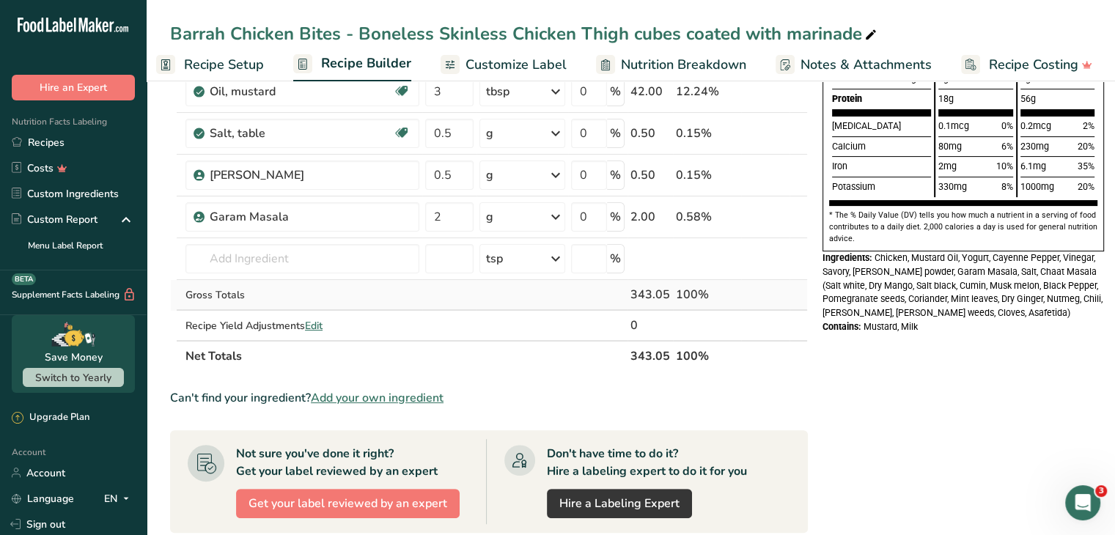
scroll to position [363, 0]
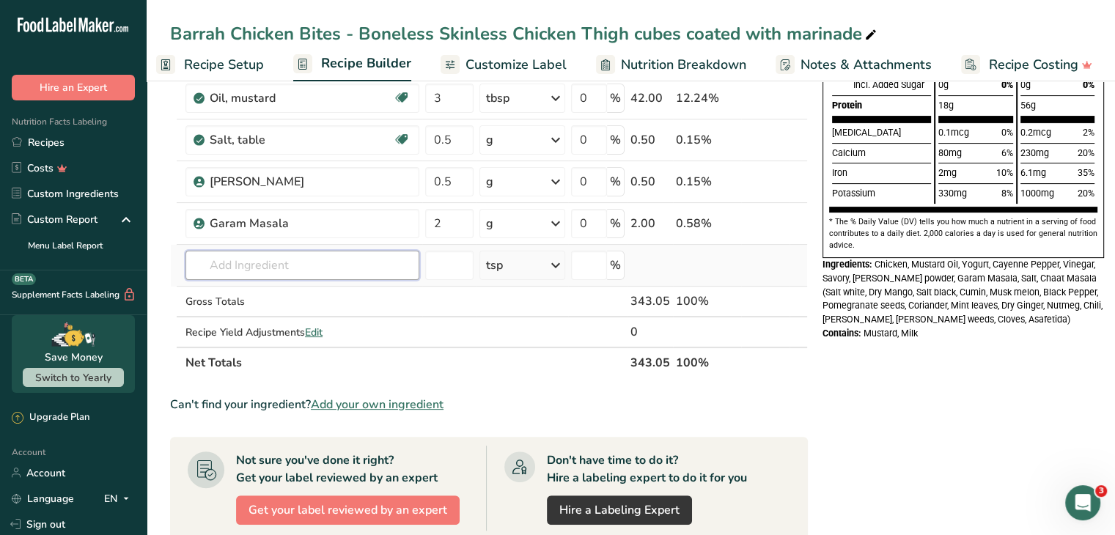
click at [299, 262] on input "text" at bounding box center [303, 265] width 234 height 29
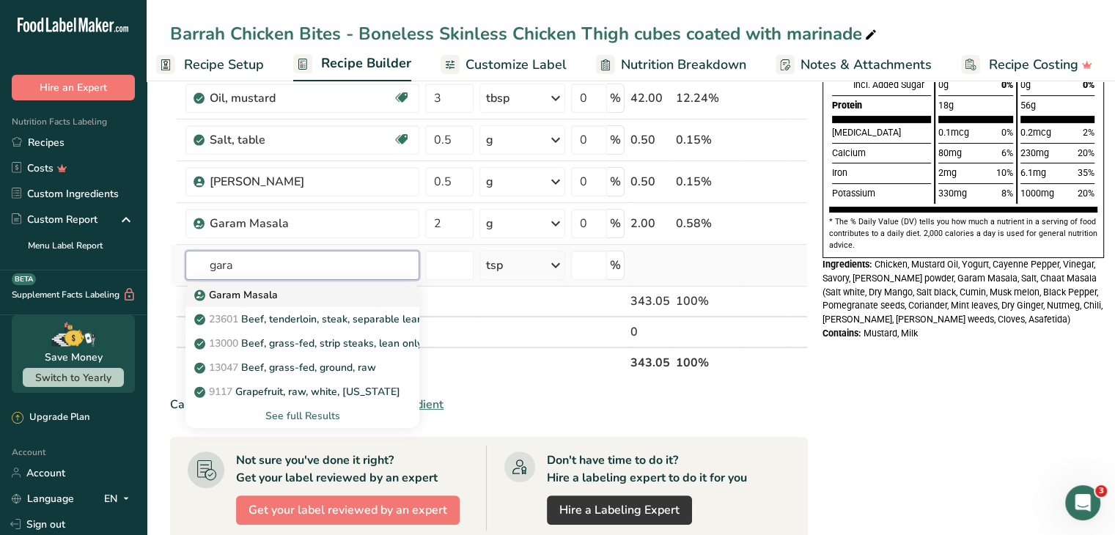
type input "gara"
click at [270, 291] on p "Garam Masala" at bounding box center [237, 294] width 81 height 15
type input "Garam Masala"
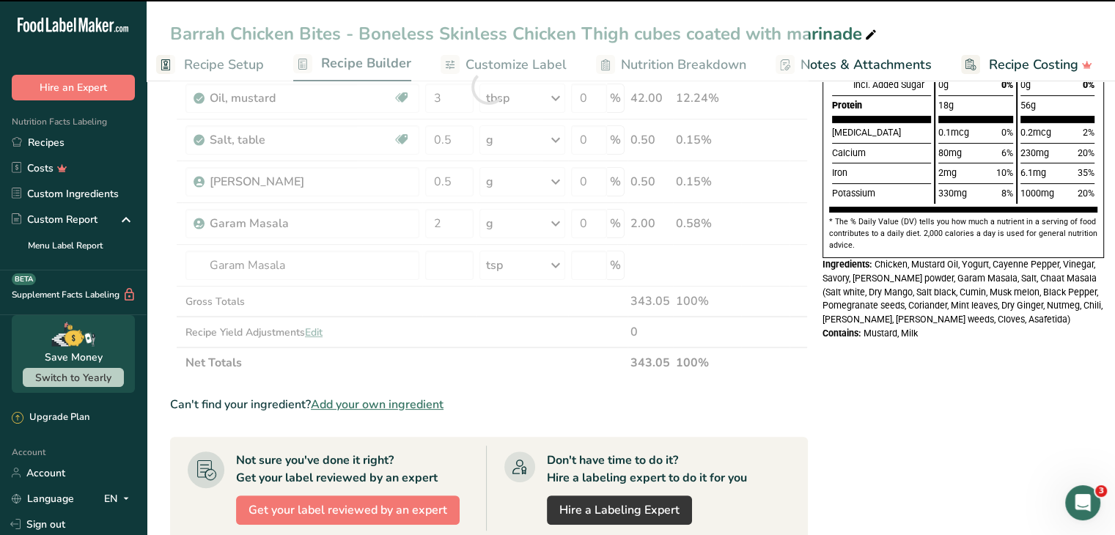
type input "0"
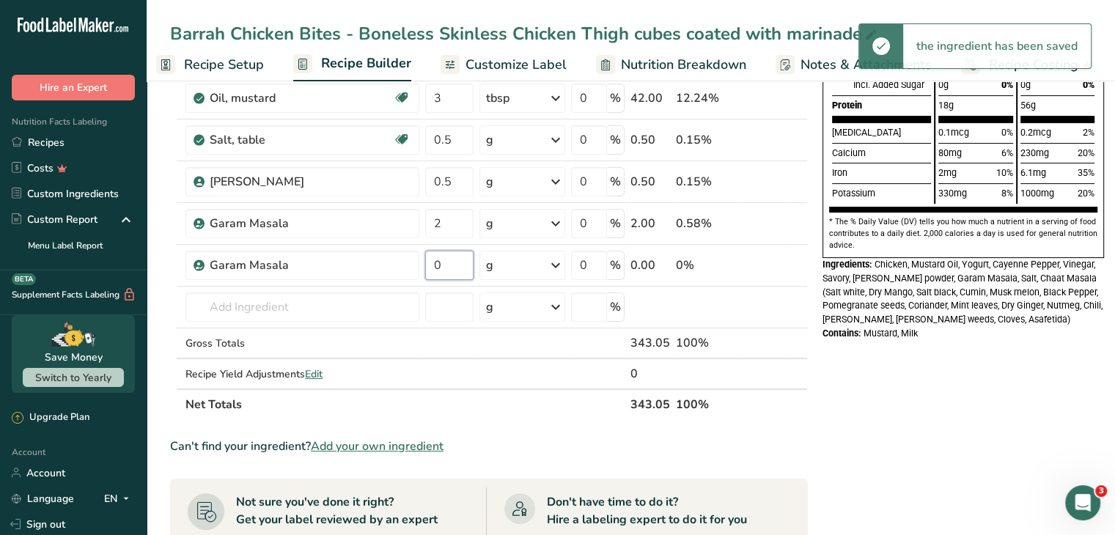
click at [450, 261] on input "0" at bounding box center [449, 265] width 48 height 29
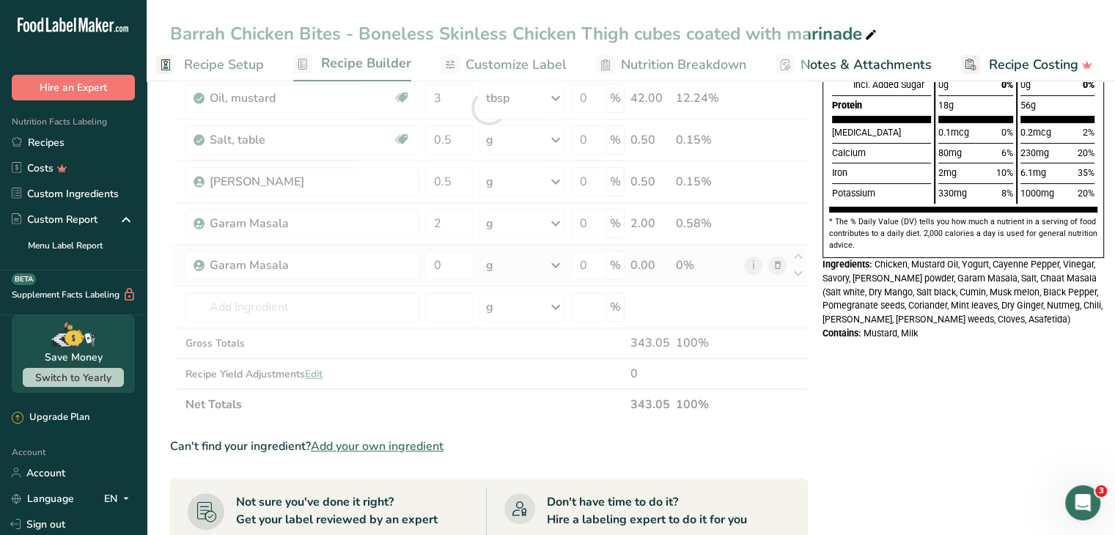
click at [554, 266] on div "Ingredient * Amount * Unit * Waste * .a-a{fill:#347362;}.b-a{fill:#fff;} Grams …" at bounding box center [489, 107] width 638 height 625
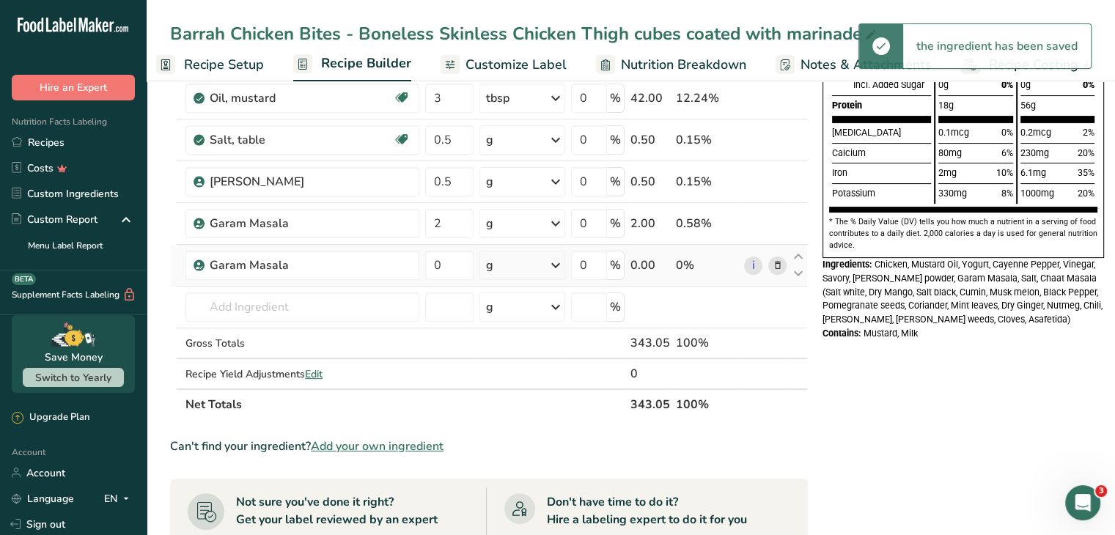
click at [777, 265] on icon at bounding box center [778, 265] width 10 height 15
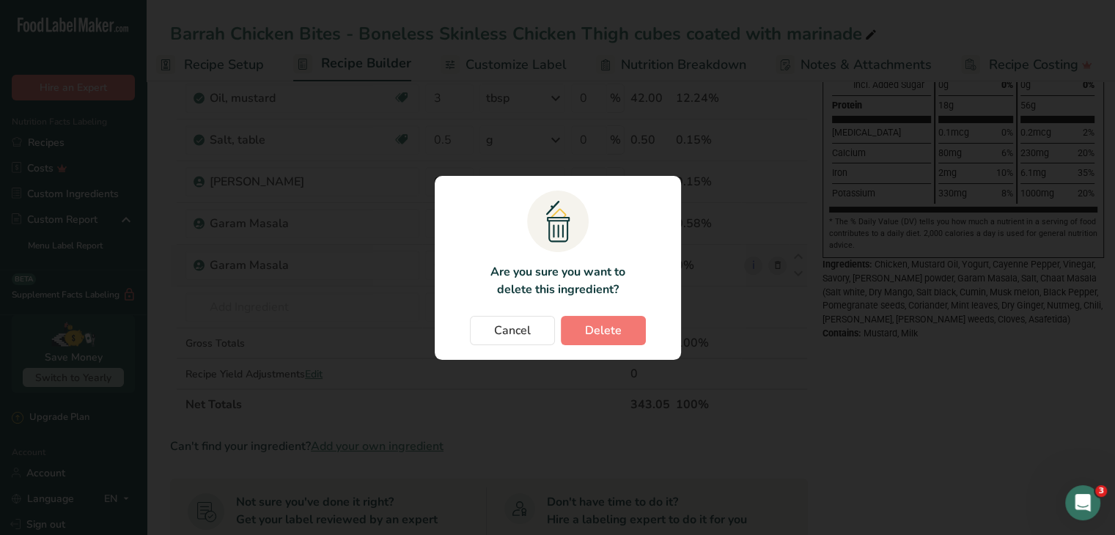
scroll to position [0, 3]
click at [622, 327] on span "Delete" at bounding box center [608, 331] width 37 height 18
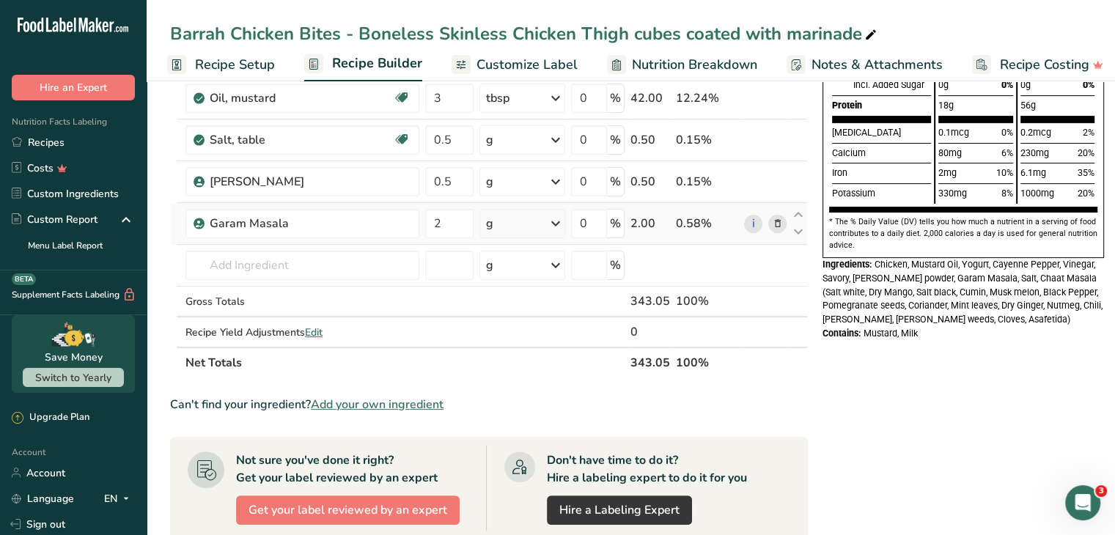
click at [553, 224] on icon at bounding box center [556, 223] width 18 height 26
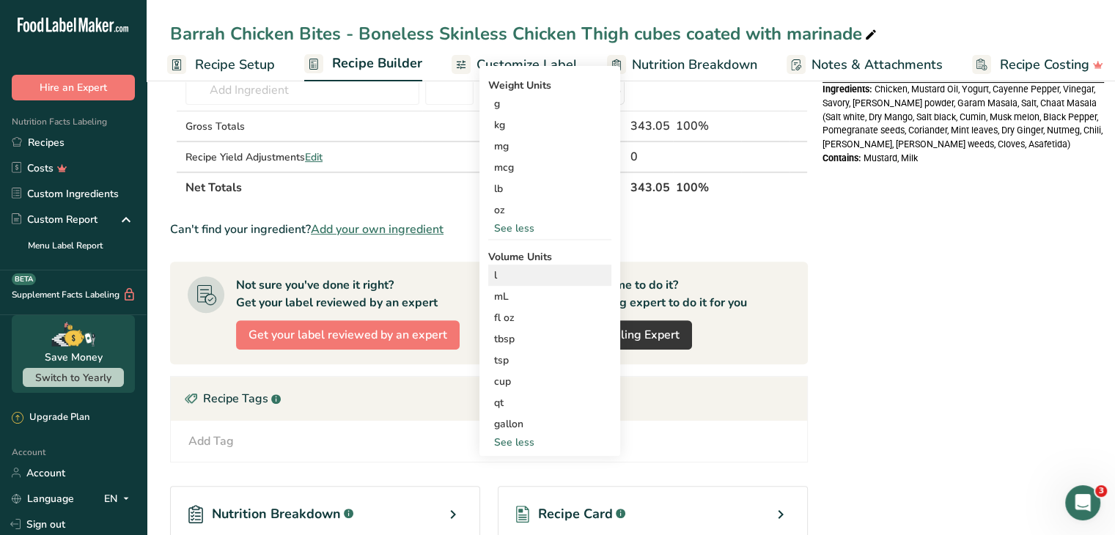
scroll to position [540, 0]
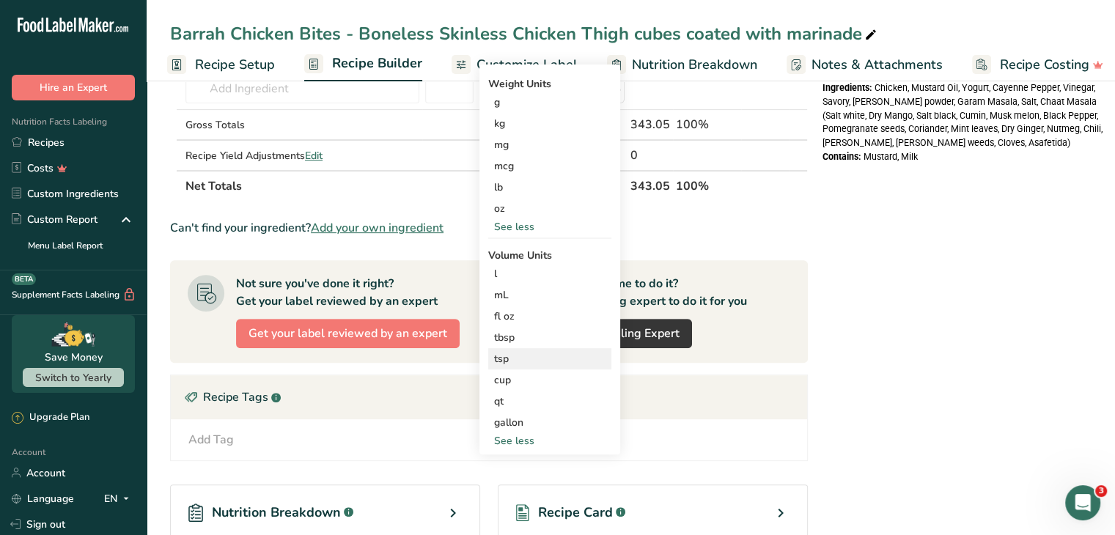
click at [510, 359] on div "tsp" at bounding box center [549, 358] width 111 height 15
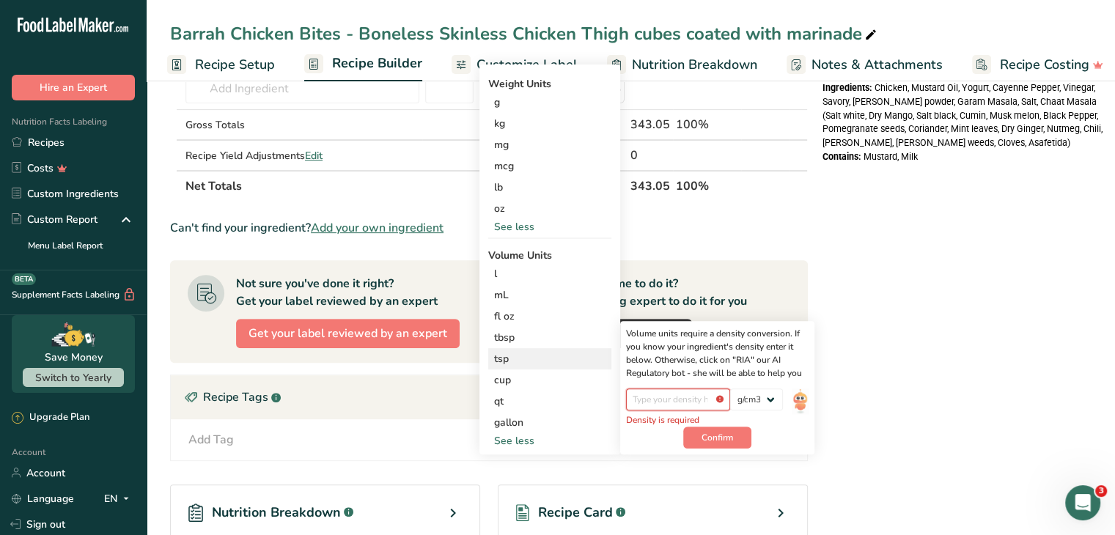
click at [664, 394] on input "number" at bounding box center [678, 400] width 105 height 22
paste input "0.508"
type input "0.508"
click at [729, 429] on span "Confirm" at bounding box center [718, 430] width 32 height 13
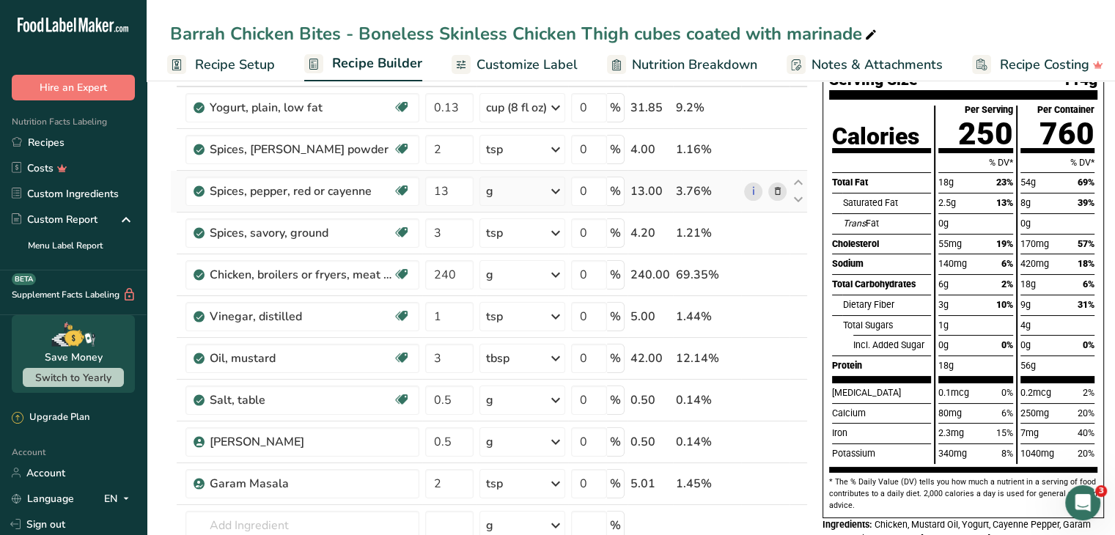
scroll to position [99, 0]
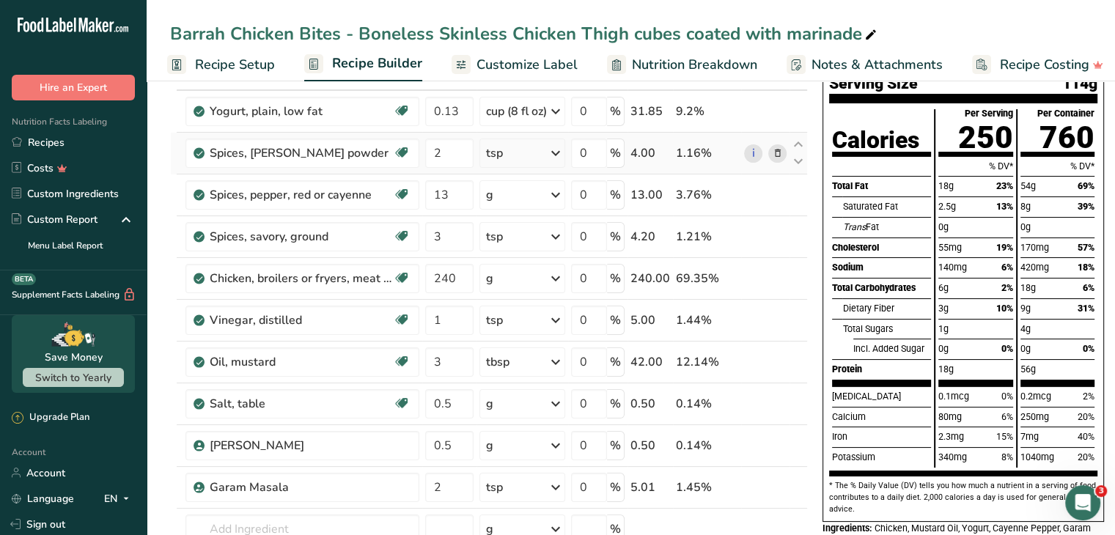
click at [776, 151] on icon at bounding box center [778, 153] width 10 height 15
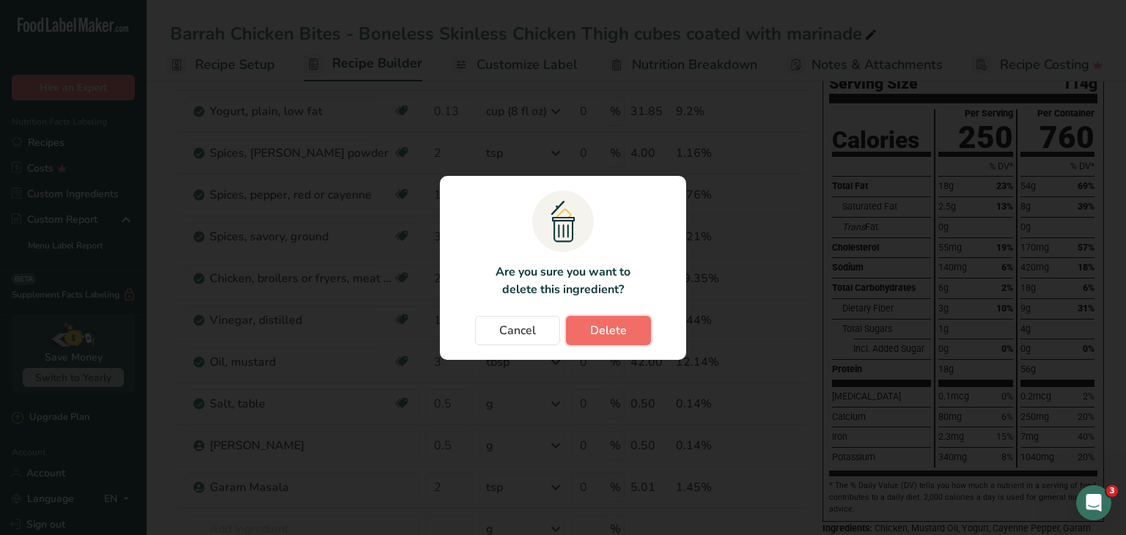
click at [607, 331] on span "Delete" at bounding box center [608, 331] width 37 height 18
type input "13"
type input "3"
type input "240"
type input "1"
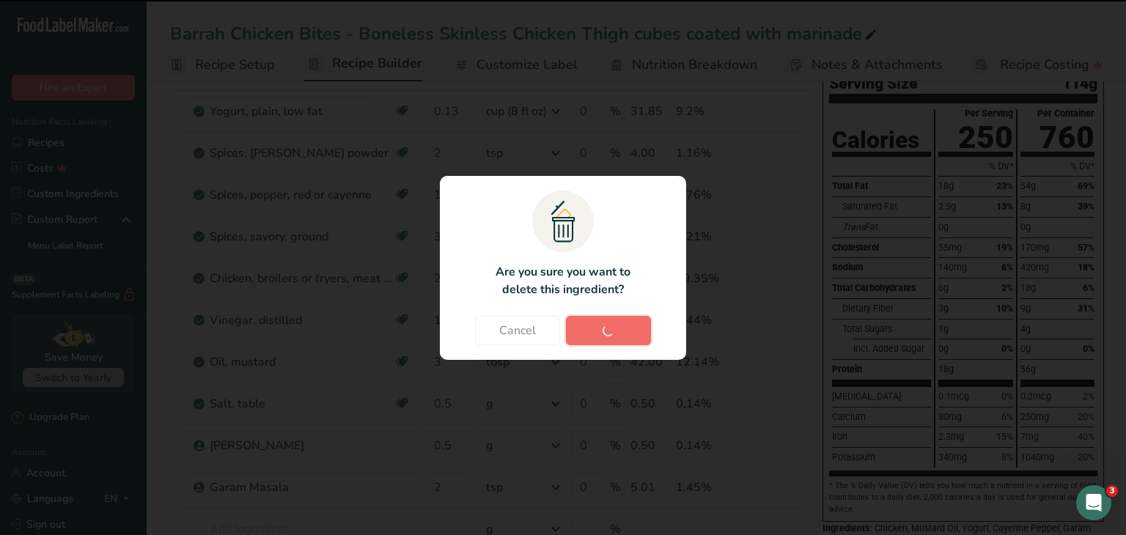
type input "3"
type input "0.5"
type input "2"
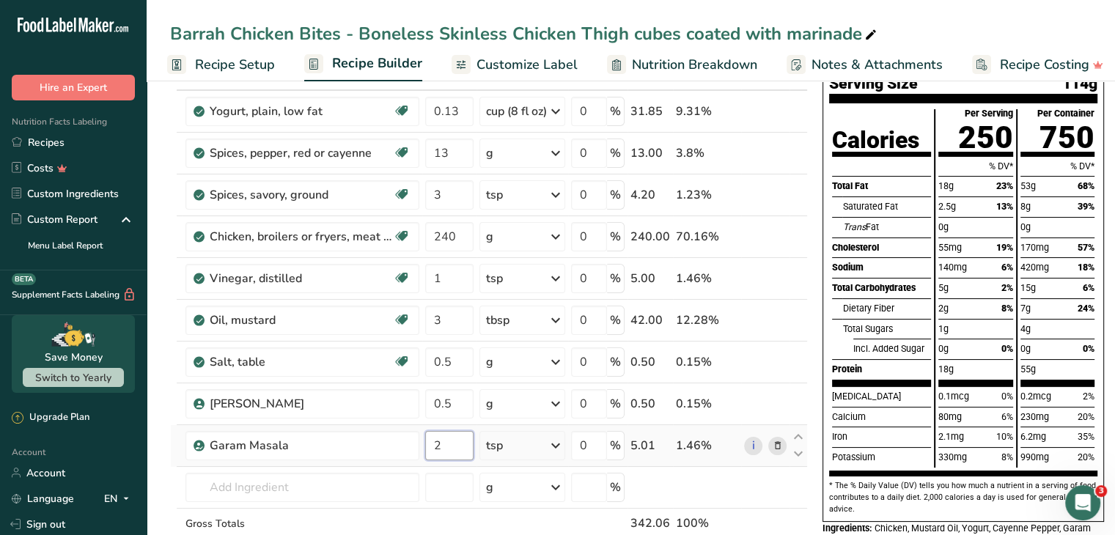
click at [446, 441] on input "2" at bounding box center [449, 445] width 48 height 29
type input "5"
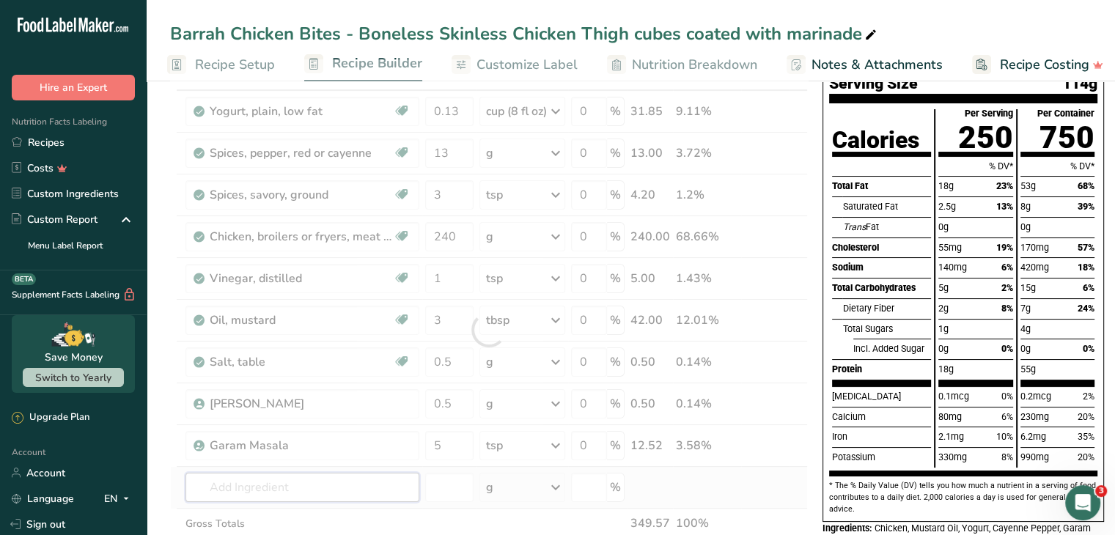
click at [305, 485] on div "Ingredient * Amount * Unit * Waste * .a-a{fill:#347362;}.b-a{fill:#fff;} Grams …" at bounding box center [489, 329] width 638 height 541
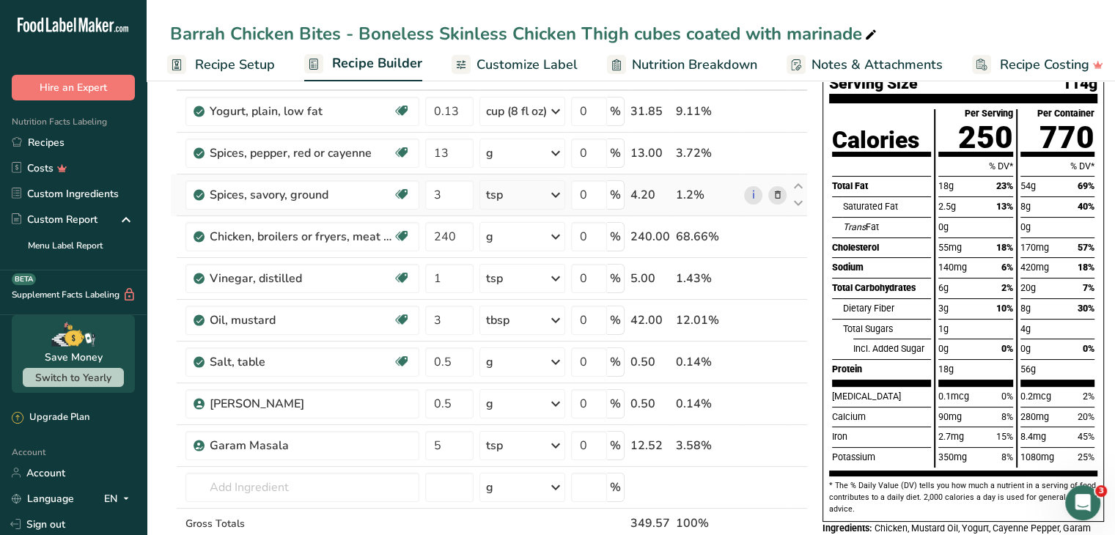
click at [777, 191] on icon at bounding box center [778, 195] width 10 height 15
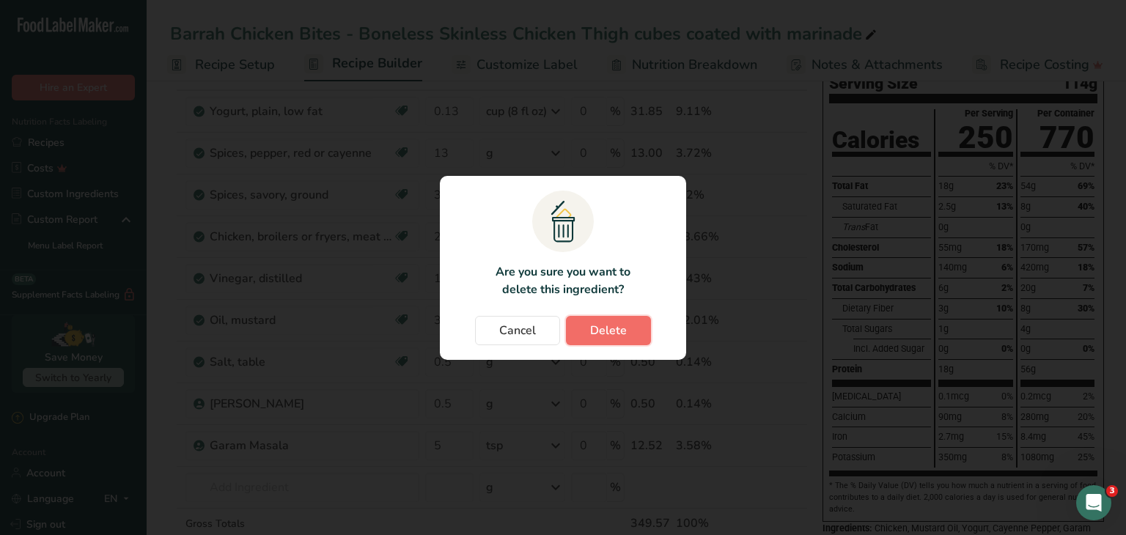
click at [612, 332] on span "Delete" at bounding box center [608, 331] width 37 height 18
type input "240"
type input "1"
type input "3"
type input "0.5"
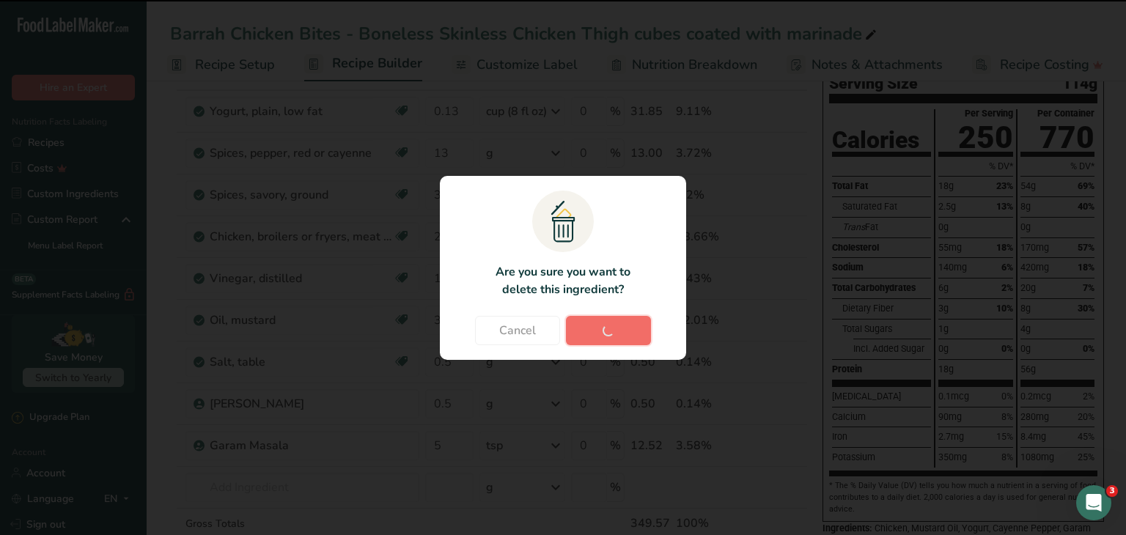
type input "5"
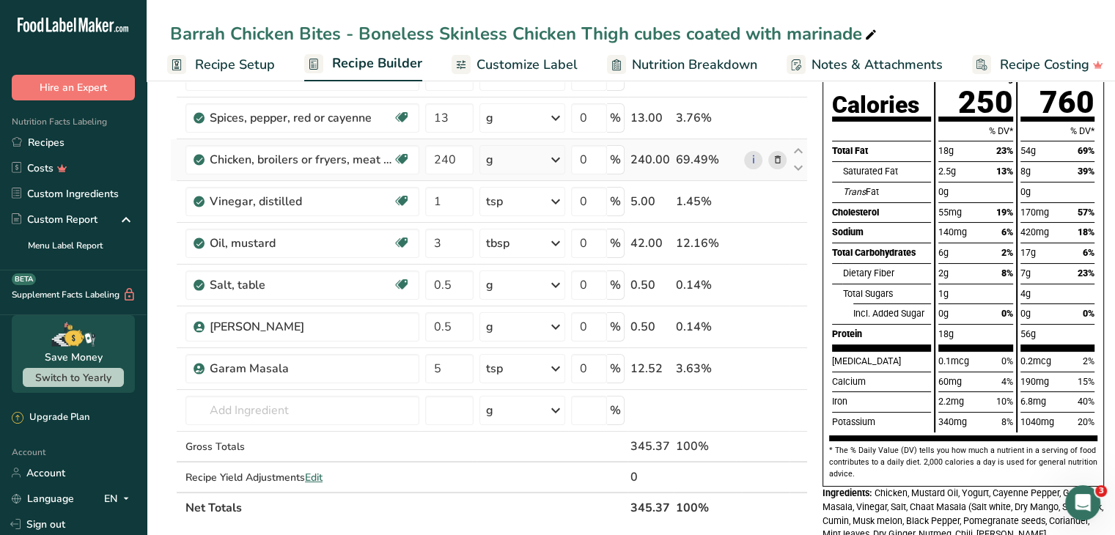
scroll to position [0, 0]
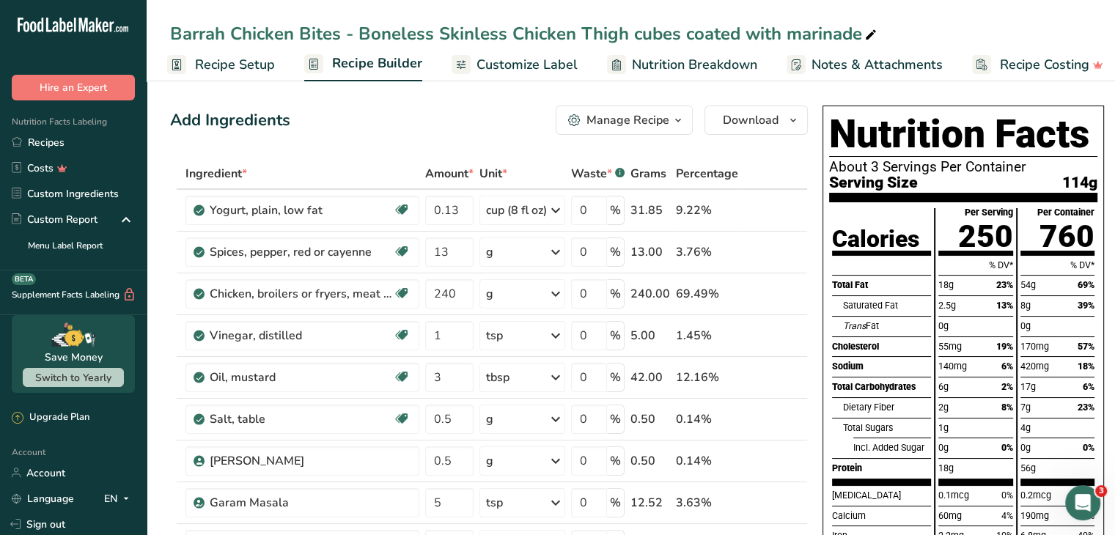
click at [534, 66] on span "Customize Label" at bounding box center [527, 65] width 101 height 20
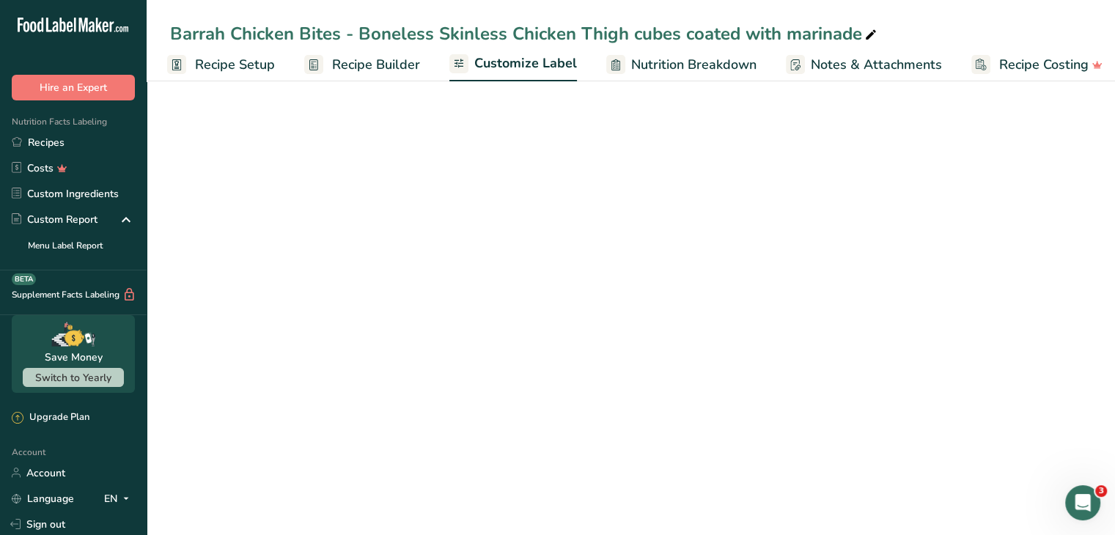
scroll to position [0, 14]
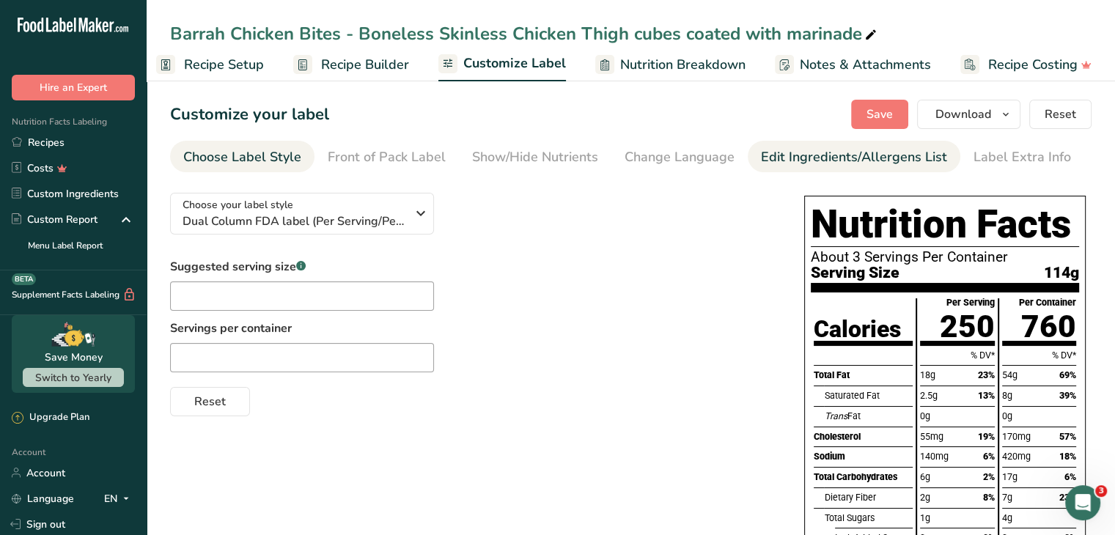
click at [801, 150] on div "Edit Ingredients/Allergens List" at bounding box center [854, 157] width 186 height 20
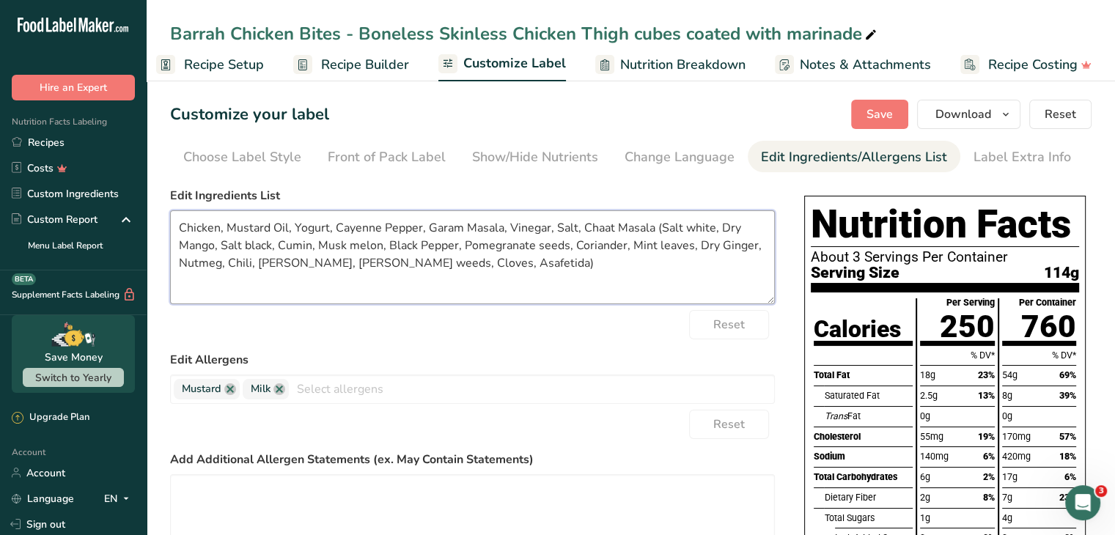
click at [500, 227] on textarea "Chicken, Mustard Oil, Yogurt, Cayenne Pepper, Garam Masala, Vinegar, Salt, Chaa…" at bounding box center [472, 257] width 605 height 94
paste textarea "0.5 to 0.8 g/cm³"
paste textarea "Black pepper, Cumin, Coriander, Nutmeg, Cloves, Turmeric"
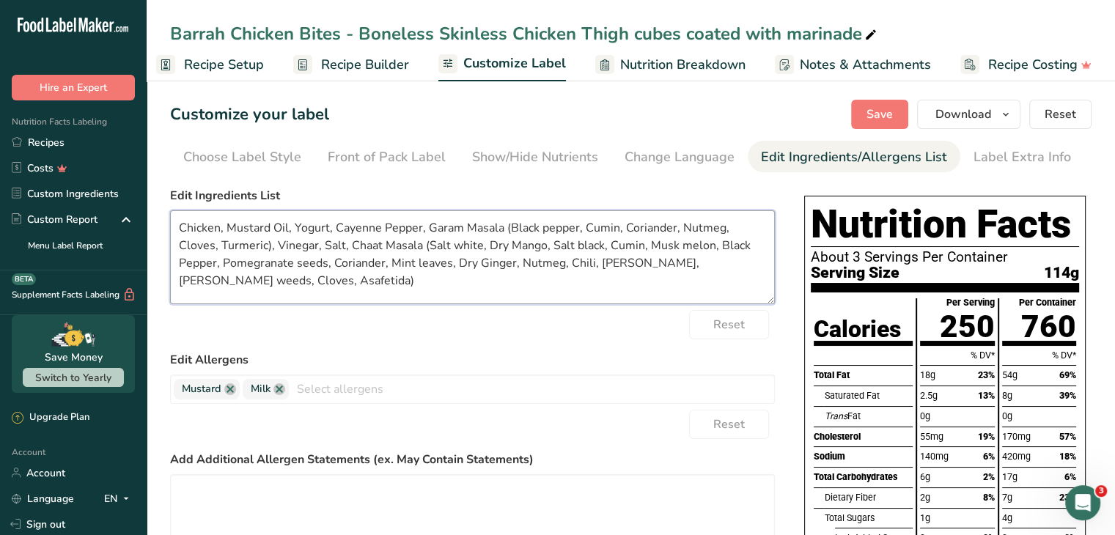
drag, startPoint x: 335, startPoint y: 225, endPoint x: 418, endPoint y: 228, distance: 82.9
click at [418, 228] on textarea "Chicken, Mustard Oil, Yogurt, Cayenne Pepper, Garam Masala (Black pepper, Cumin…" at bounding box center [472, 257] width 605 height 94
type textarea "Chicken, Mustard Oil, Yogurt, Chili powder, Garam Masala (Black pepper, Cumin, …"
click at [337, 329] on div "Reset" at bounding box center [472, 324] width 605 height 29
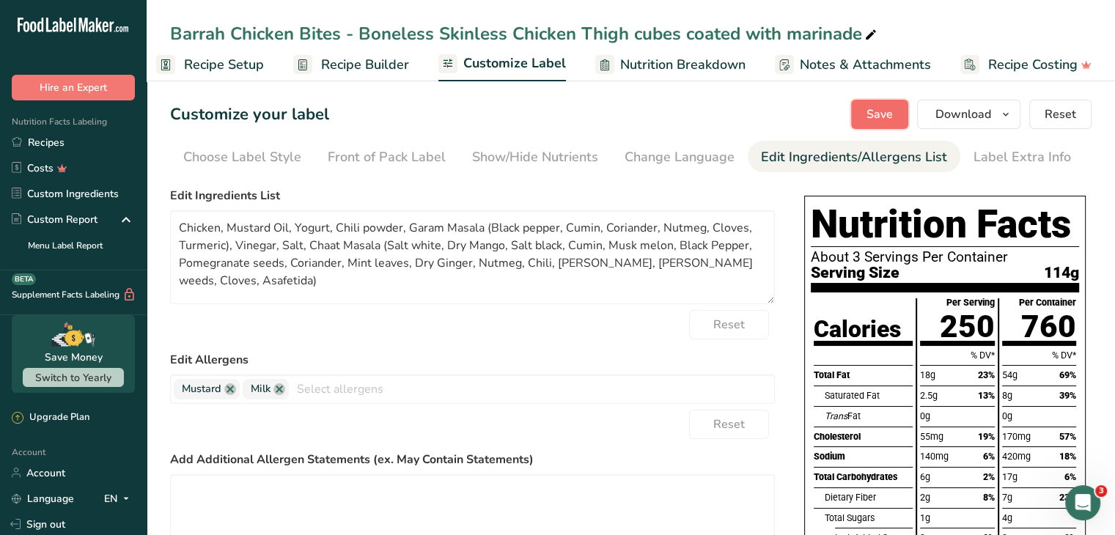
click at [869, 121] on span "Save" at bounding box center [880, 115] width 26 height 18
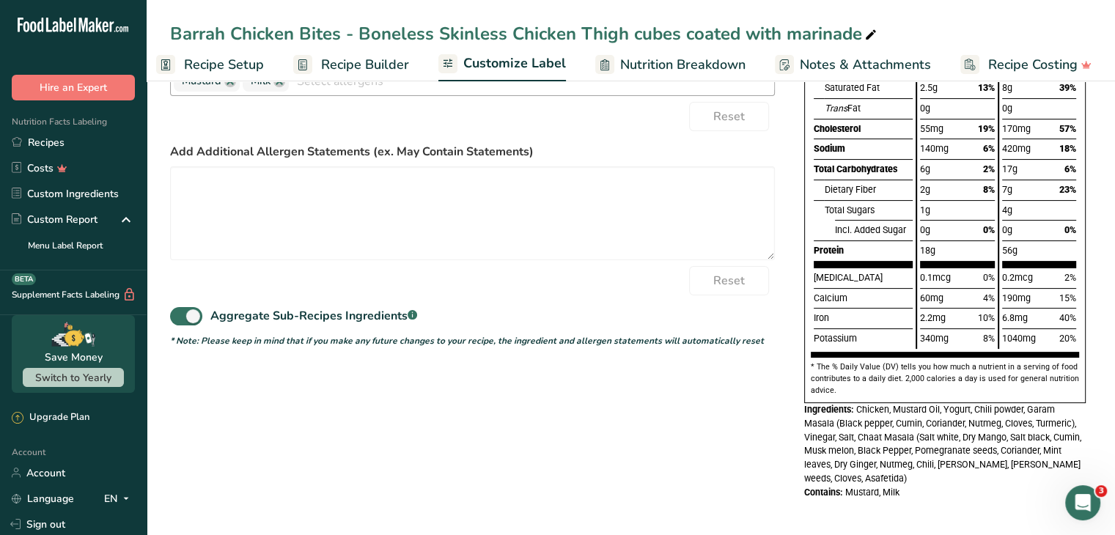
scroll to position [0, 0]
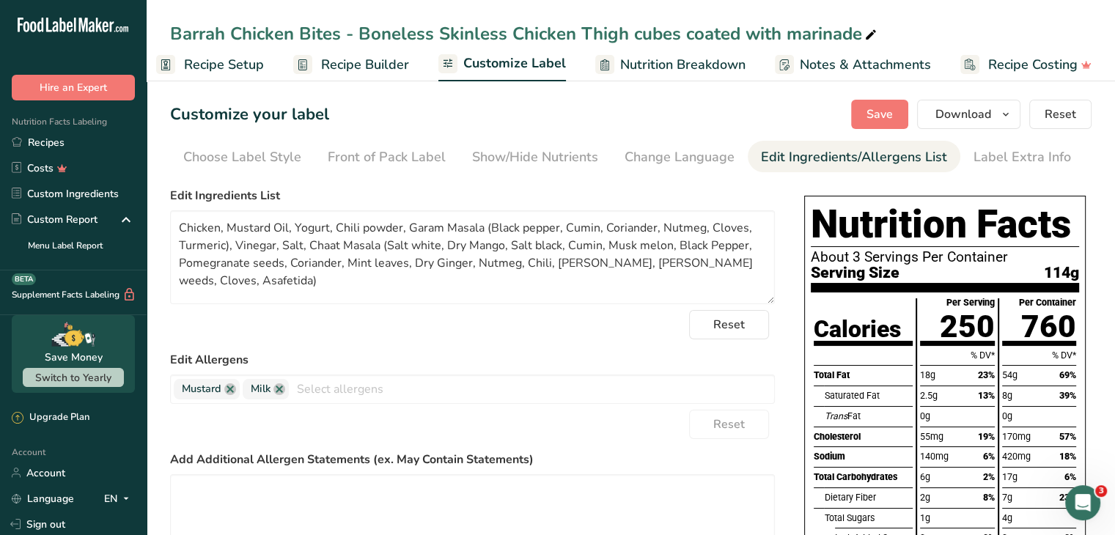
click at [356, 59] on span "Recipe Builder" at bounding box center [365, 65] width 88 height 20
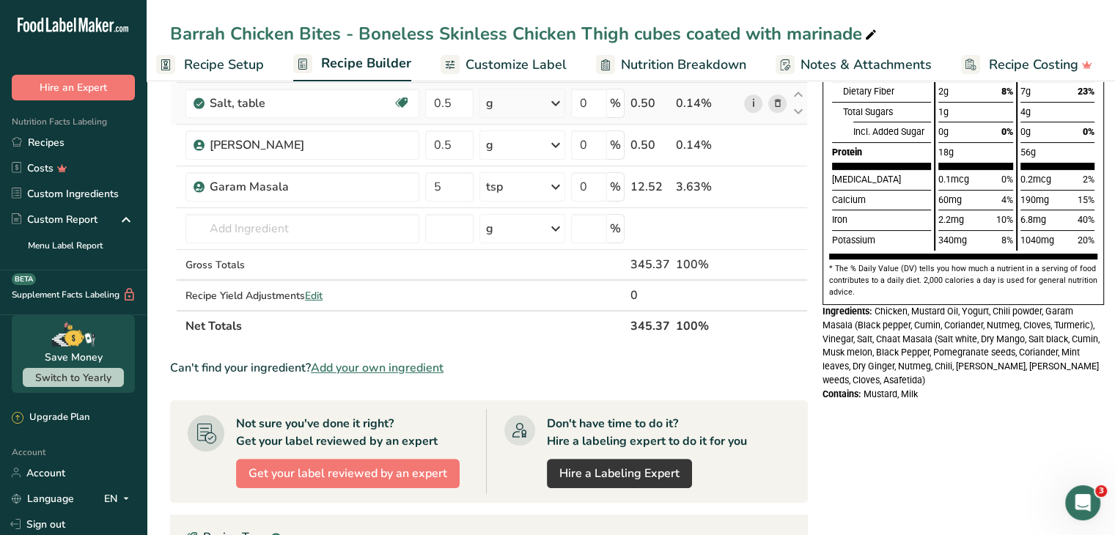
scroll to position [358, 0]
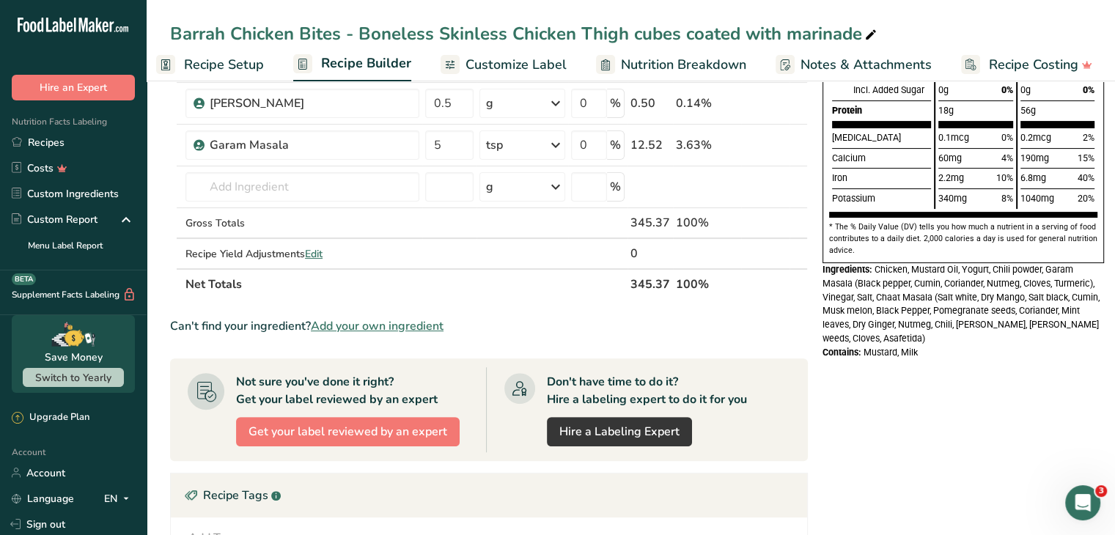
click at [893, 386] on div "Nutrition Facts About 3 Servings Per Container Serving Size 114g Calories Total…" at bounding box center [963, 274] width 293 height 1064
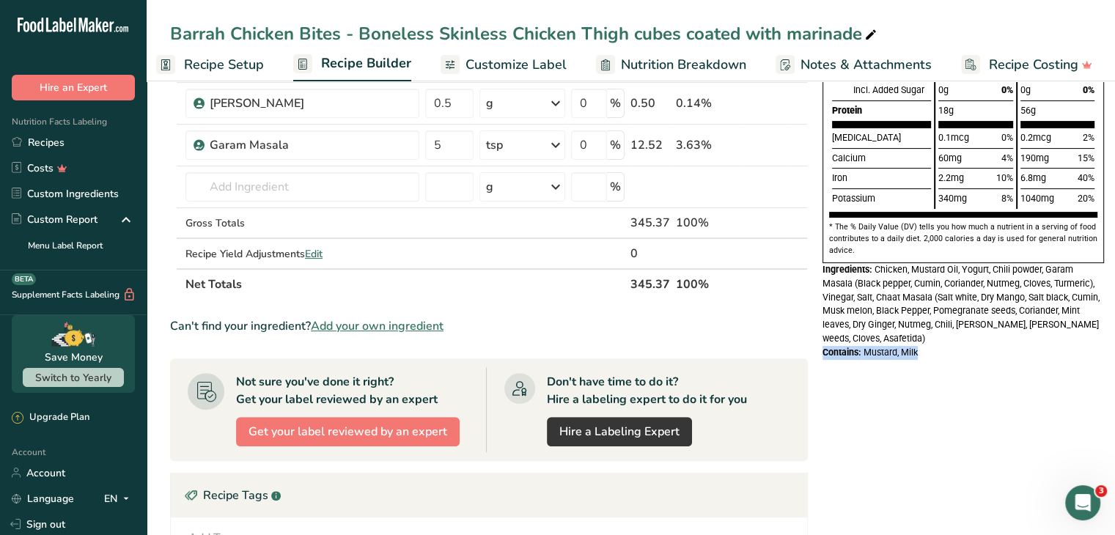
click at [893, 386] on div "Nutrition Facts About 3 Servings Per Container Serving Size 114g Calories Total…" at bounding box center [963, 274] width 293 height 1064
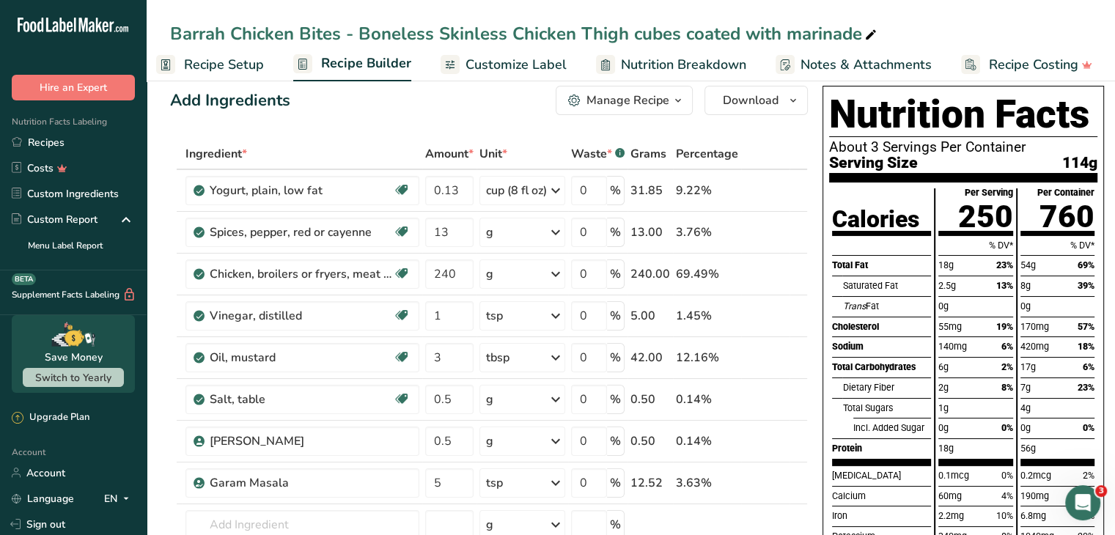
scroll to position [0, 0]
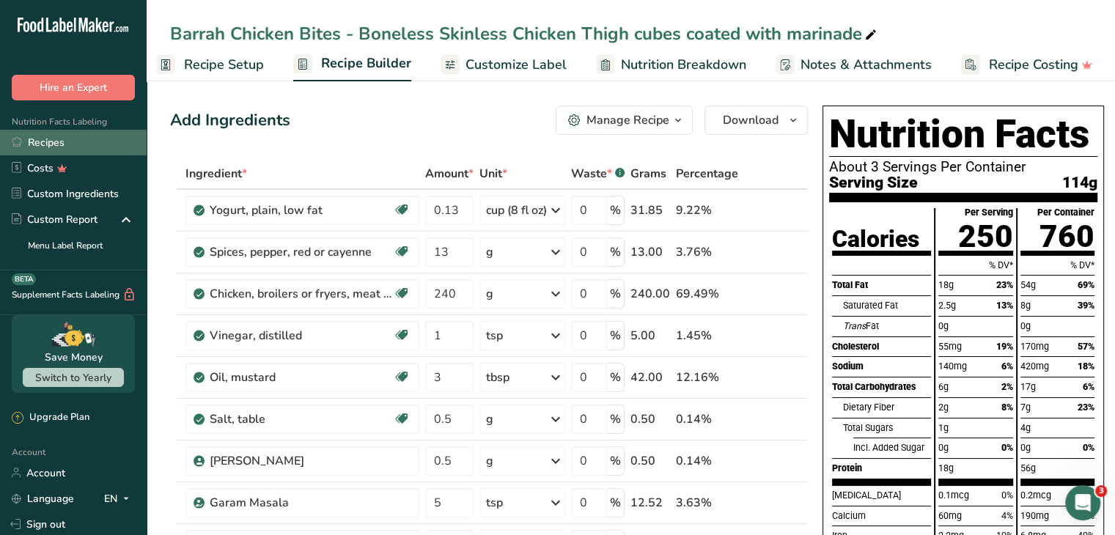
click at [42, 142] on link "Recipes" at bounding box center [73, 143] width 147 height 26
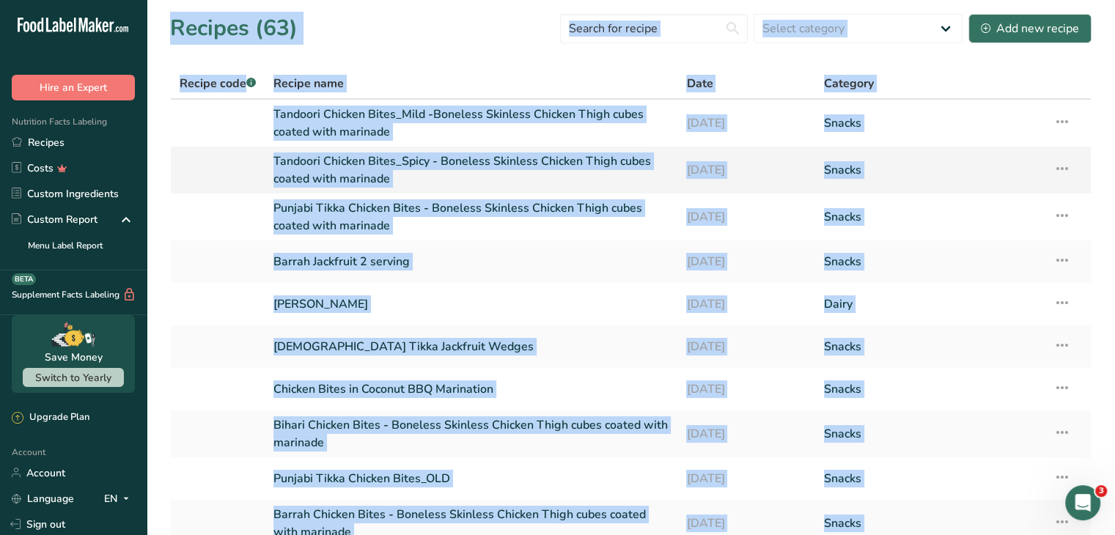
click at [195, 162] on link at bounding box center [218, 170] width 76 height 35
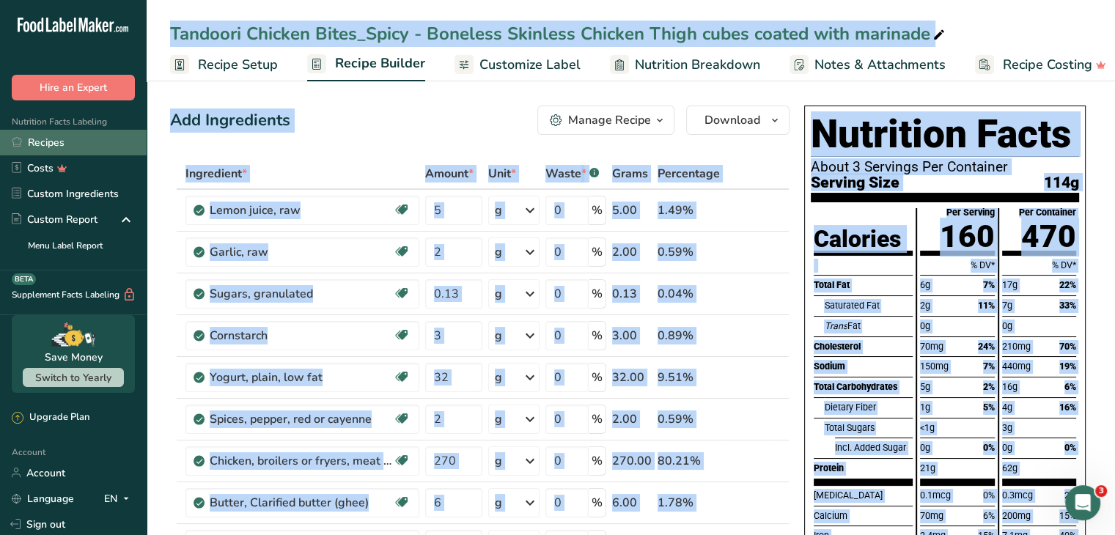
click at [49, 136] on link "Recipes" at bounding box center [73, 143] width 147 height 26
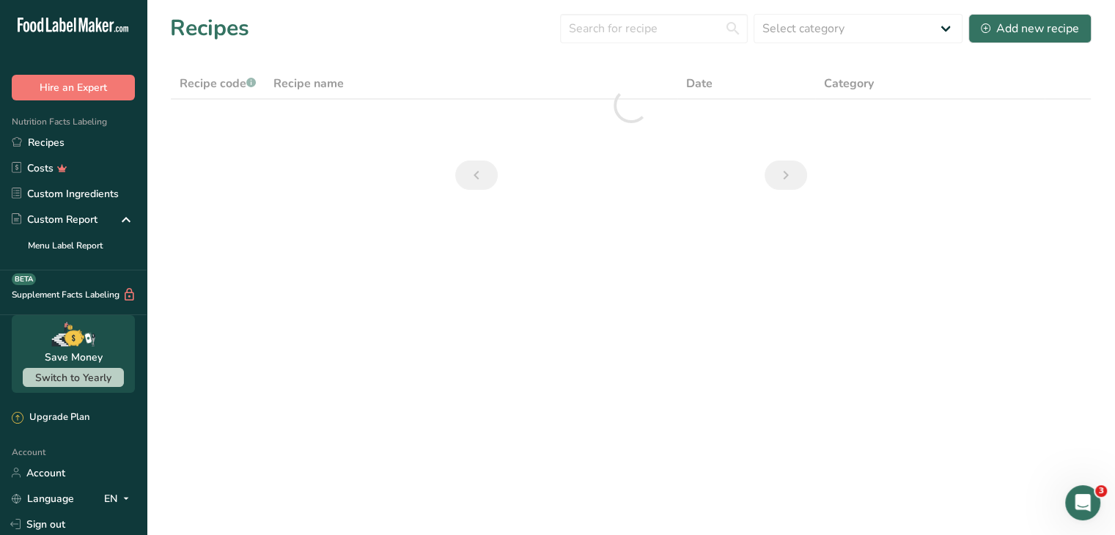
click at [65, 51] on div "Hire an Expert" at bounding box center [73, 72] width 147 height 55
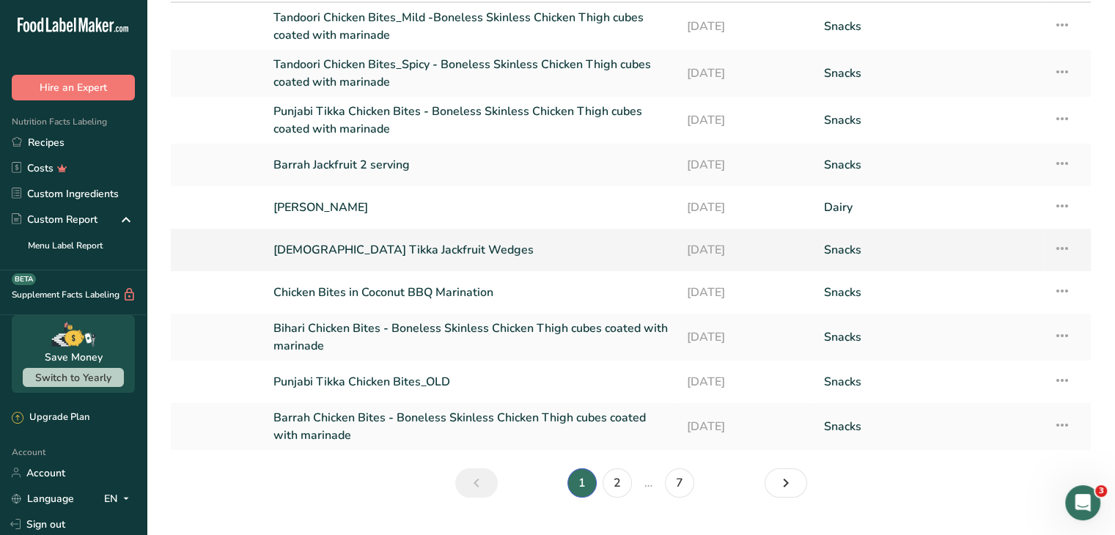
scroll to position [129, 0]
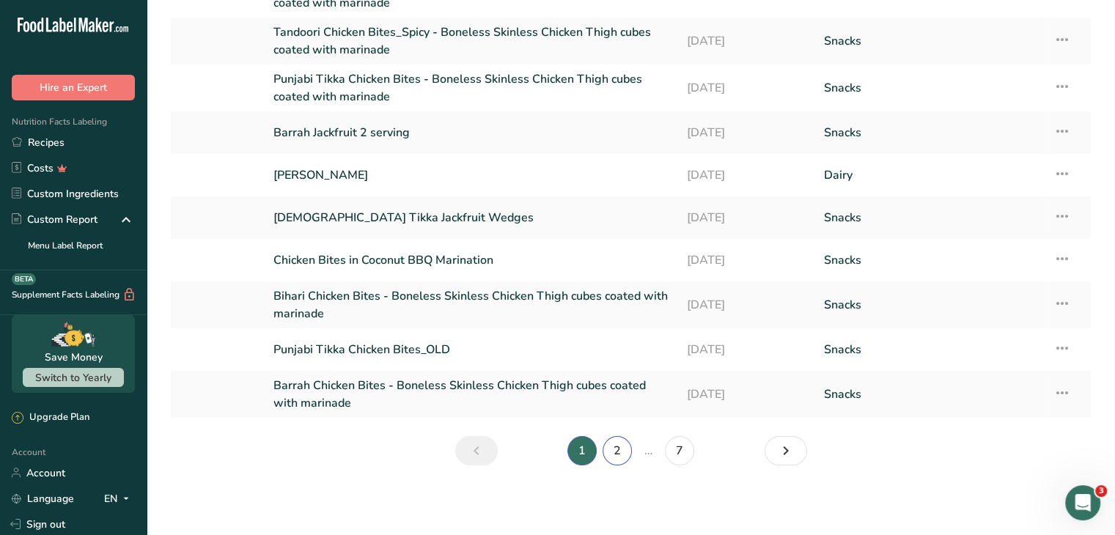
click at [616, 451] on link "2" at bounding box center [617, 450] width 29 height 29
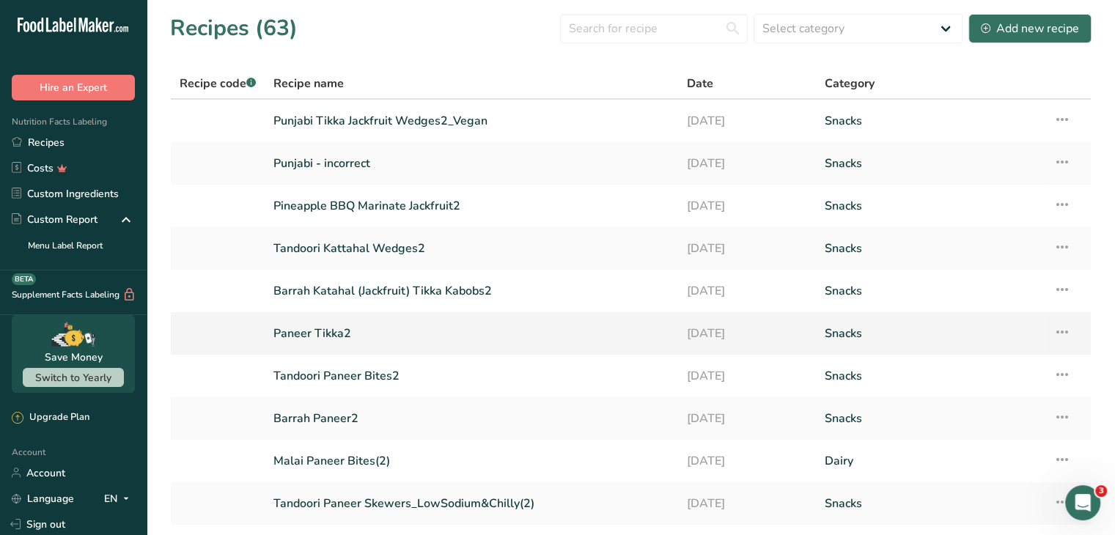
scroll to position [107, 0]
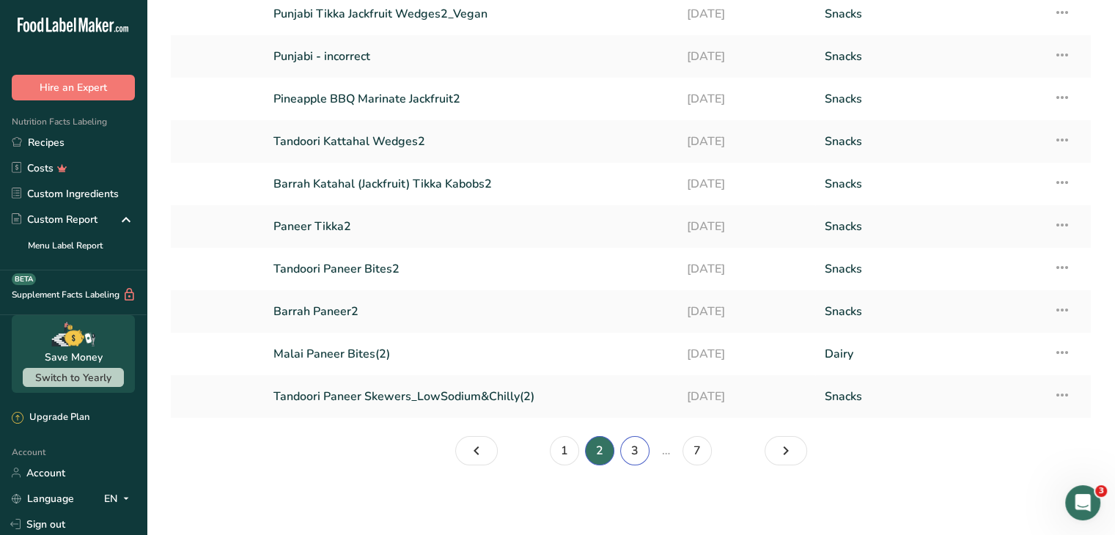
click at [634, 447] on link "3" at bounding box center [634, 450] width 29 height 29
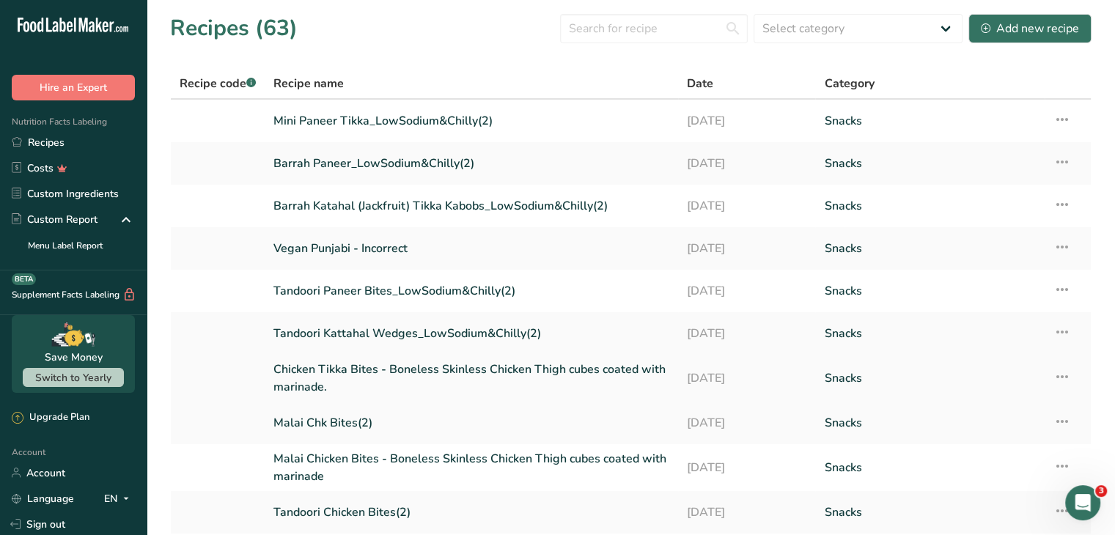
click at [326, 374] on link "Chicken Tikka Bites - Boneless Skinless Chicken Thigh cubes coated with marinad…" at bounding box center [472, 378] width 396 height 35
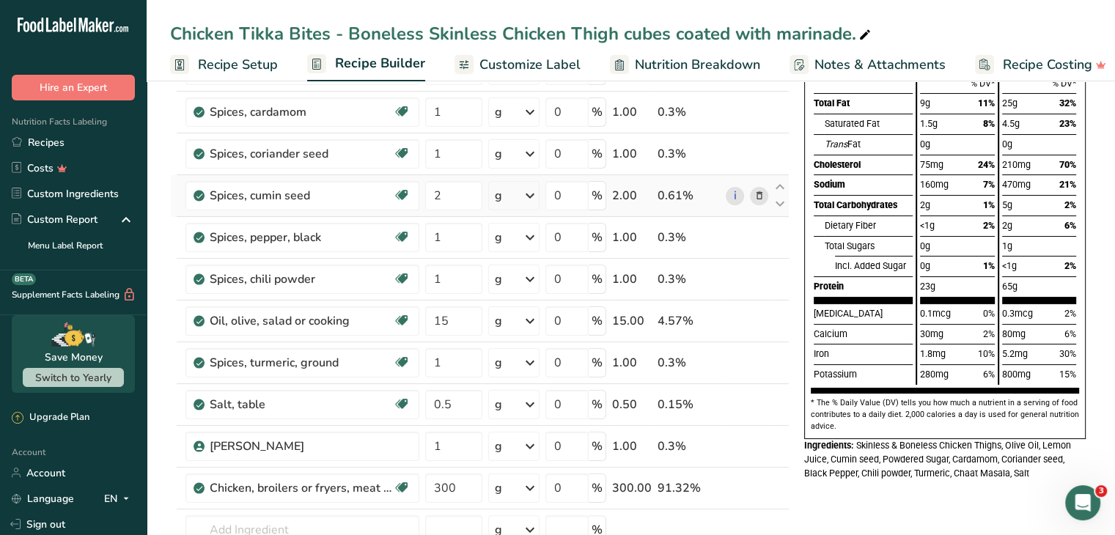
scroll to position [182, 0]
click at [260, 521] on input "text" at bounding box center [303, 530] width 234 height 29
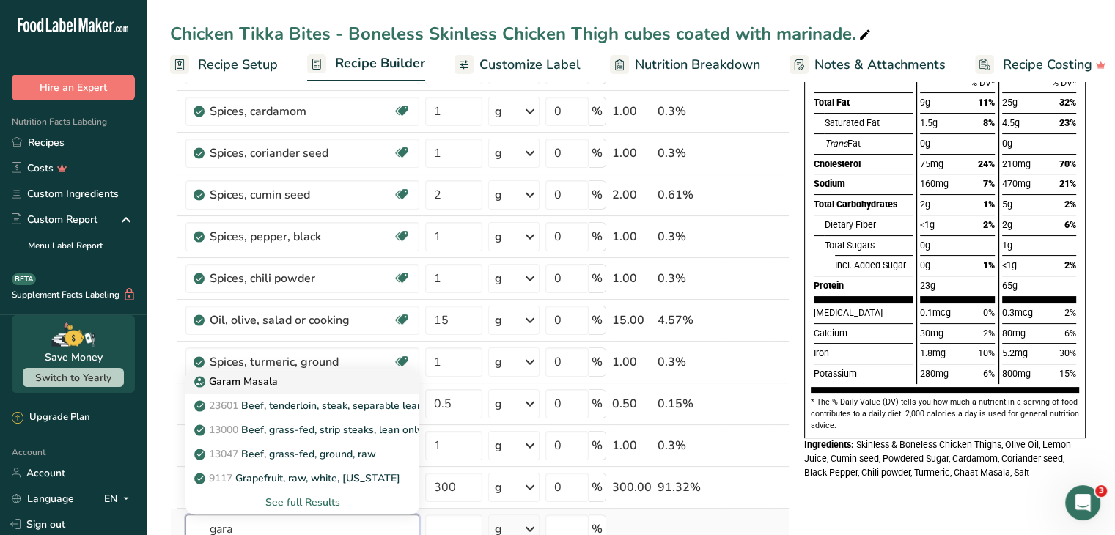
type input "gara"
click at [283, 382] on div "Garam Masala" at bounding box center [290, 381] width 187 height 15
type input "Garam Masala"
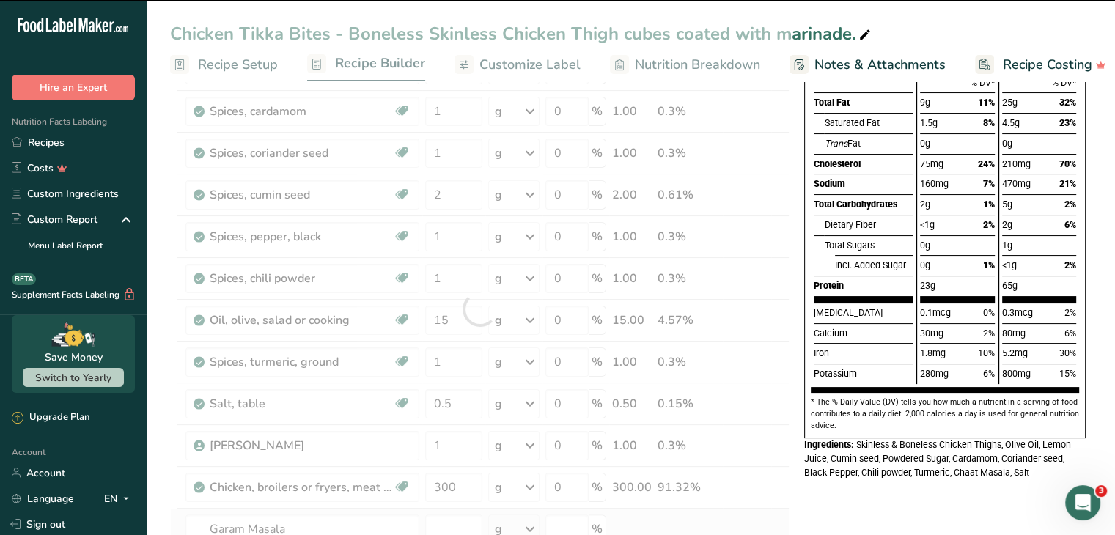
type input "0"
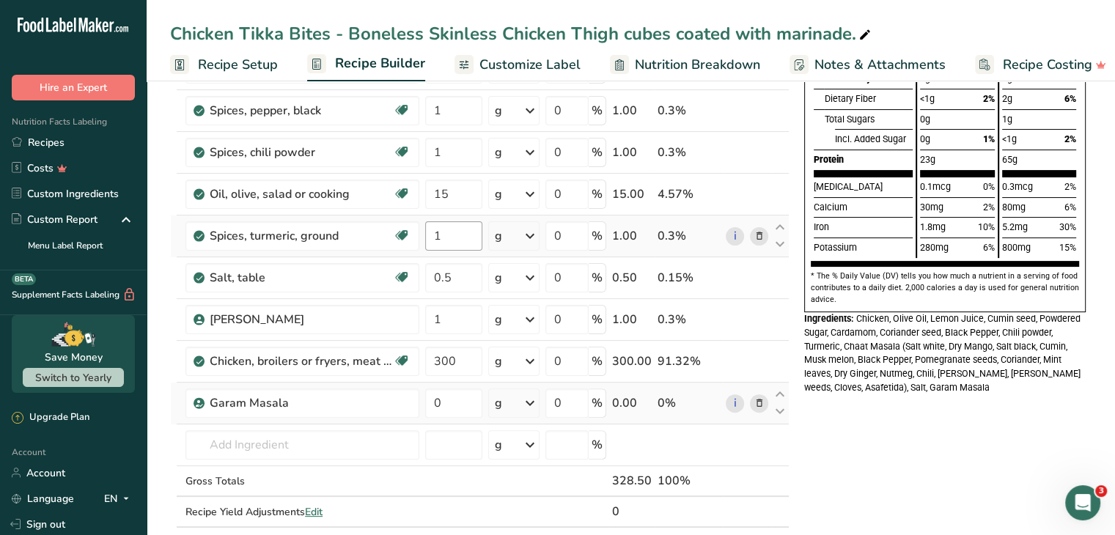
scroll to position [311, 0]
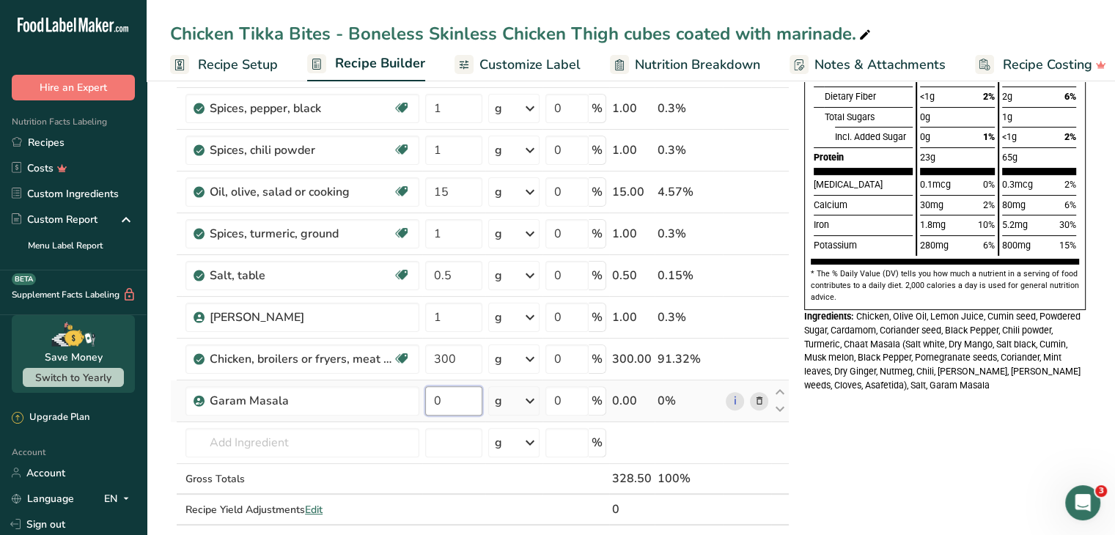
click at [445, 403] on input "0" at bounding box center [453, 400] width 57 height 29
type input "5"
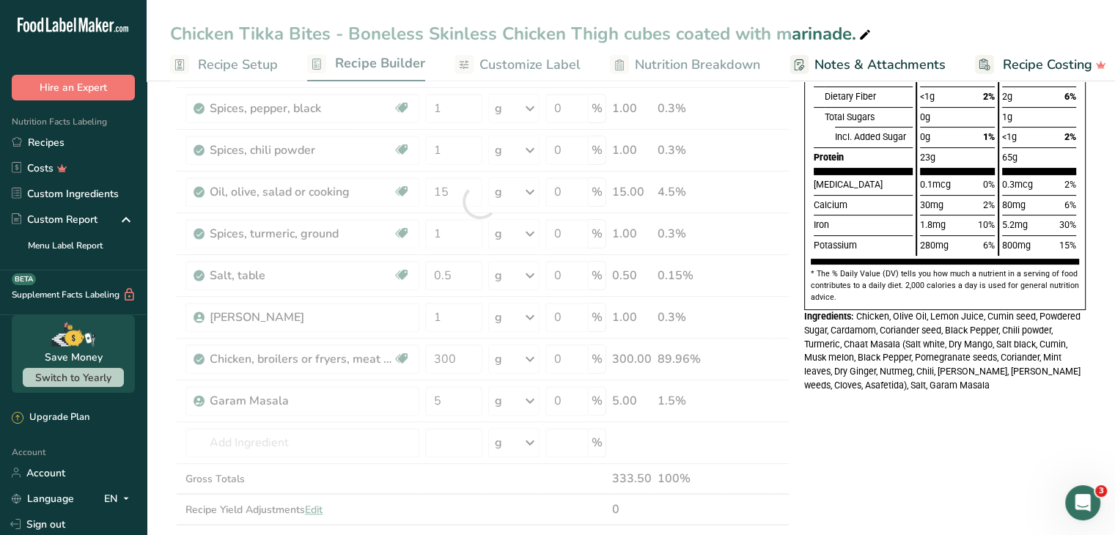
click at [818, 438] on div "Nutrition Facts About 3 Servings Per Container Serving Size 114g Calories Total…" at bounding box center [945, 425] width 293 height 1273
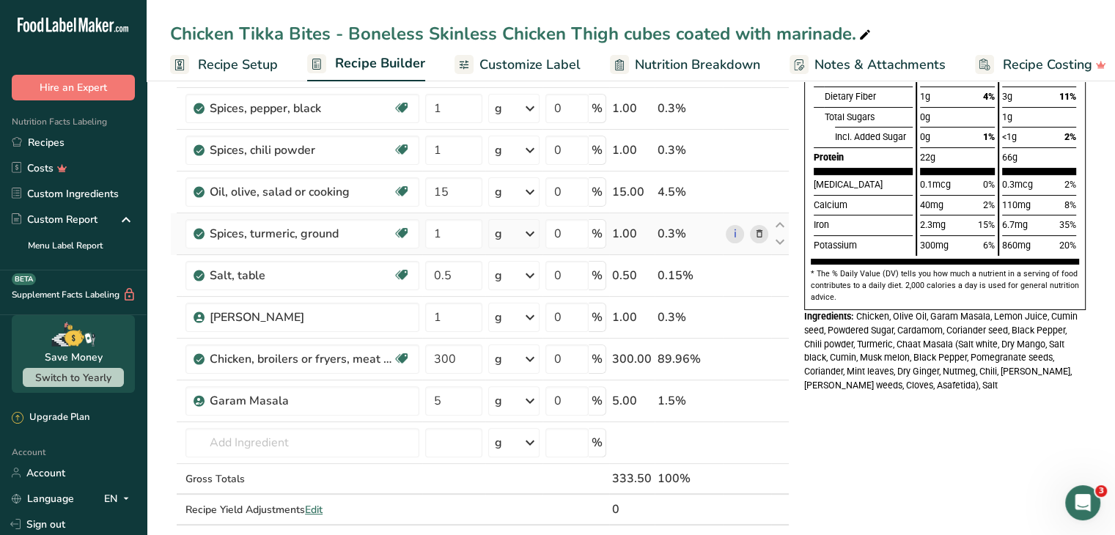
click at [756, 232] on icon at bounding box center [759, 234] width 10 height 15
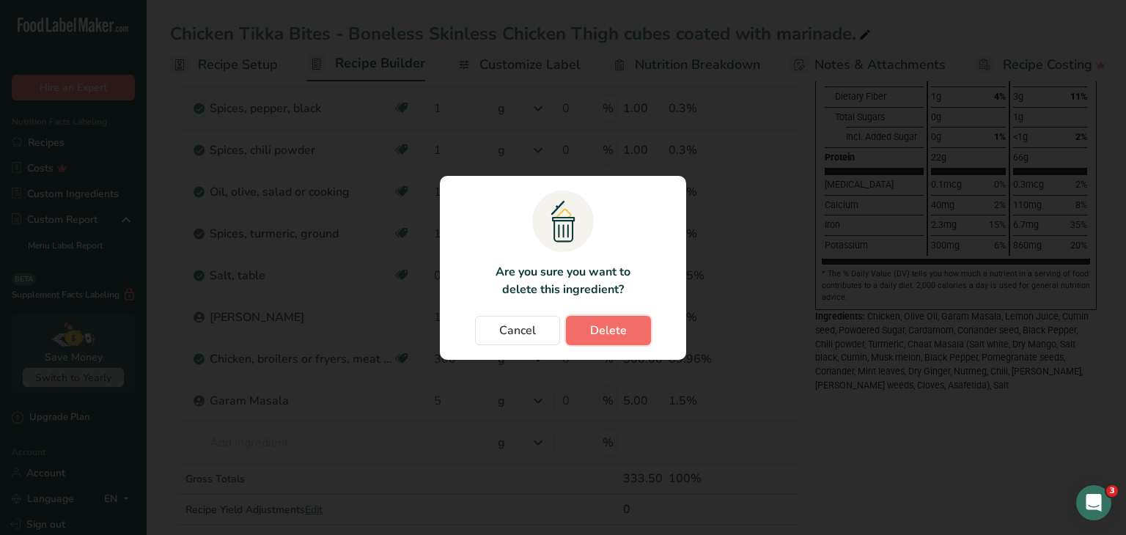
click at [622, 328] on span "Delete" at bounding box center [608, 331] width 37 height 18
type input "0.5"
type input "1"
type input "300"
type input "5"
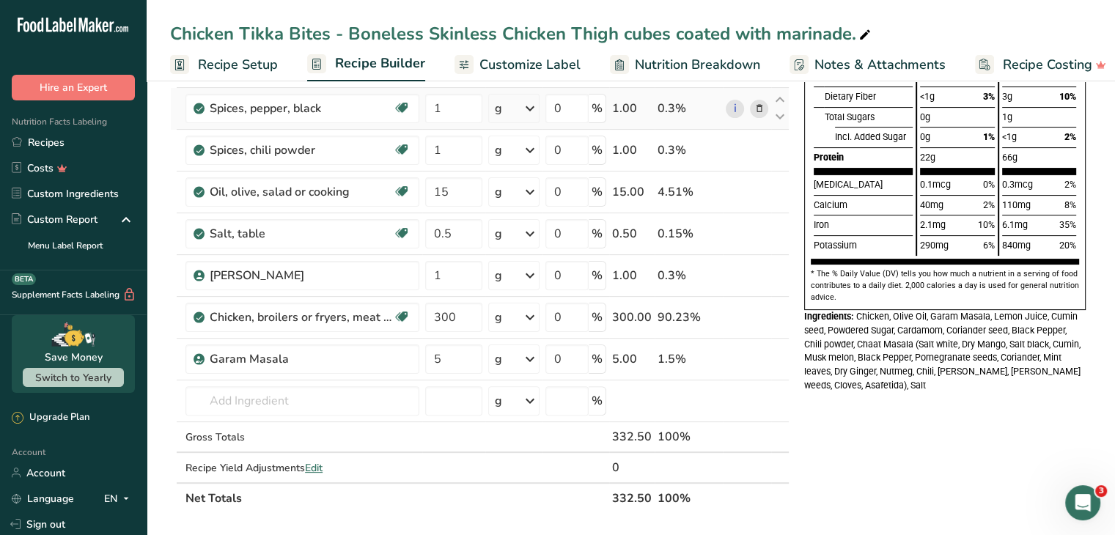
click at [758, 108] on icon at bounding box center [759, 108] width 10 height 15
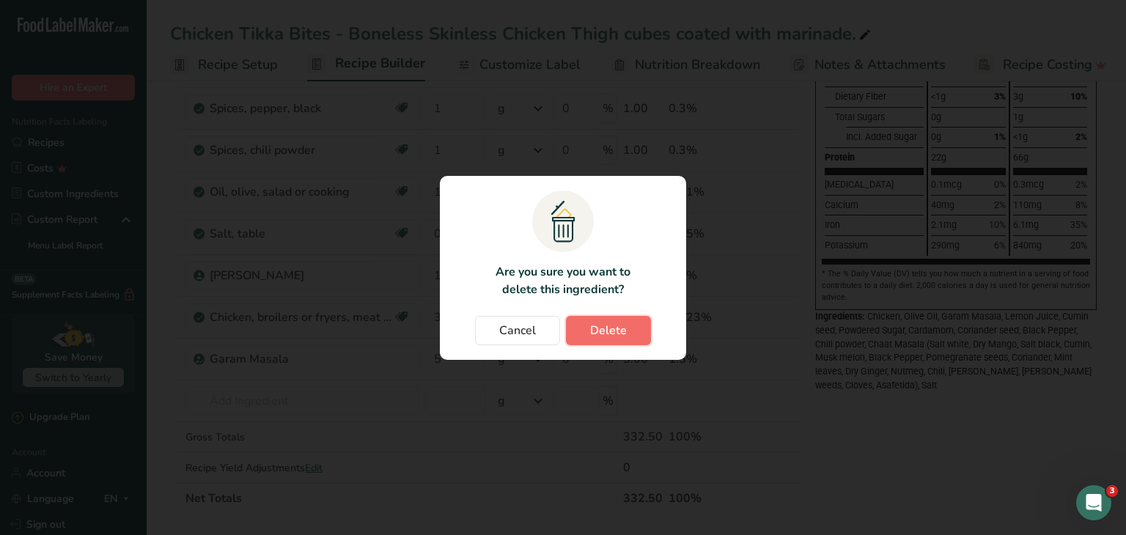
click at [615, 332] on span "Delete" at bounding box center [608, 331] width 37 height 18
type input "15"
type input "0.5"
type input "1"
type input "300"
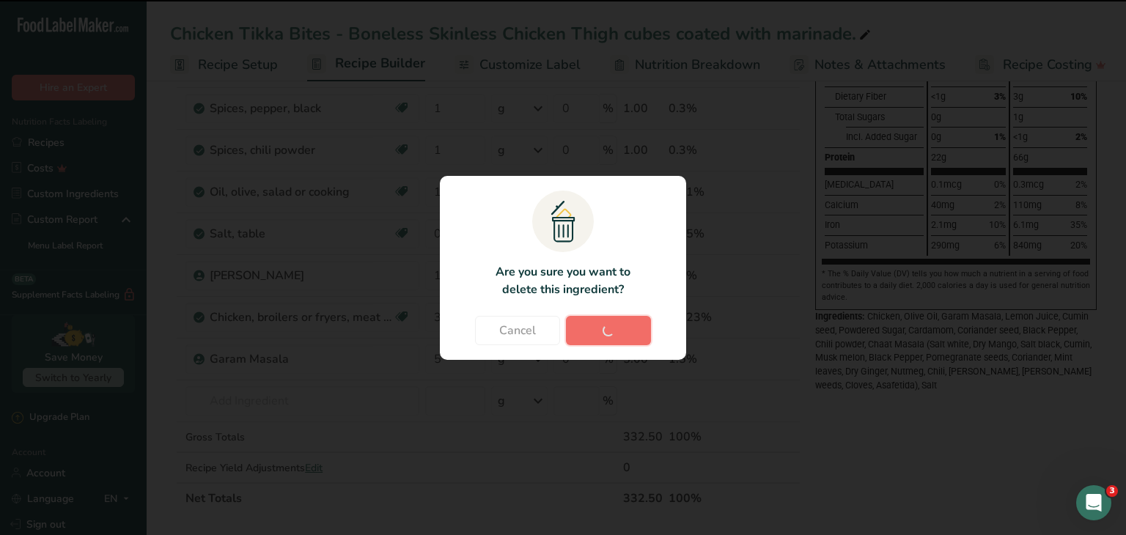
type input "5"
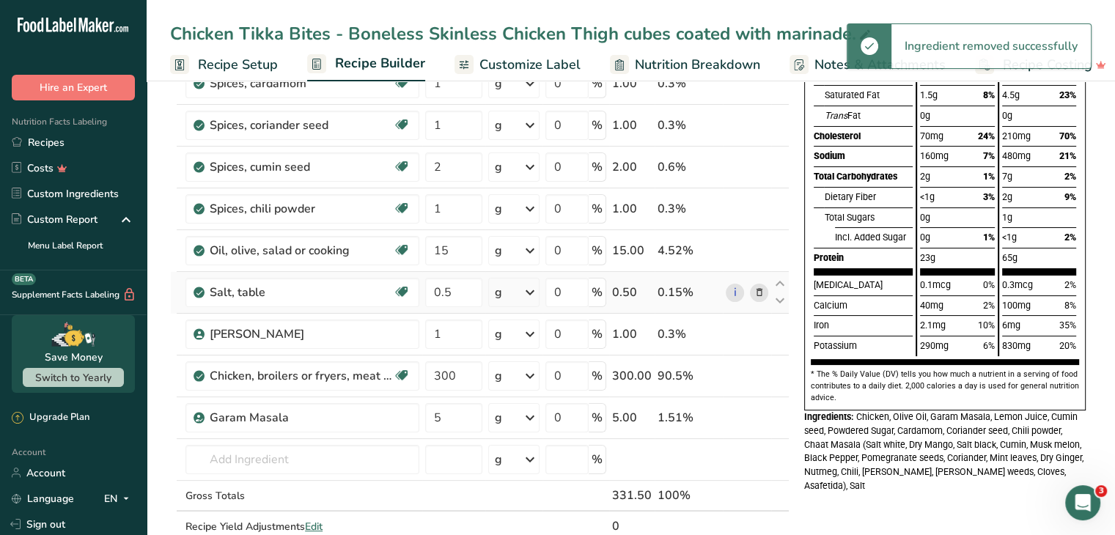
scroll to position [205, 0]
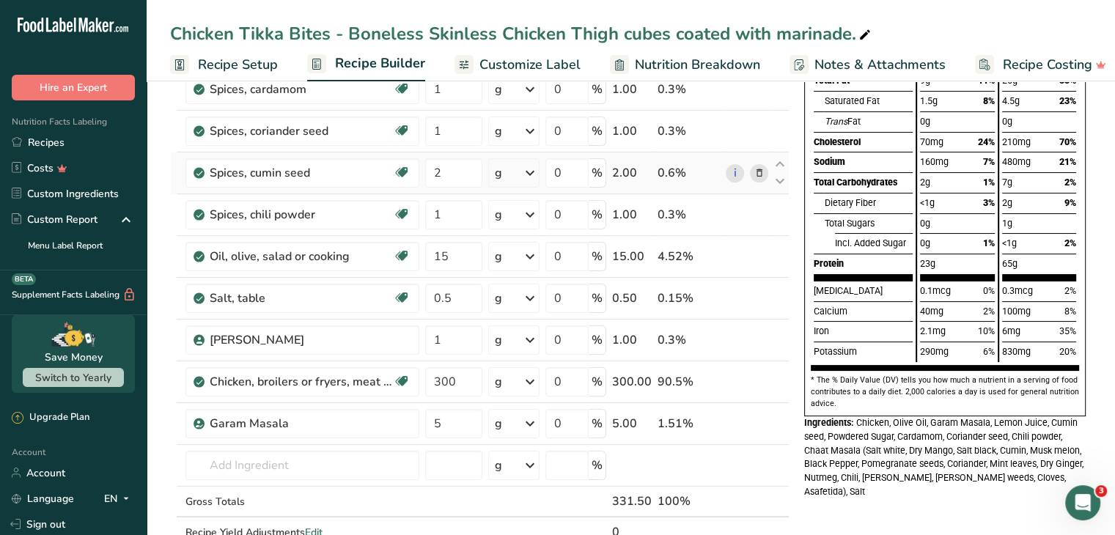
click at [761, 174] on icon at bounding box center [759, 173] width 10 height 15
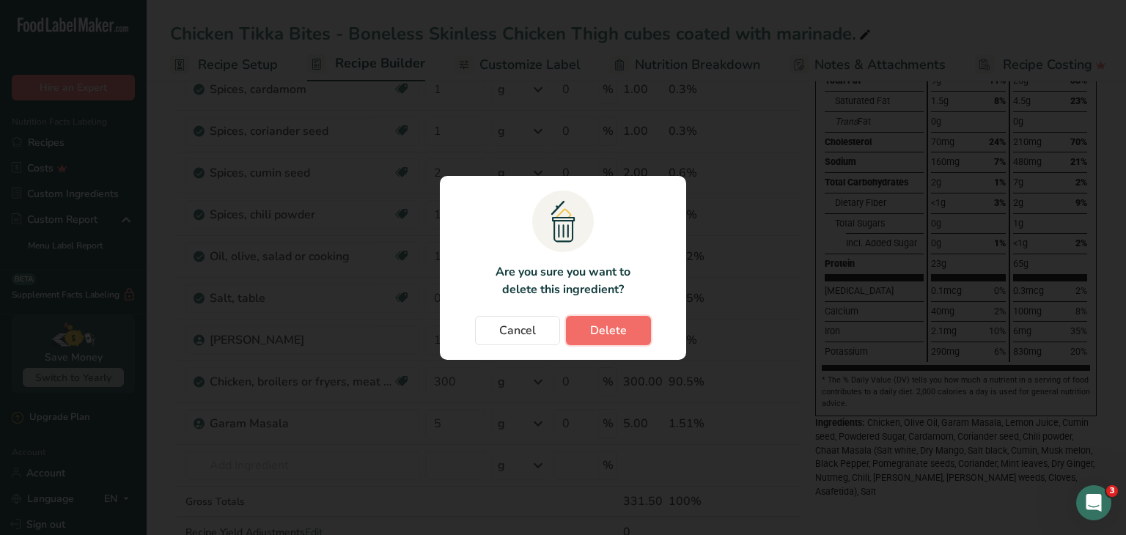
click at [613, 326] on span "Delete" at bounding box center [608, 331] width 37 height 18
type input "1"
type input "15"
type input "0.5"
type input "1"
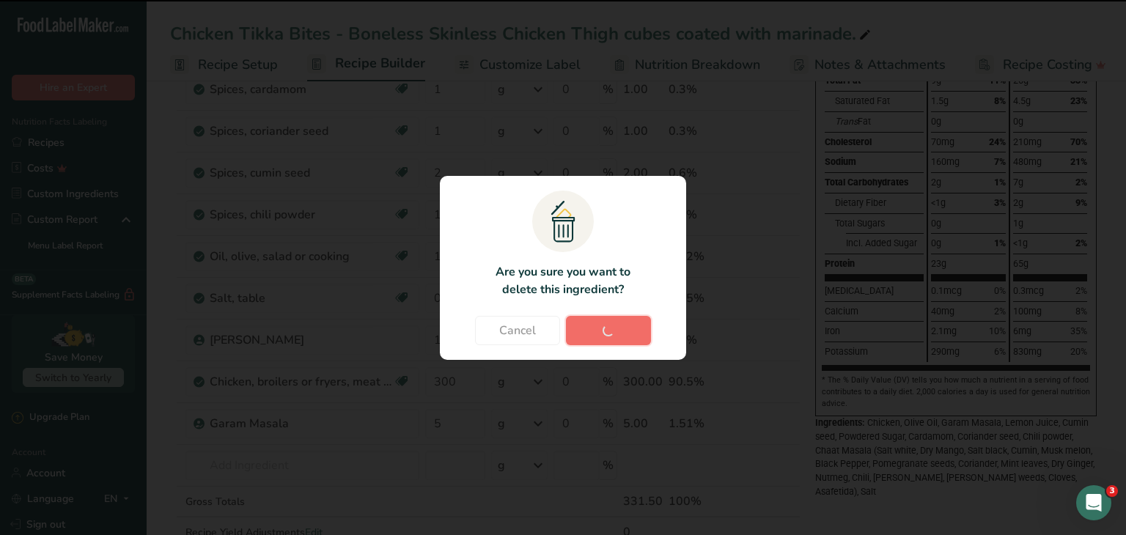
type input "300"
type input "5"
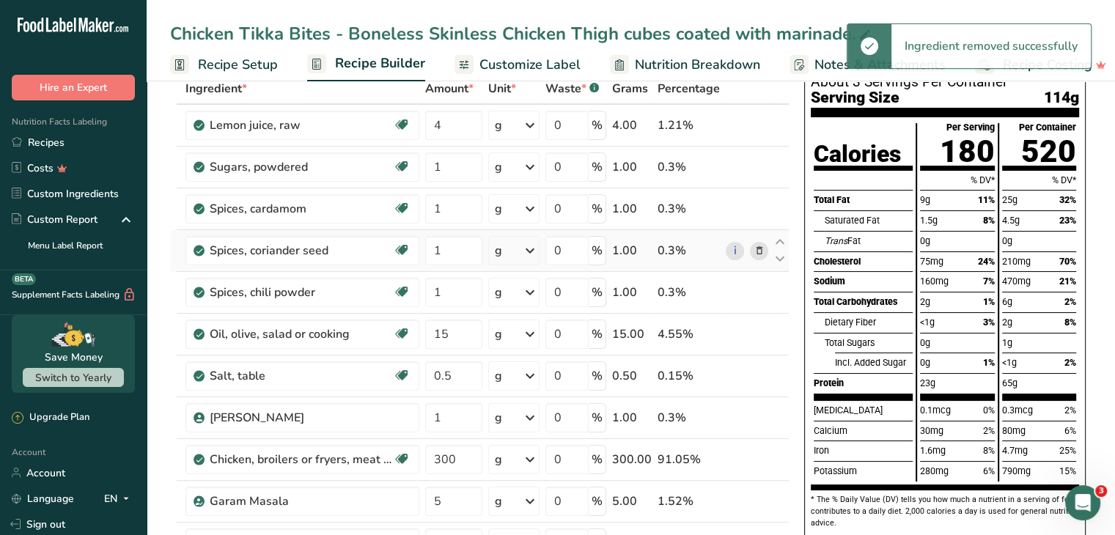
scroll to position [85, 0]
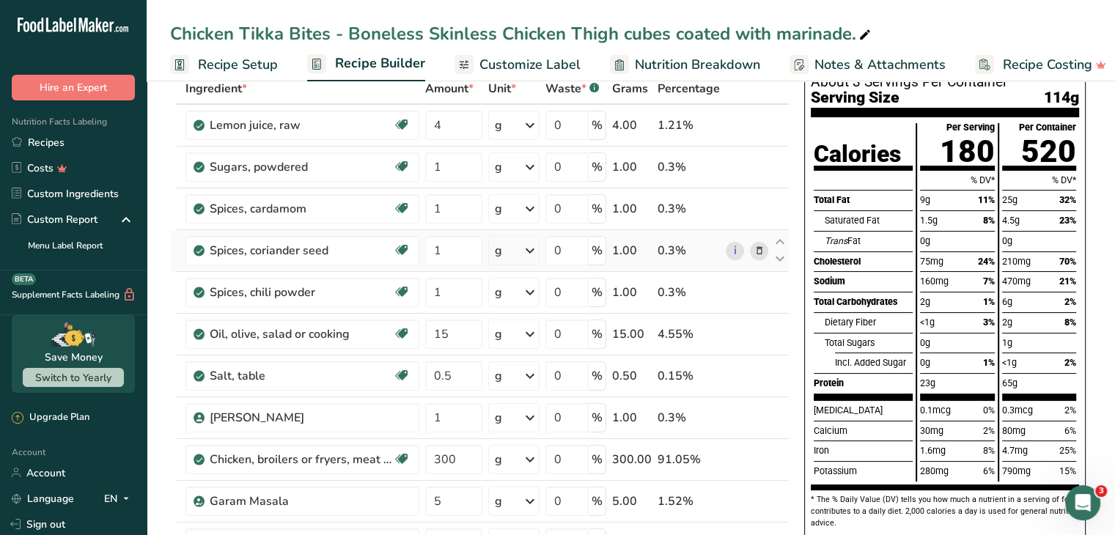
click at [759, 249] on icon at bounding box center [759, 250] width 10 height 15
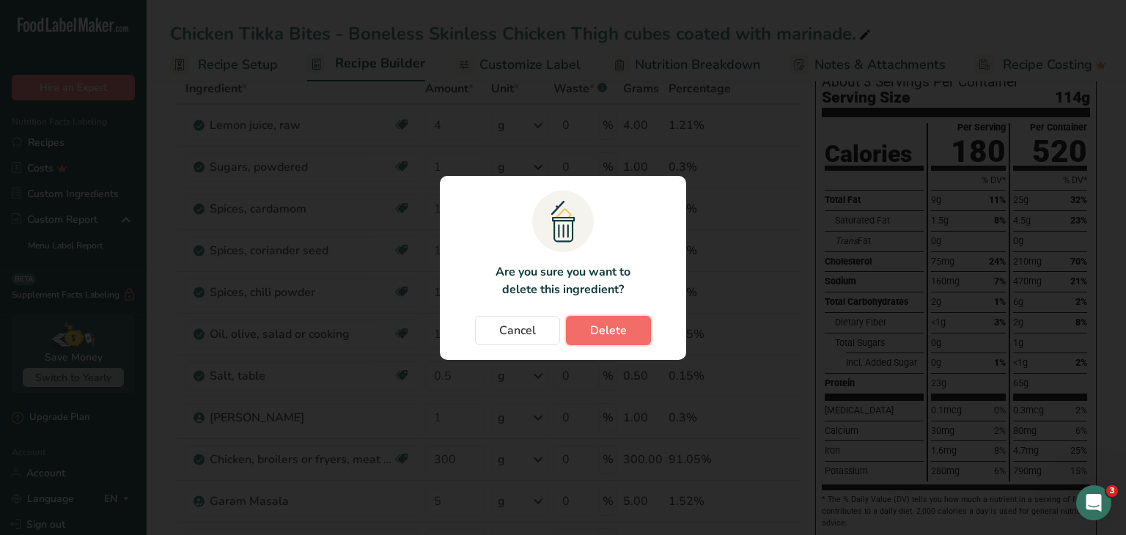
click at [606, 328] on span "Delete" at bounding box center [608, 331] width 37 height 18
type input "15"
type input "0.5"
type input "1"
type input "300"
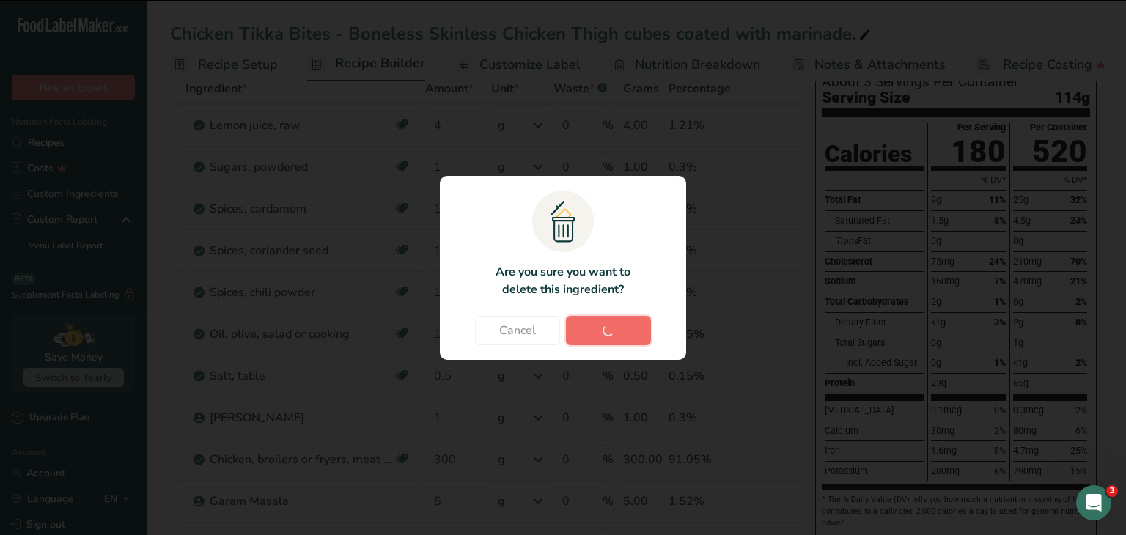
type input "5"
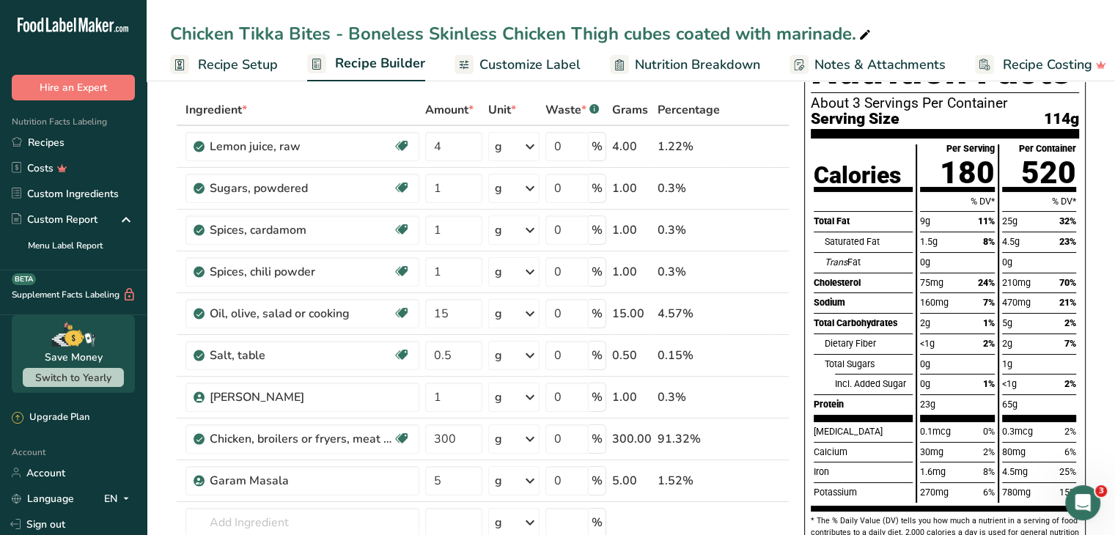
scroll to position [0, 0]
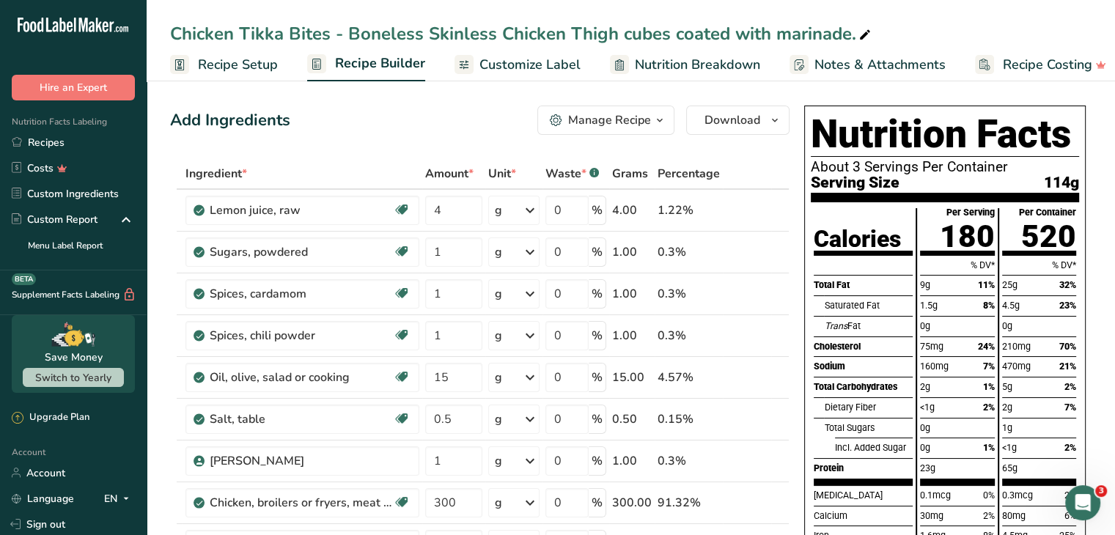
click at [525, 65] on span "Customize Label" at bounding box center [530, 65] width 101 height 20
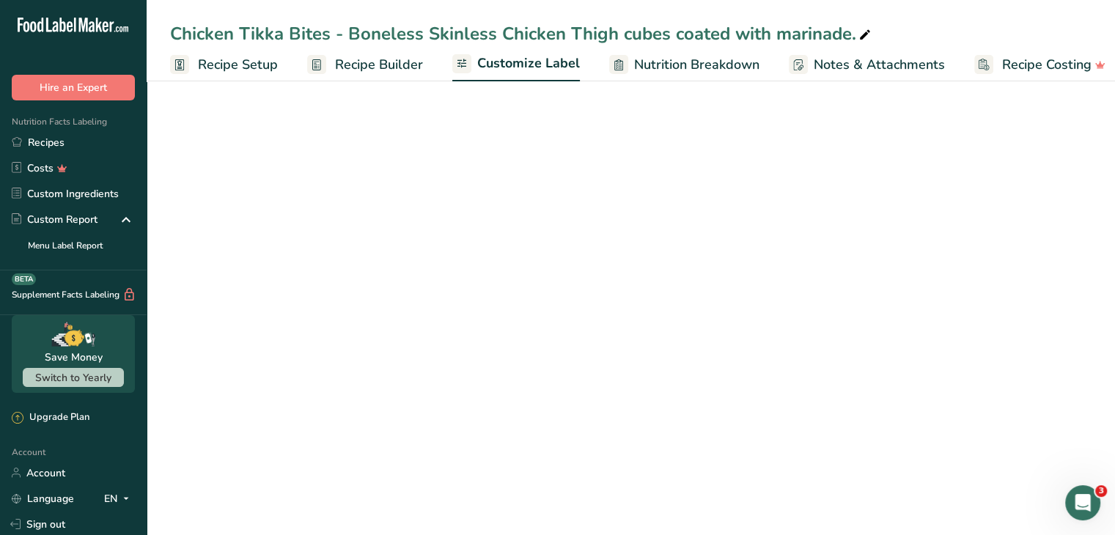
scroll to position [0, 14]
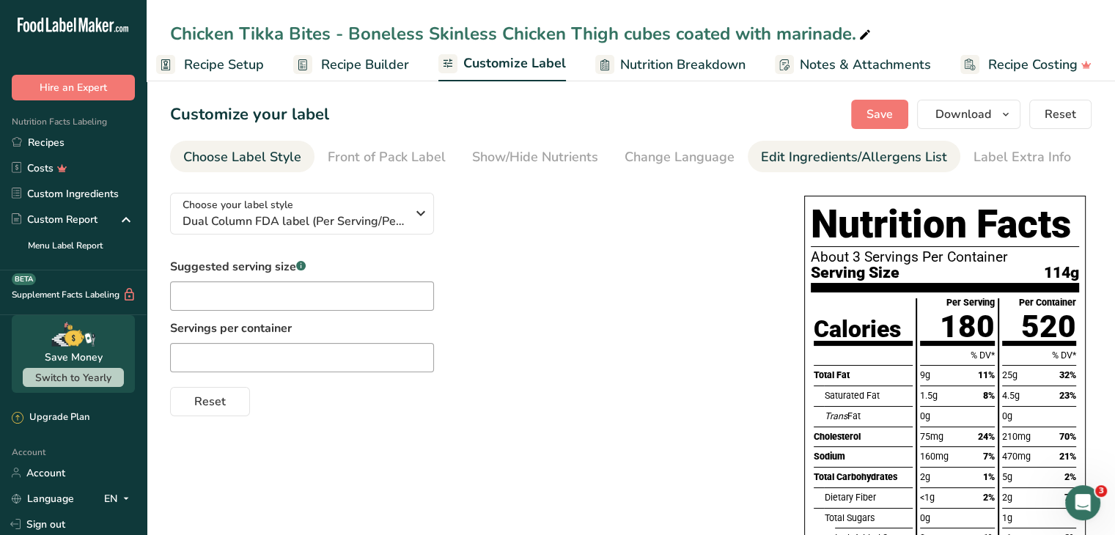
click at [797, 156] on div "Edit Ingredients/Allergens List" at bounding box center [854, 157] width 186 height 20
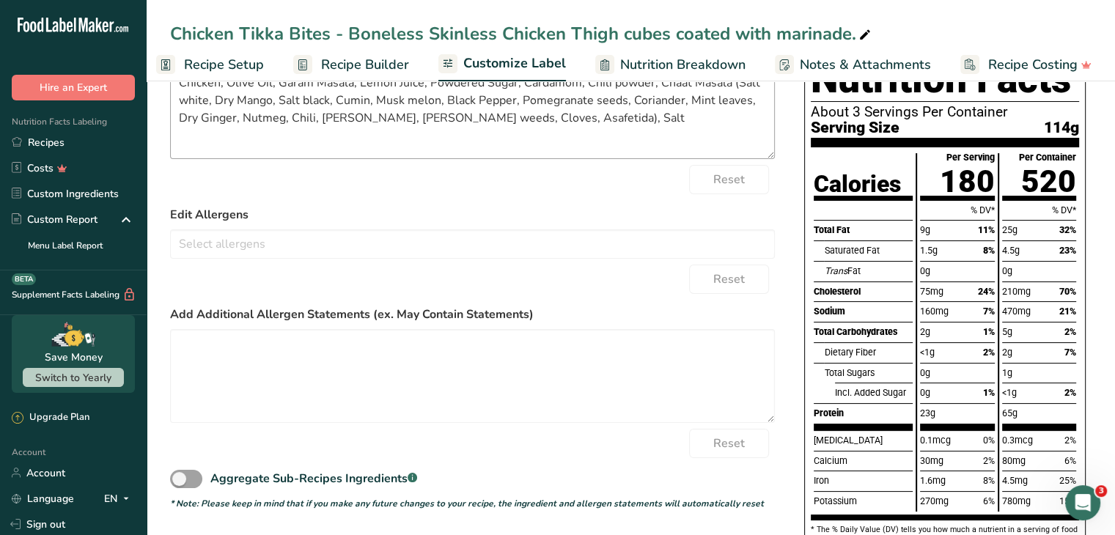
scroll to position [147, 0]
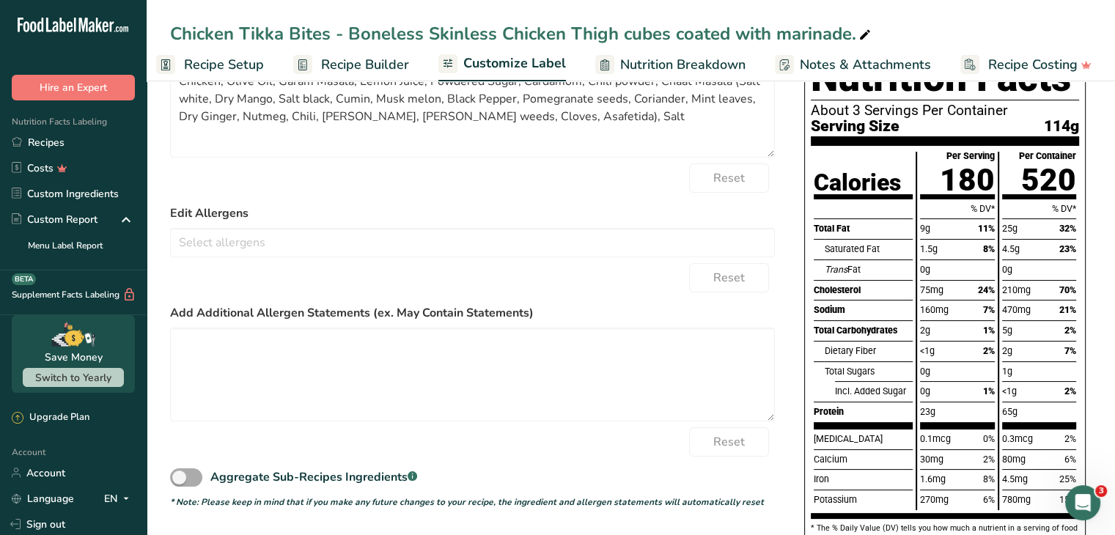
click at [178, 477] on span at bounding box center [186, 478] width 32 height 18
click at [178, 477] on input "Aggregate Sub-Recipes Ingredients .a-a{fill:#347362;}.b-a{fill:#fff;}" at bounding box center [175, 478] width 10 height 10
checkbox input "true"
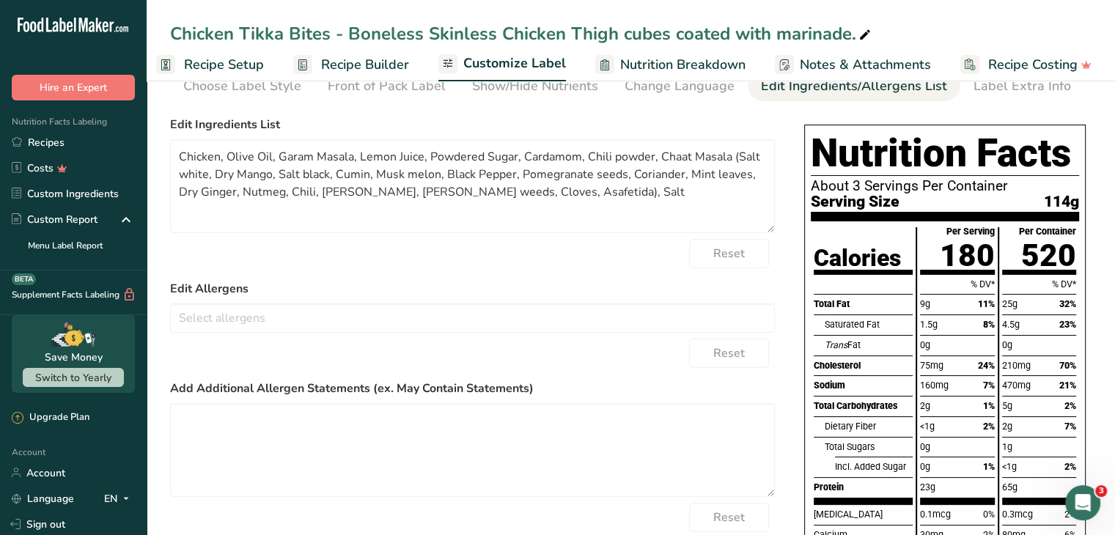
scroll to position [0, 0]
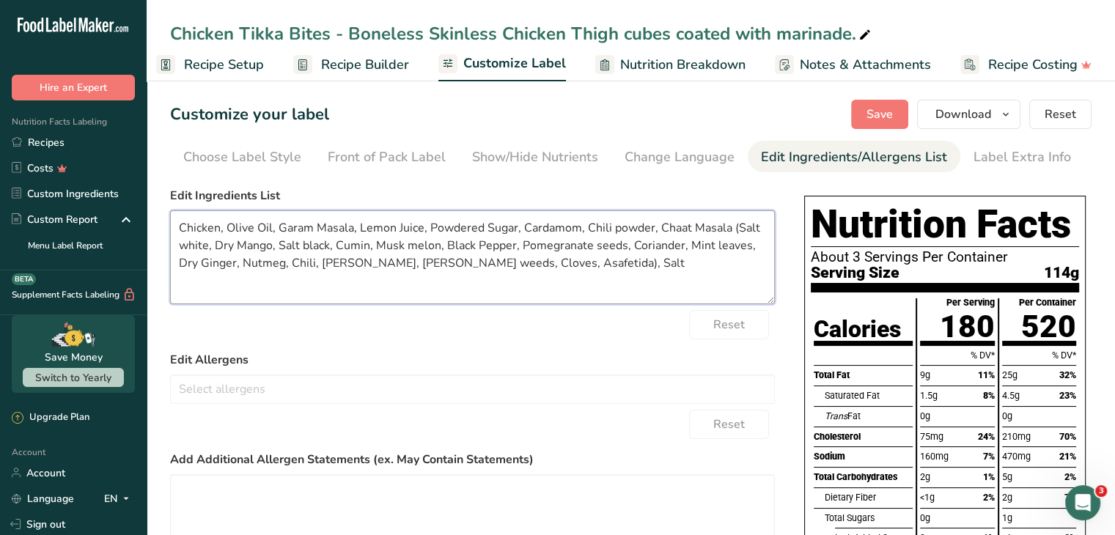
click at [352, 230] on textarea "Chicken, Olive Oil, Garam Masala, Lemon Juice, Powdered Sugar, Cardamom, Chili …" at bounding box center [472, 257] width 605 height 94
paste textarea "Black pepper, Cumin, Coriander, Nutmeg, Cloves, Turmeric"
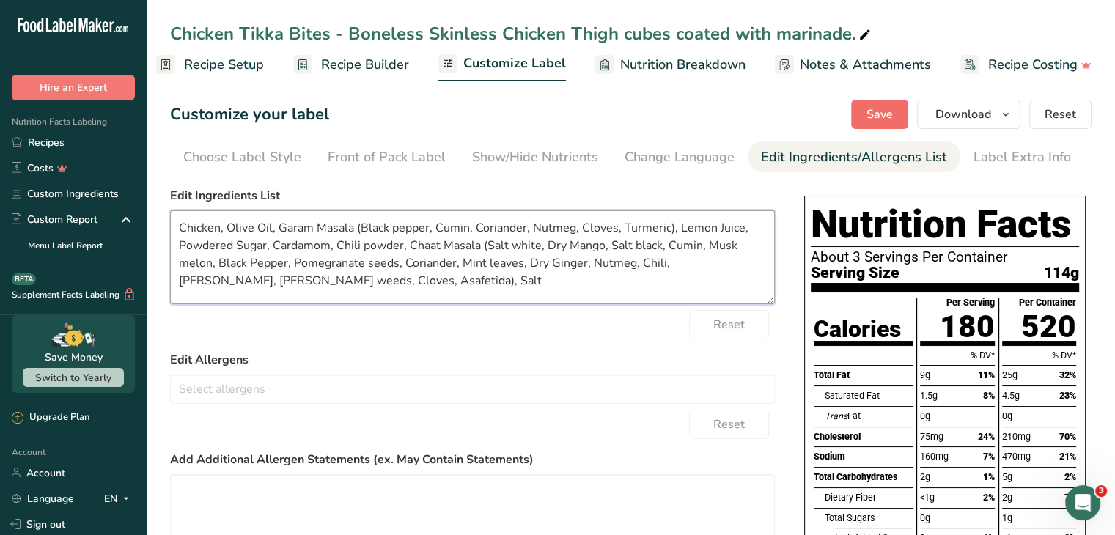
type textarea "Chicken, Olive Oil, Garam Masala (Black pepper, Cumin, Coriander, Nutmeg, Clove…"
click at [875, 115] on span "Save" at bounding box center [880, 115] width 26 height 18
click at [872, 120] on span "Save" at bounding box center [880, 115] width 26 height 18
click at [44, 145] on link "Recipes" at bounding box center [73, 143] width 147 height 26
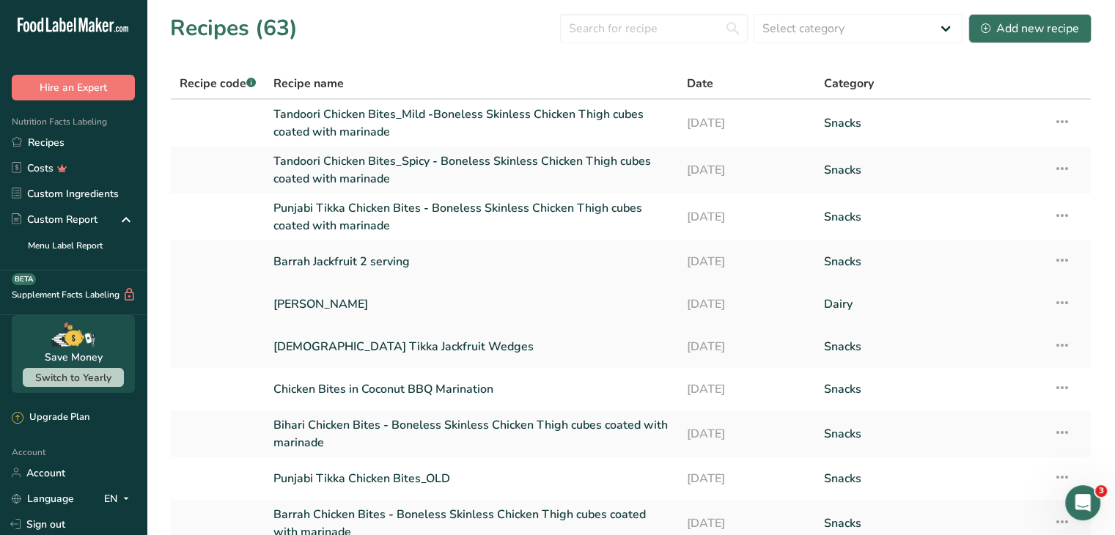
scroll to position [129, 0]
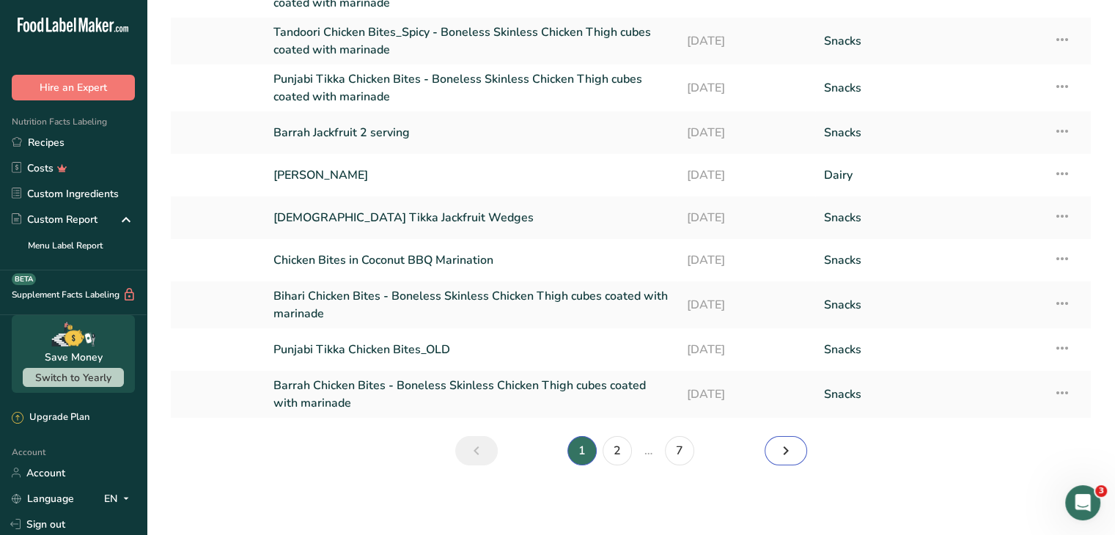
click at [789, 455] on icon "Next page" at bounding box center [786, 451] width 18 height 26
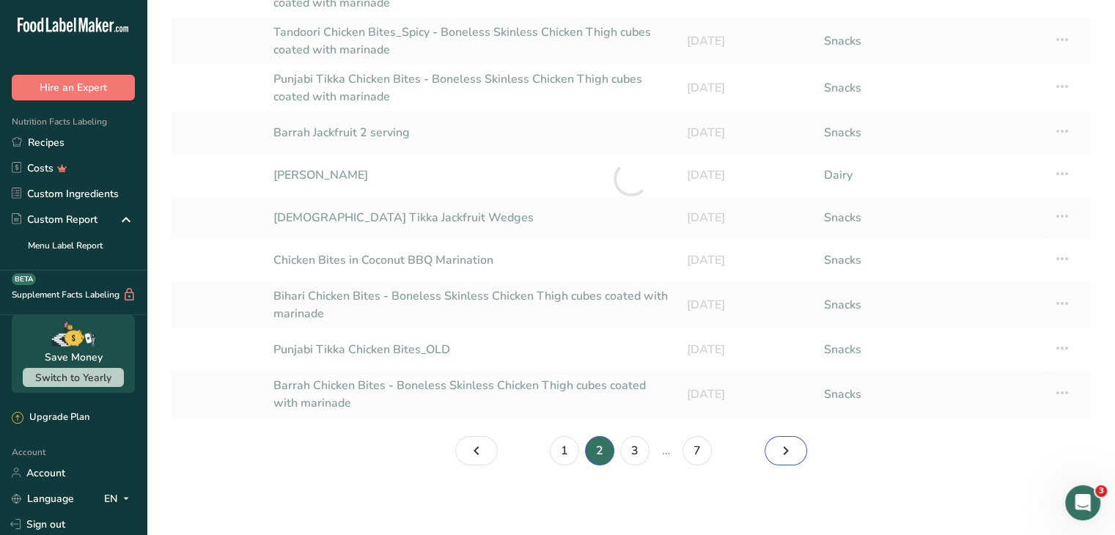
click at [789, 455] on icon "Page 3." at bounding box center [786, 451] width 18 height 26
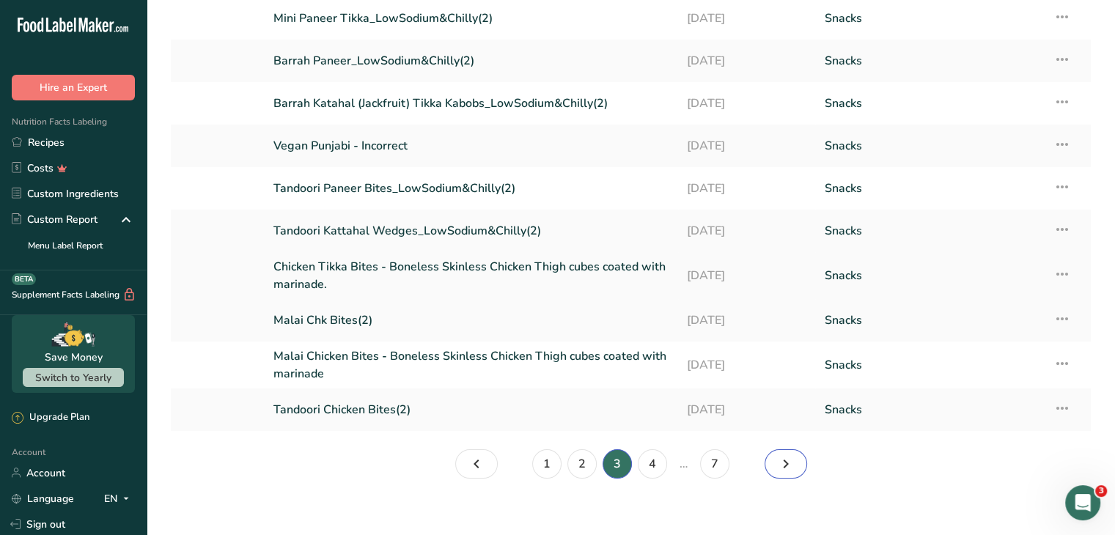
scroll to position [116, 0]
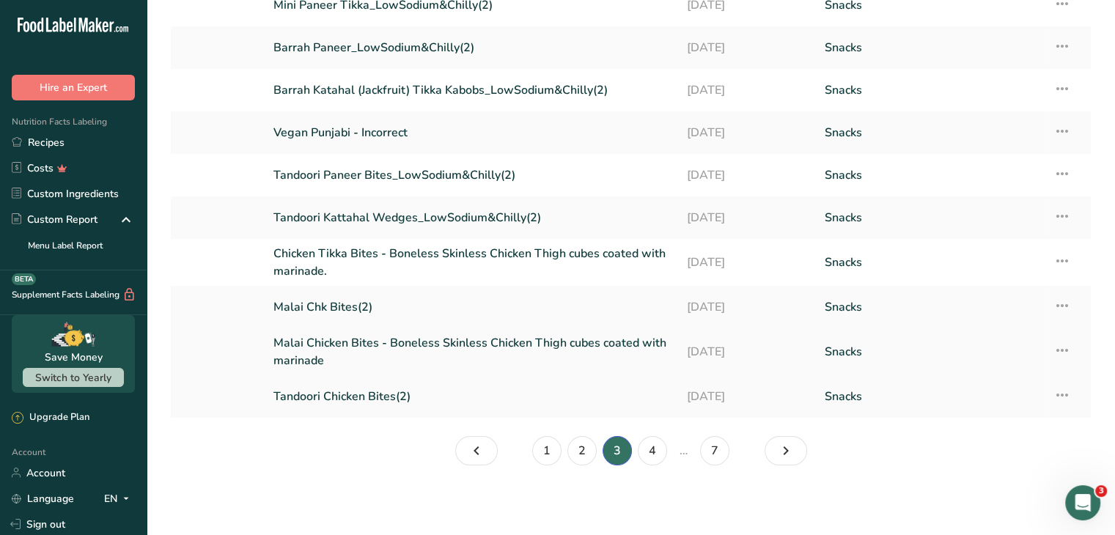
click at [315, 347] on link "Malai Chicken Bites - Boneless Skinless Chicken Thigh cubes coated with marinade" at bounding box center [472, 351] width 396 height 35
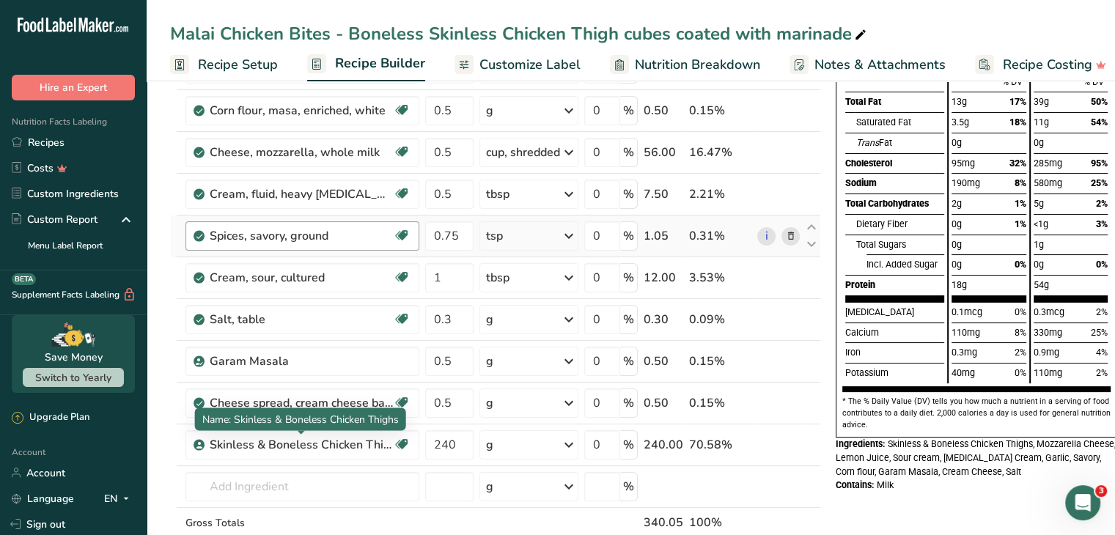
scroll to position [182, 0]
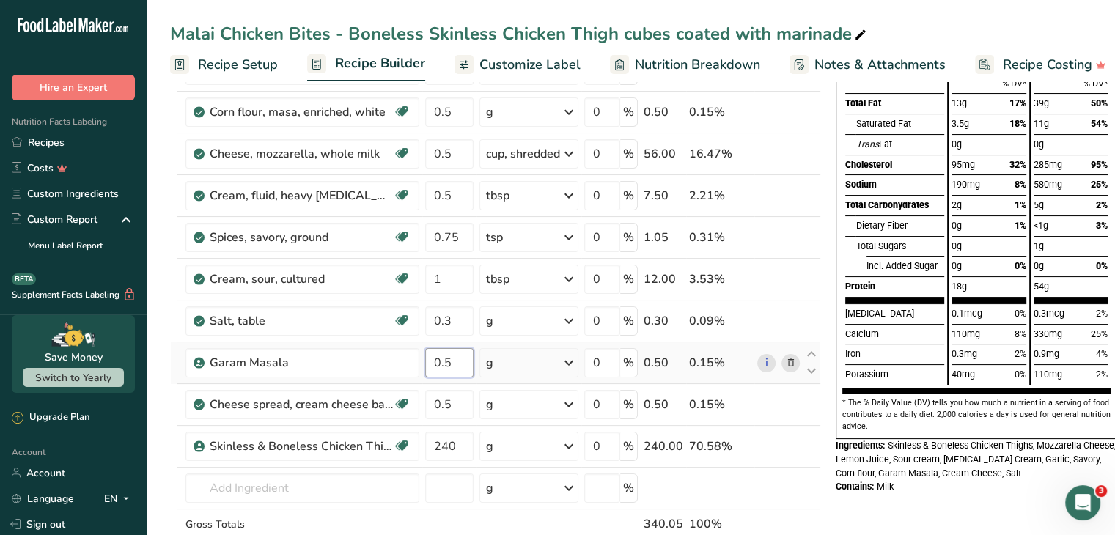
click at [448, 361] on input "0.5" at bounding box center [449, 362] width 48 height 29
type input "1.25"
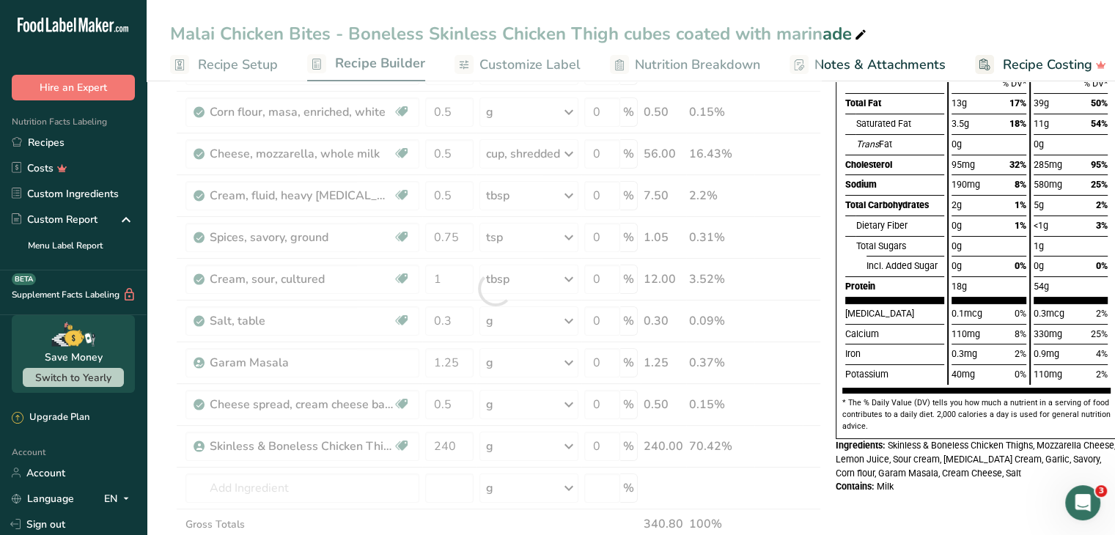
click at [155, 372] on section "Add Ingredients Manage Recipe Delete Recipe Duplicate Recipe Scale Recipe Save …" at bounding box center [631, 512] width 969 height 1236
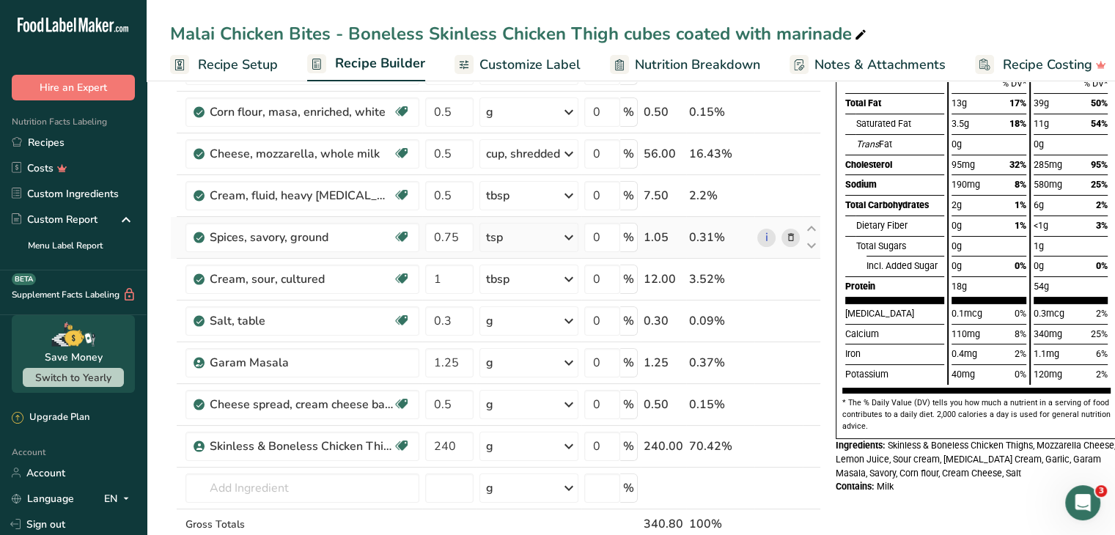
click at [788, 238] on icon at bounding box center [791, 237] width 10 height 15
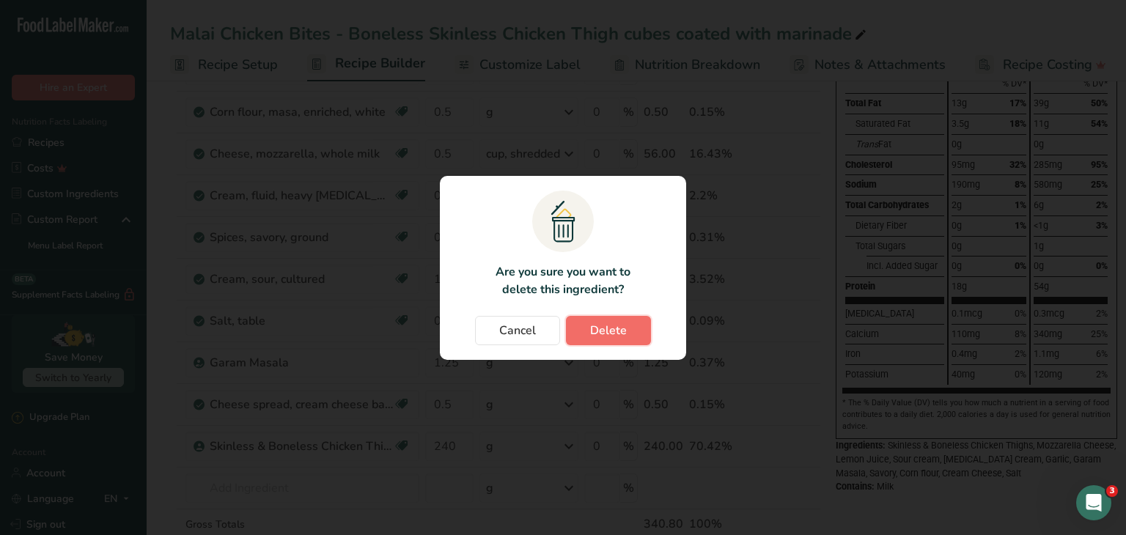
click at [615, 333] on span "Delete" at bounding box center [608, 331] width 37 height 18
type input "1"
type input "0.3"
type input "1.25"
type input "0.5"
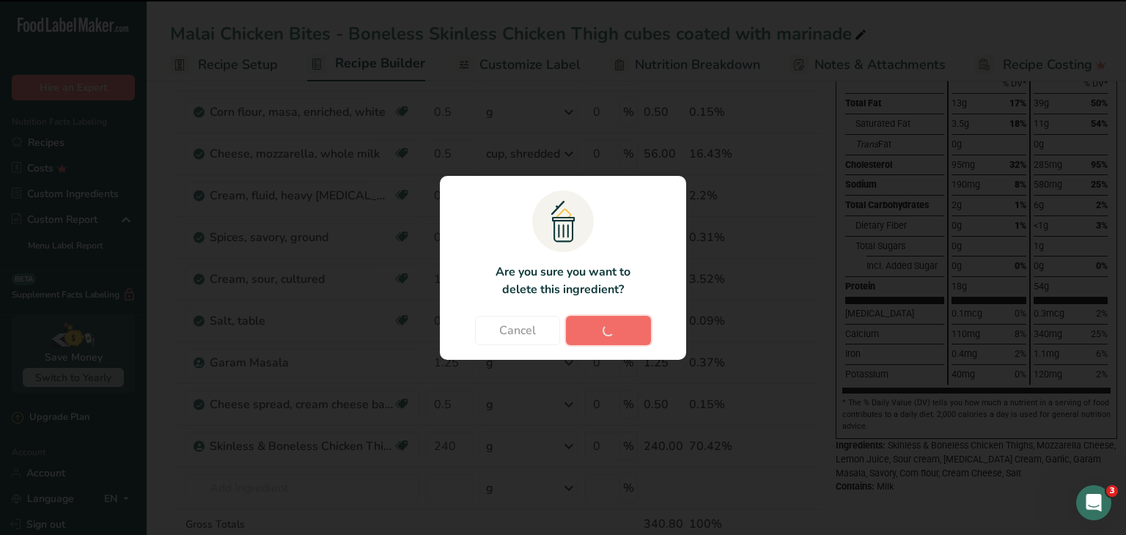
type input "240"
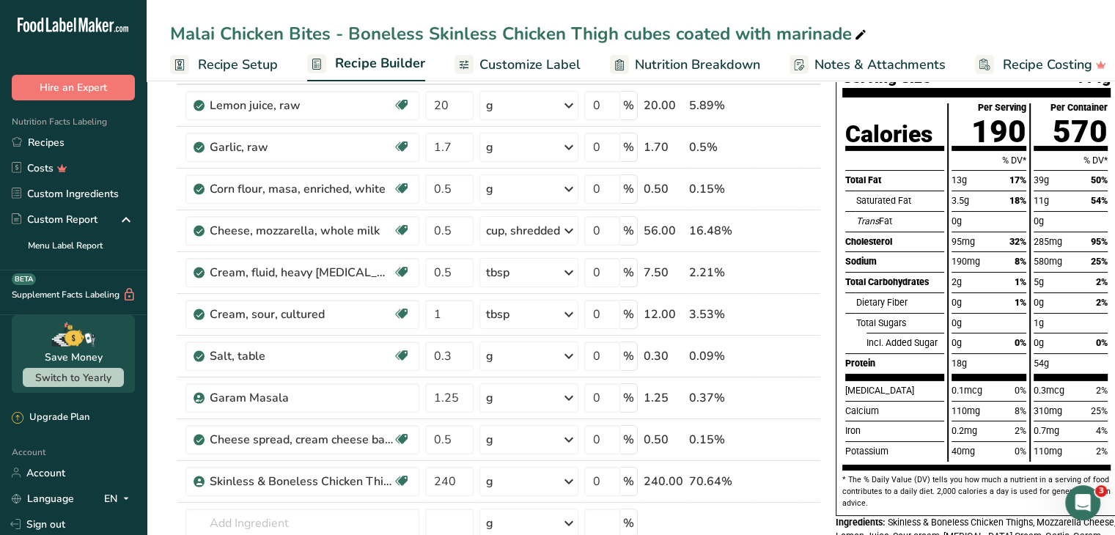
scroll to position [104, 0]
click at [539, 65] on span "Customize Label" at bounding box center [530, 65] width 101 height 20
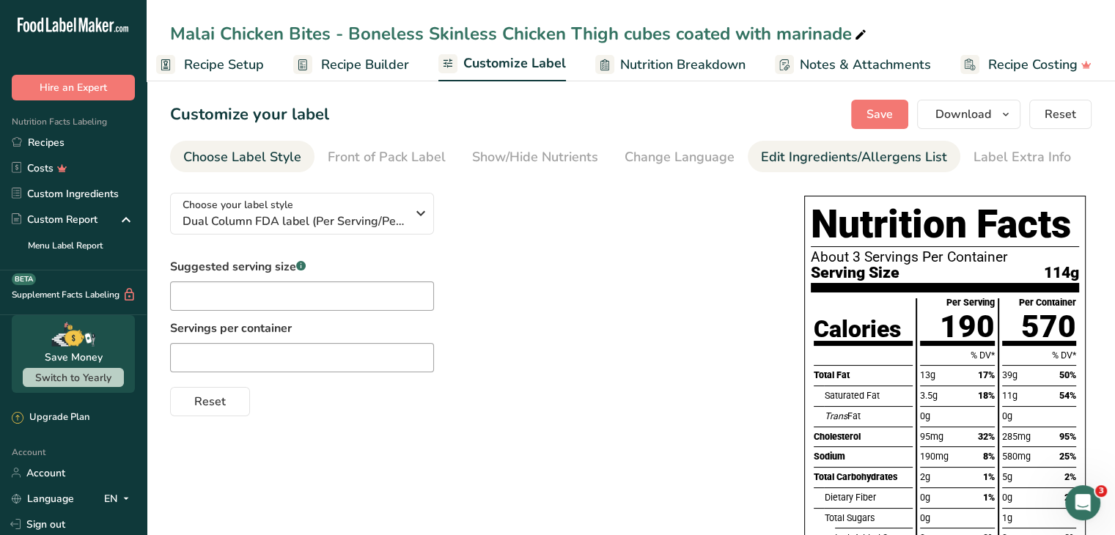
click at [793, 160] on div "Edit Ingredients/Allergens List" at bounding box center [854, 157] width 186 height 20
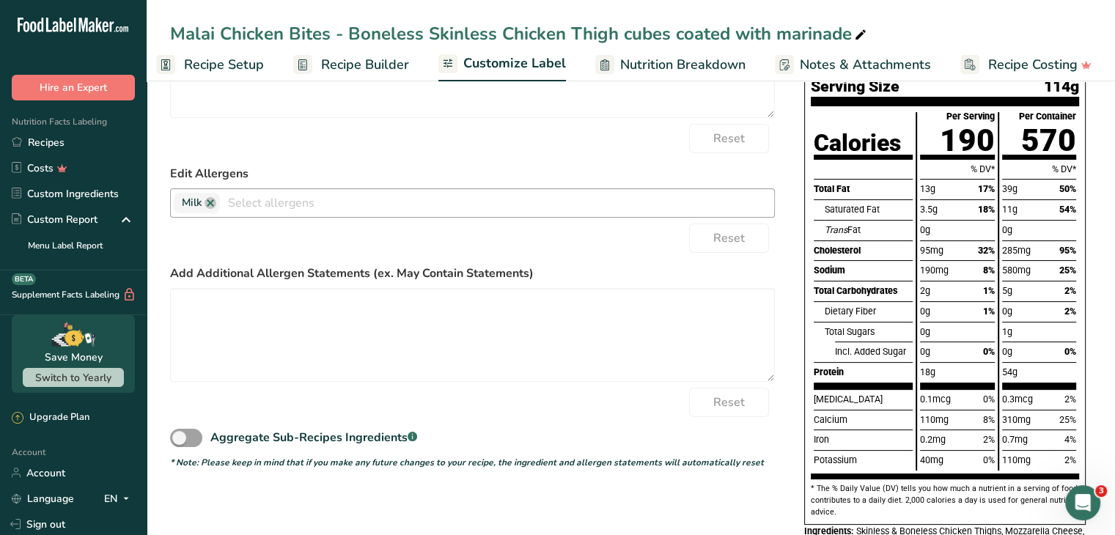
scroll to position [267, 0]
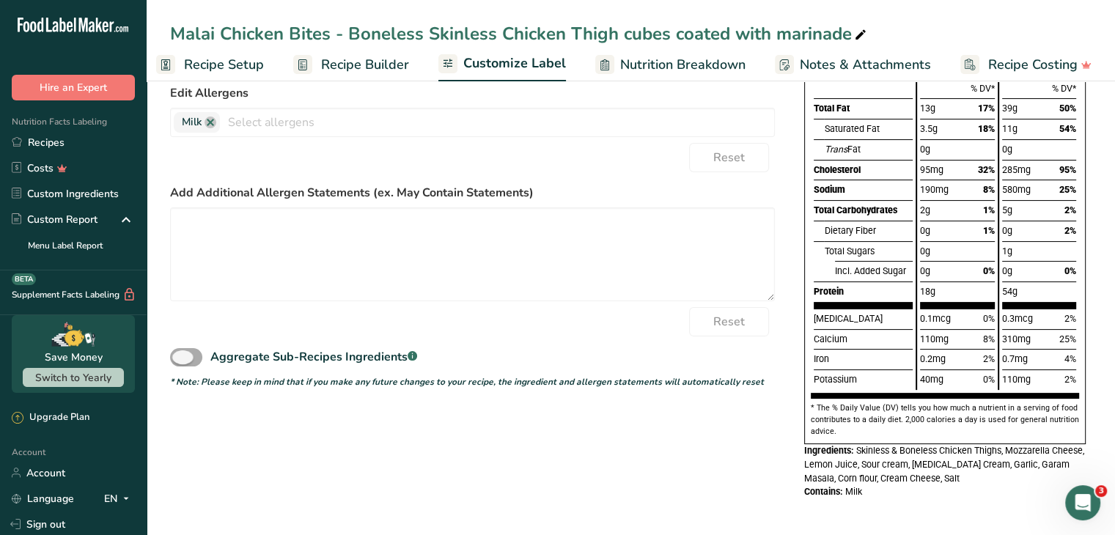
click at [181, 356] on span at bounding box center [186, 357] width 32 height 18
click at [180, 356] on input "Aggregate Sub-Recipes Ingredients .a-a{fill:#347362;}.b-a{fill:#fff;}" at bounding box center [175, 358] width 10 height 10
checkbox input "true"
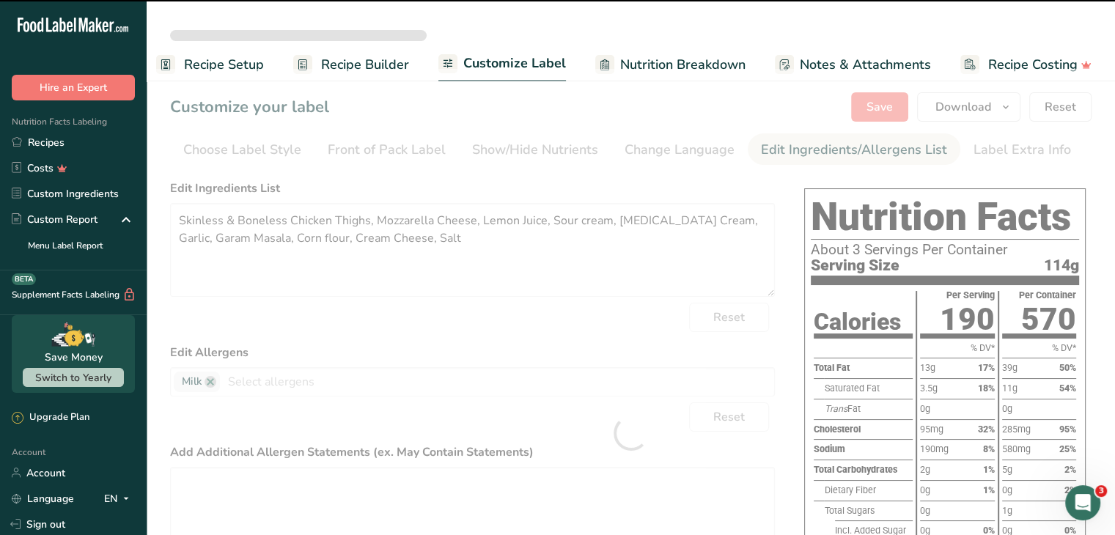
scroll to position [0, 0]
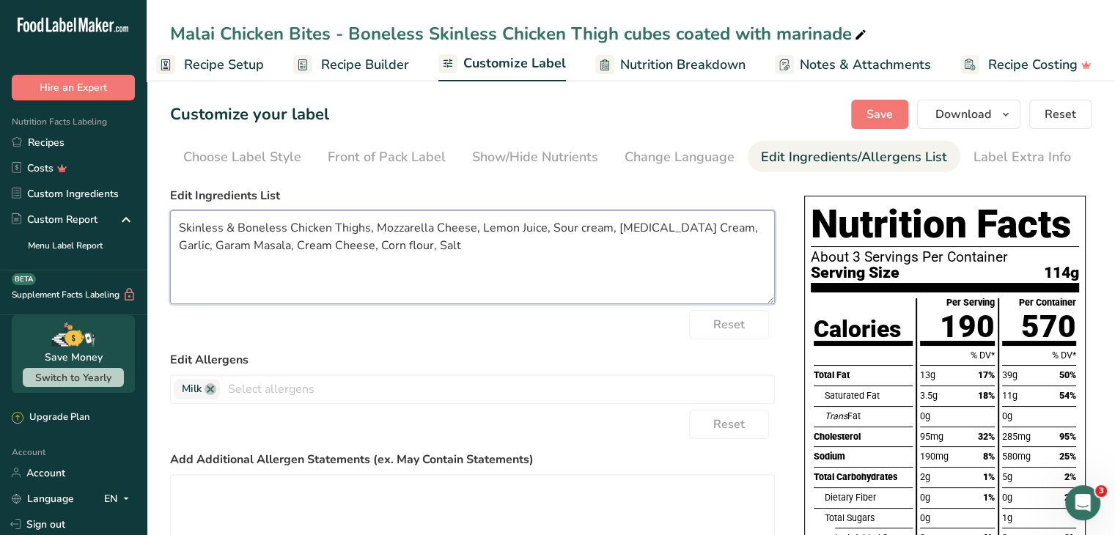
click at [254, 244] on textarea "Skinless & Boneless Chicken Thighs, Mozzarella Cheese, Lemon Juice, Sour cream,…" at bounding box center [472, 257] width 605 height 94
paste textarea "Black pepper, Cumin, Coriander, Nutmeg, Cloves, Turmeric"
type textarea "Skinless & Boneless Chicken Thighs, Mozzarella Cheese, Lemon Juice, Sour cream,…"
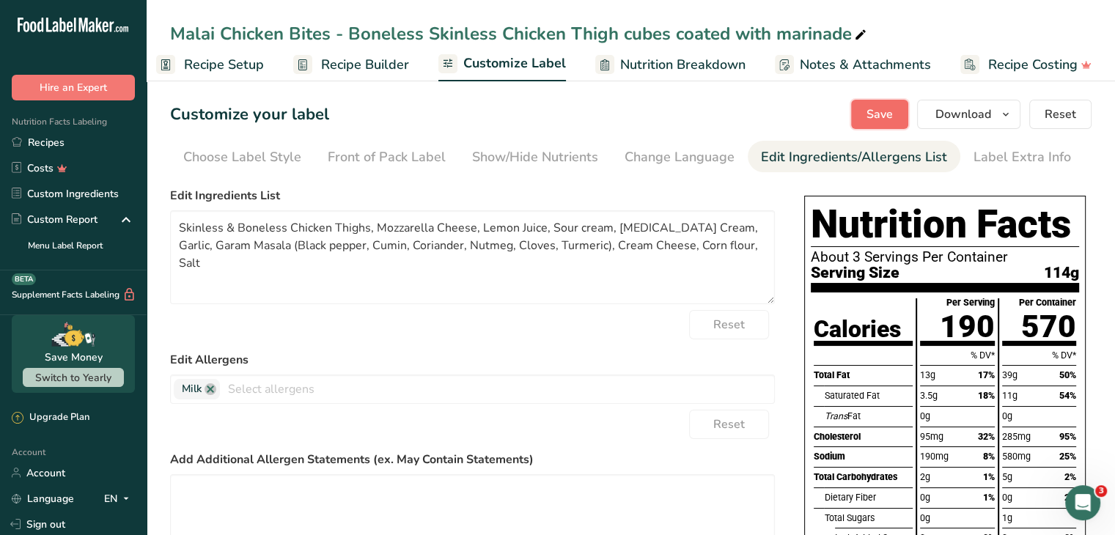
click at [865, 120] on button "Save" at bounding box center [879, 114] width 57 height 29
click at [227, 70] on span "Recipe Setup" at bounding box center [224, 65] width 80 height 20
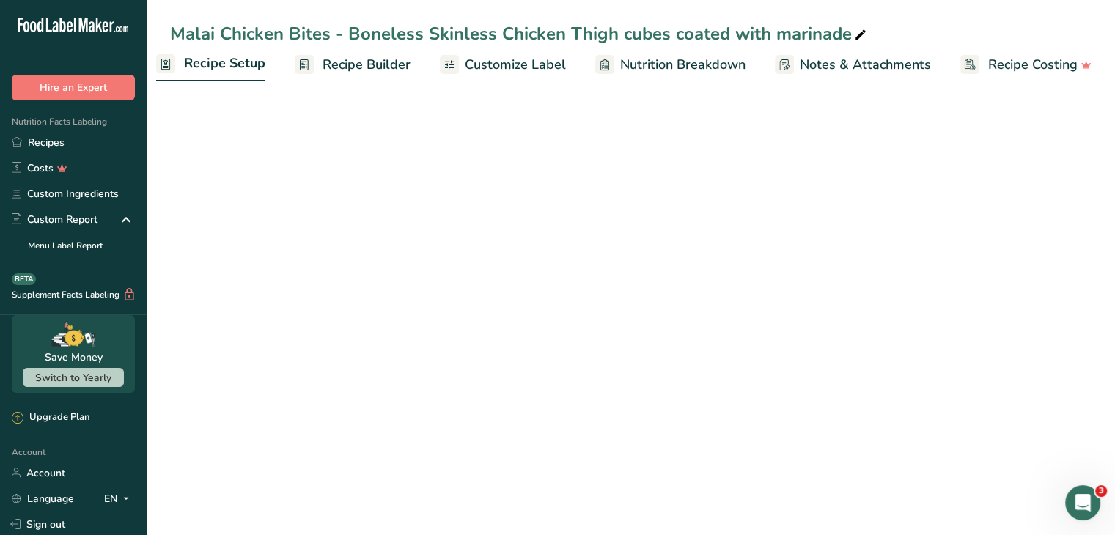
scroll to position [0, 5]
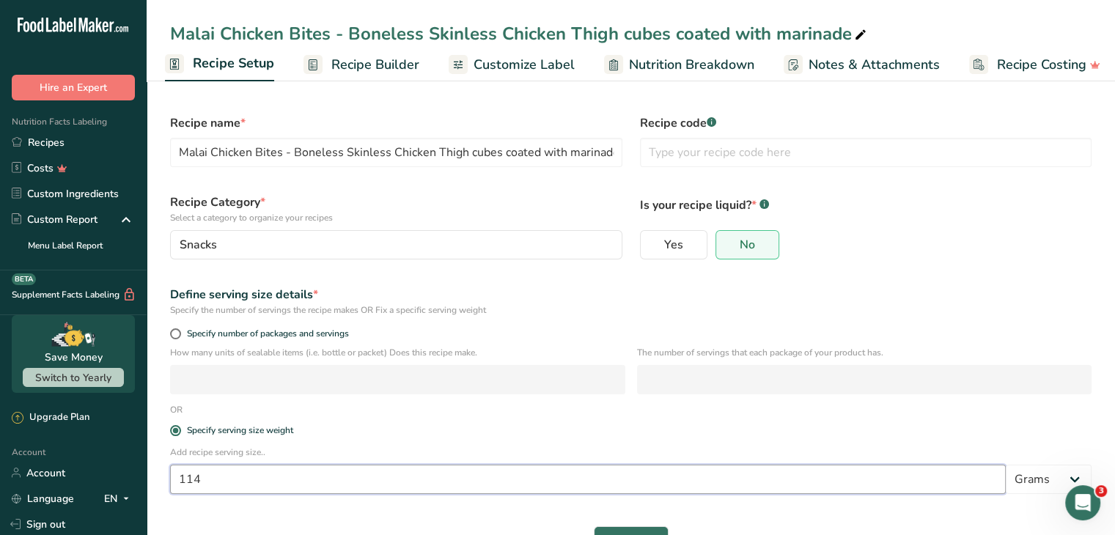
click at [211, 480] on input "114" at bounding box center [588, 479] width 836 height 29
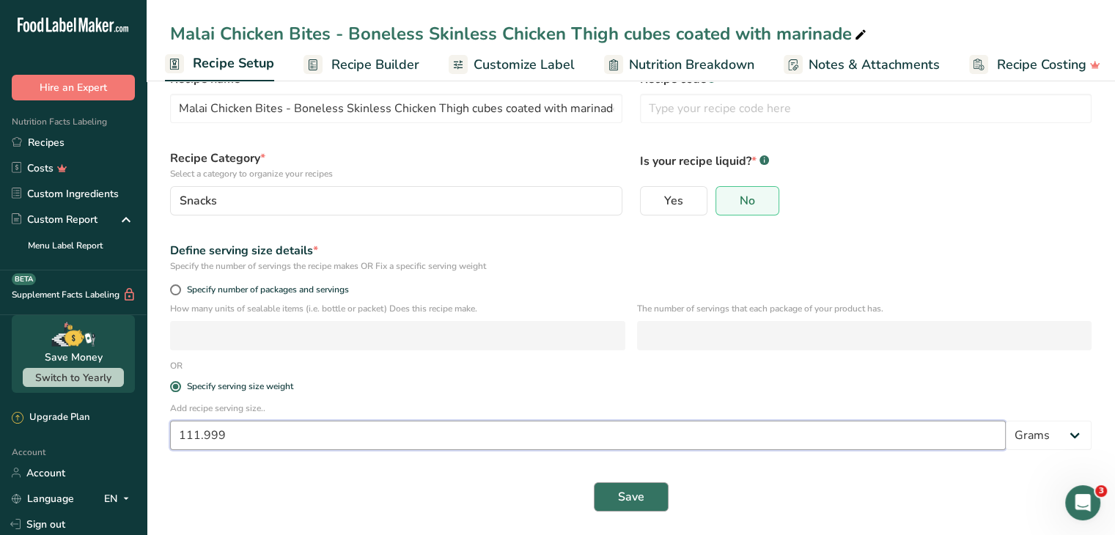
type input "111.999"
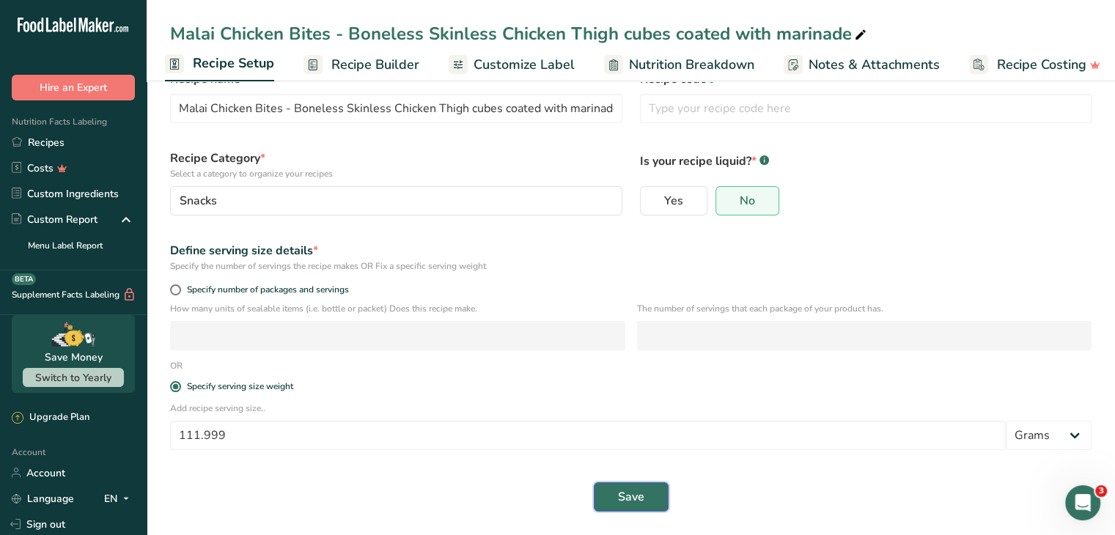
click at [631, 499] on span "Save" at bounding box center [631, 497] width 26 height 18
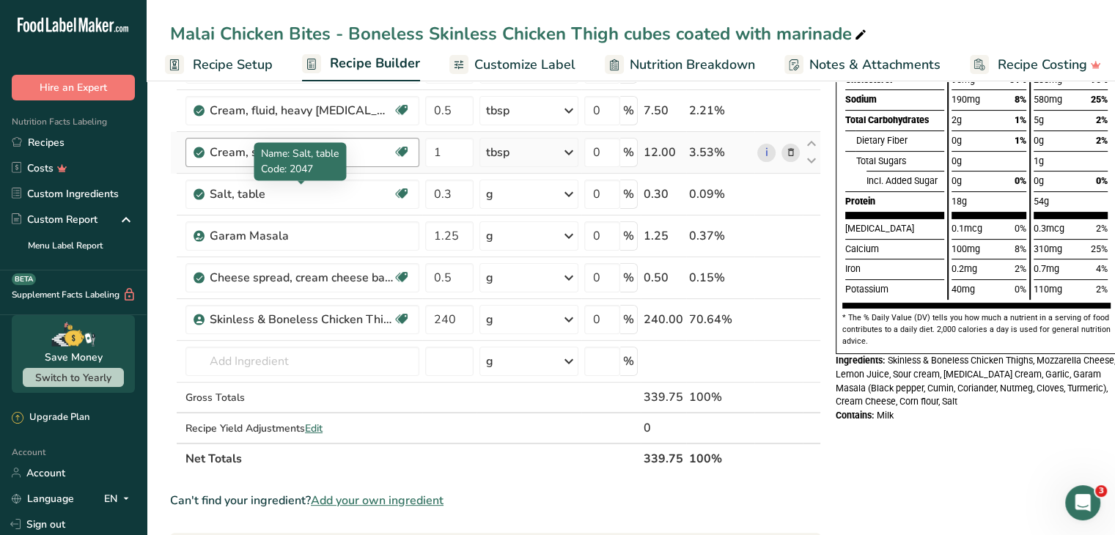
scroll to position [267, 0]
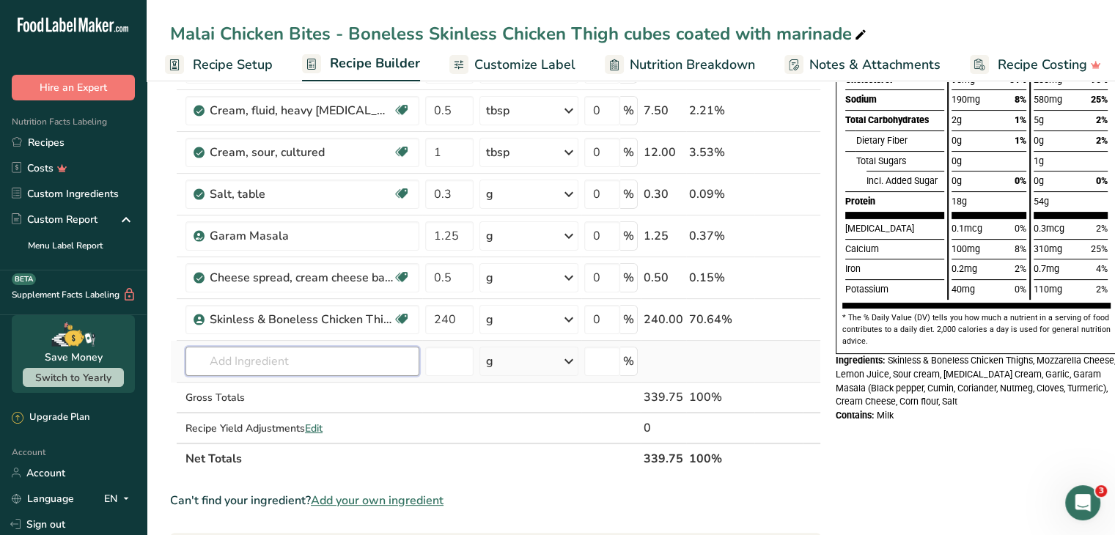
click at [222, 360] on input "text" at bounding box center [303, 361] width 234 height 29
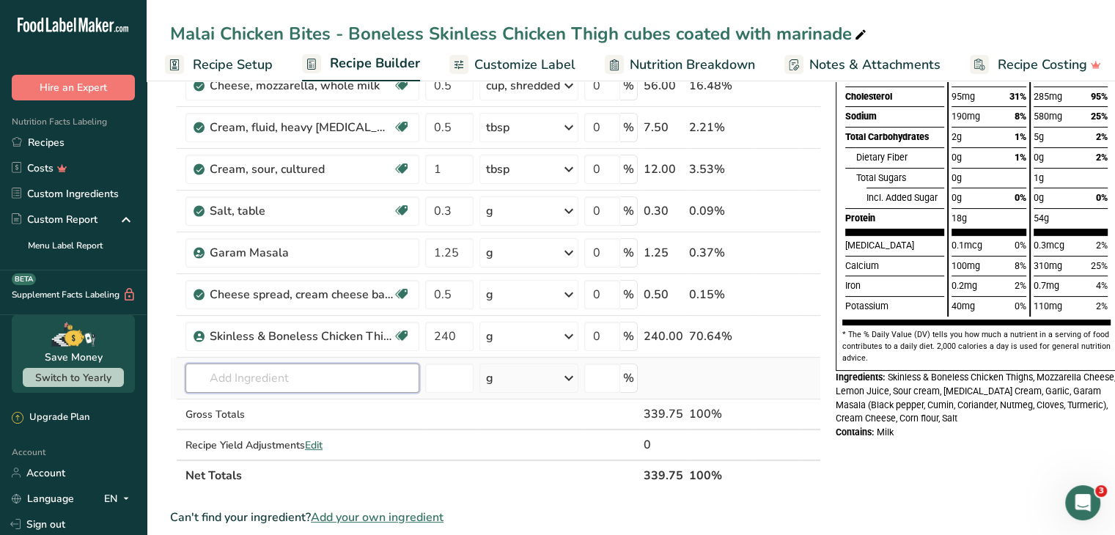
scroll to position [249, 0]
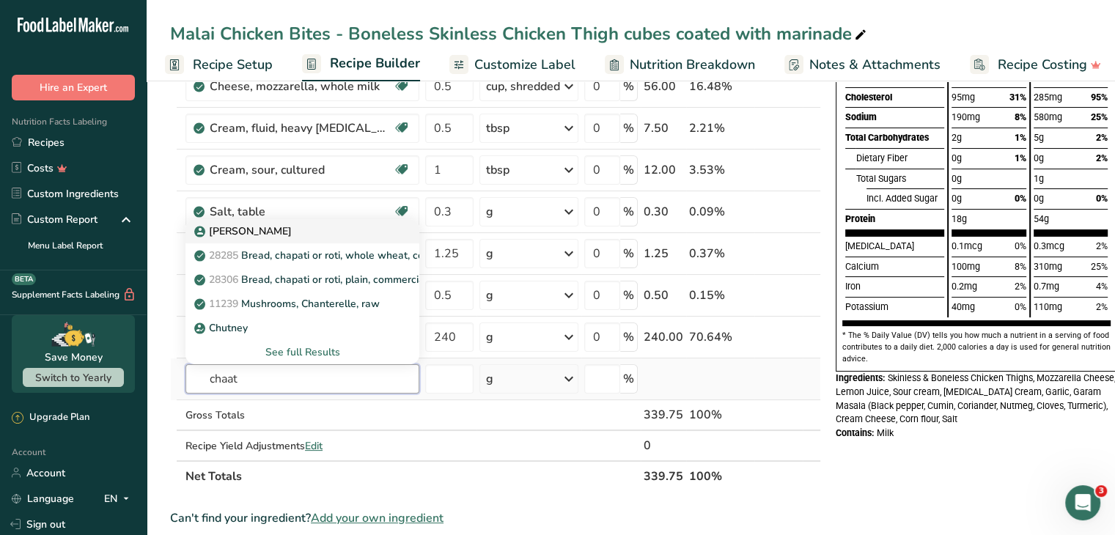
type input "chaat"
click at [272, 230] on p "[PERSON_NAME]" at bounding box center [244, 231] width 95 height 15
type input "[PERSON_NAME]"
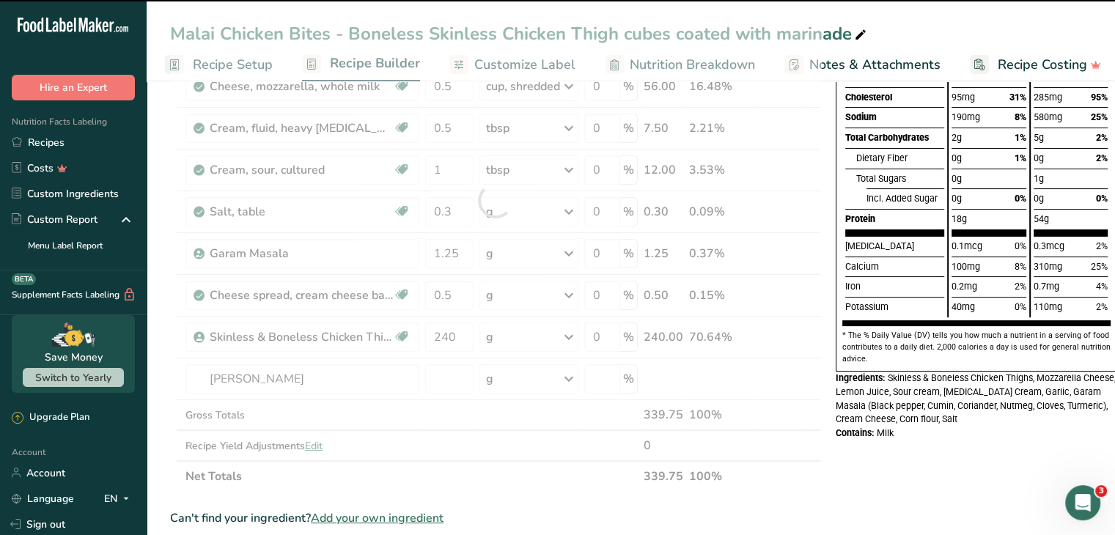
type input "0"
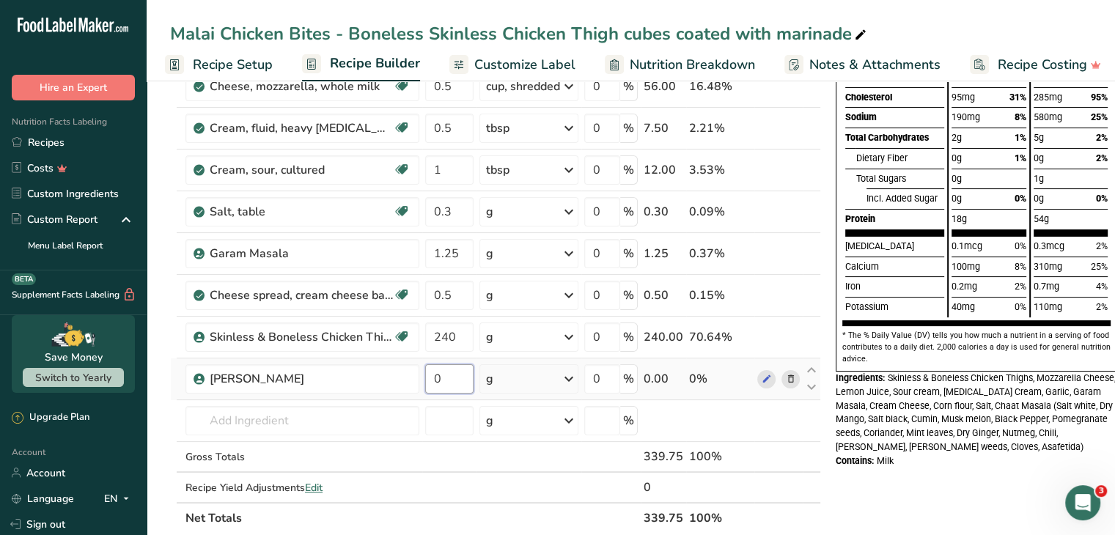
click at [446, 378] on input "0" at bounding box center [449, 378] width 48 height 29
type input "0.5"
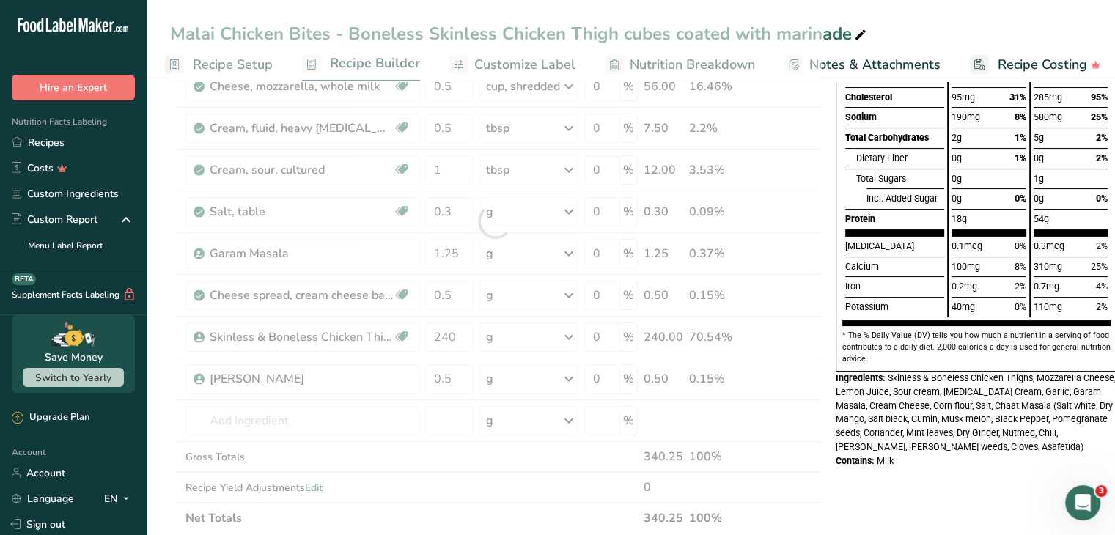
click at [909, 483] on div "Nutrition Facts About 3 Servings Per Container Serving Size 112g Calories Total…" at bounding box center [976, 444] width 293 height 1189
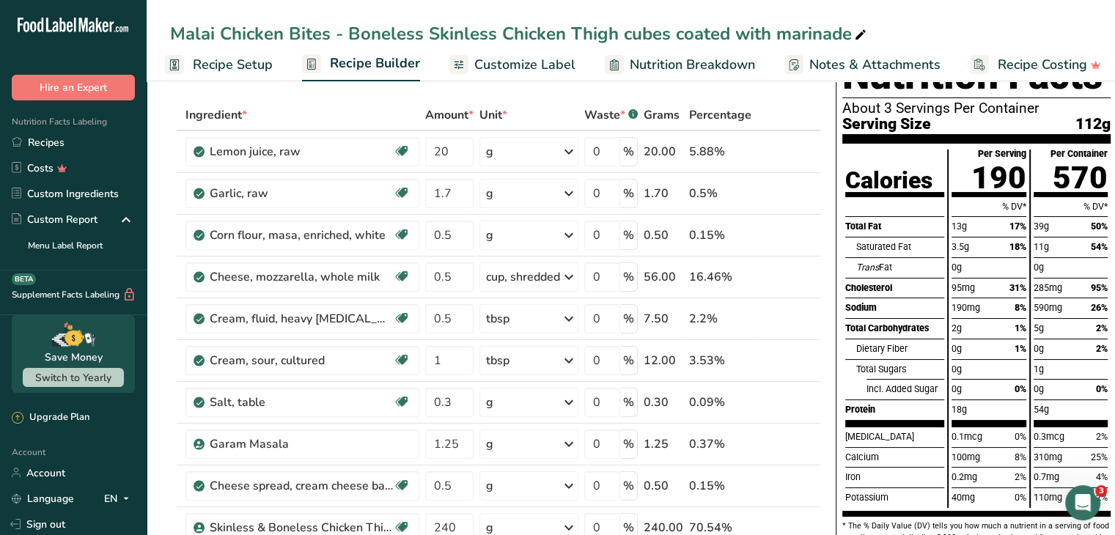
scroll to position [0, 0]
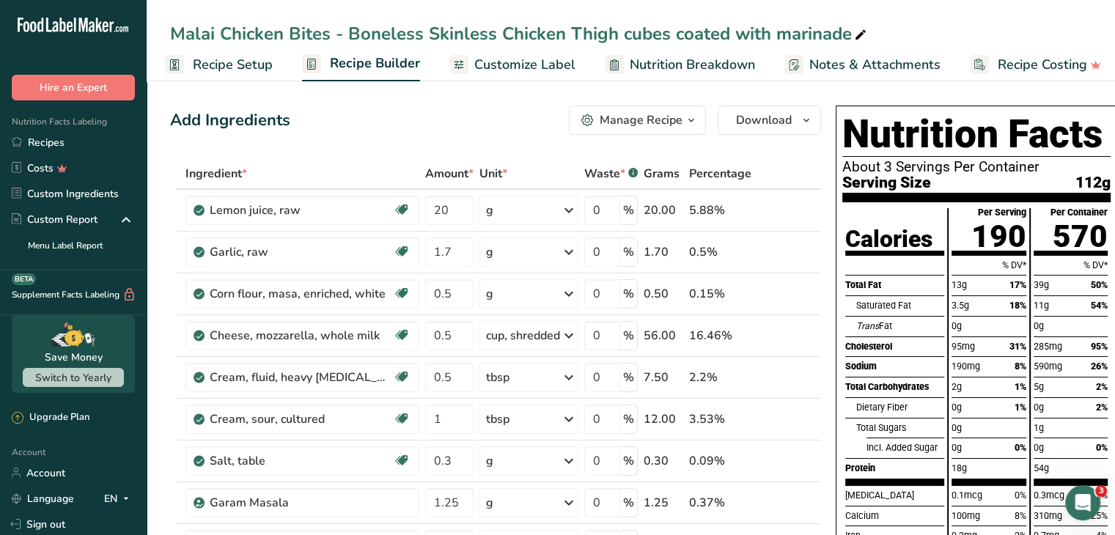
click at [529, 56] on span "Customize Label" at bounding box center [524, 65] width 101 height 20
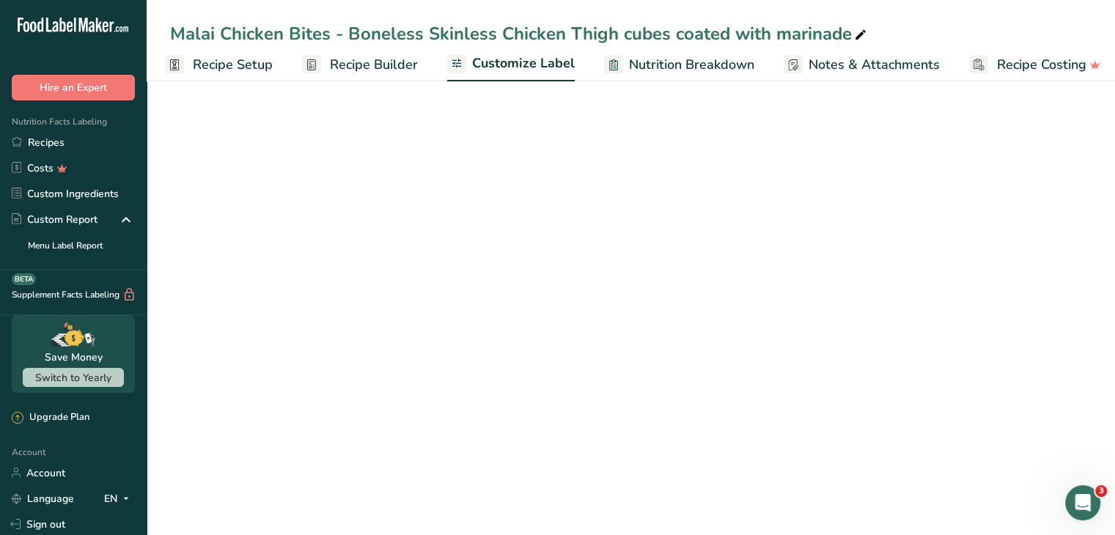
scroll to position [0, 14]
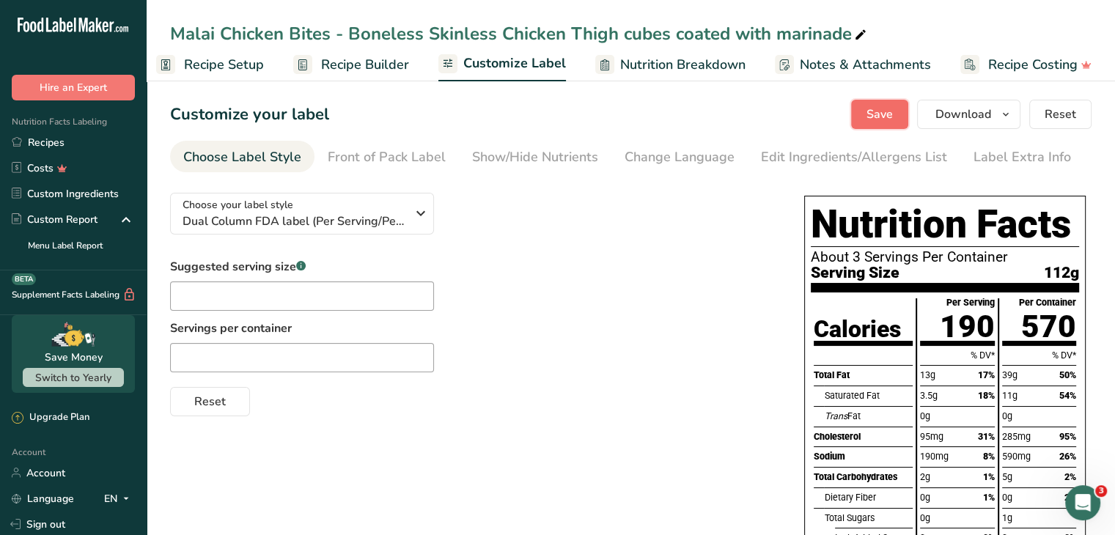
click at [879, 118] on span "Save" at bounding box center [880, 115] width 26 height 18
click at [57, 144] on link "Recipes" at bounding box center [73, 143] width 147 height 26
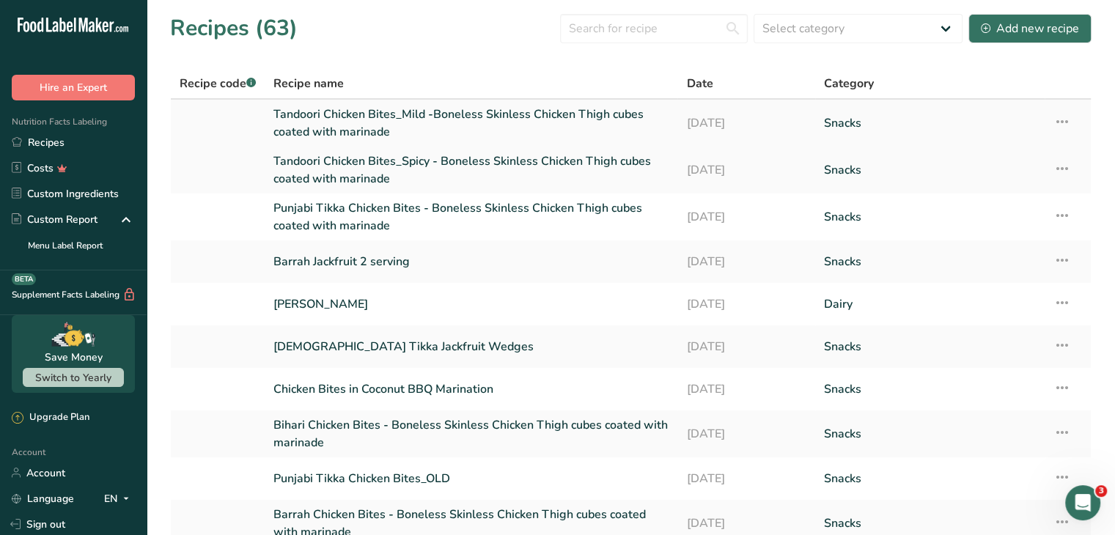
click at [323, 121] on link "Tandoori Chicken Bites_Mild -Boneless Skinless Chicken Thigh cubes coated with …" at bounding box center [471, 123] width 395 height 35
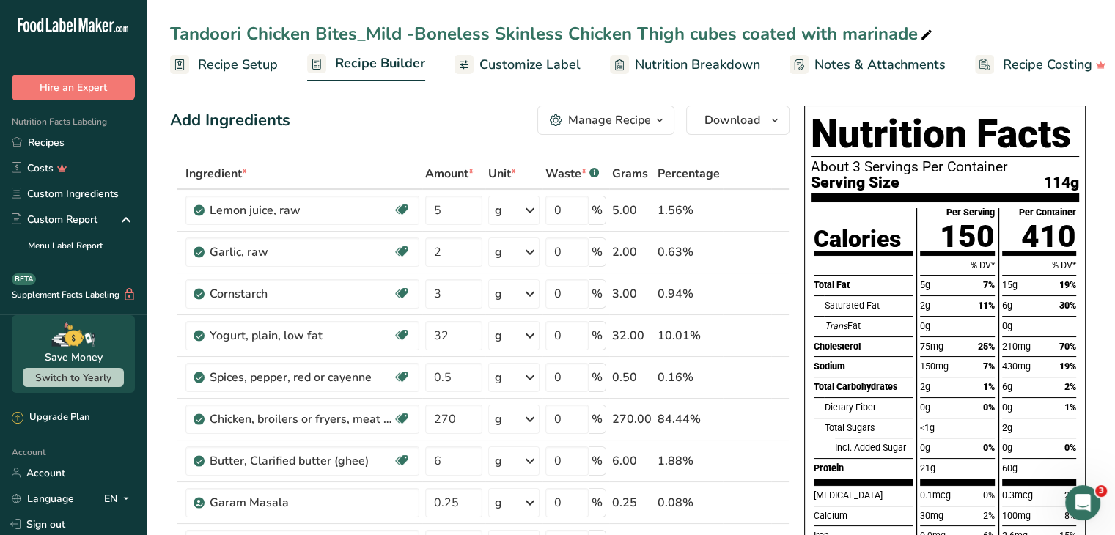
click at [237, 68] on span "Recipe Setup" at bounding box center [238, 65] width 80 height 20
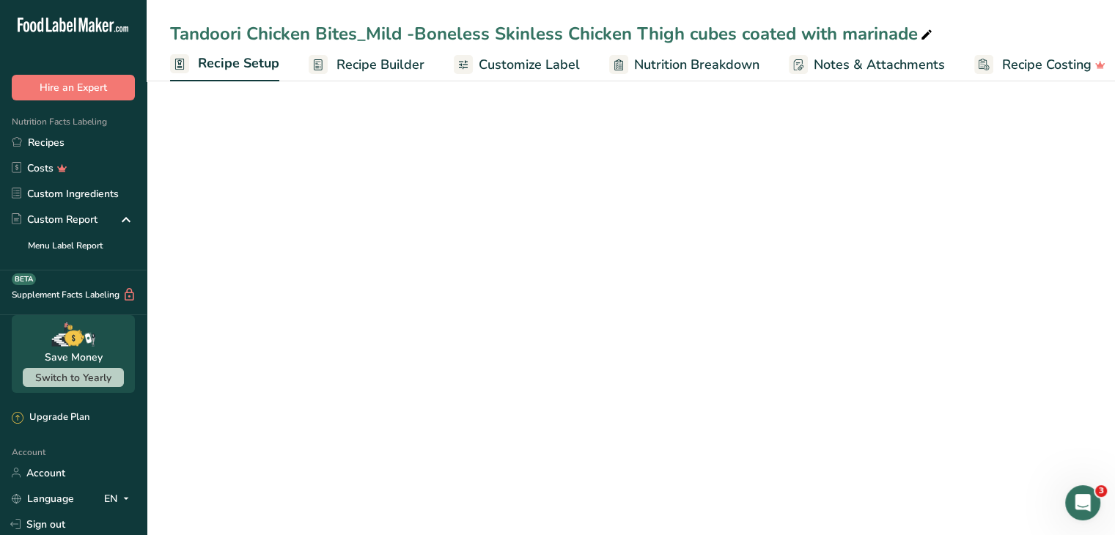
scroll to position [0, 5]
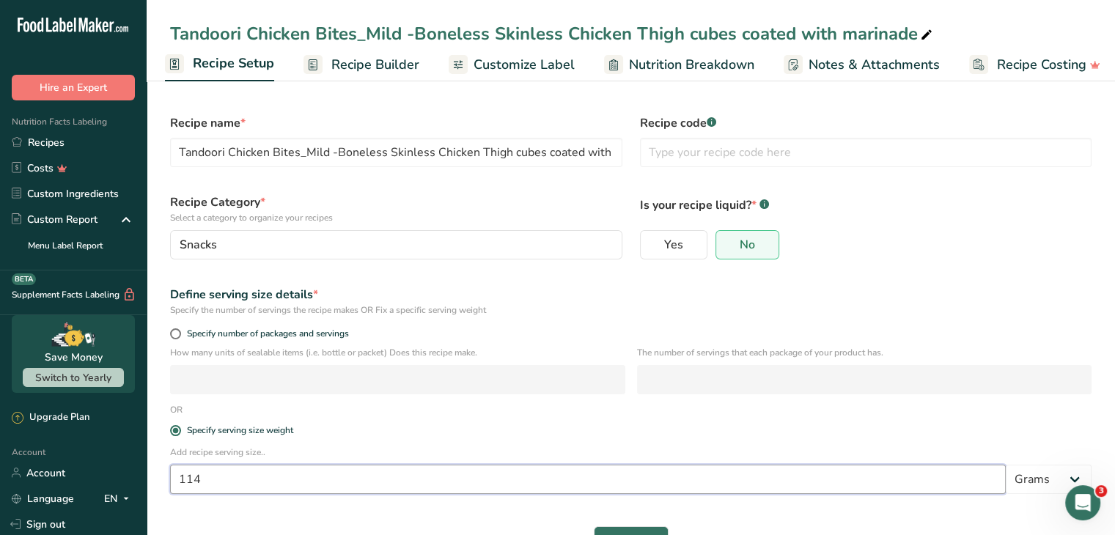
click at [208, 480] on input "114" at bounding box center [588, 479] width 836 height 29
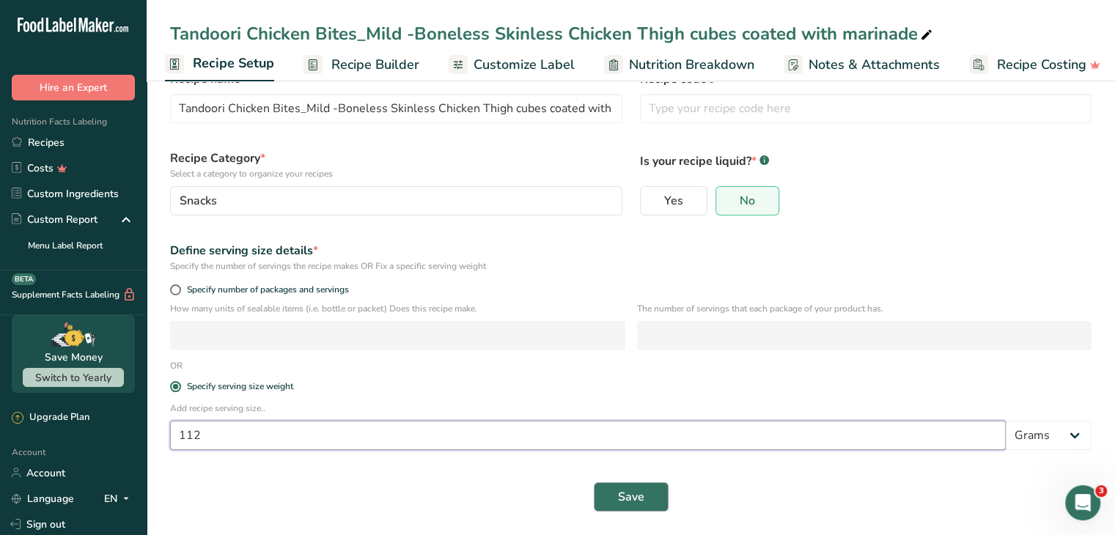
type input "112"
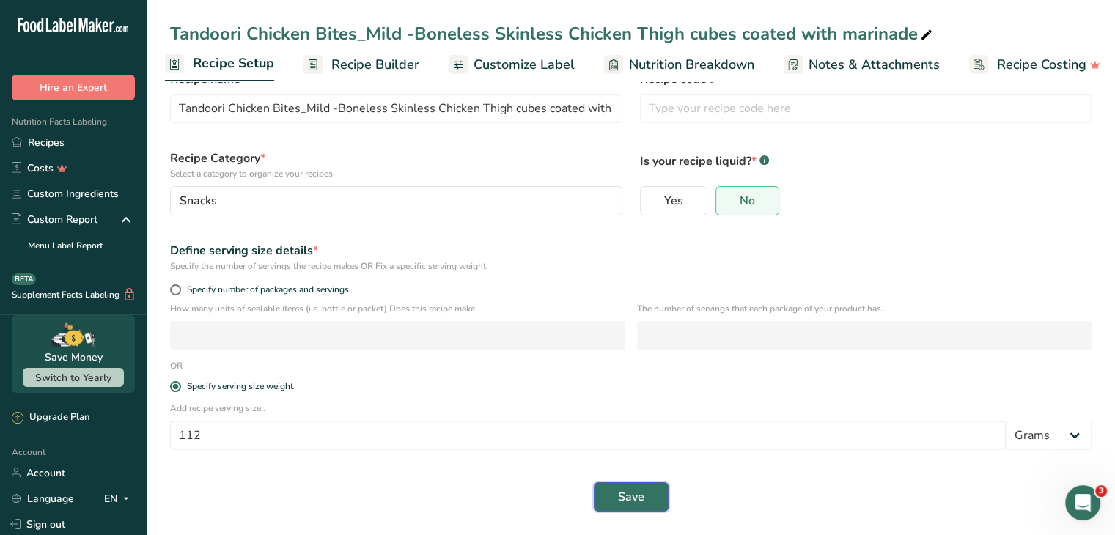
click at [631, 495] on span "Save" at bounding box center [631, 497] width 26 height 18
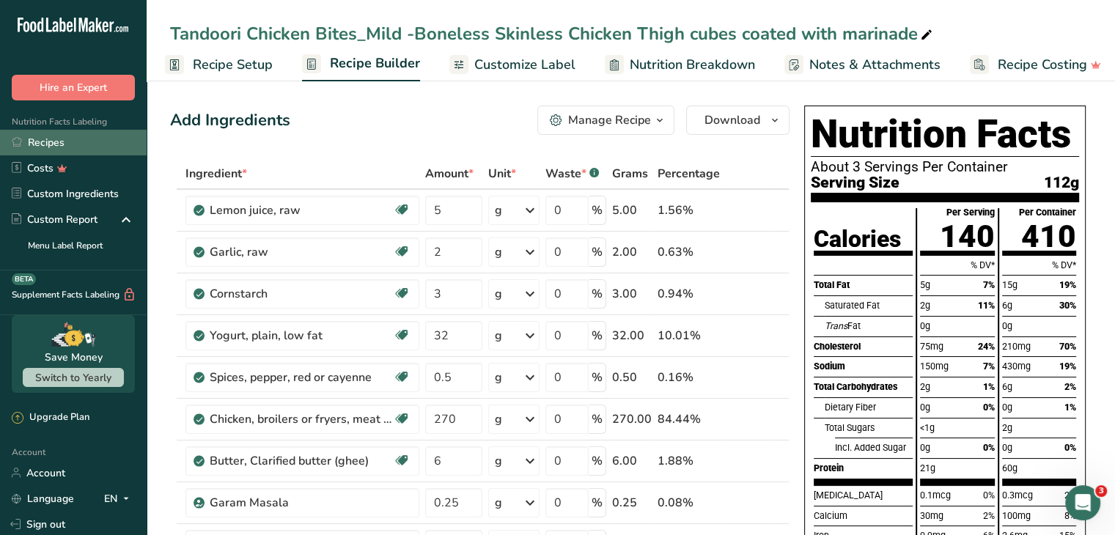
click at [43, 144] on link "Recipes" at bounding box center [73, 143] width 147 height 26
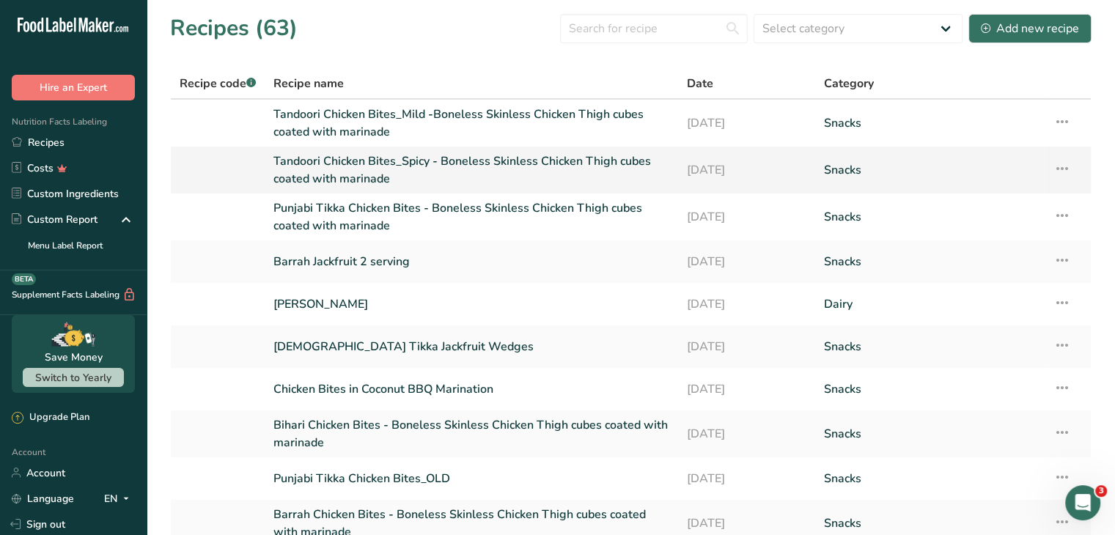
click at [340, 178] on link "Tandoori Chicken Bites_Spicy - Boneless Skinless Chicken Thigh cubes coated wit…" at bounding box center [471, 170] width 395 height 35
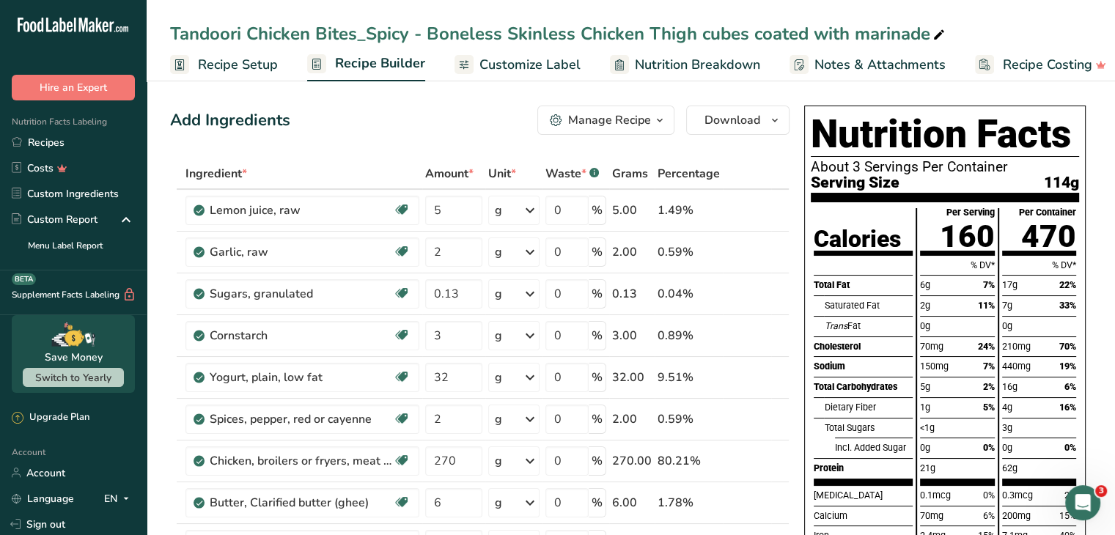
click at [225, 63] on span "Recipe Setup" at bounding box center [238, 65] width 80 height 20
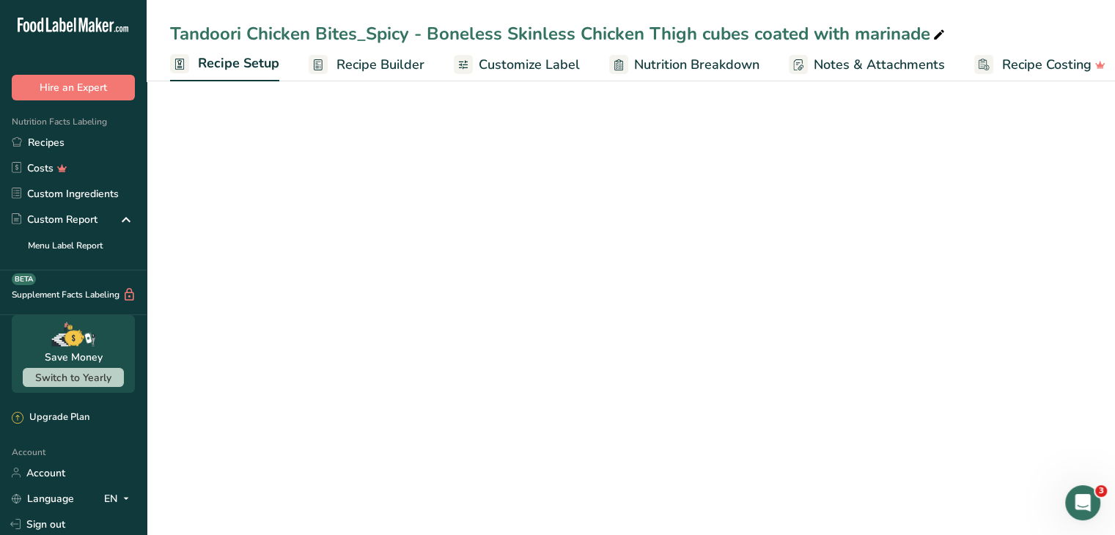
scroll to position [0, 5]
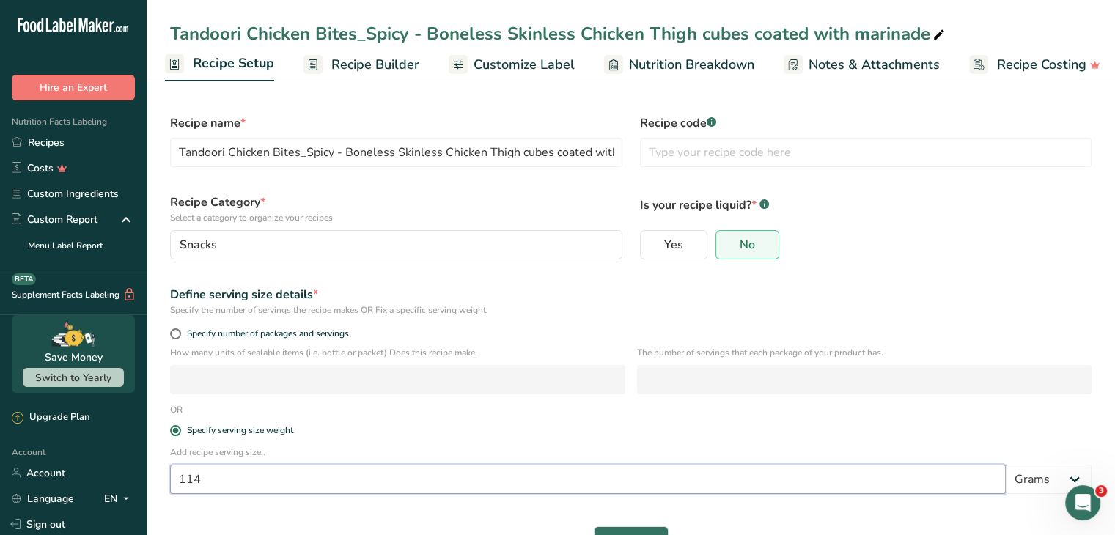
click at [211, 482] on input "114" at bounding box center [588, 479] width 836 height 29
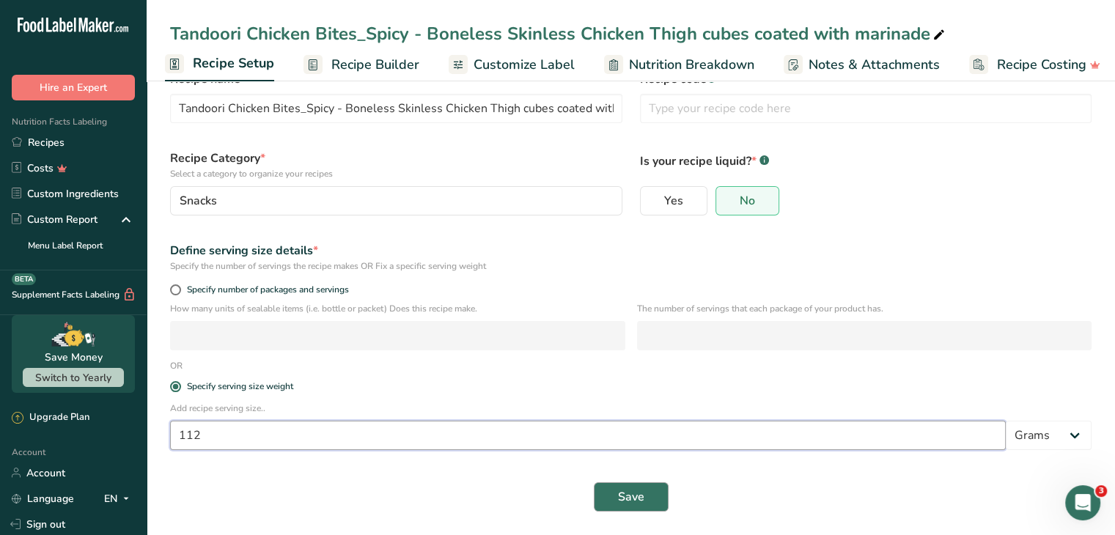
type input "112"
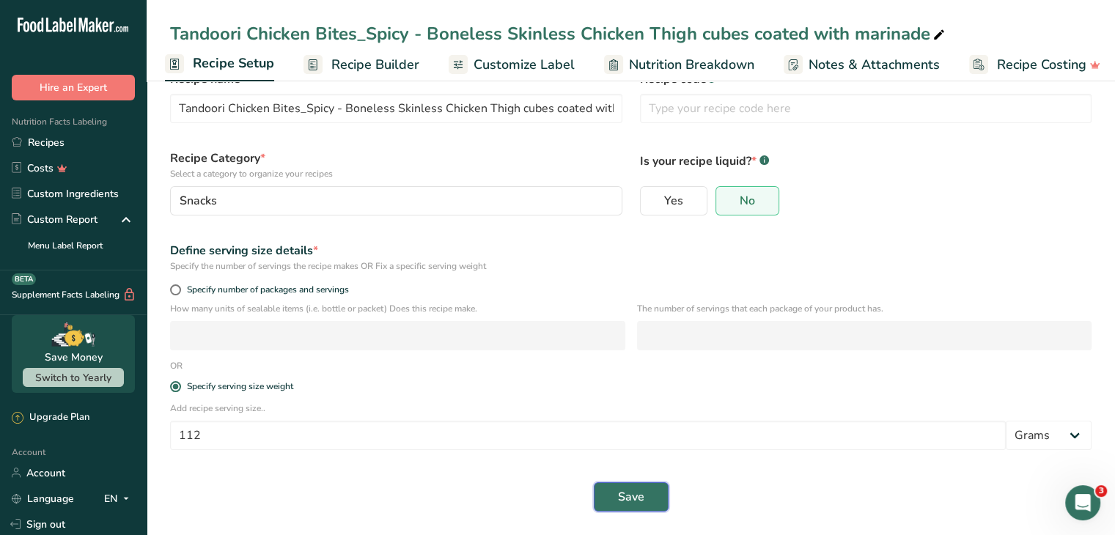
click at [628, 505] on span "Save" at bounding box center [631, 497] width 26 height 18
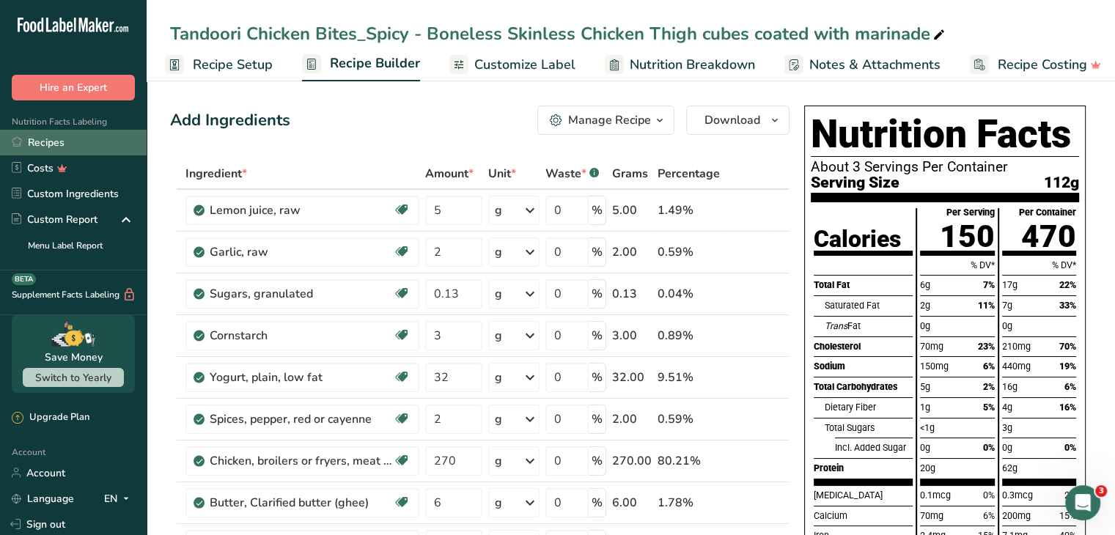
click at [58, 149] on link "Recipes" at bounding box center [73, 143] width 147 height 26
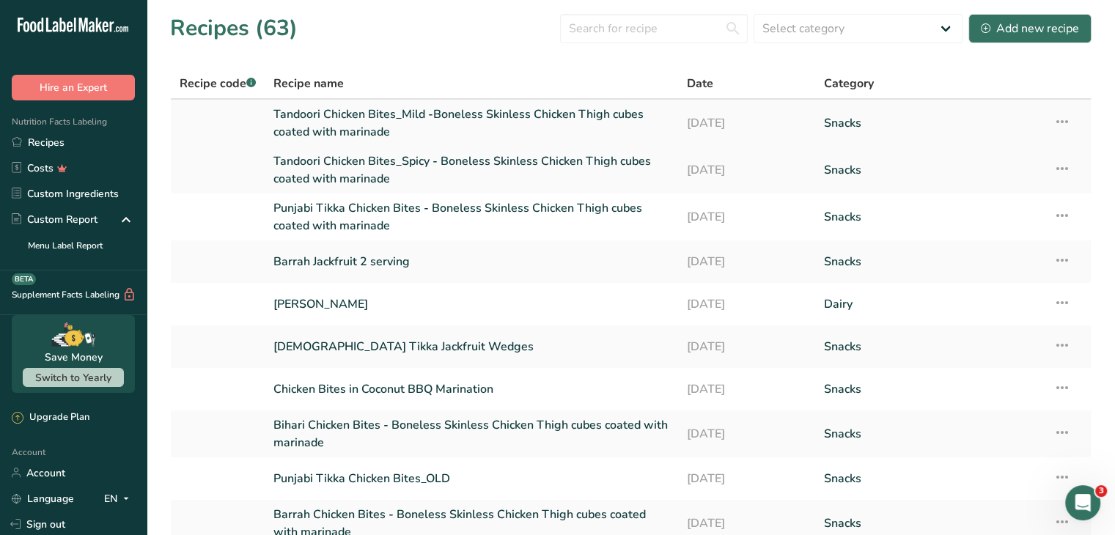
click at [1065, 125] on icon at bounding box center [1063, 122] width 18 height 26
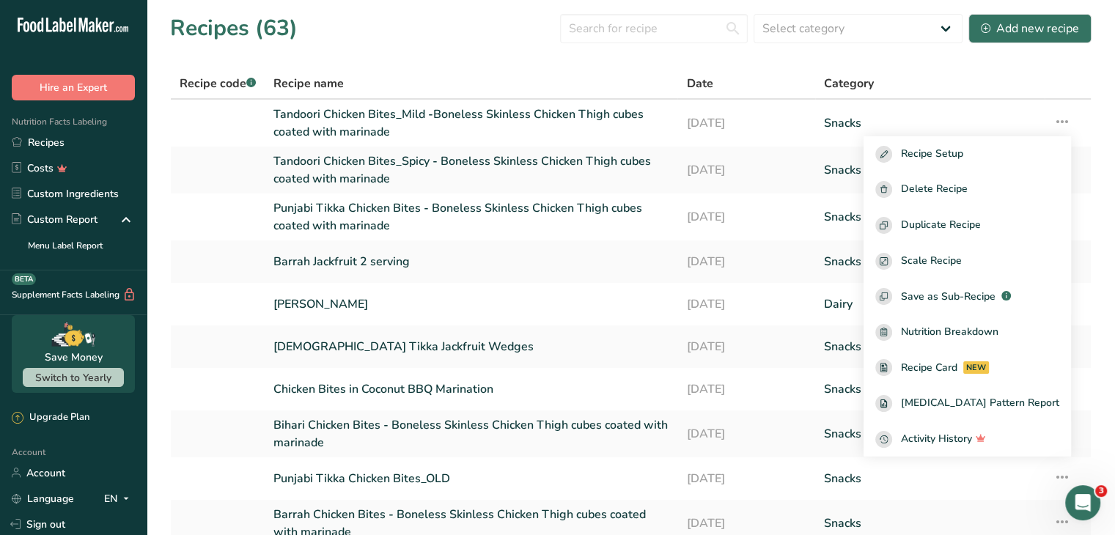
click at [769, 53] on section "Recipes (63) Select category All Baked Goods Beverages Confectionery Cooked Mea…" at bounding box center [631, 309] width 969 height 618
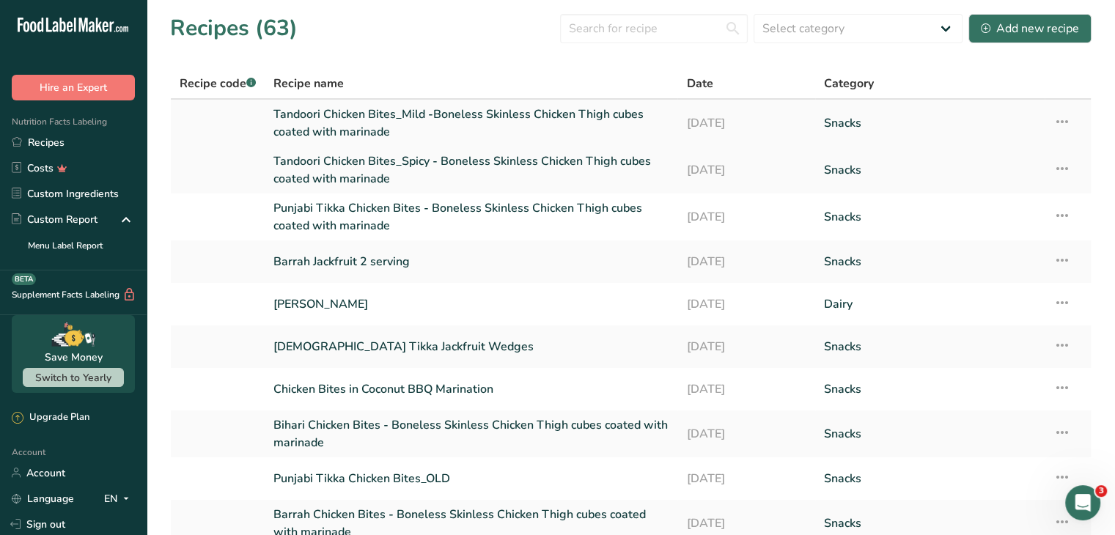
click at [356, 123] on link "Tandoori Chicken Bites_Mild -Boneless Skinless Chicken Thigh cubes coated with …" at bounding box center [471, 123] width 395 height 35
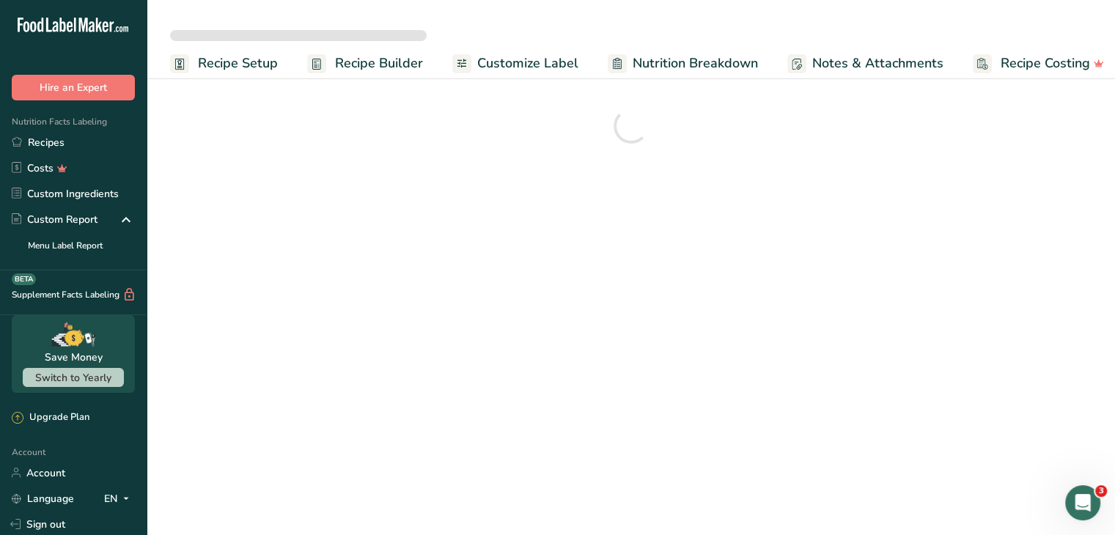
click at [356, 123] on div at bounding box center [631, 126] width 922 height 53
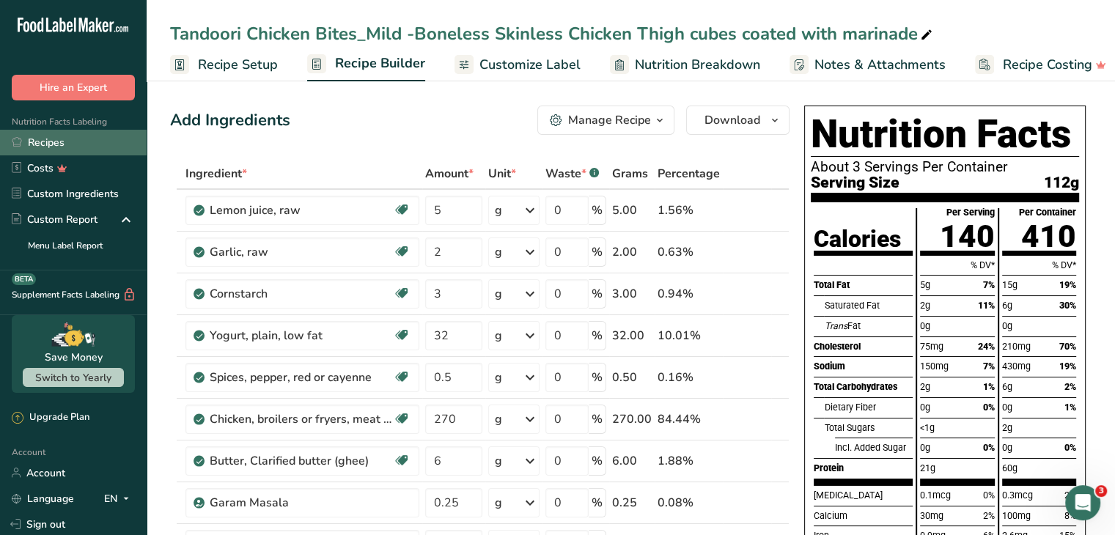
click at [41, 144] on link "Recipes" at bounding box center [73, 143] width 147 height 26
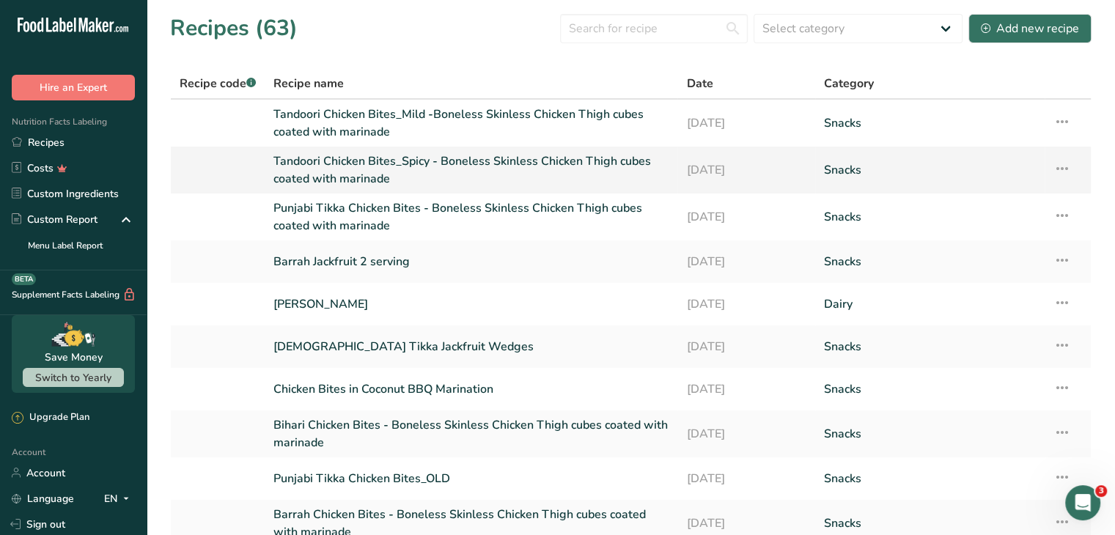
click at [387, 172] on link "Tandoori Chicken Bites_Spicy - Boneless Skinless Chicken Thigh cubes coated wit…" at bounding box center [471, 170] width 395 height 35
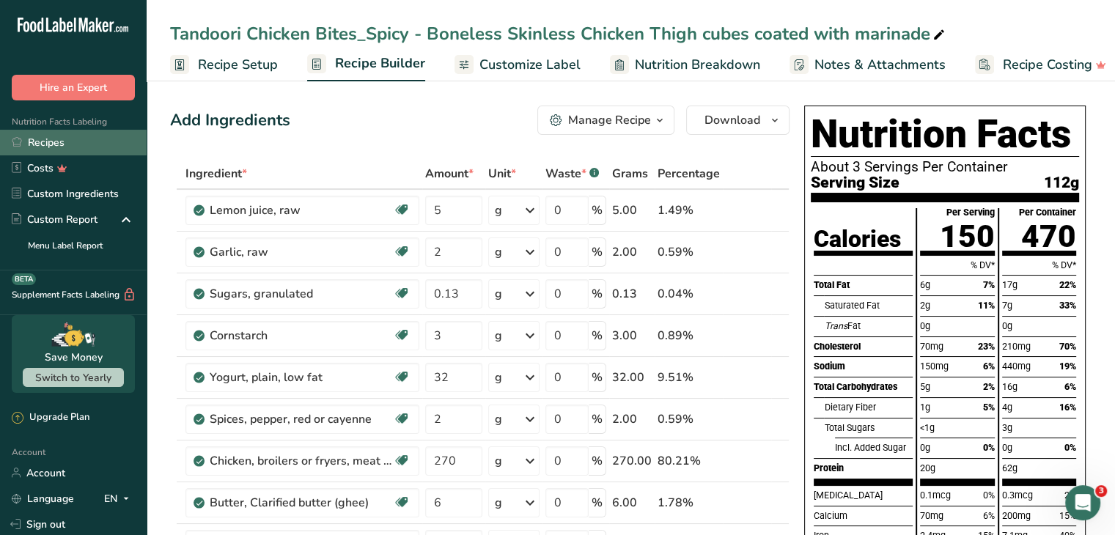
click at [58, 142] on link "Recipes" at bounding box center [73, 143] width 147 height 26
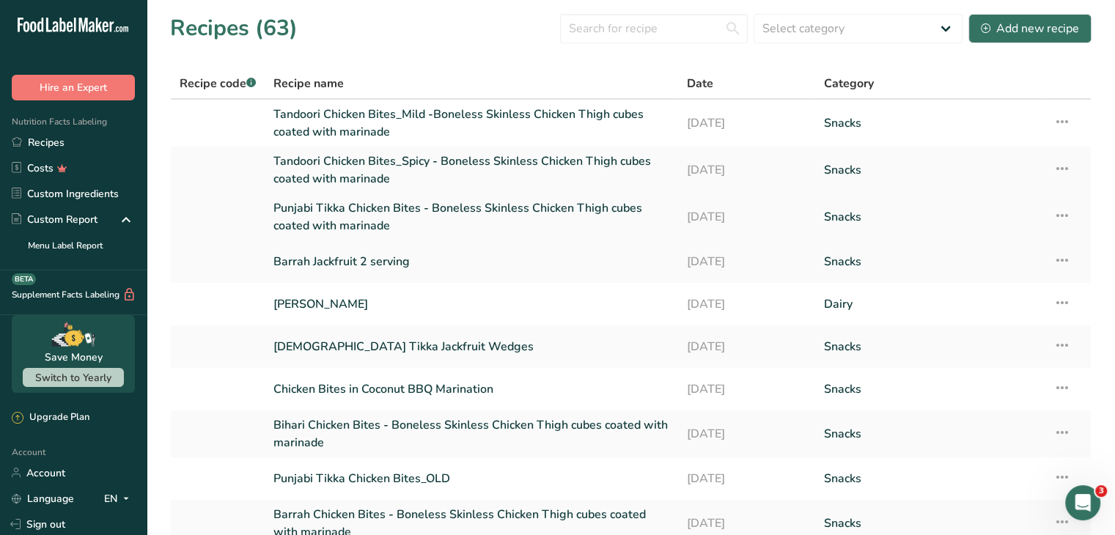
click at [384, 217] on link "Punjabi Tikka Chicken Bites - Boneless Skinless Chicken Thigh cubes coated with…" at bounding box center [471, 216] width 395 height 35
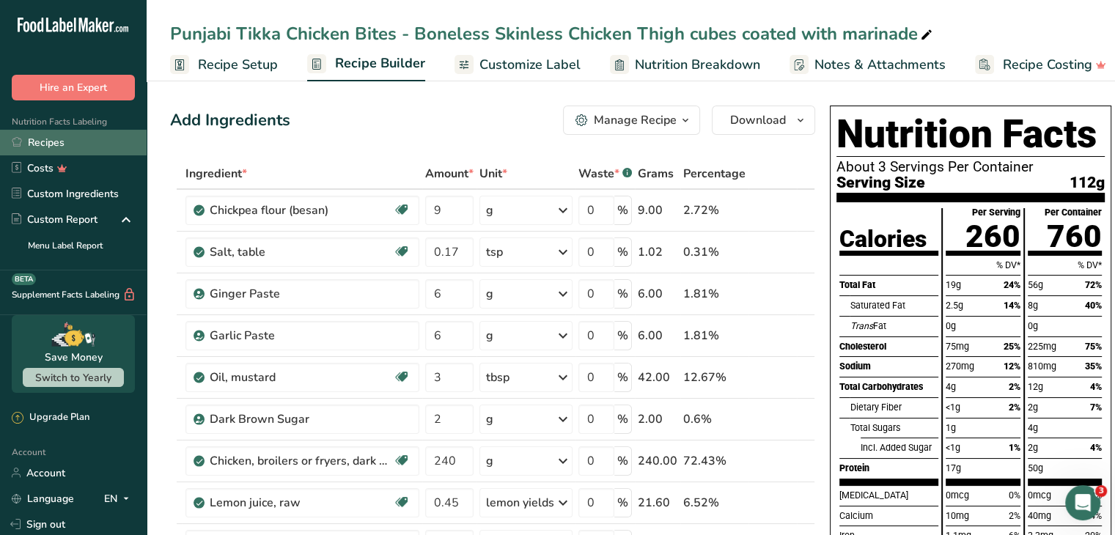
click at [44, 144] on link "Recipes" at bounding box center [73, 143] width 147 height 26
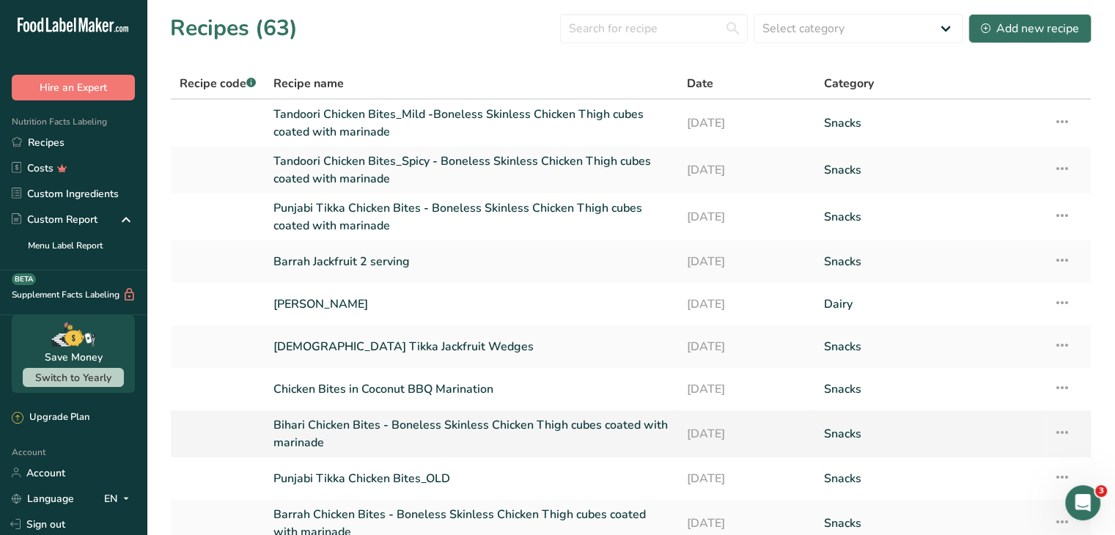
click at [296, 432] on link "Bihari Chicken Bites - Boneless Skinless Chicken Thigh cubes coated with marina…" at bounding box center [471, 434] width 395 height 35
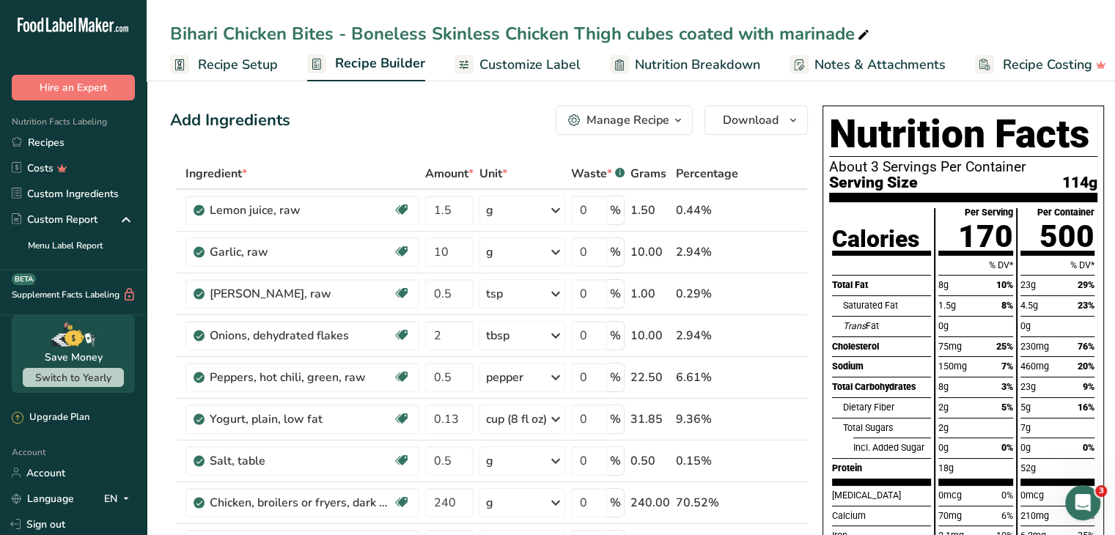
click at [243, 65] on span "Recipe Setup" at bounding box center [238, 65] width 80 height 20
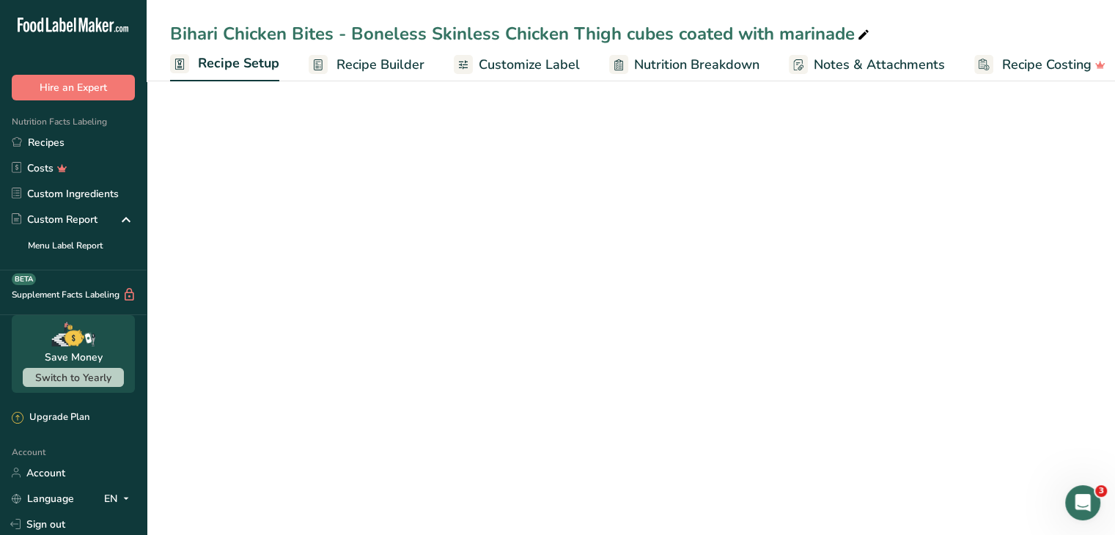
scroll to position [0, 5]
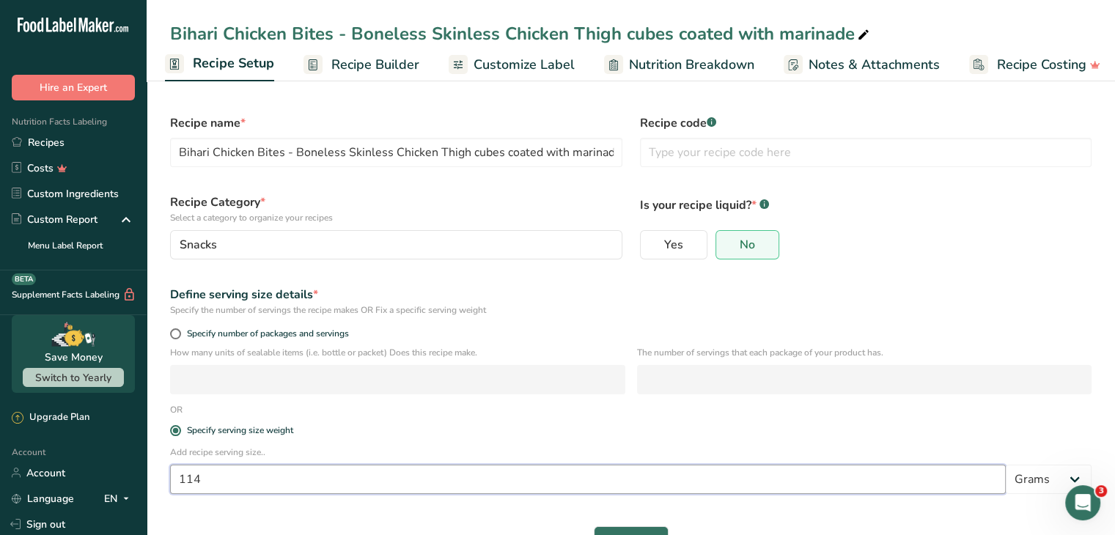
click at [211, 480] on input "114" at bounding box center [588, 479] width 836 height 29
type input "112"
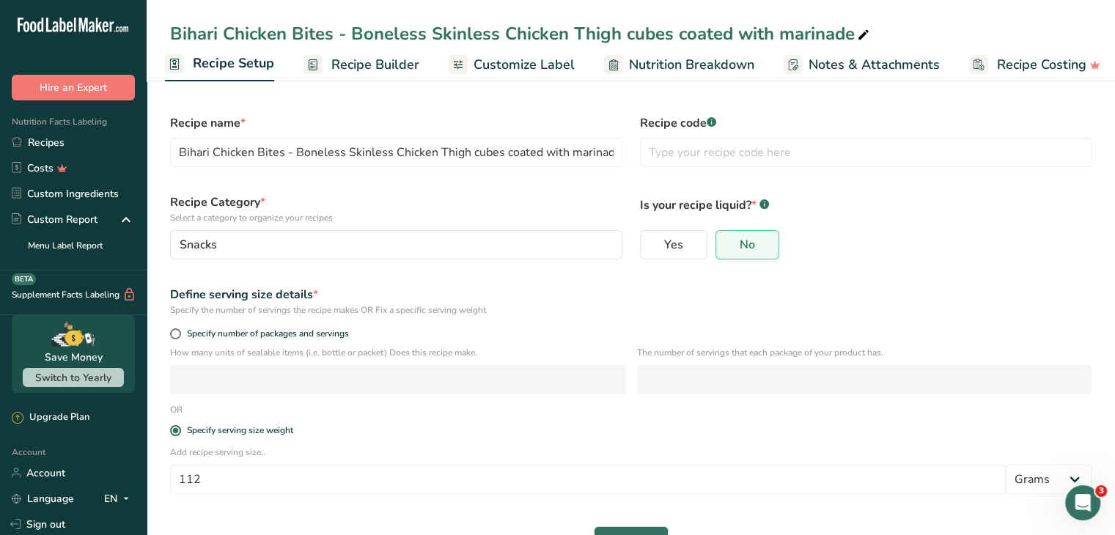
click at [440, 422] on div "Specify serving size weight" at bounding box center [630, 431] width 939 height 29
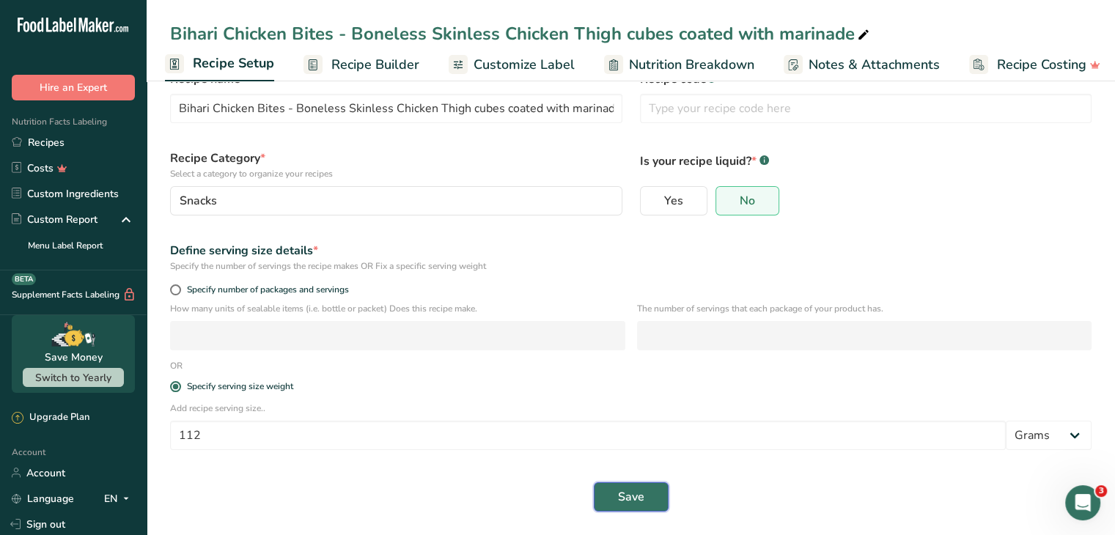
click at [639, 499] on span "Save" at bounding box center [631, 497] width 26 height 18
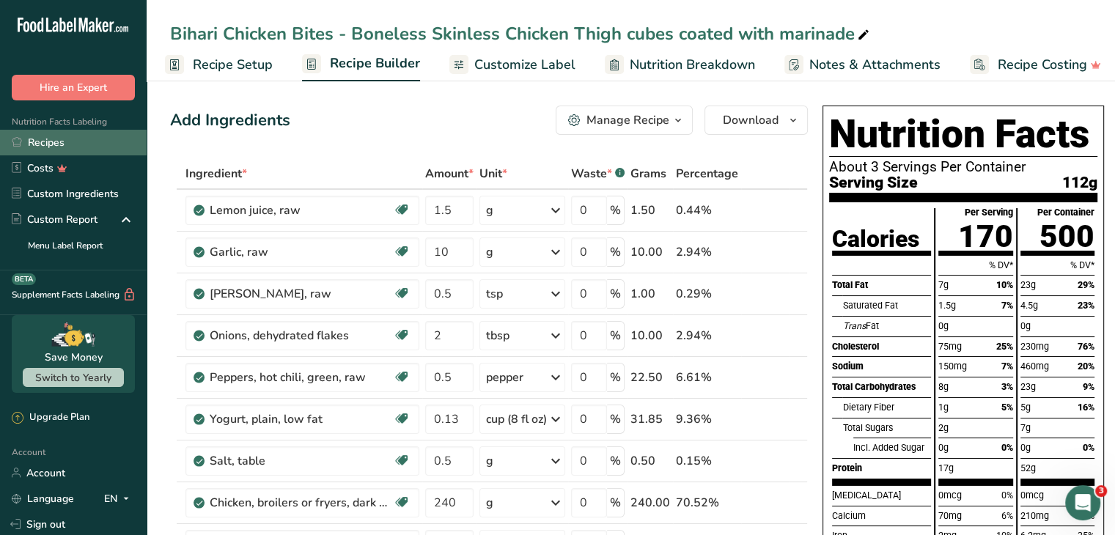
click at [36, 144] on link "Recipes" at bounding box center [73, 143] width 147 height 26
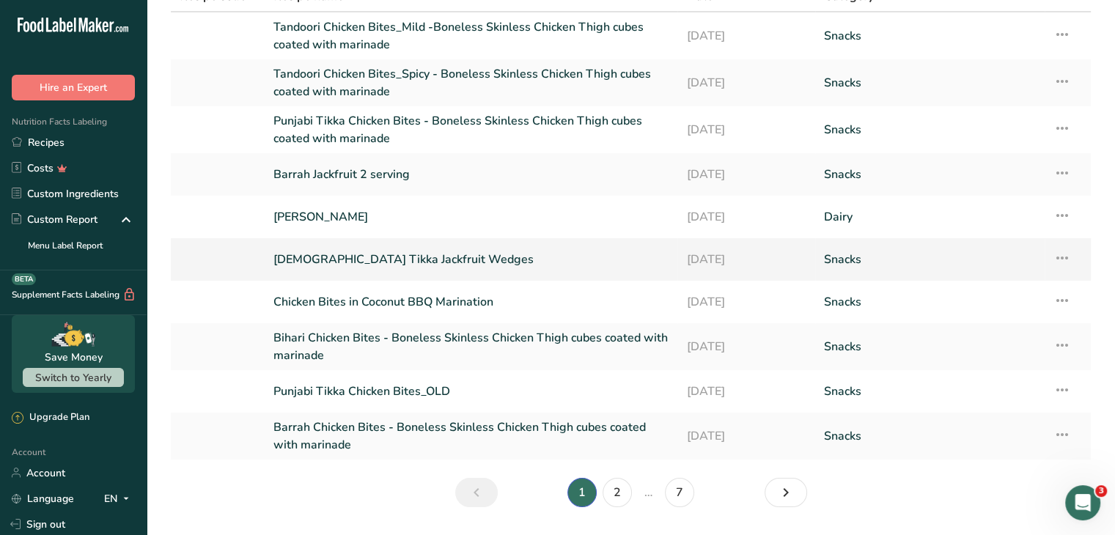
scroll to position [129, 0]
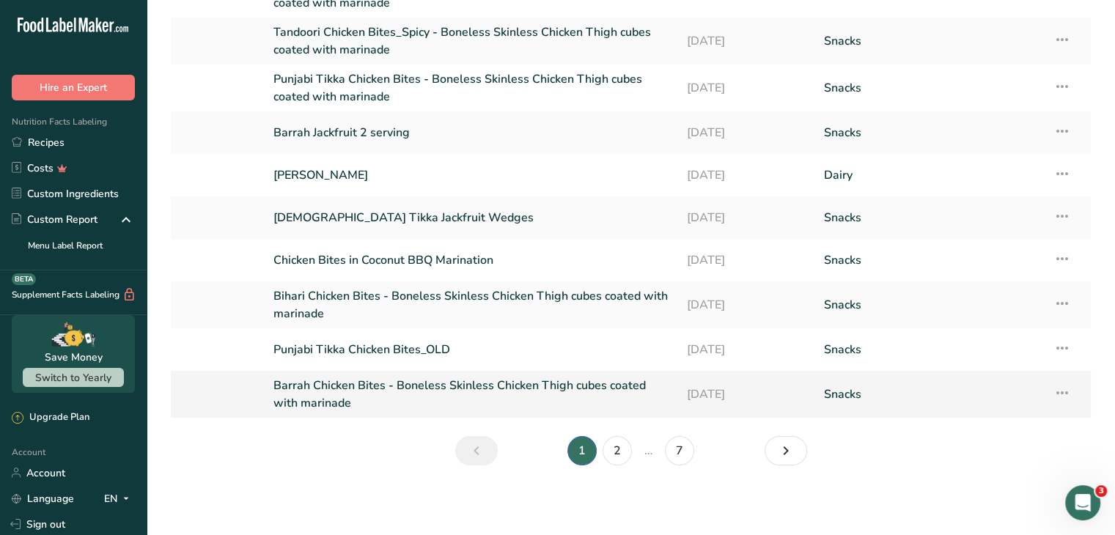
click at [348, 391] on link "Barrah Chicken Bites - Boneless Skinless Chicken Thigh cubes coated with marina…" at bounding box center [471, 394] width 395 height 35
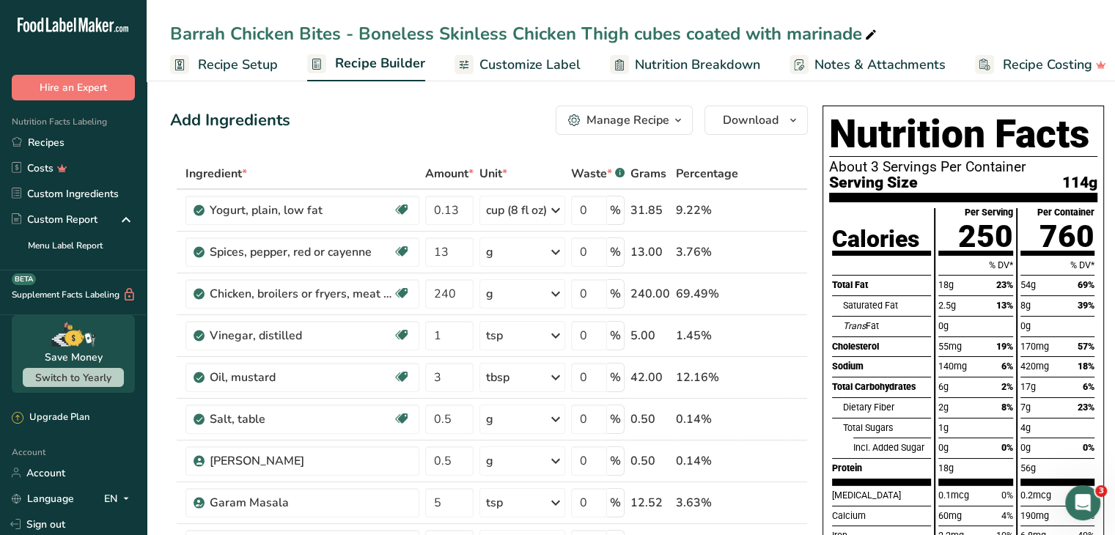
click at [221, 65] on span "Recipe Setup" at bounding box center [238, 65] width 80 height 20
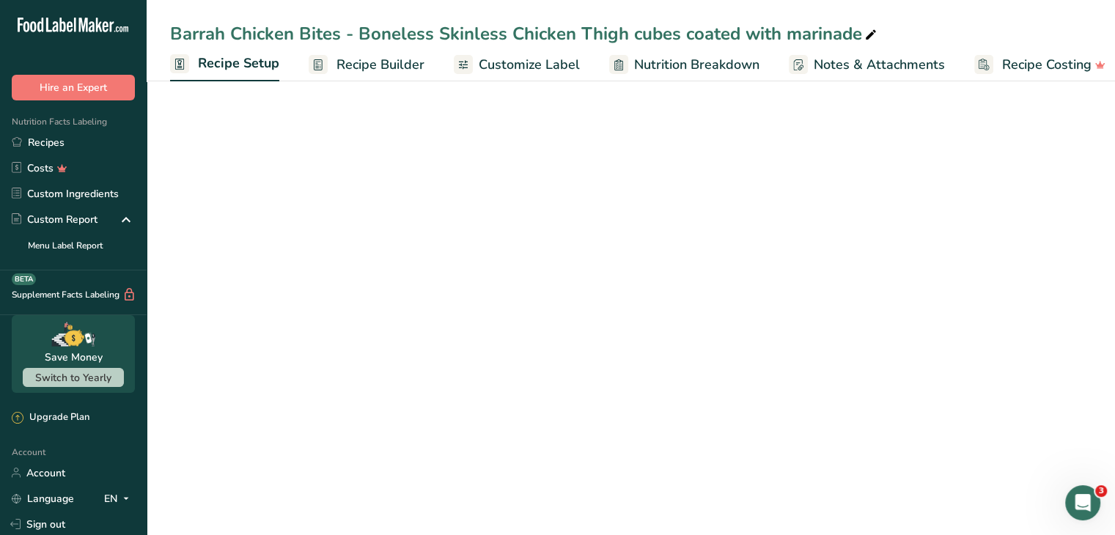
scroll to position [0, 5]
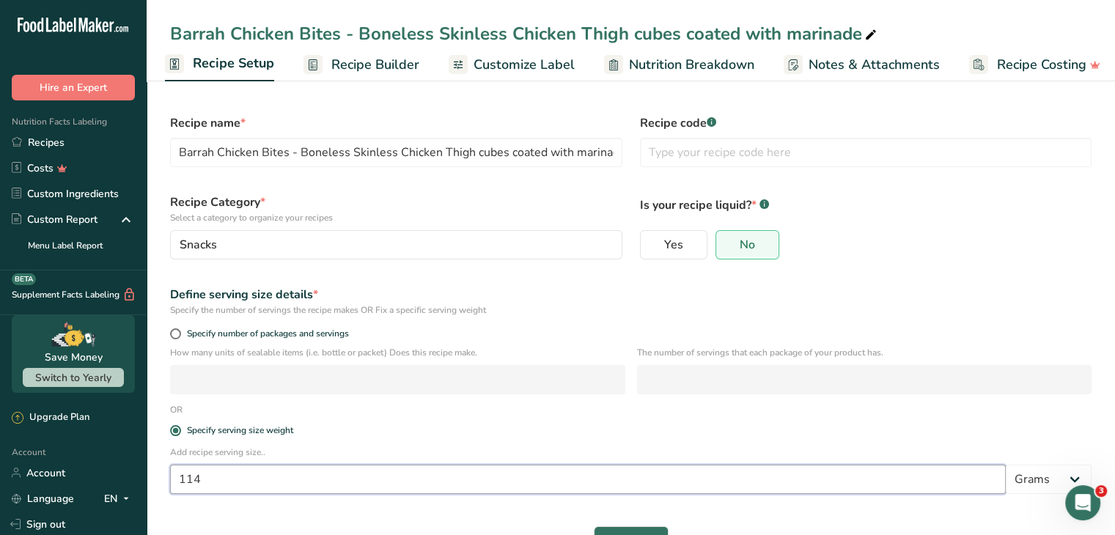
click at [214, 473] on input "114" at bounding box center [588, 479] width 836 height 29
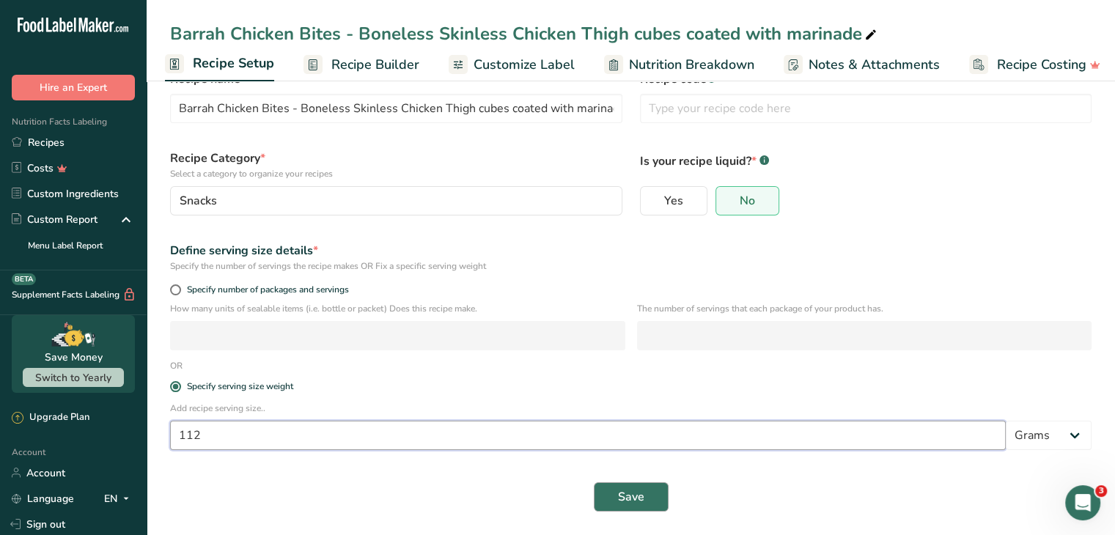
type input "112"
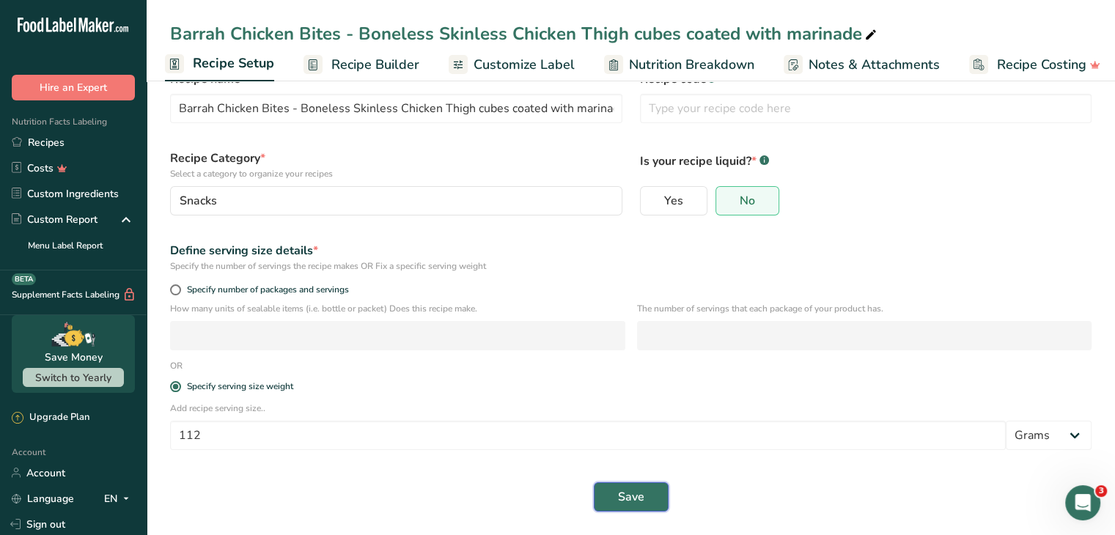
click at [633, 494] on span "Save" at bounding box center [631, 497] width 26 height 18
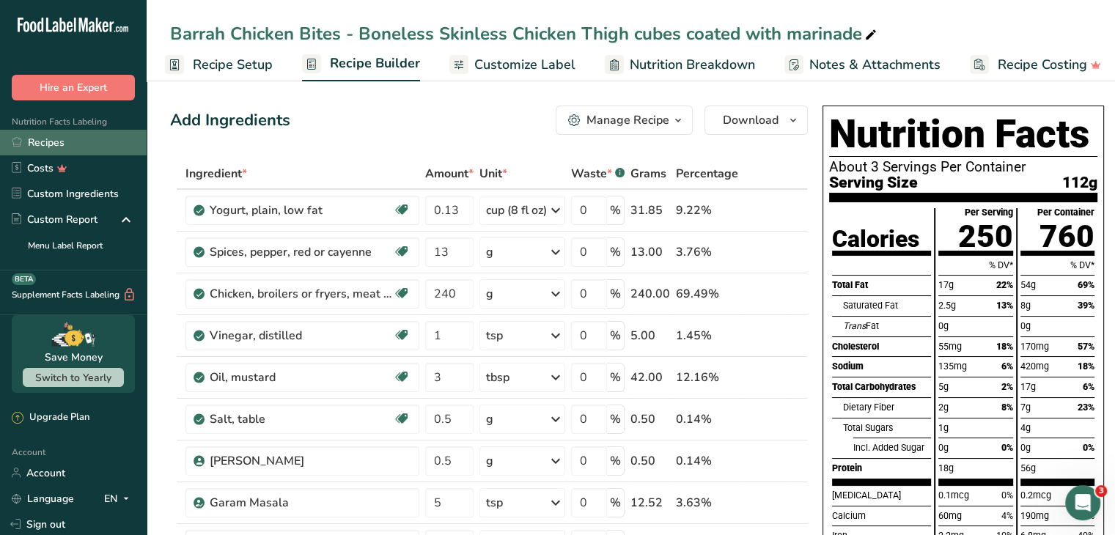
click at [38, 145] on link "Recipes" at bounding box center [73, 143] width 147 height 26
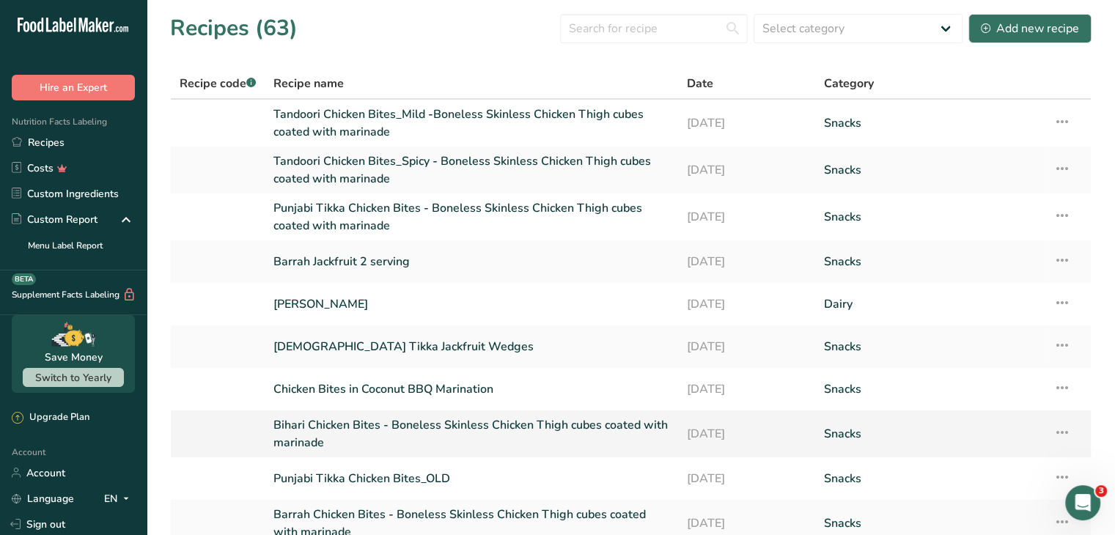
scroll to position [129, 0]
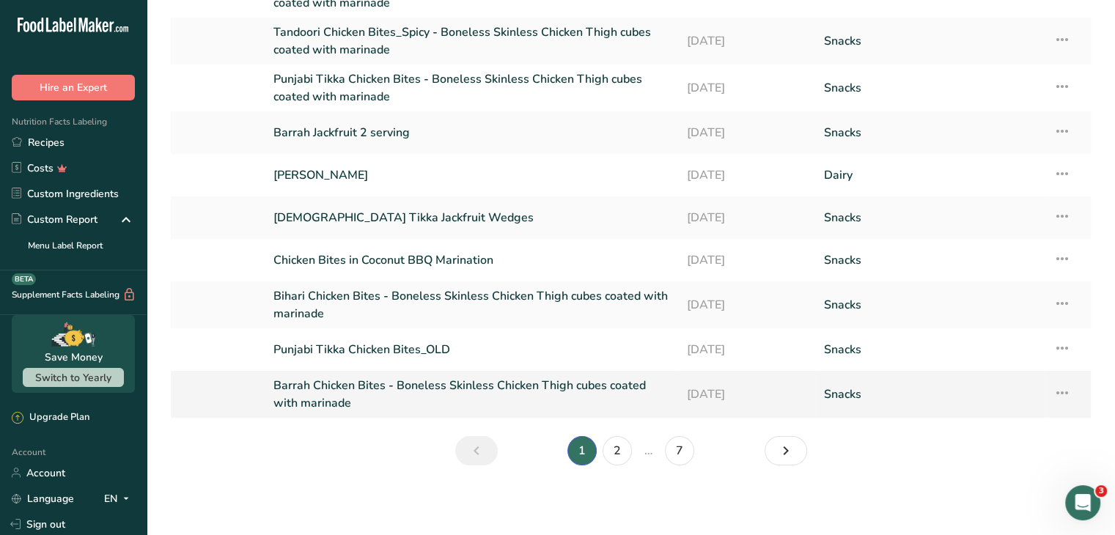
click at [319, 392] on link "Barrah Chicken Bites - Boneless Skinless Chicken Thigh cubes coated with marina…" at bounding box center [471, 394] width 395 height 35
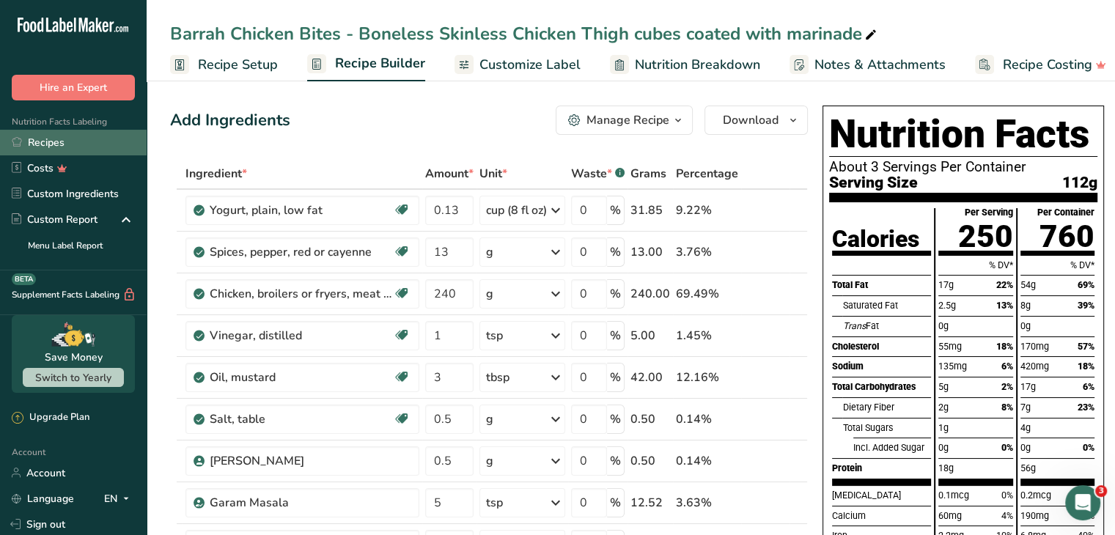
click at [48, 139] on link "Recipes" at bounding box center [73, 143] width 147 height 26
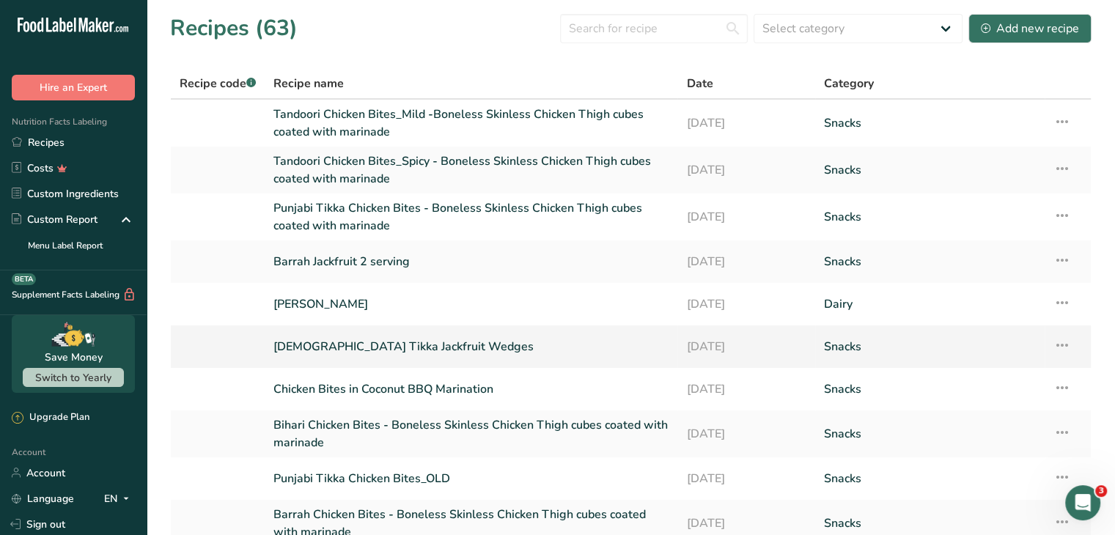
scroll to position [129, 0]
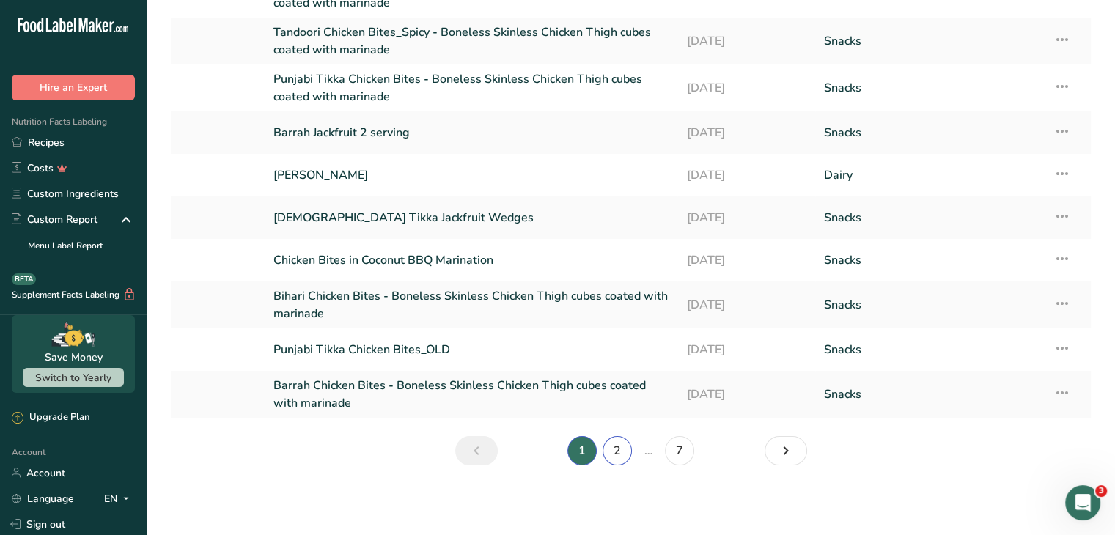
click at [617, 450] on link "2" at bounding box center [617, 450] width 29 height 29
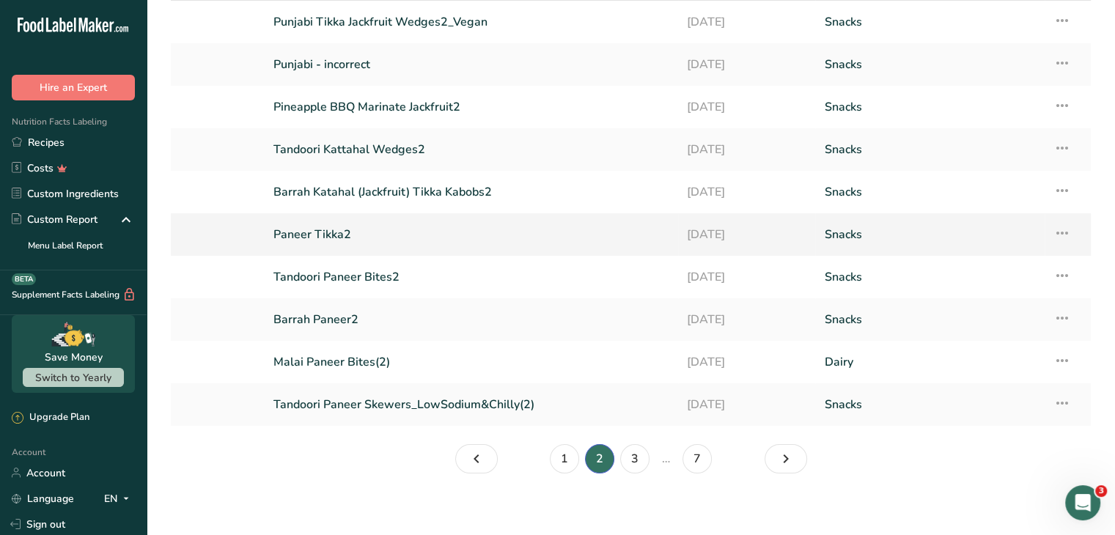
scroll to position [107, 0]
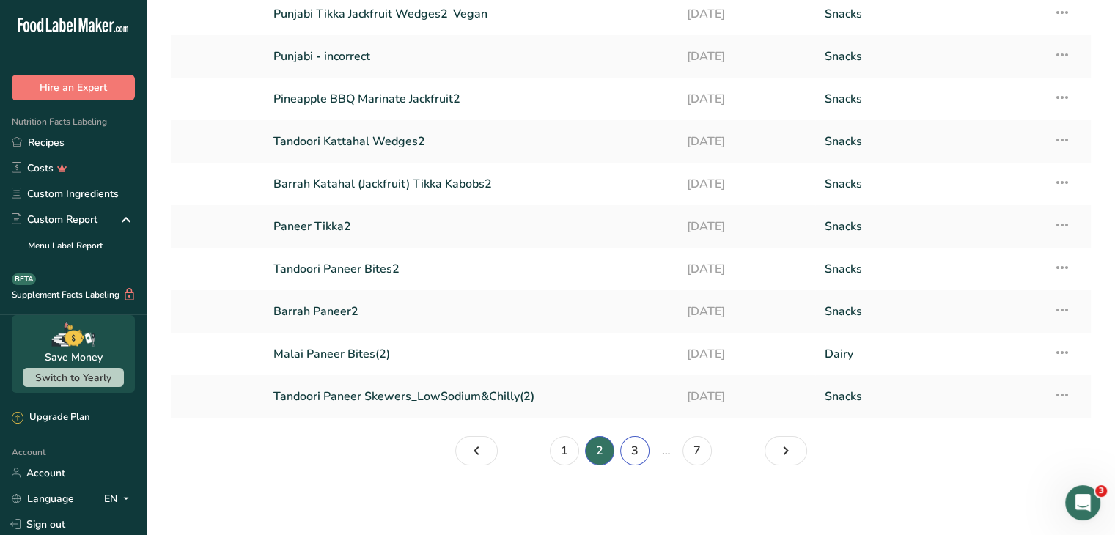
click at [634, 446] on link "3" at bounding box center [634, 450] width 29 height 29
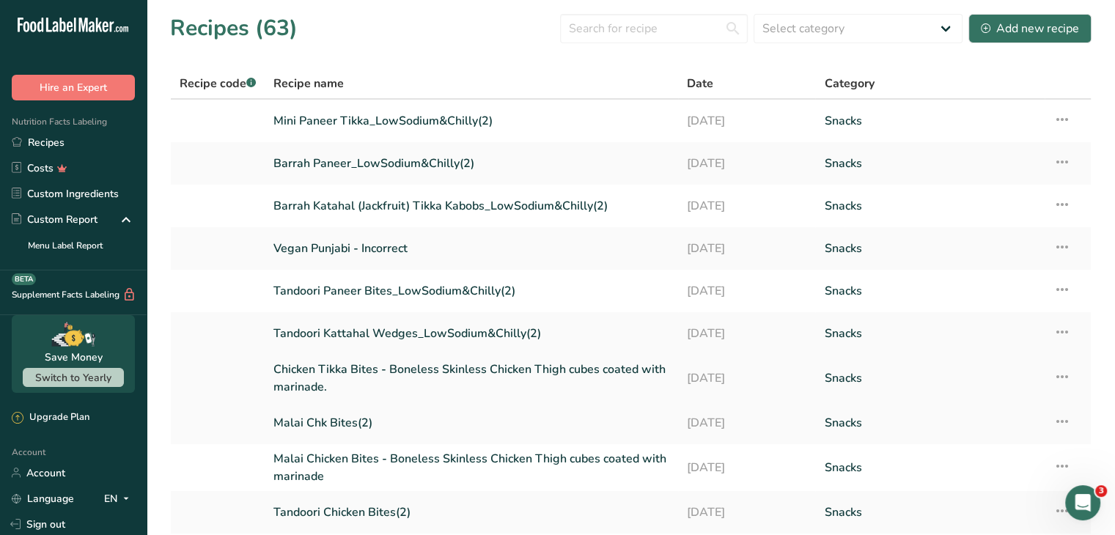
click at [358, 375] on link "Chicken Tikka Bites - Boneless Skinless Chicken Thigh cubes coated with marinad…" at bounding box center [472, 378] width 396 height 35
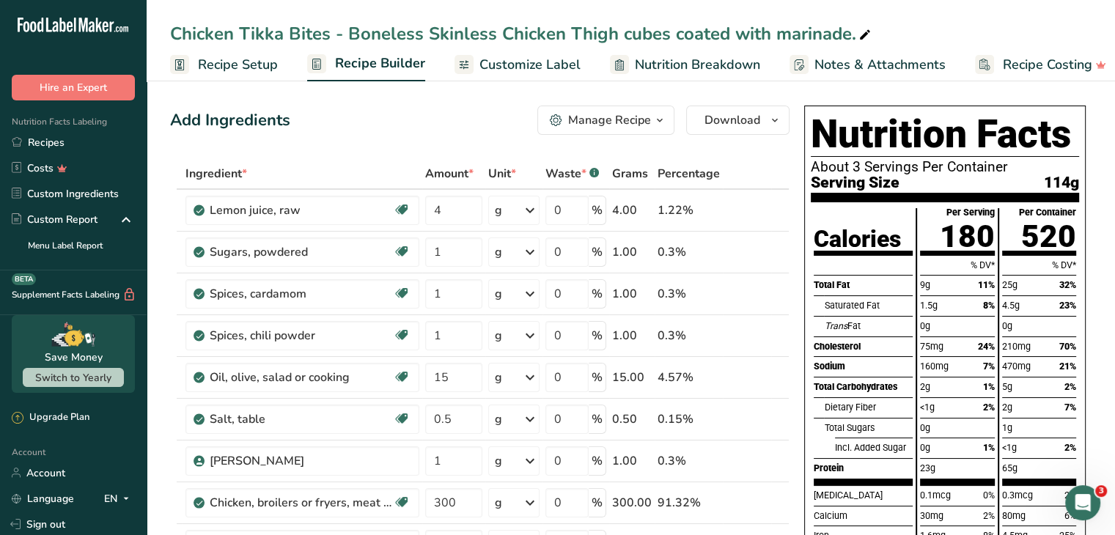
click at [226, 66] on span "Recipe Setup" at bounding box center [238, 65] width 80 height 20
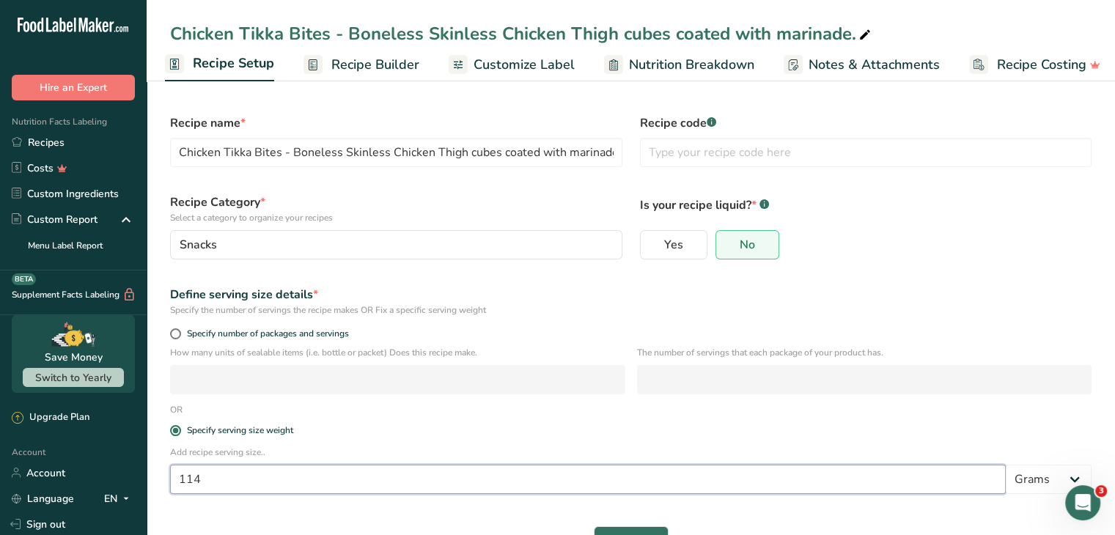
click at [208, 481] on input "114" at bounding box center [588, 479] width 836 height 29
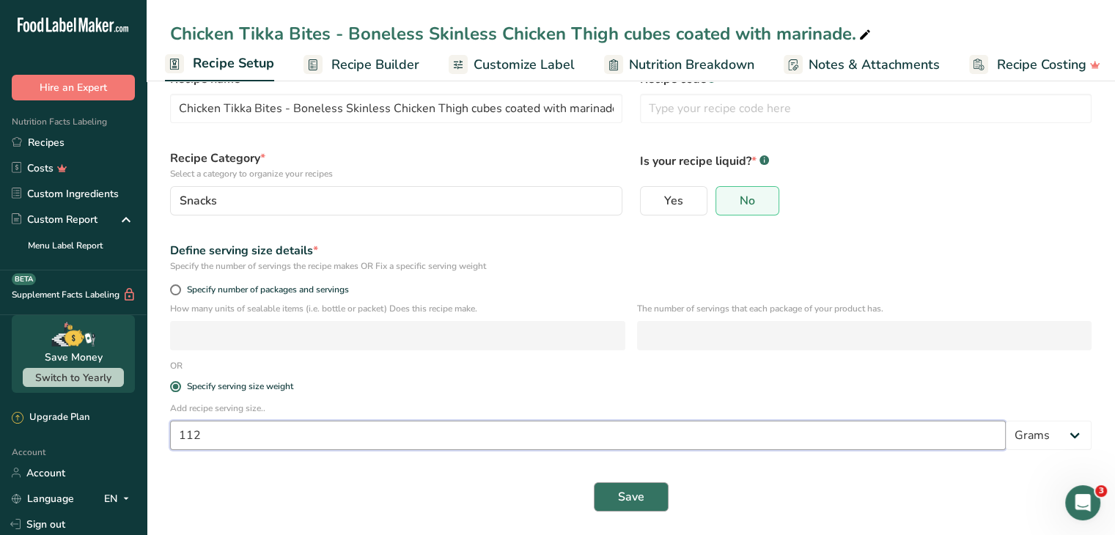
type input "112"
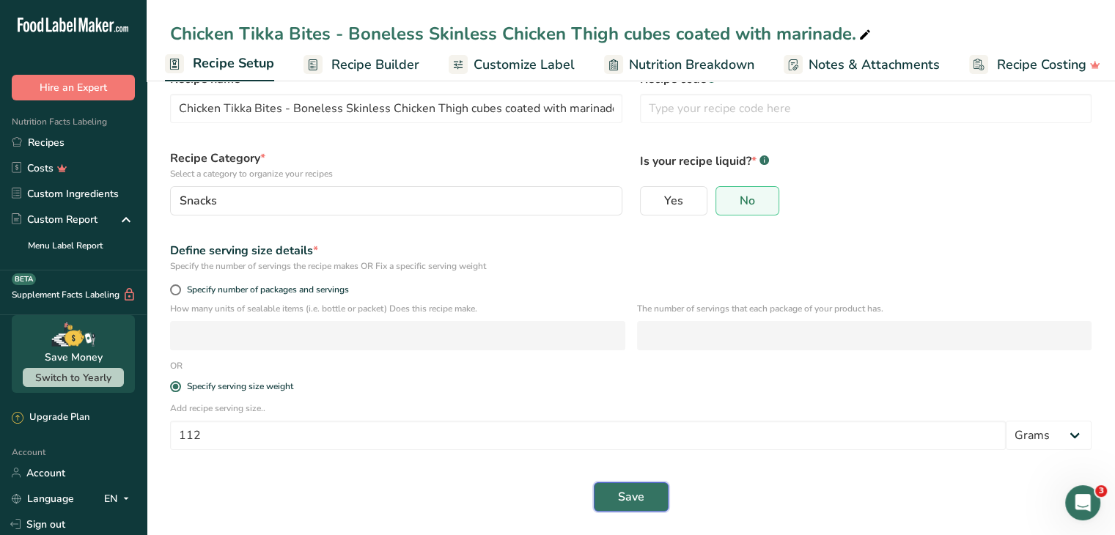
click at [626, 496] on span "Save" at bounding box center [631, 497] width 26 height 18
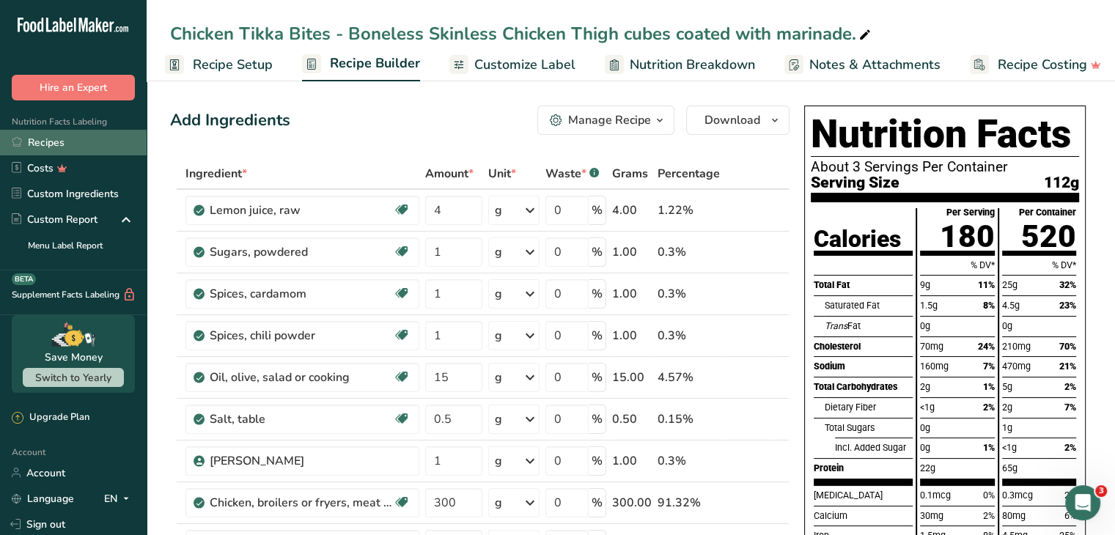
click at [59, 143] on link "Recipes" at bounding box center [73, 143] width 147 height 26
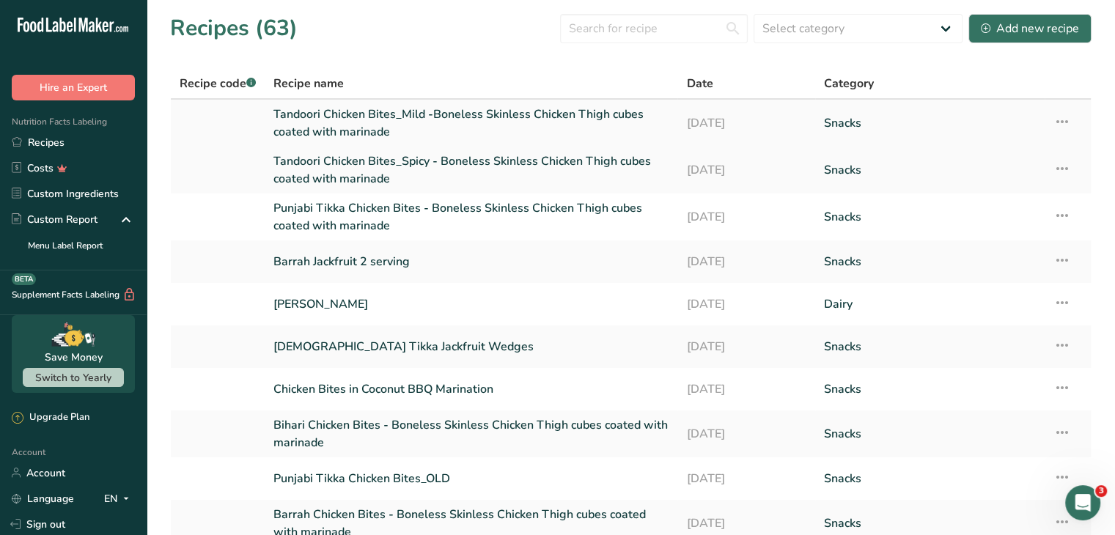
click at [337, 120] on link "Tandoori Chicken Bites_Mild -Boneless Skinless Chicken Thigh cubes coated with …" at bounding box center [471, 123] width 395 height 35
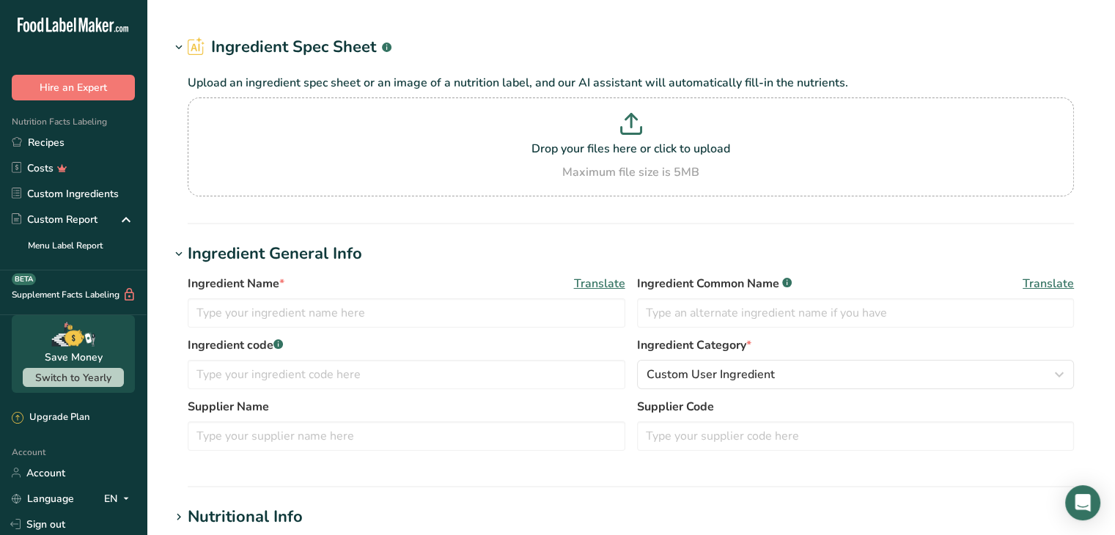
type input "Salt, table"
type input "Salt"
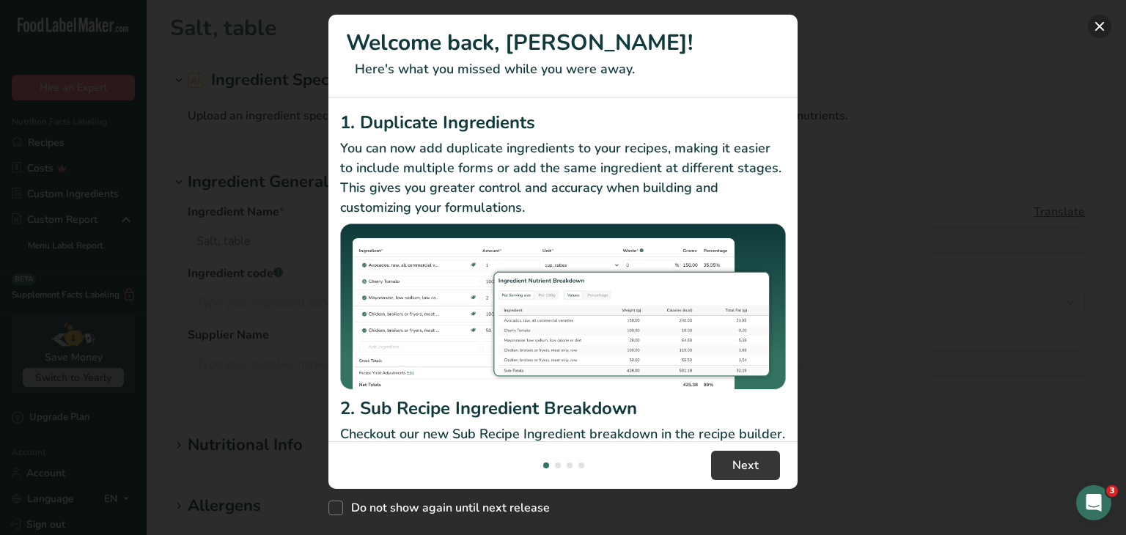
click at [1095, 25] on button "New Features" at bounding box center [1099, 26] width 23 height 23
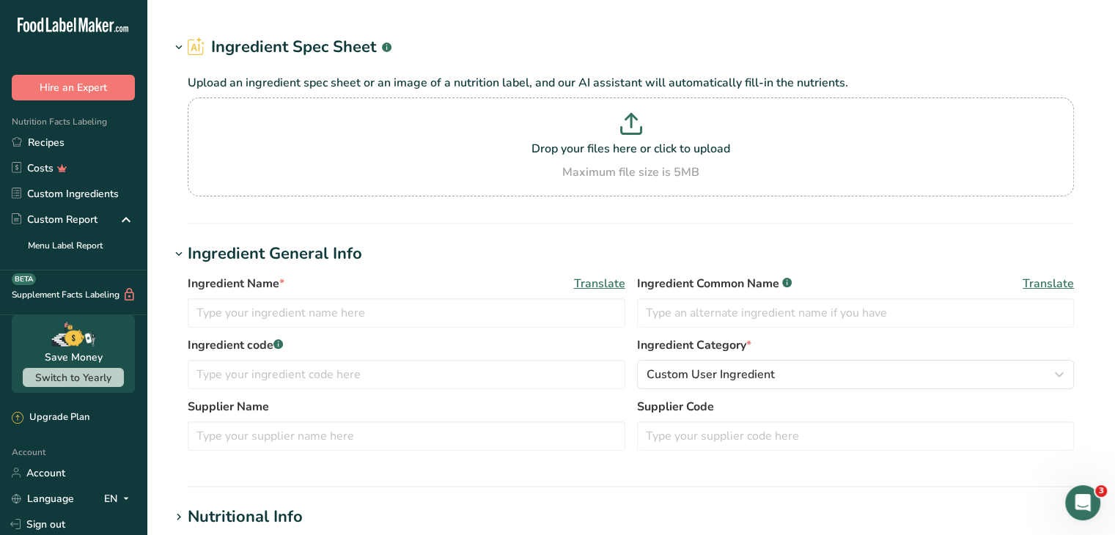
type input "Garam Masala"
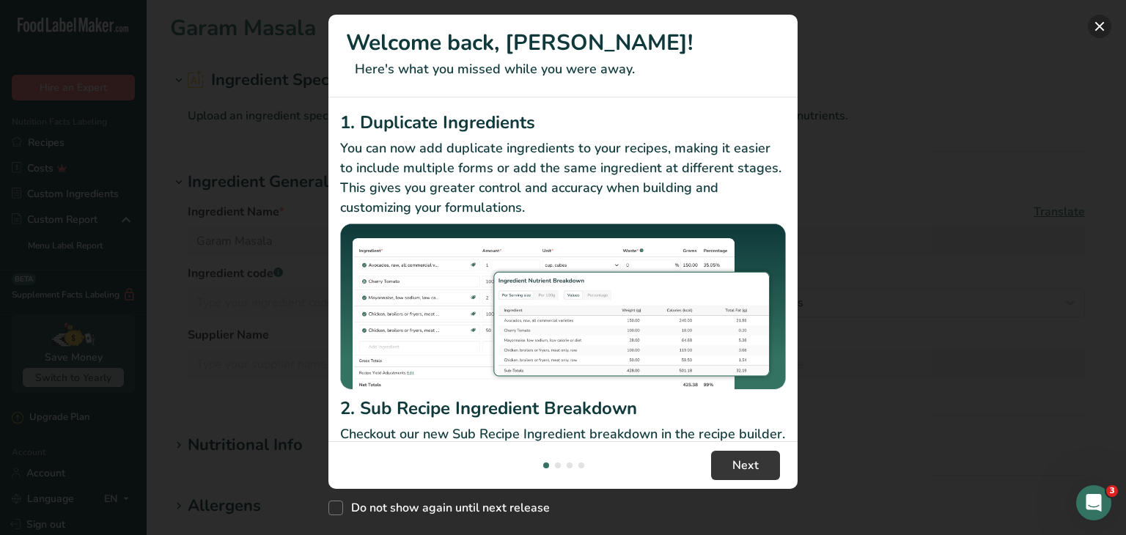
click at [1097, 26] on button "New Features" at bounding box center [1099, 26] width 23 height 23
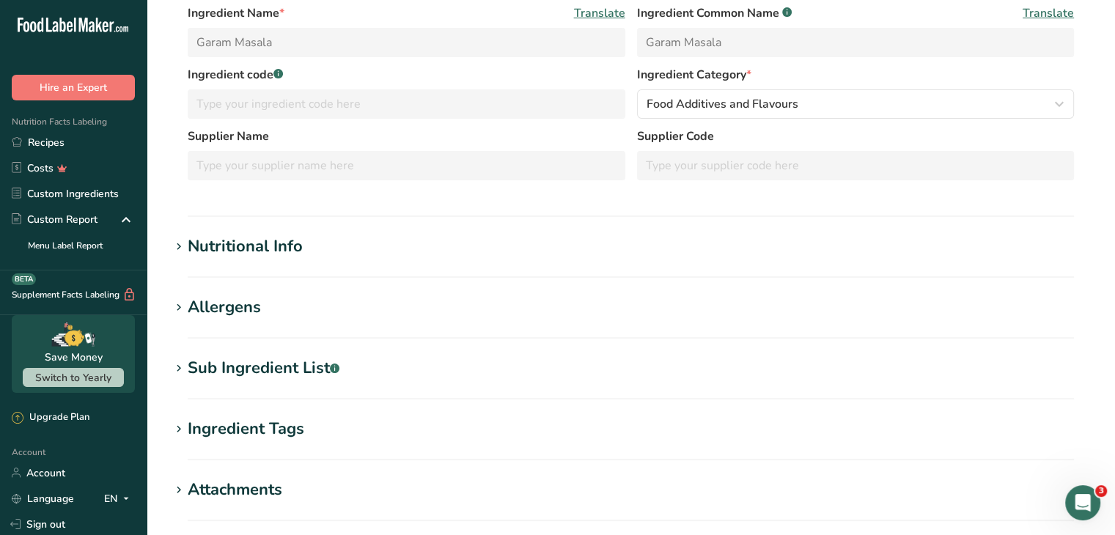
scroll to position [220, 0]
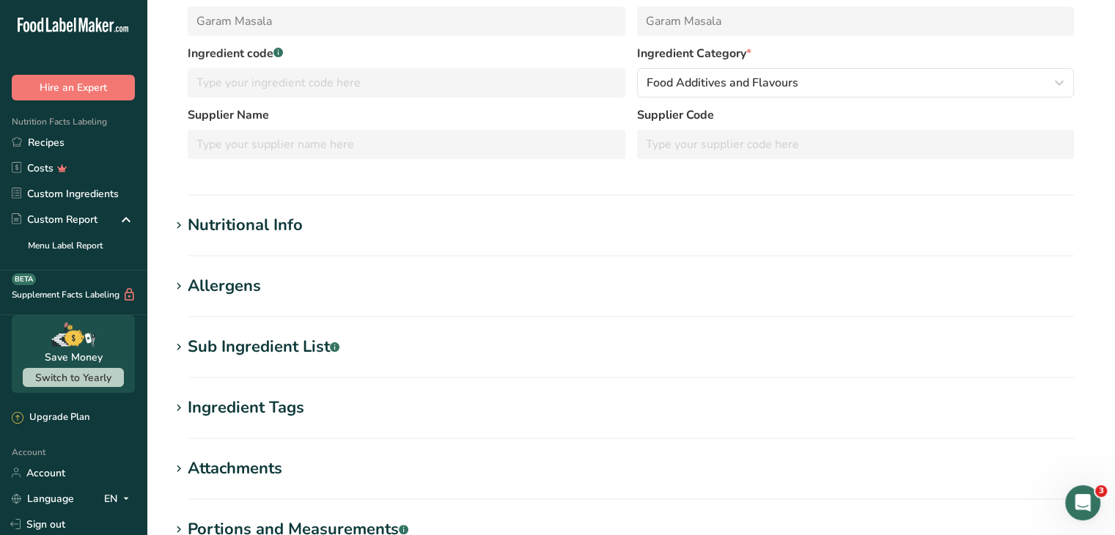
click at [179, 348] on icon at bounding box center [178, 347] width 13 height 21
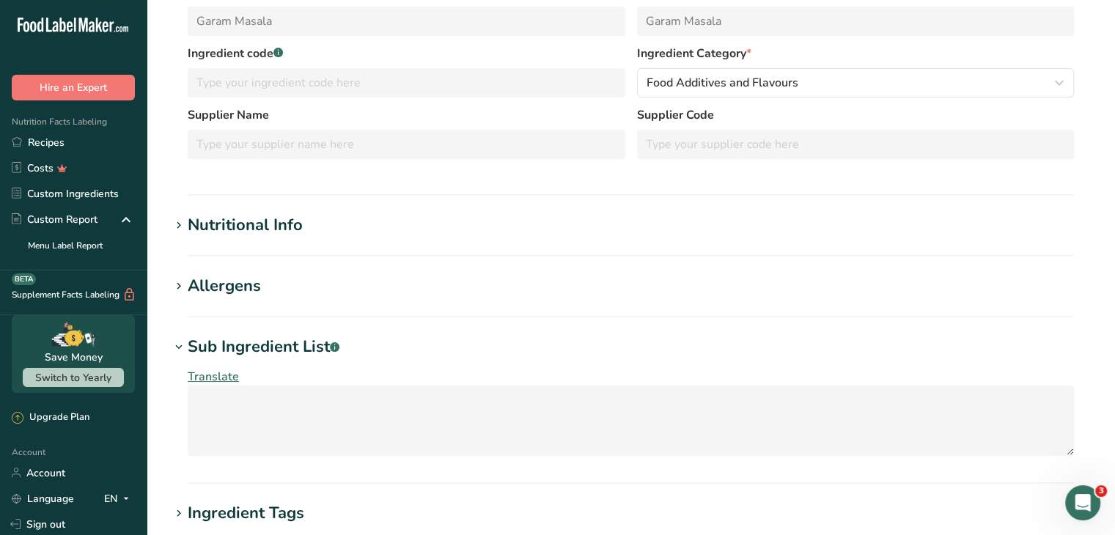
scroll to position [0, 0]
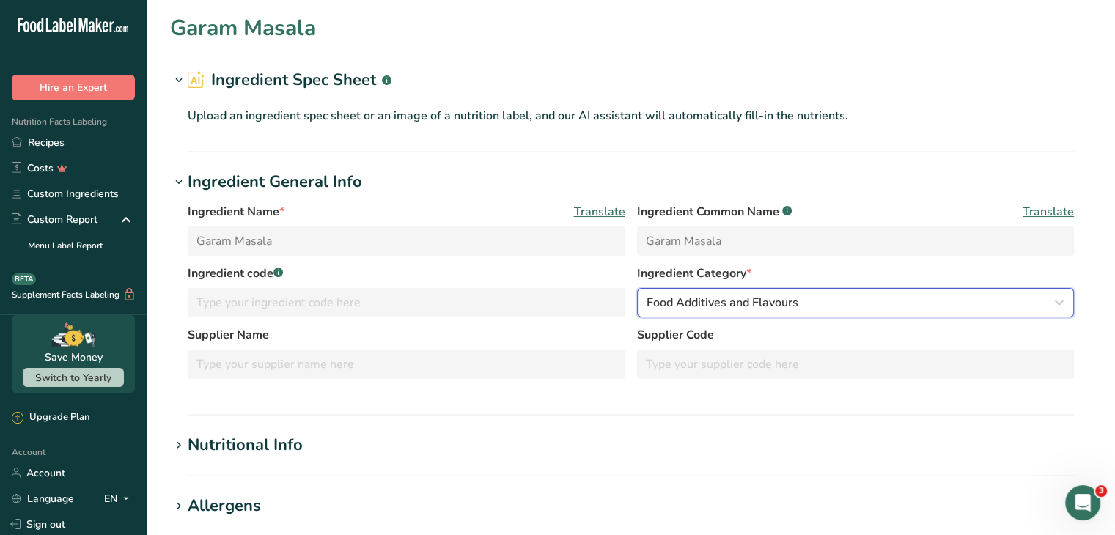
click at [705, 301] on span "Food Additives and Flavours" at bounding box center [723, 303] width 152 height 18
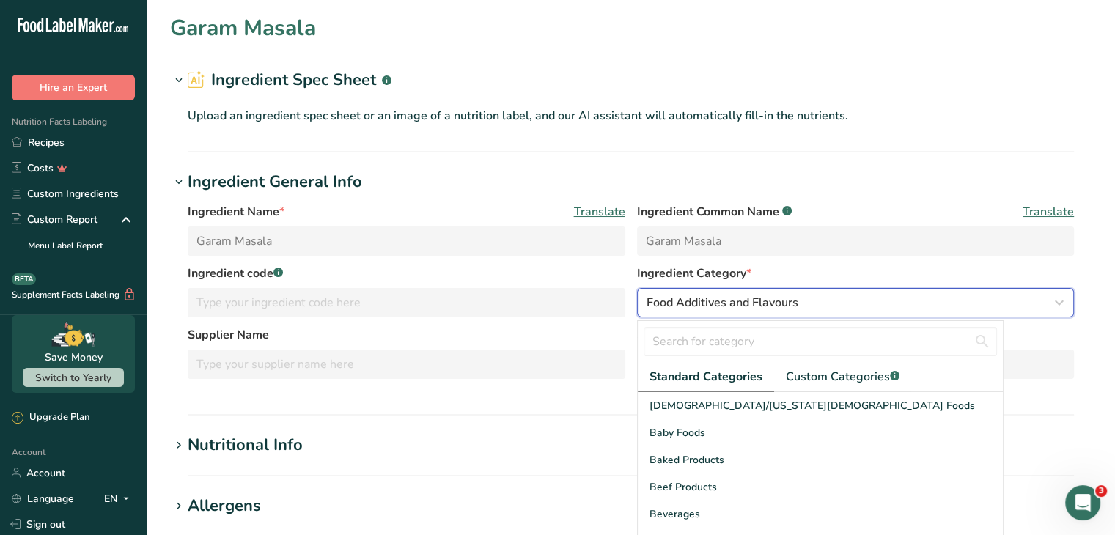
click at [705, 301] on span "Food Additives and Flavours" at bounding box center [723, 303] width 152 height 18
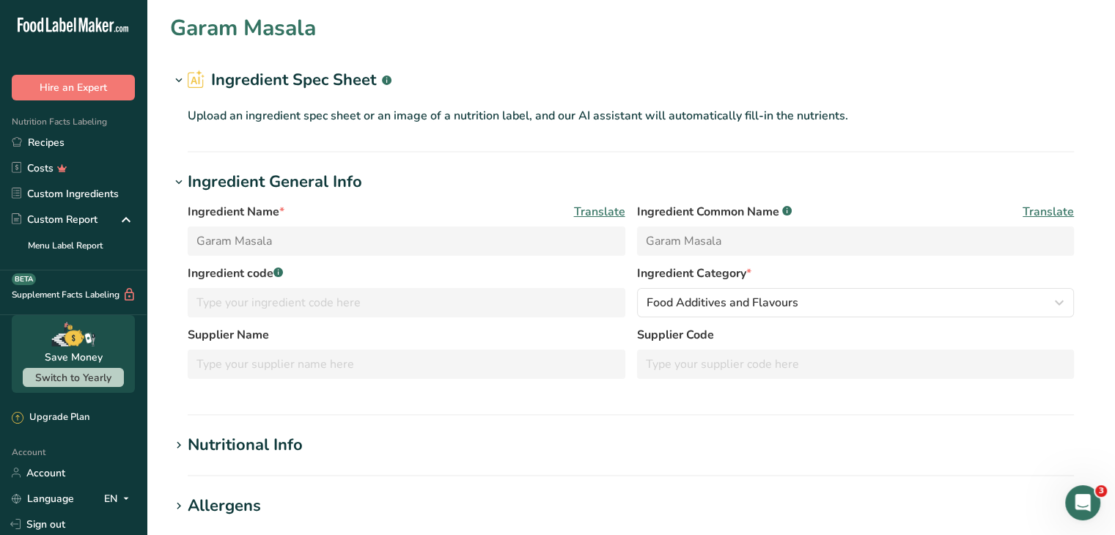
click at [634, 122] on p "Upload an ingredient spec sheet or an image of a nutrition label, and our AI as…" at bounding box center [631, 116] width 887 height 18
click at [189, 115] on p "Upload an ingredient spec sheet or an image of a nutrition label, and our AI as…" at bounding box center [631, 116] width 887 height 18
click at [197, 78] on icon at bounding box center [197, 79] width 18 height 19
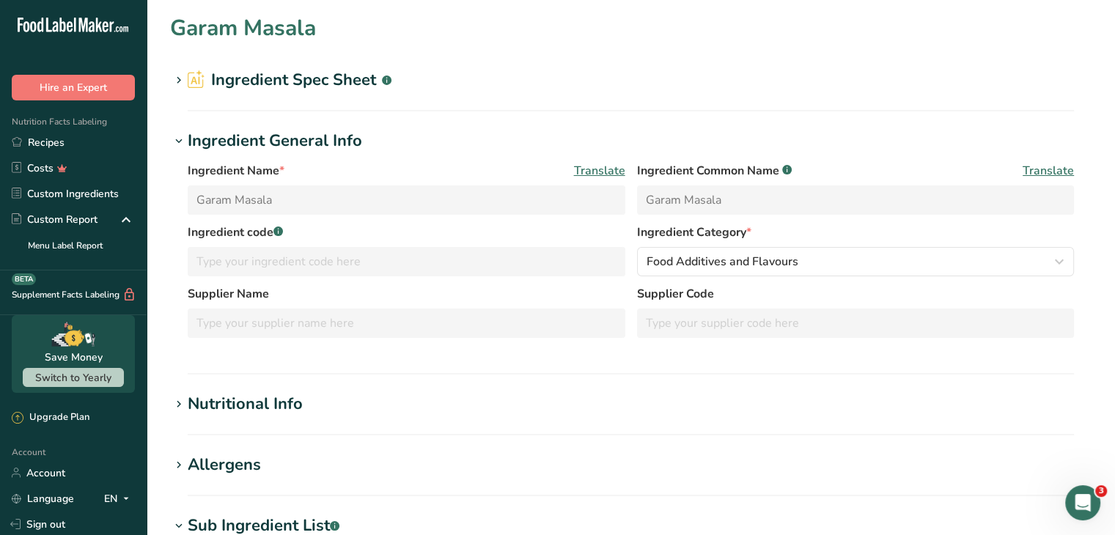
click at [177, 80] on icon at bounding box center [178, 80] width 13 height 21
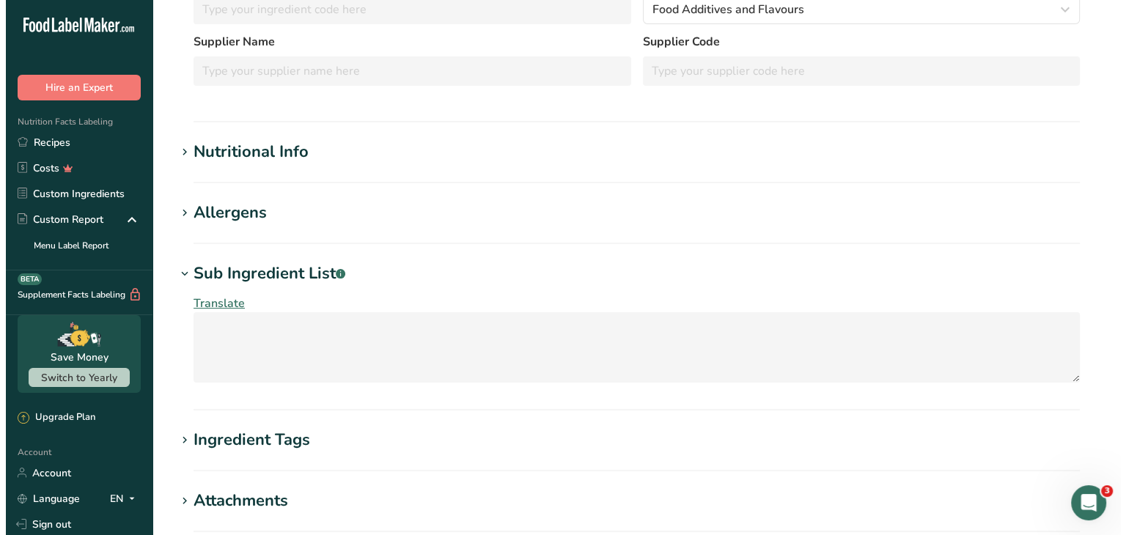
scroll to position [295, 0]
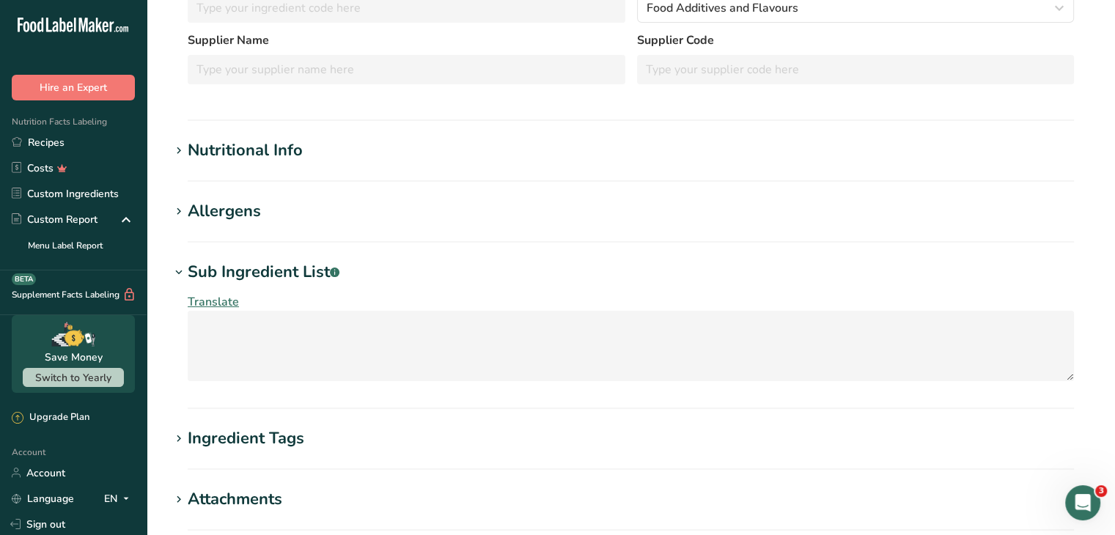
click at [209, 300] on span "Translate" at bounding box center [213, 302] width 51 height 16
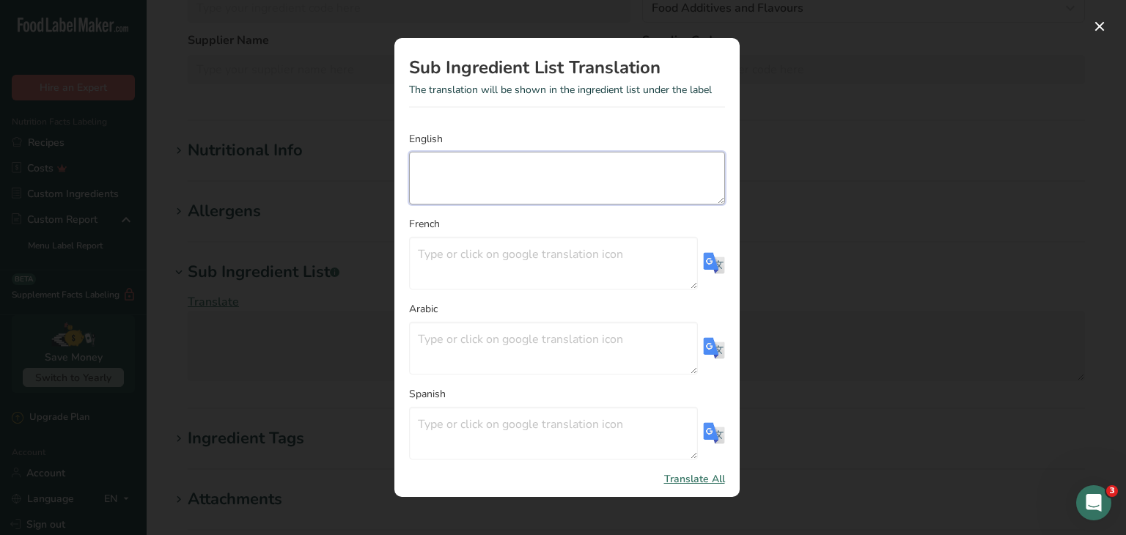
click at [433, 162] on textarea "Translation Modal" at bounding box center [567, 178] width 316 height 53
paste textarea "Salt white, Dry Mango, Salt black, Cumin, Musk melon, Black Pepper, Pomegranate…"
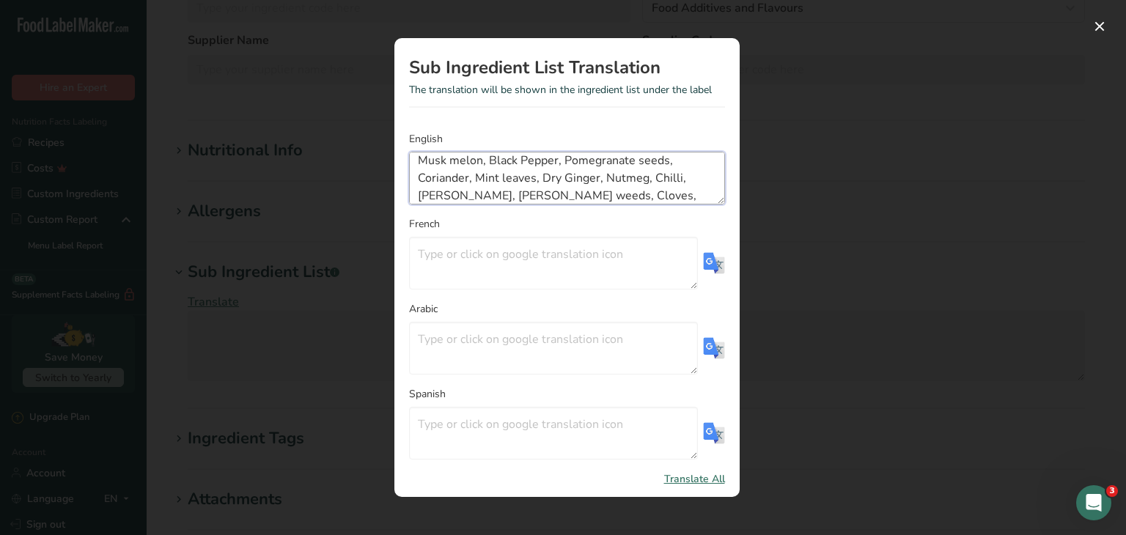
scroll to position [35, 0]
drag, startPoint x: 688, startPoint y: 197, endPoint x: 629, endPoint y: 188, distance: 59.2
click at [629, 188] on textarea "Black pepper, Salt white, Dry Mango, Salt black, Cumin, Musk melon, Black Peppe…" at bounding box center [567, 178] width 316 height 53
drag, startPoint x: 586, startPoint y: 186, endPoint x: 416, endPoint y: 193, distance: 170.3
click at [416, 193] on textarea "Black pepper, Salt white, Dry Mango, Salt black, Cumin, Musk melon, Black Peppe…" at bounding box center [567, 178] width 316 height 53
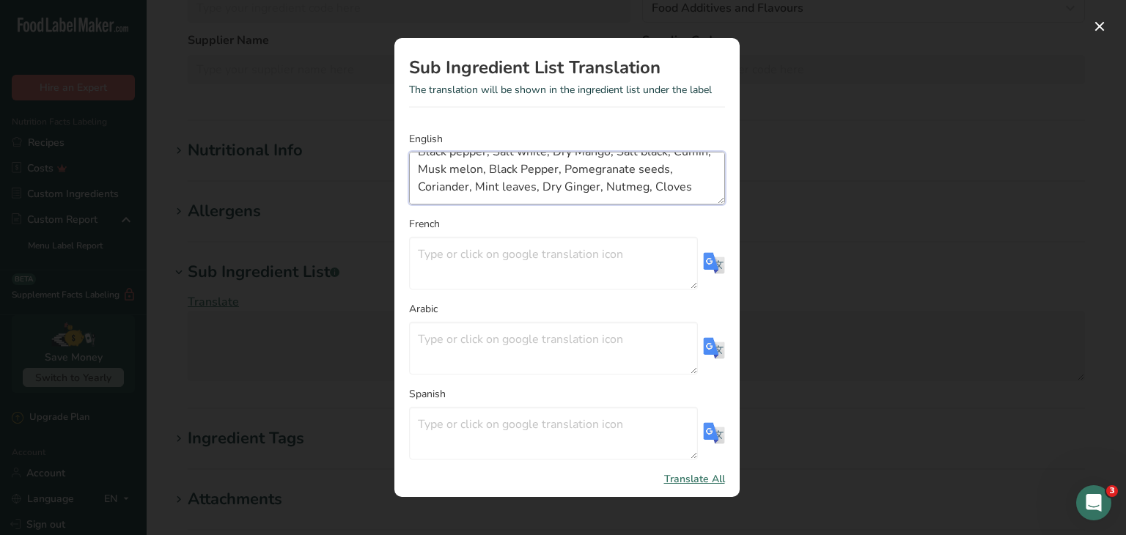
drag, startPoint x: 637, startPoint y: 169, endPoint x: 511, endPoint y: 165, distance: 125.5
click at [511, 165] on textarea "Black pepper, Salt white, Dry Mango, Salt black, Cumin, Musk melon, Black Peppe…" at bounding box center [567, 178] width 316 height 53
drag, startPoint x: 450, startPoint y: 188, endPoint x: 458, endPoint y: 169, distance: 20.0
click at [458, 169] on textarea "Black pepper, Salt white, Dry Mango, Salt black, Cumin, Musk melon, Black Peppe…" at bounding box center [567, 178] width 316 height 53
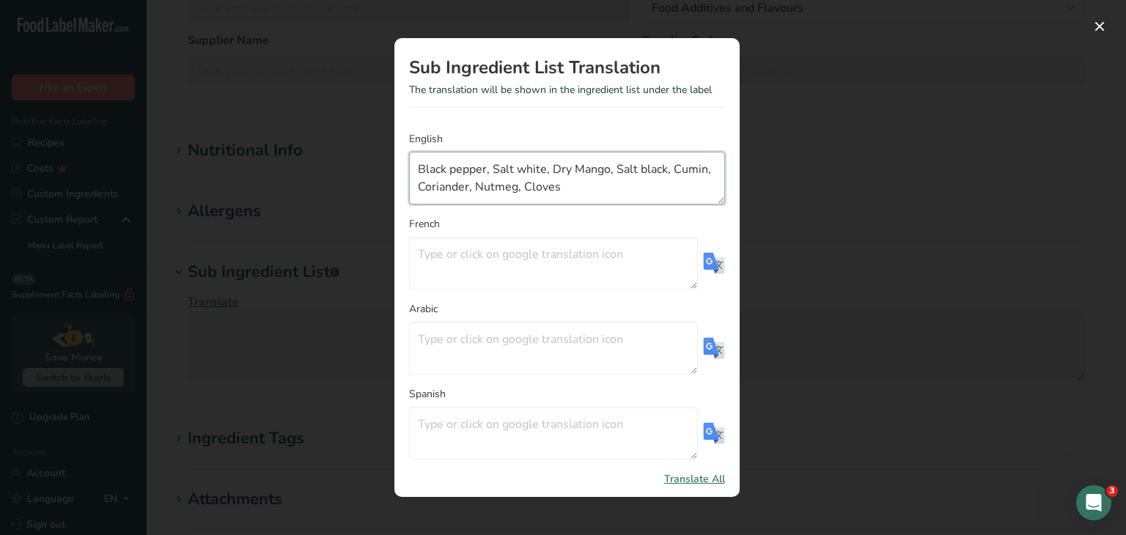
scroll to position [0, 0]
drag, startPoint x: 673, startPoint y: 169, endPoint x: 493, endPoint y: 162, distance: 180.6
click at [493, 162] on textarea "Black pepper, Salt white, Dry Mango, Salt black, Cumin, Coriander, Nutmeg, Clov…" at bounding box center [567, 178] width 316 height 53
click at [677, 167] on textarea "Black pepper, Cumin, Coriander, Nutmeg, Cloves" at bounding box center [567, 178] width 316 height 53
type textarea "Black pepper, Cumin, Coriander, Nutmeg, Cloves"
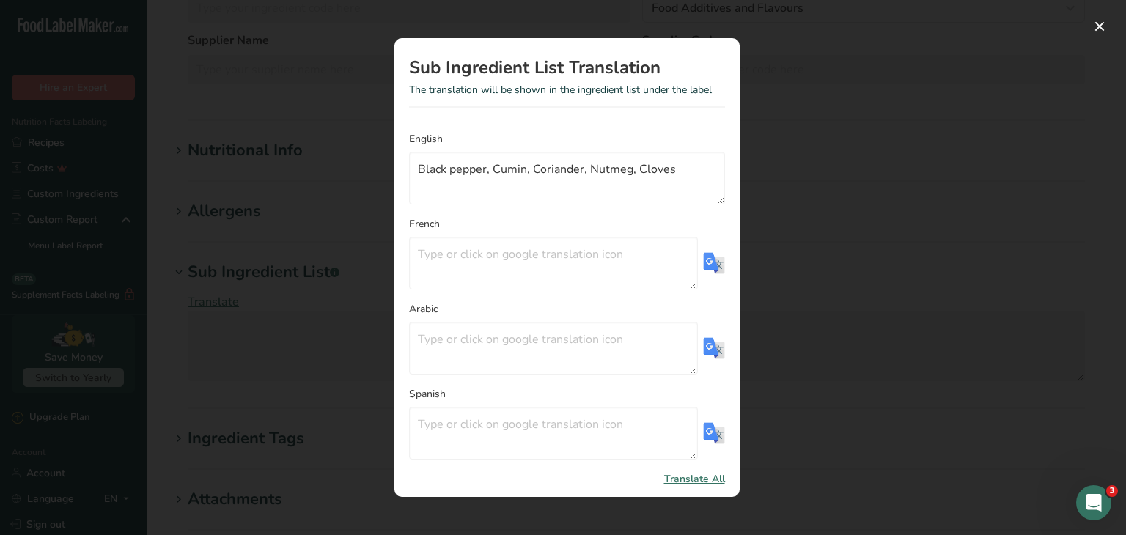
click at [725, 163] on section "Sub Ingredient List Translation The translation will be shown in the ingredient…" at bounding box center [567, 267] width 345 height 459
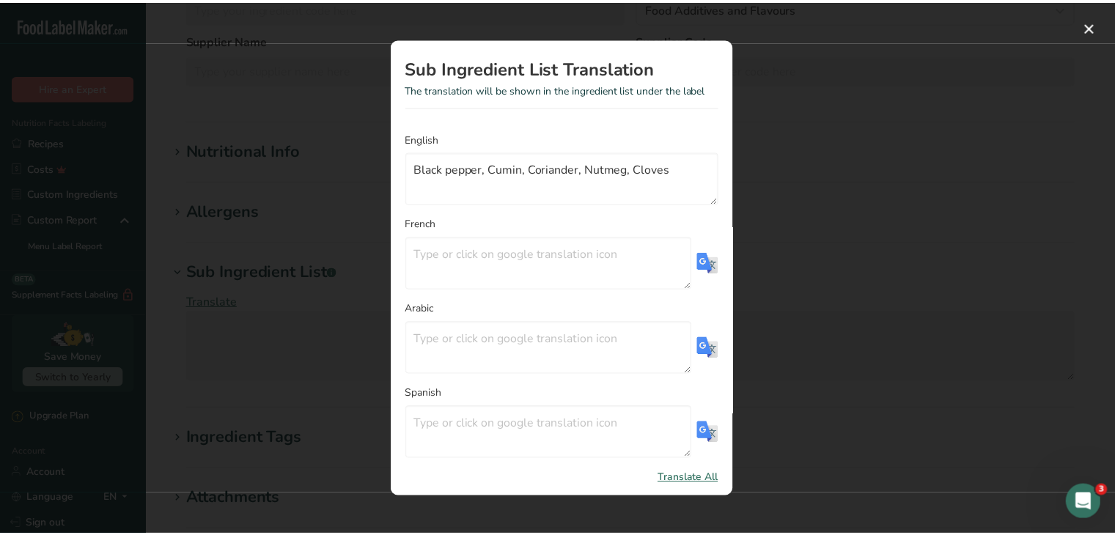
scroll to position [44, 0]
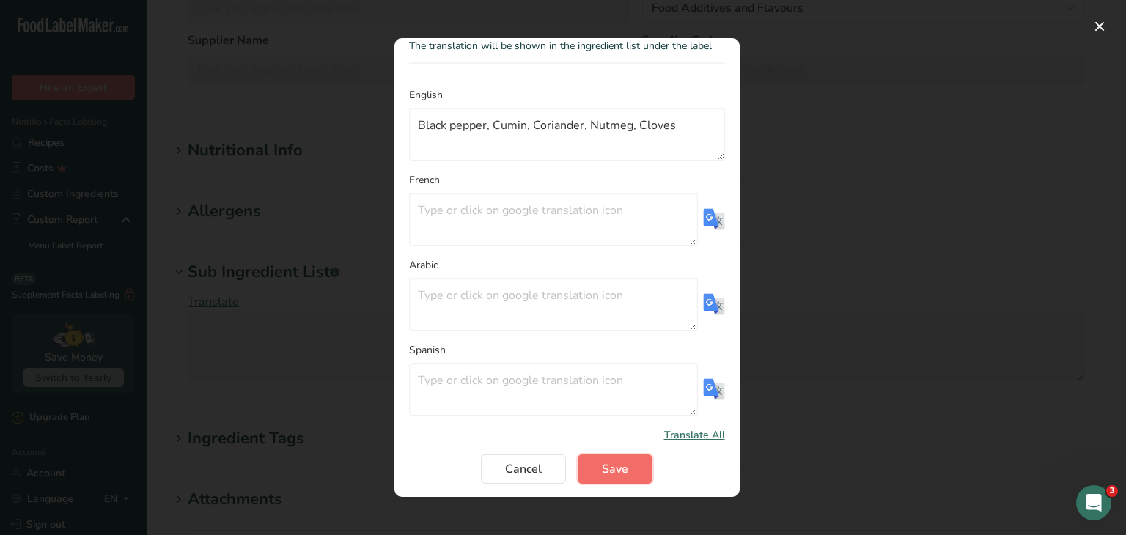
click at [622, 461] on span "Save" at bounding box center [615, 470] width 26 height 18
type textarea "Black pepper, Cumin, Coriander, Nutmeg, Cloves"
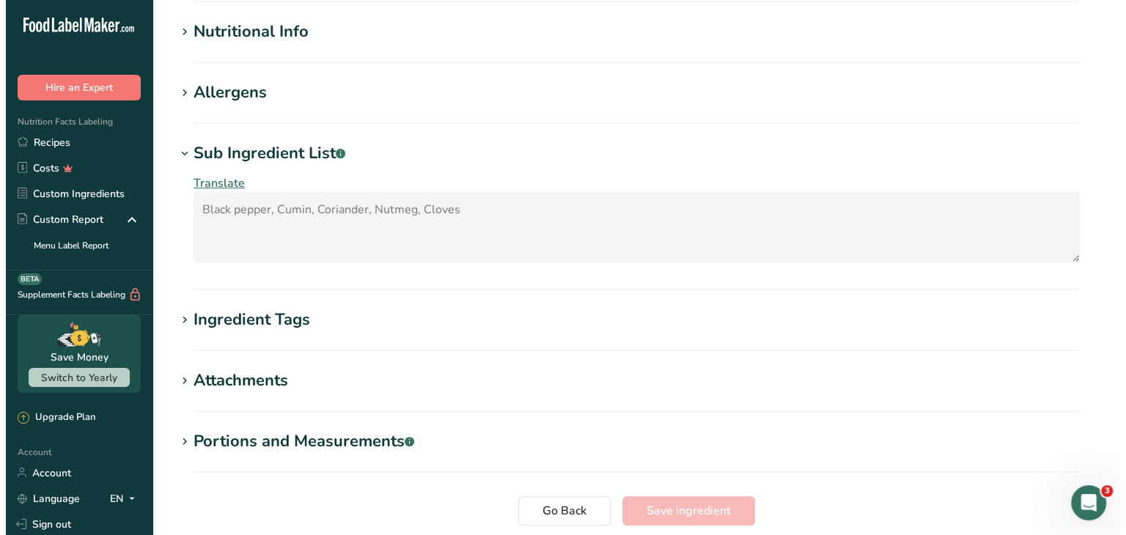
scroll to position [414, 0]
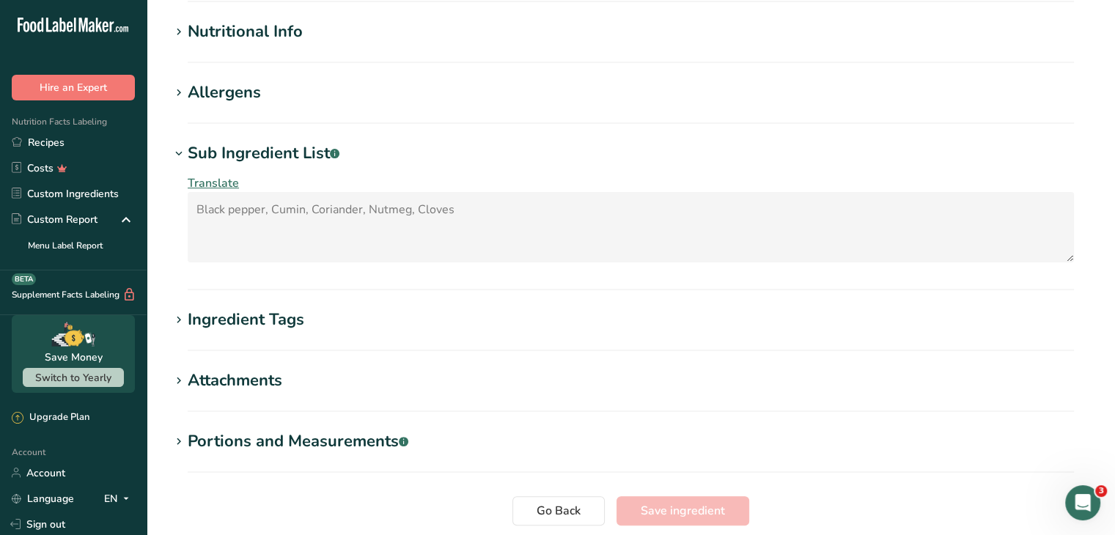
click at [212, 177] on span "Translate" at bounding box center [213, 183] width 51 height 16
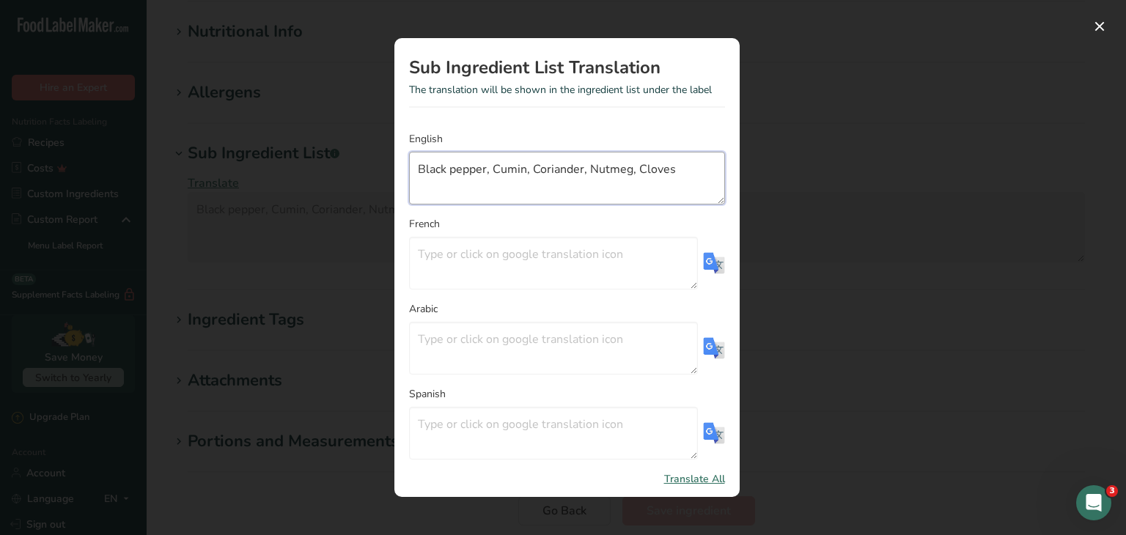
click at [673, 170] on textarea "Black pepper, Cumin, Coriander, Nutmeg, Cloves" at bounding box center [567, 178] width 316 height 53
paste textarea "turmeric"
click at [420, 186] on textarea "Black pepper, Cumin, Coriander, Nutmeg, Cloves, turmeric" at bounding box center [567, 178] width 316 height 53
type textarea "Black pepper, Cumin, Coriander, Nutmeg, Cloves, Turmeric"
click at [697, 129] on section "Sub Ingredient List Translation The translation will be shown in the ingredient…" at bounding box center [567, 267] width 345 height 459
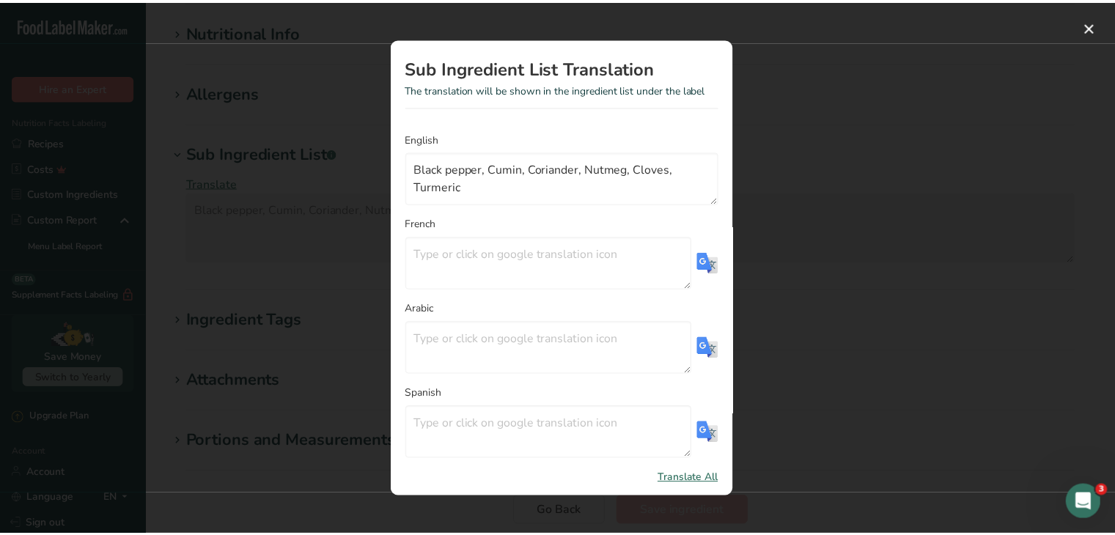
scroll to position [44, 0]
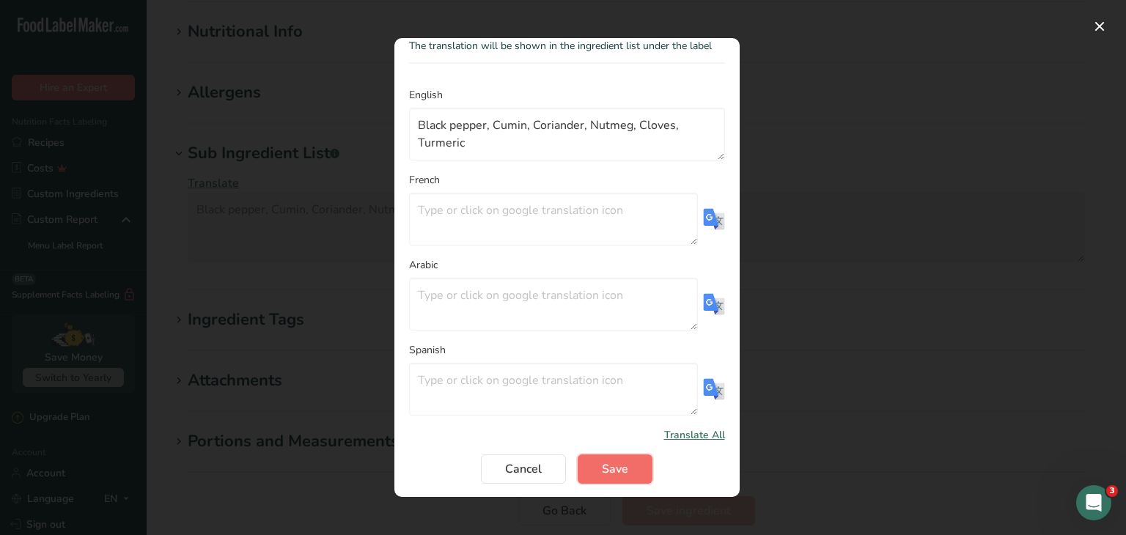
click at [620, 468] on span "Save" at bounding box center [615, 470] width 26 height 18
type textarea "Black pepper, Cumin, Coriander, Nutmeg, Cloves, Turmeric"
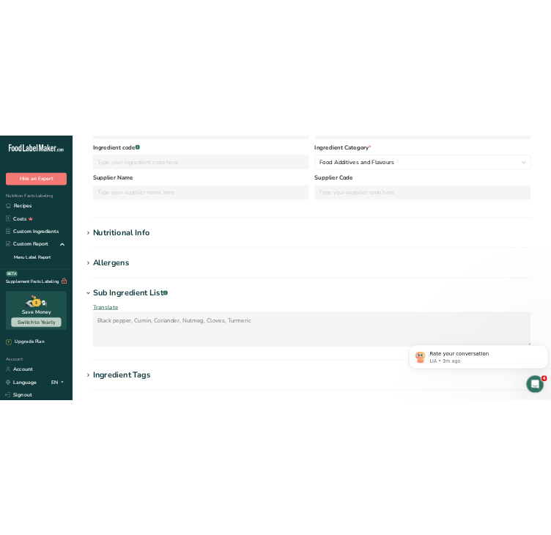
scroll to position [0, 0]
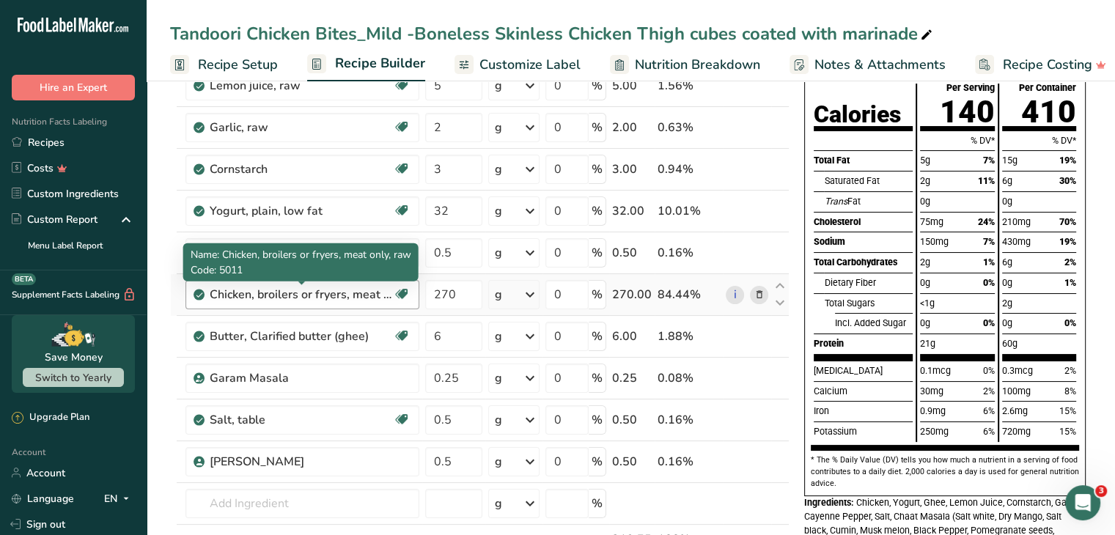
scroll to position [123, 0]
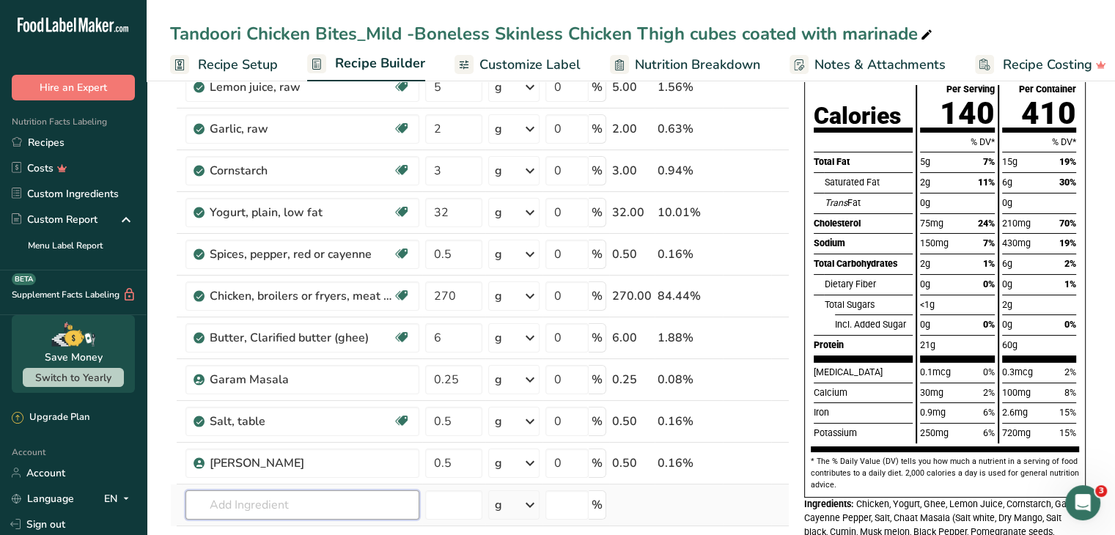
click at [241, 500] on input "text" at bounding box center [303, 505] width 234 height 29
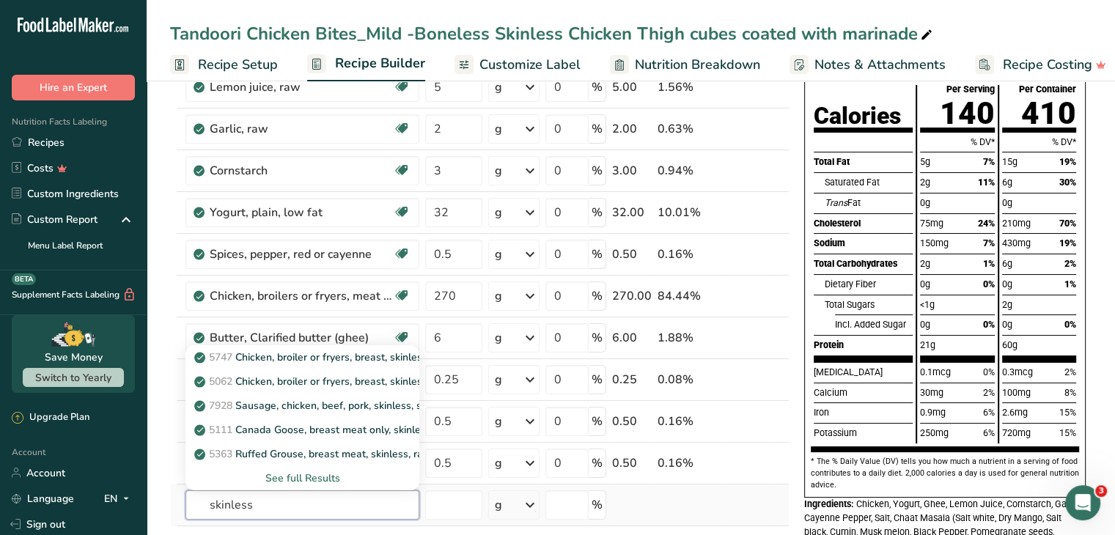
click at [211, 505] on input "skinless" at bounding box center [303, 505] width 234 height 29
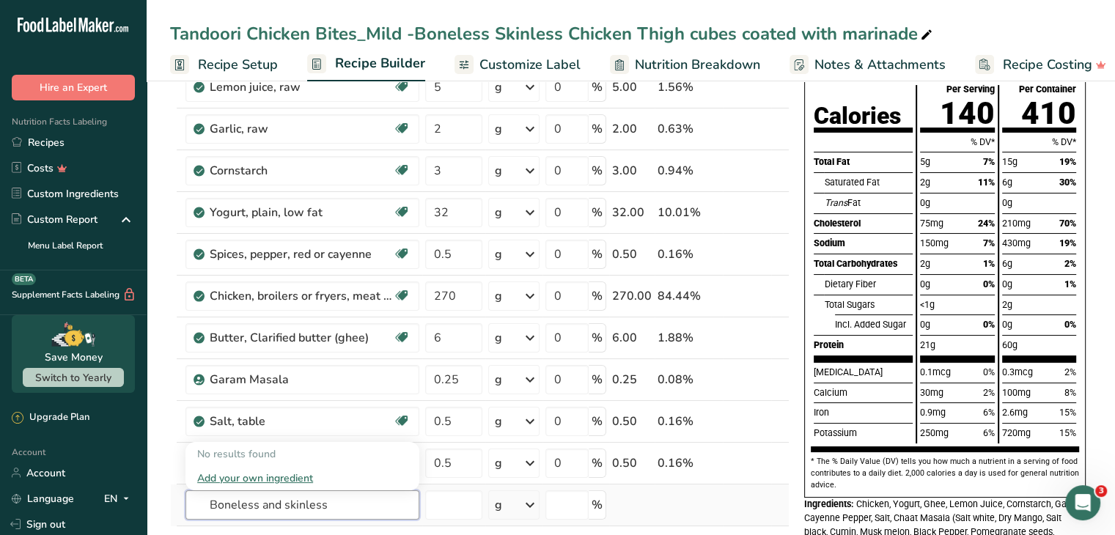
click at [331, 505] on input "Boneless and skinless" at bounding box center [303, 505] width 234 height 29
type input "B"
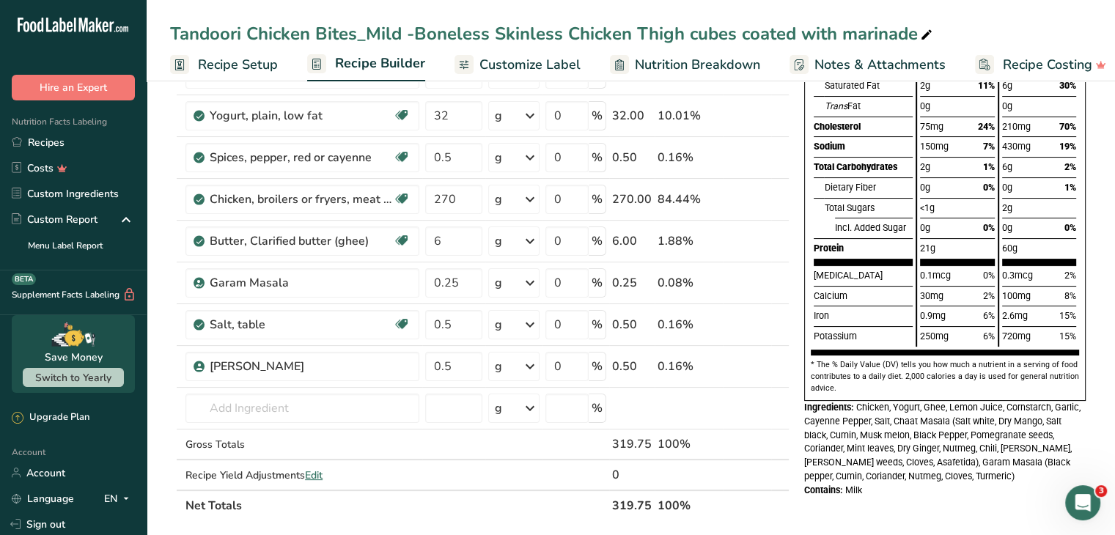
scroll to position [0, 0]
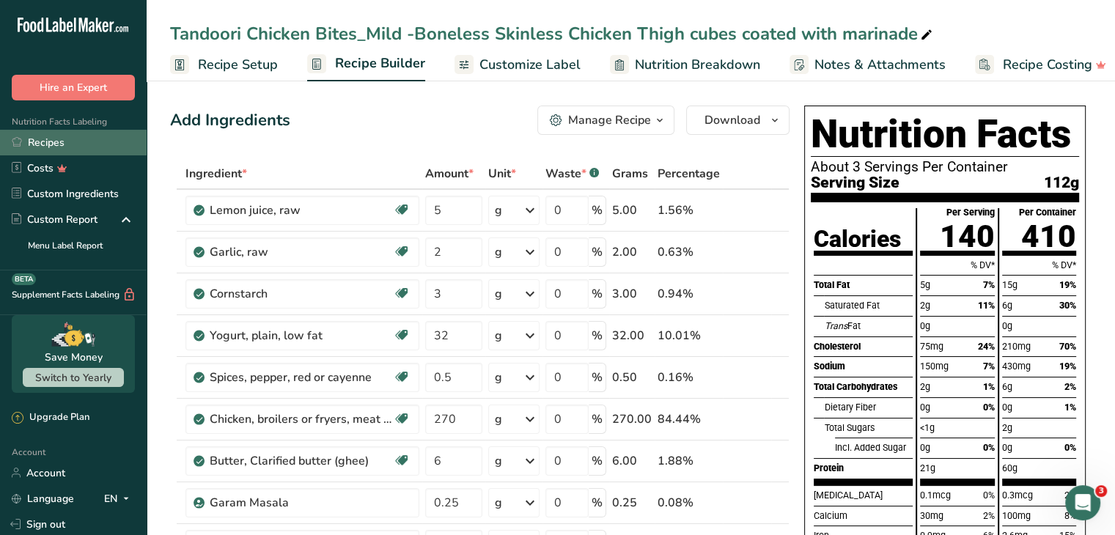
click at [55, 142] on link "Recipes" at bounding box center [73, 143] width 147 height 26
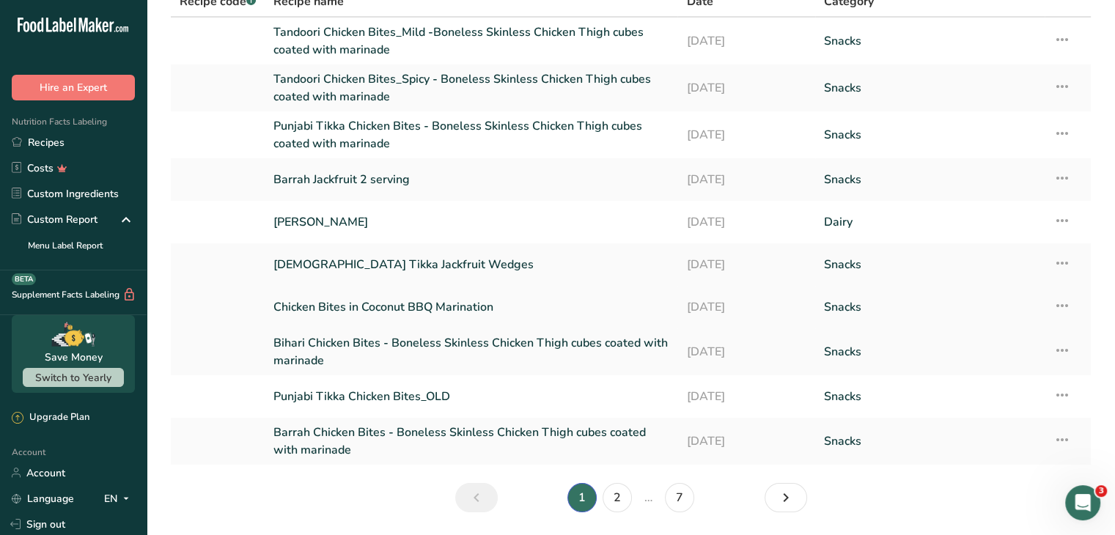
scroll to position [129, 0]
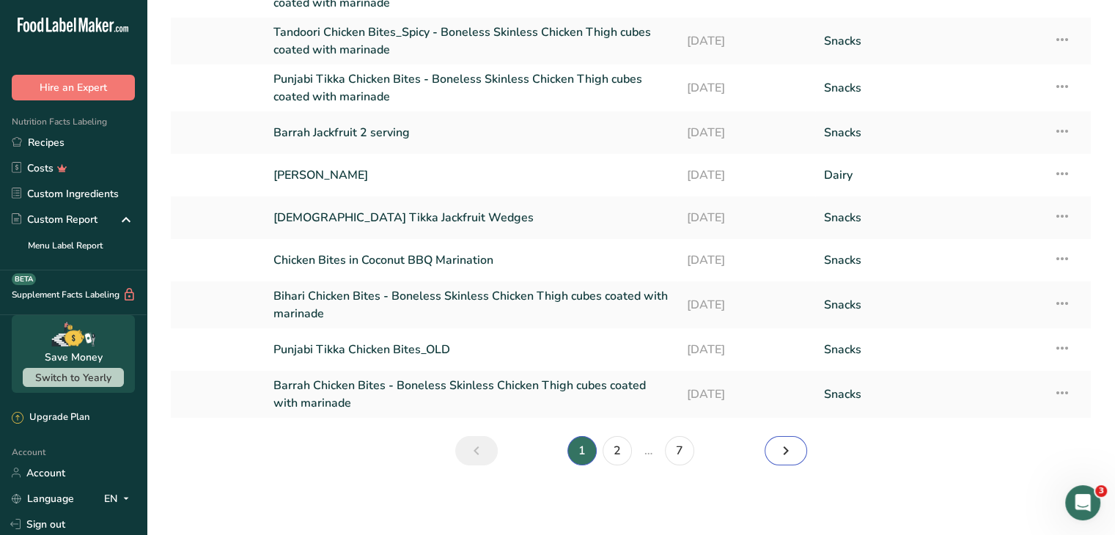
click at [788, 450] on icon "Next page" at bounding box center [786, 451] width 18 height 26
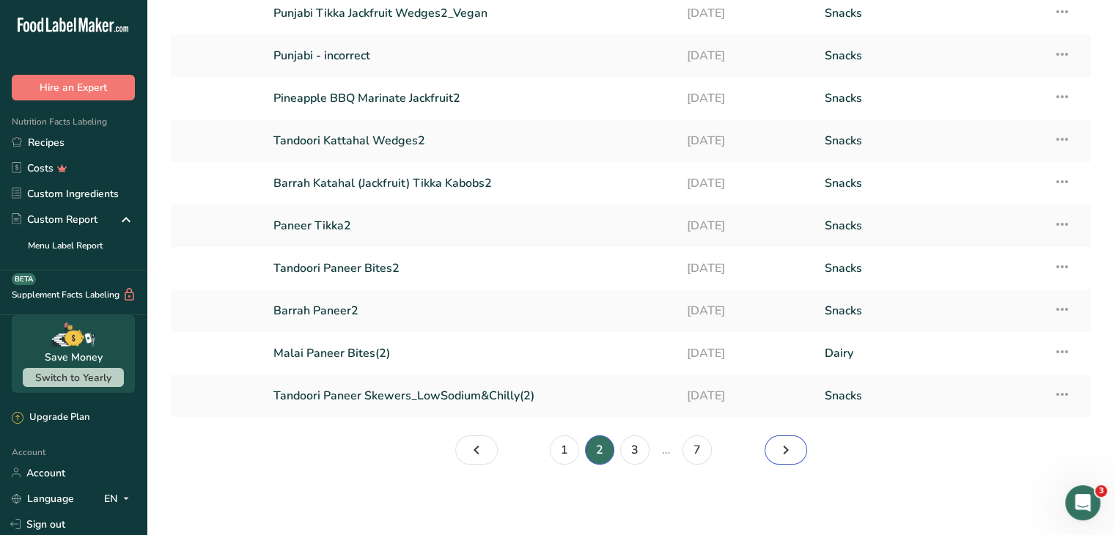
scroll to position [107, 0]
click at [788, 450] on icon "Page 3." at bounding box center [786, 451] width 18 height 26
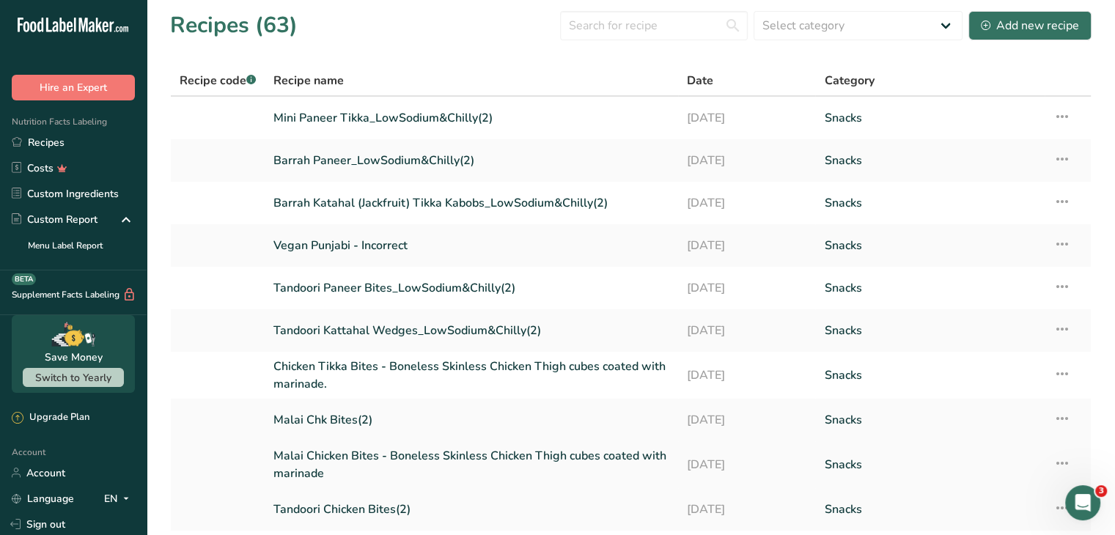
scroll to position [116, 0]
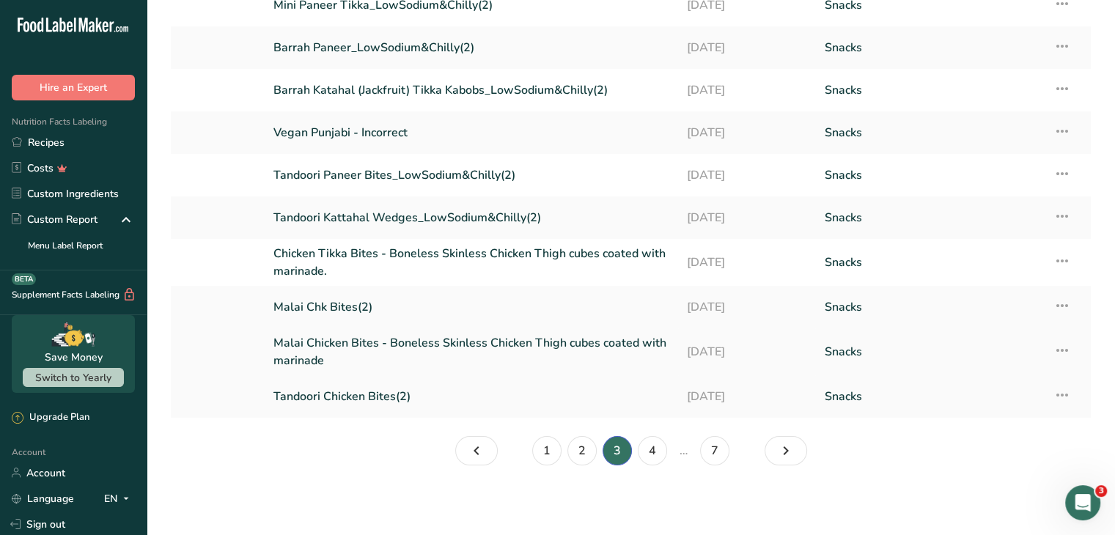
click at [305, 345] on link "Malai Chicken Bites - Boneless Skinless Chicken Thigh cubes coated with marinade" at bounding box center [472, 351] width 396 height 35
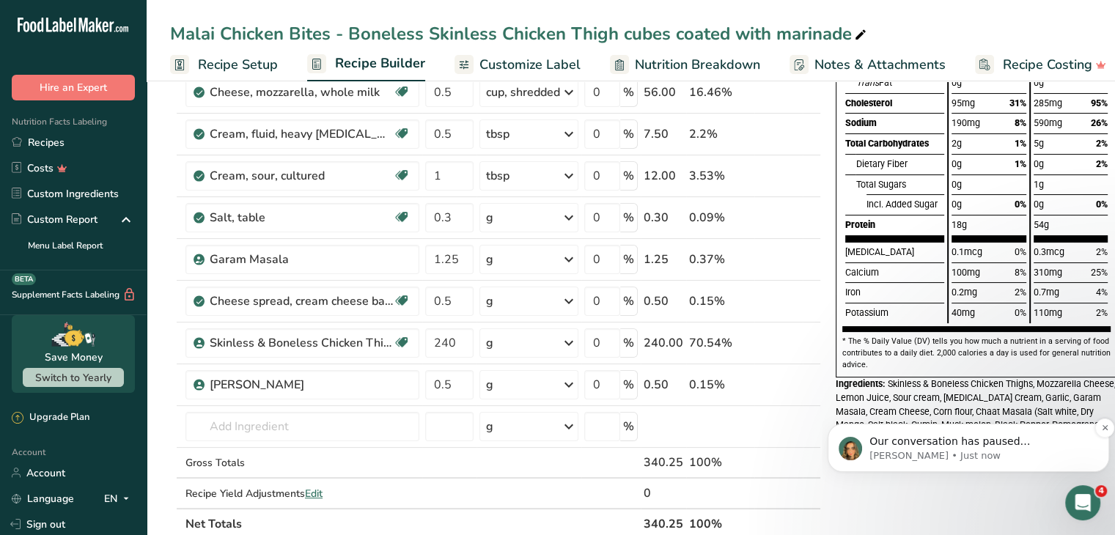
click at [923, 452] on p "[PERSON_NAME] • Just now" at bounding box center [980, 456] width 221 height 13
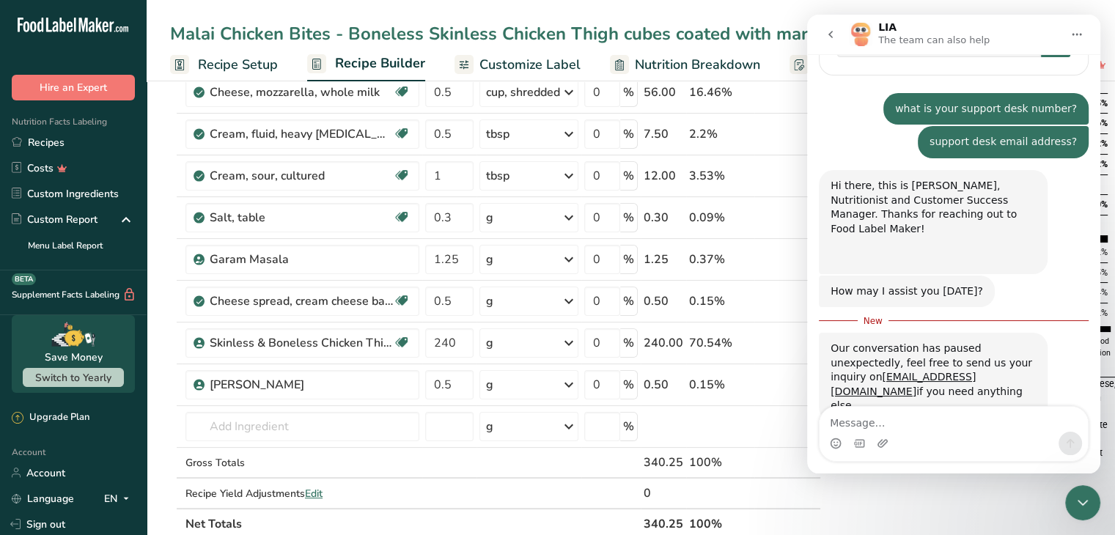
scroll to position [348, 0]
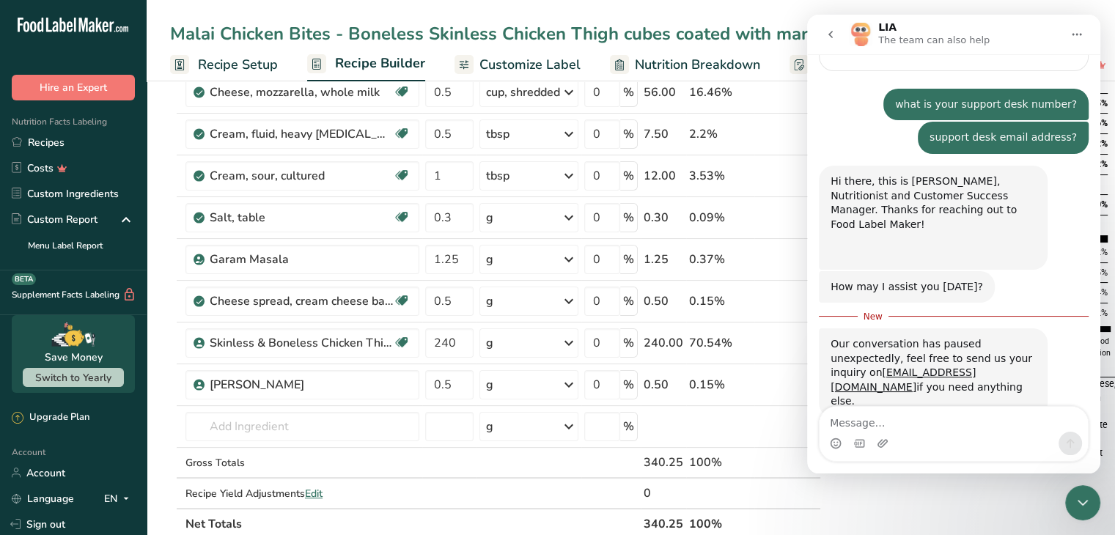
click at [1086, 502] on icon "Close Intercom Messenger" at bounding box center [1083, 503] width 10 height 6
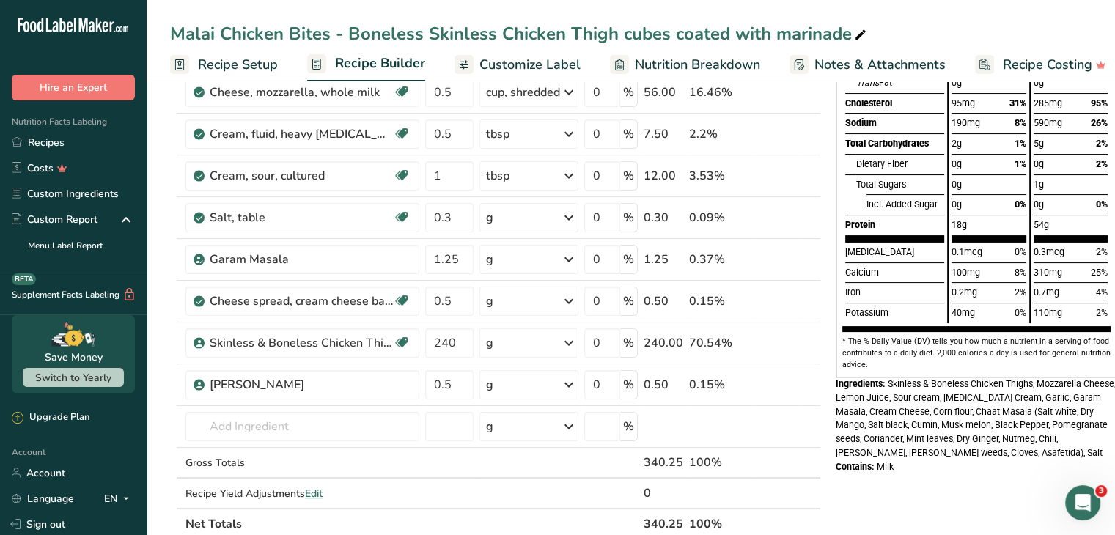
scroll to position [323, 0]
click at [498, 62] on span "Customize Label" at bounding box center [530, 65] width 101 height 20
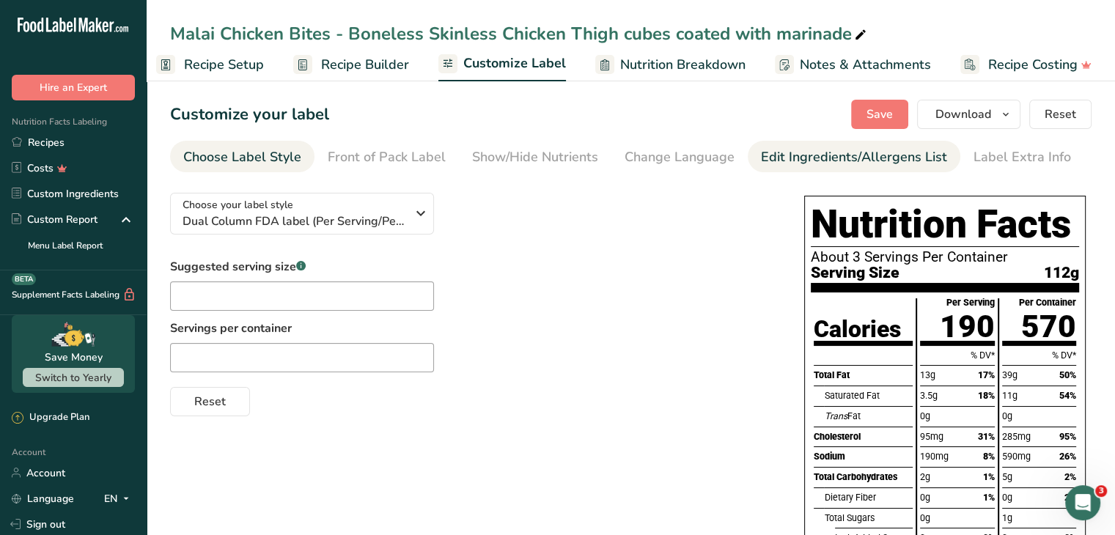
click at [785, 153] on div "Edit Ingredients/Allergens List" at bounding box center [854, 157] width 186 height 20
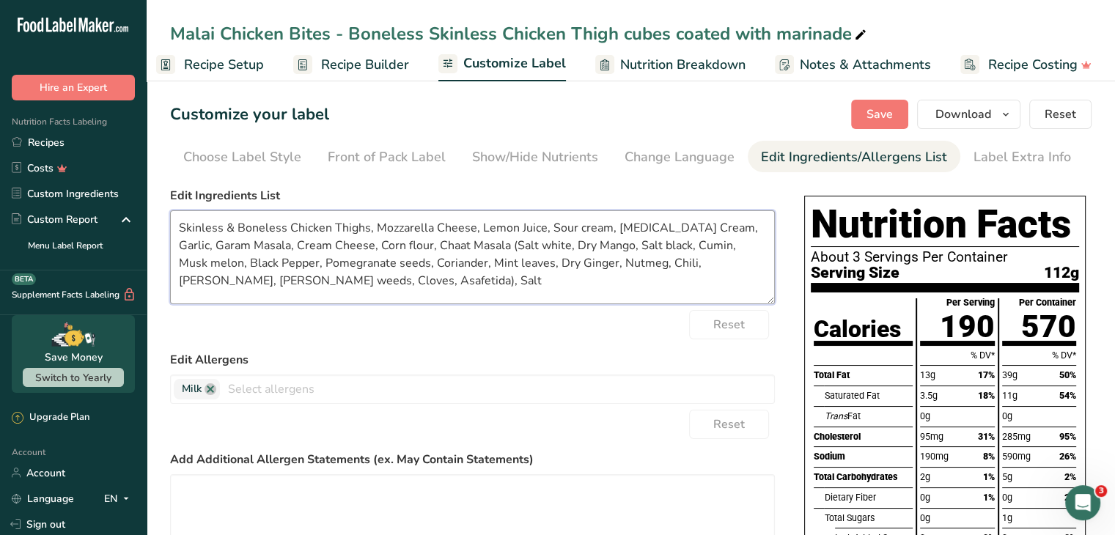
click at [252, 247] on textarea "Skinless & Boneless Chicken Thighs, Mozzarella Cheese, Lemon Juice, Sour cream,…" at bounding box center [472, 257] width 605 height 94
paste textarea "Black pepper, Cumin, Coriander, Nutmeg, Cloves, Turmeric"
type textarea "Skinless & Boneless Chicken Thighs, Mozzarella Cheese, Lemon Juice, Sour cream,…"
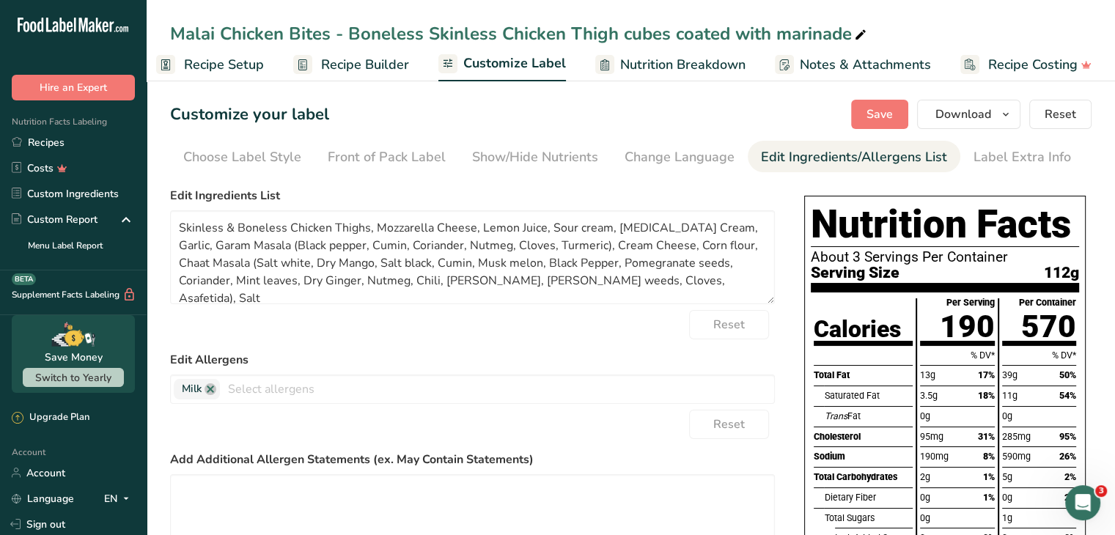
click at [868, 129] on section "Customize your label Save Download Choose what to show on your downloaded label…" at bounding box center [631, 460] width 969 height 769
click at [876, 115] on span "Save" at bounding box center [880, 115] width 26 height 18
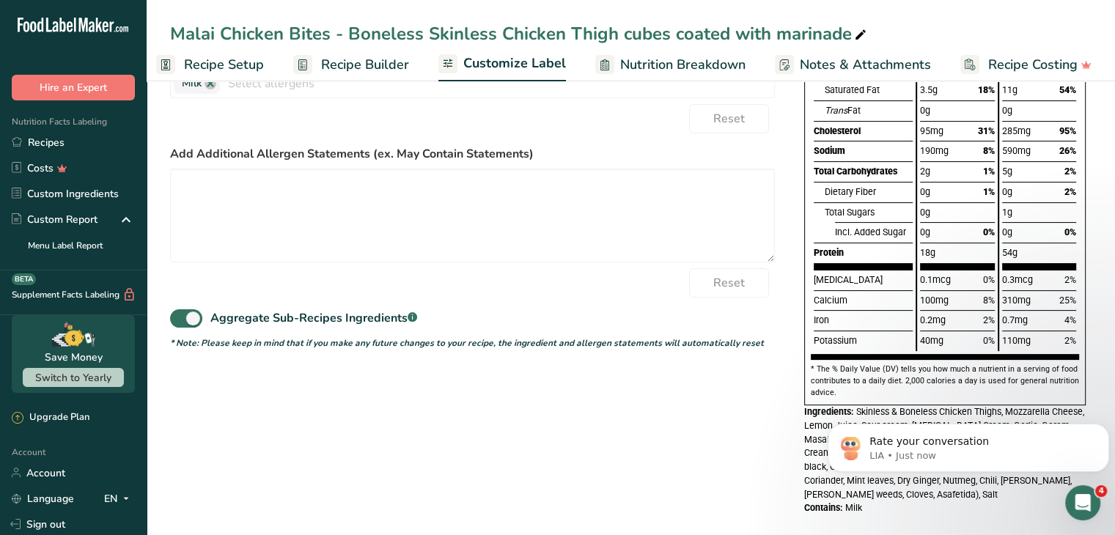
scroll to position [322, 0]
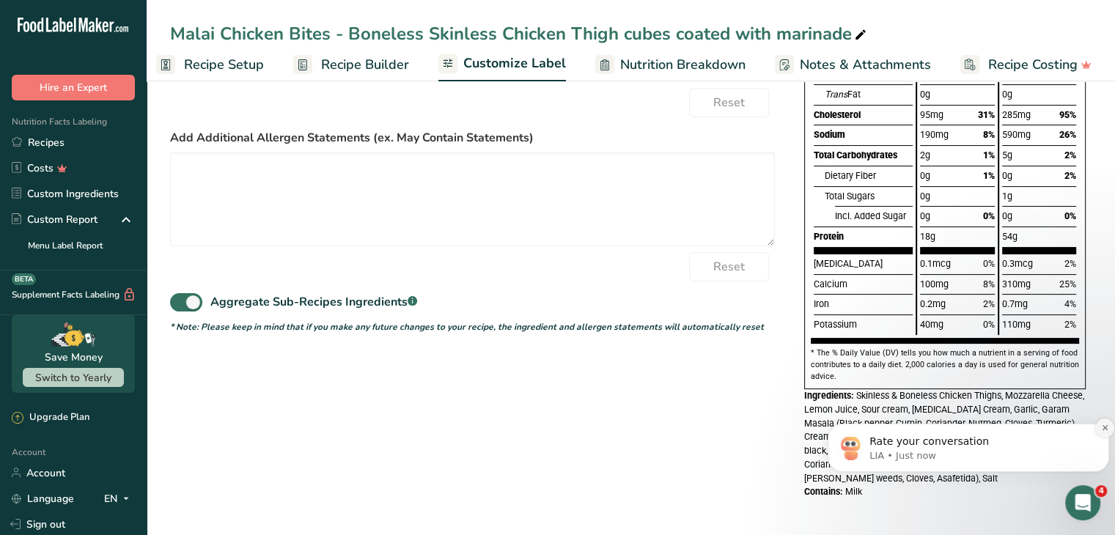
click at [1107, 430] on icon "Dismiss notification" at bounding box center [1105, 428] width 8 height 8
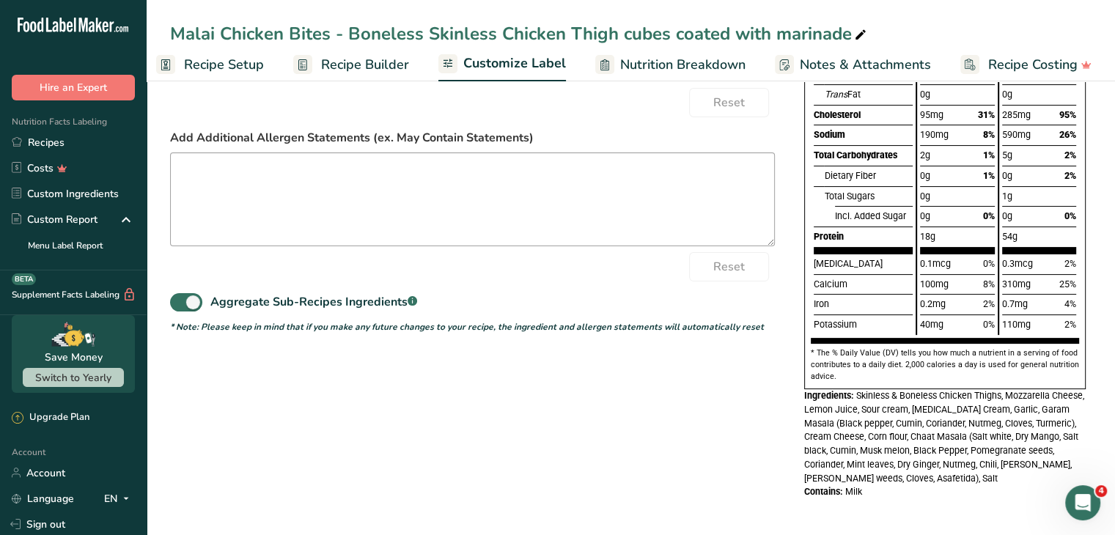
scroll to position [0, 0]
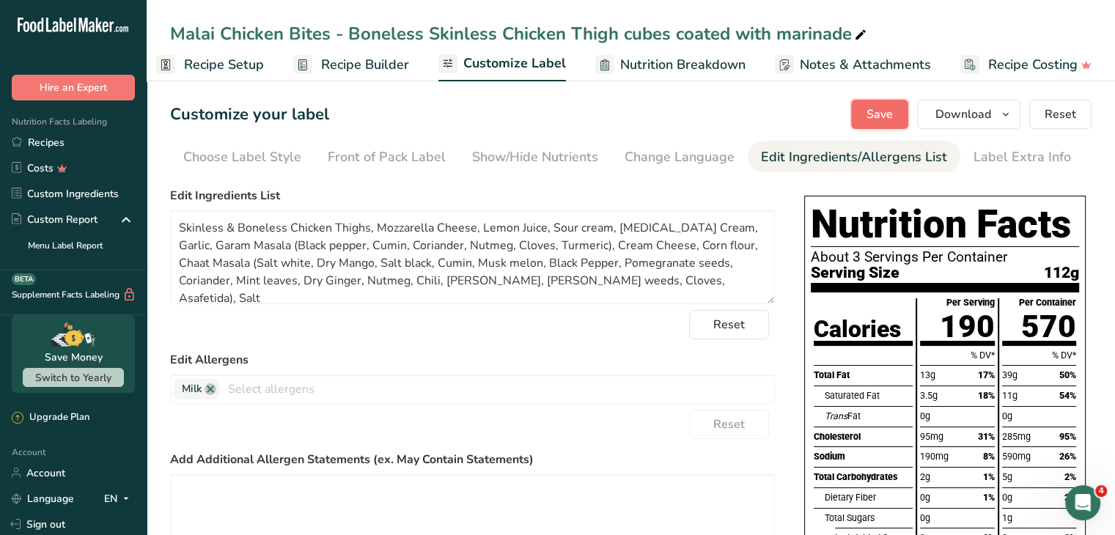
click at [884, 121] on span "Save" at bounding box center [880, 115] width 26 height 18
click at [43, 143] on link "Recipes" at bounding box center [73, 143] width 147 height 26
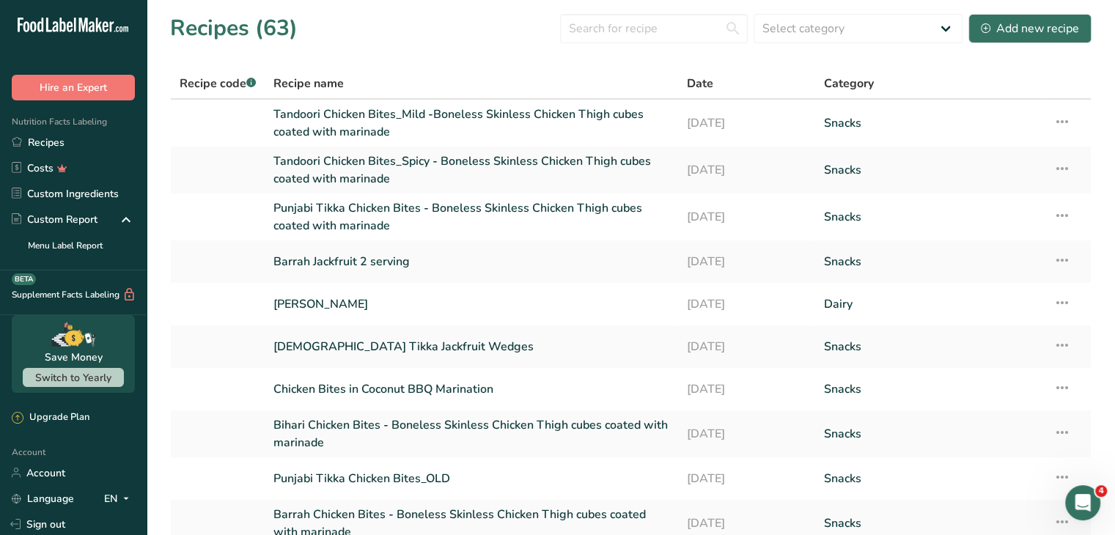
scroll to position [129, 0]
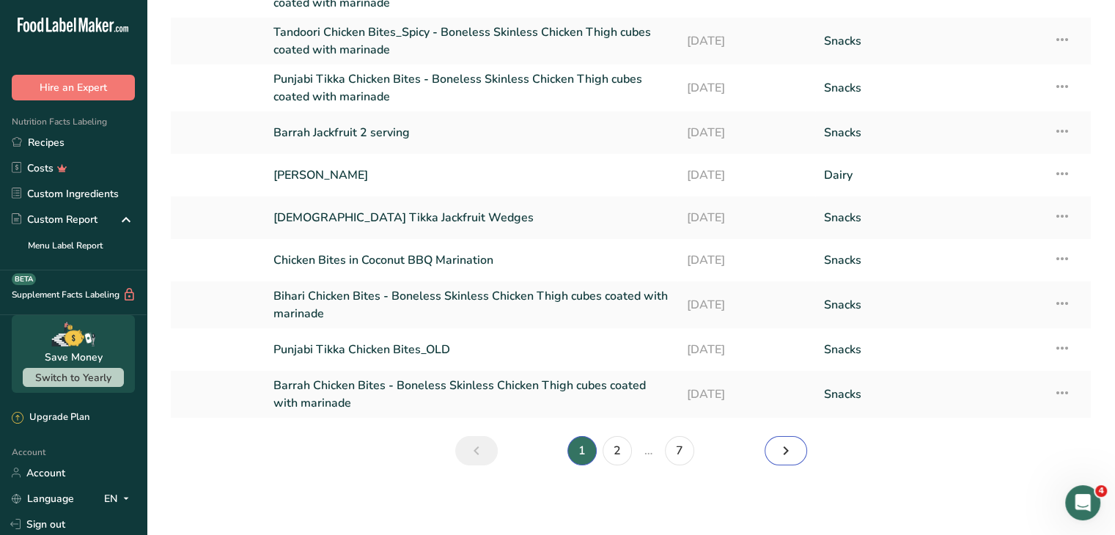
click at [780, 449] on icon "Next page" at bounding box center [786, 451] width 18 height 26
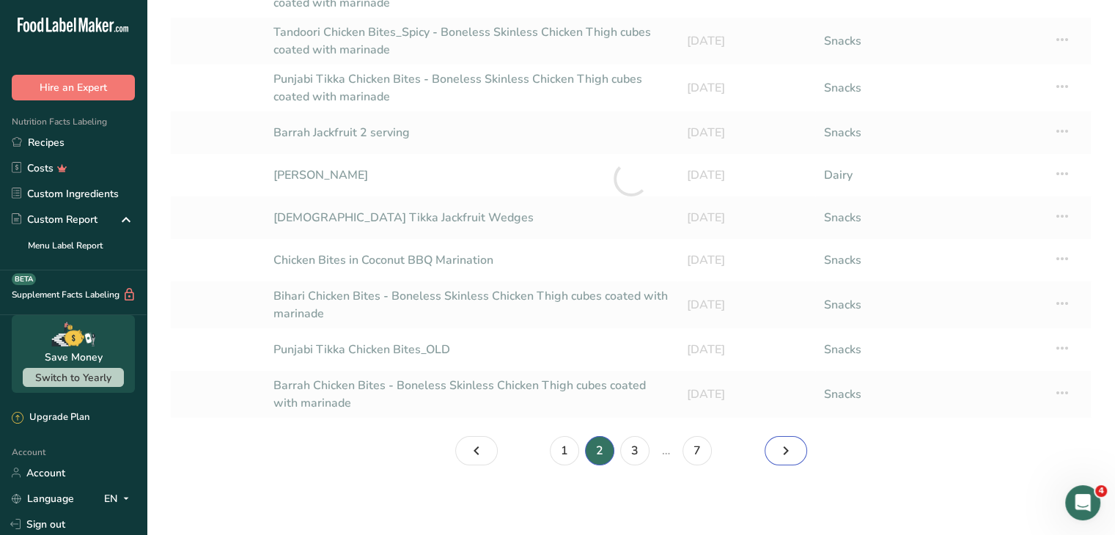
click at [780, 449] on icon "Page 3." at bounding box center [786, 451] width 18 height 26
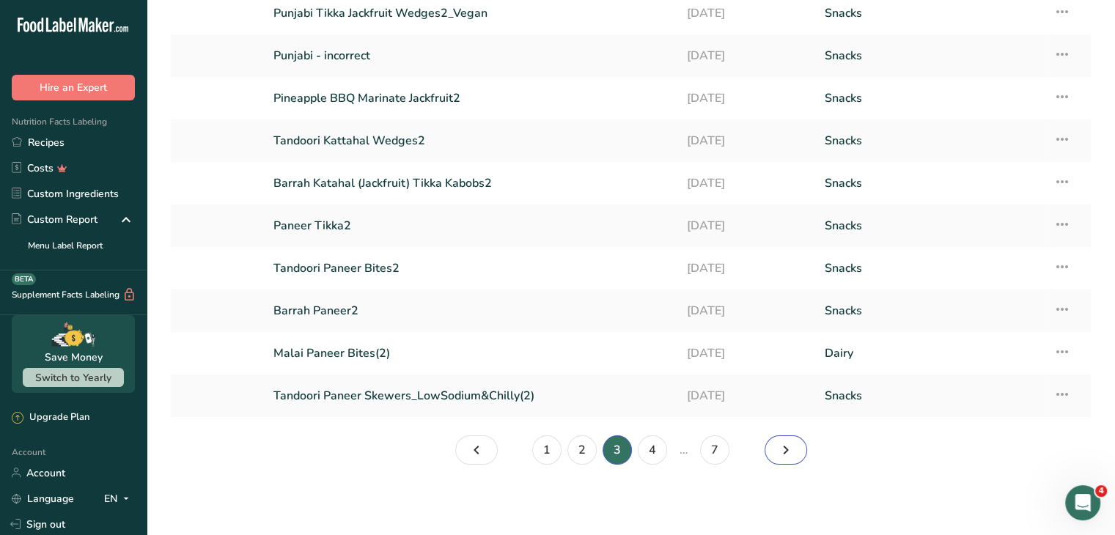
scroll to position [116, 0]
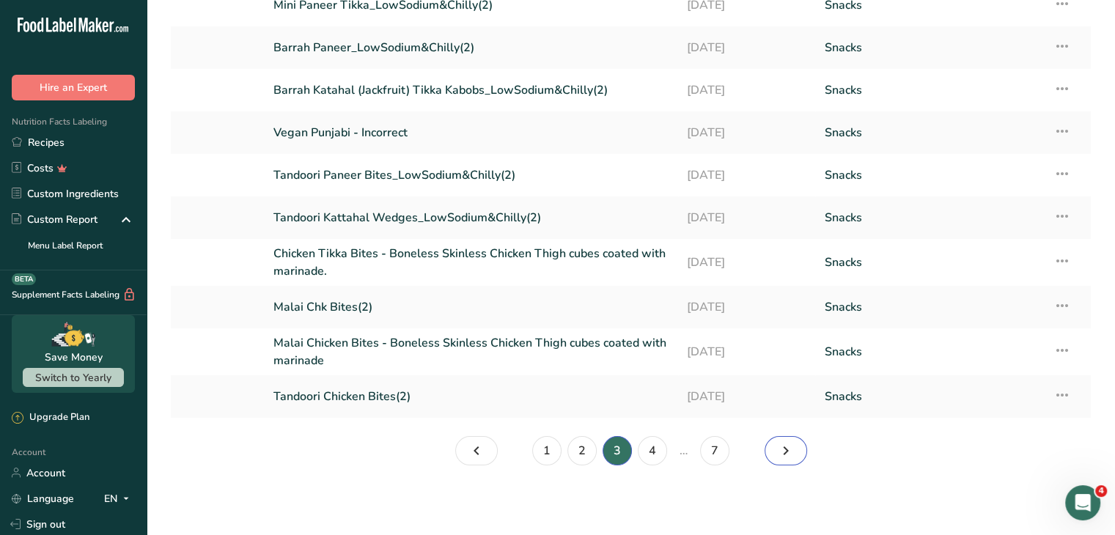
click at [780, 449] on icon "Page 4." at bounding box center [786, 451] width 18 height 26
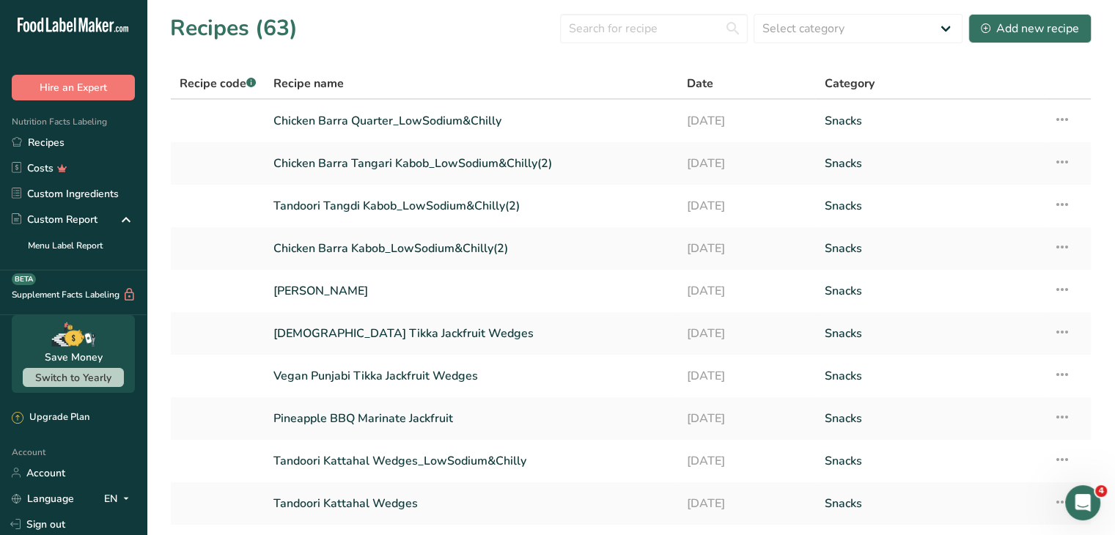
scroll to position [107, 0]
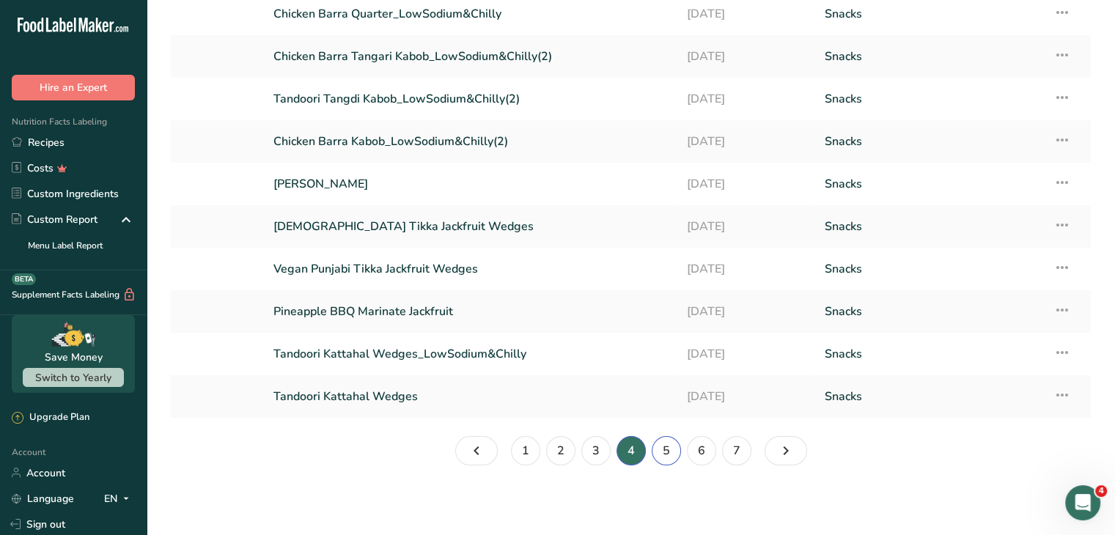
click at [667, 450] on link "5" at bounding box center [666, 450] width 29 height 29
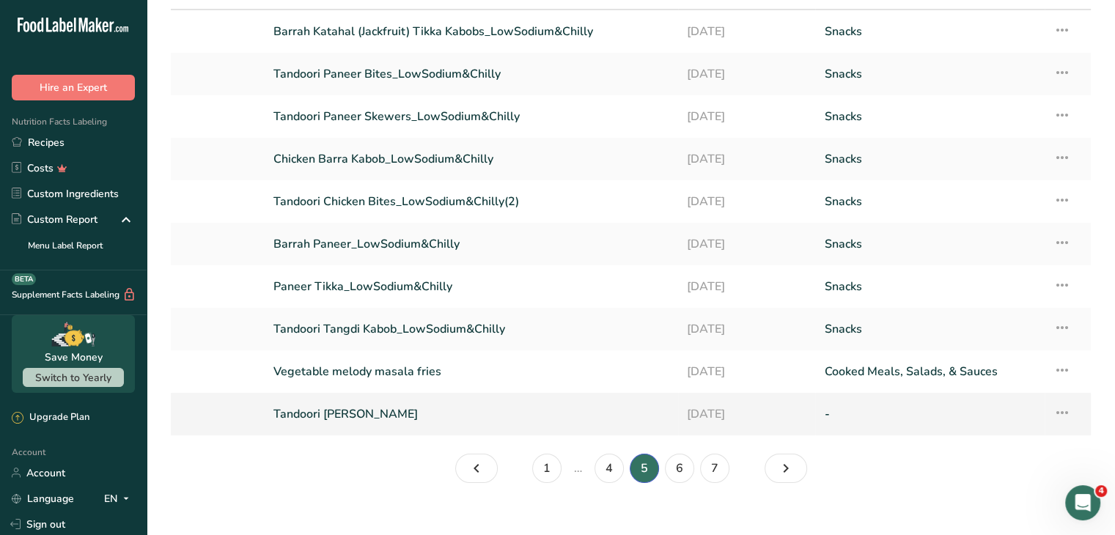
scroll to position [107, 0]
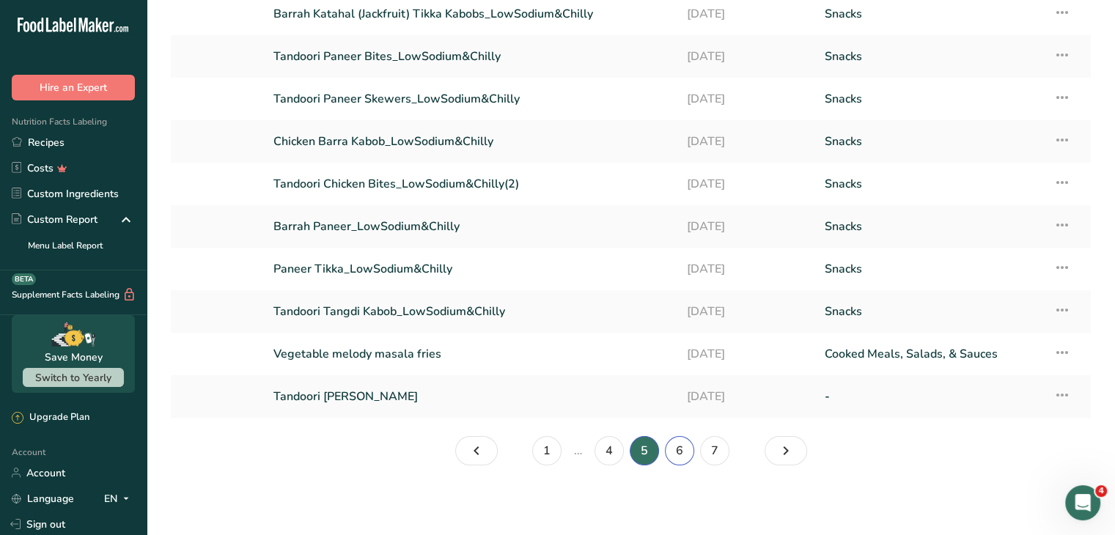
click at [683, 453] on link "6" at bounding box center [679, 450] width 29 height 29
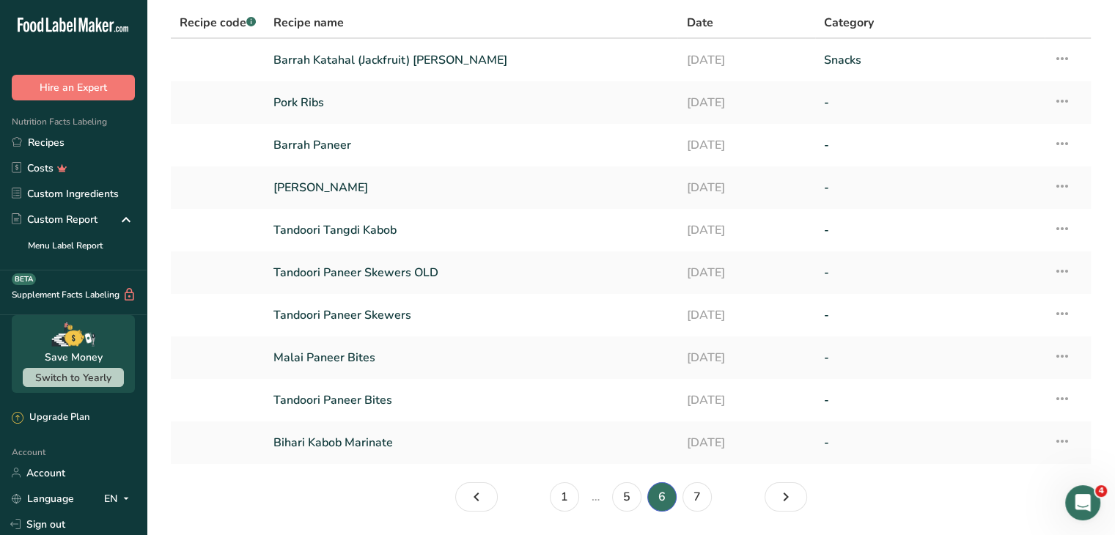
scroll to position [107, 0]
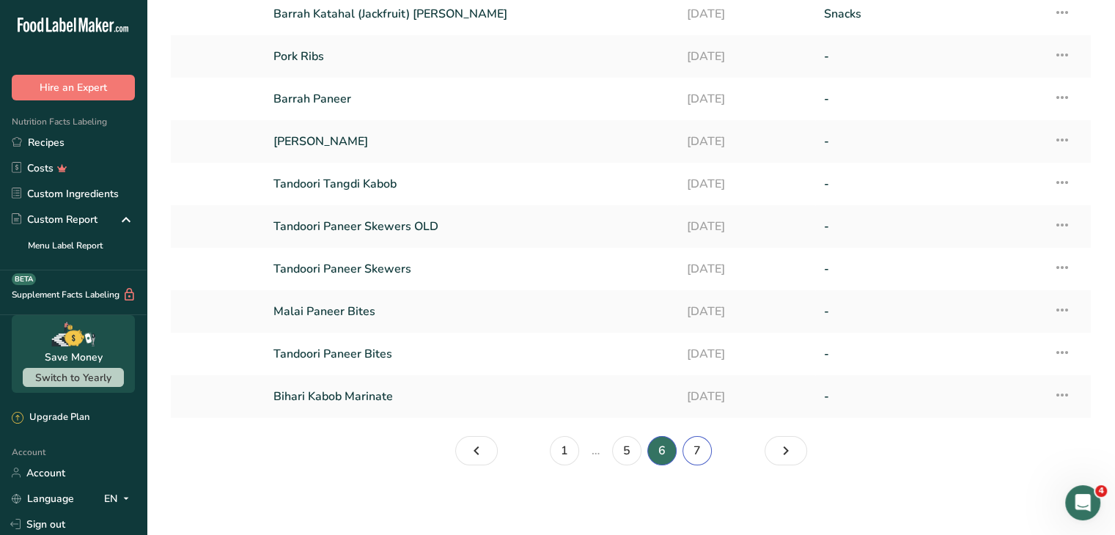
click at [700, 454] on link "7" at bounding box center [697, 450] width 29 height 29
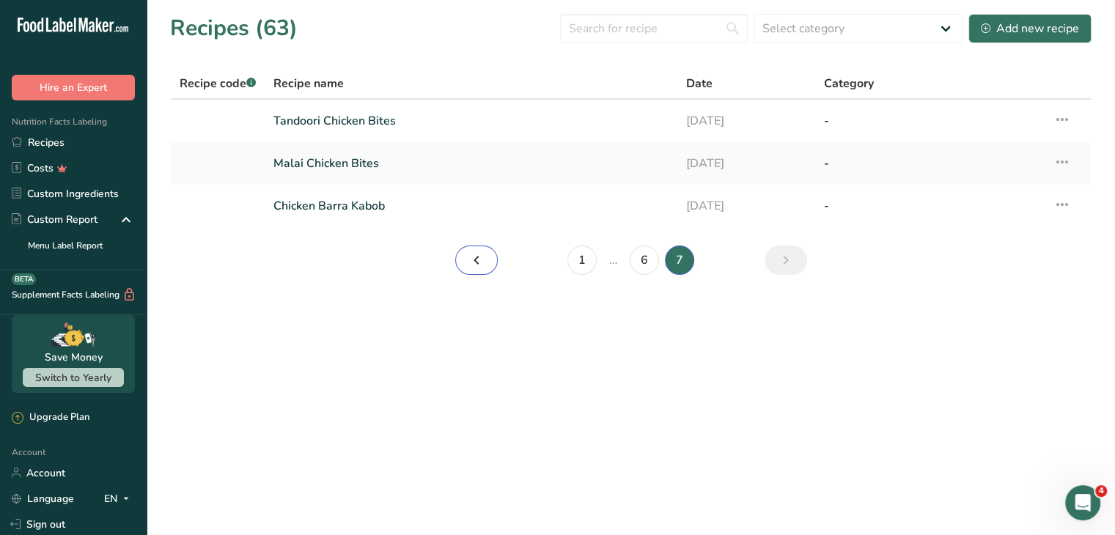
click at [488, 259] on link "Page 6." at bounding box center [476, 260] width 43 height 29
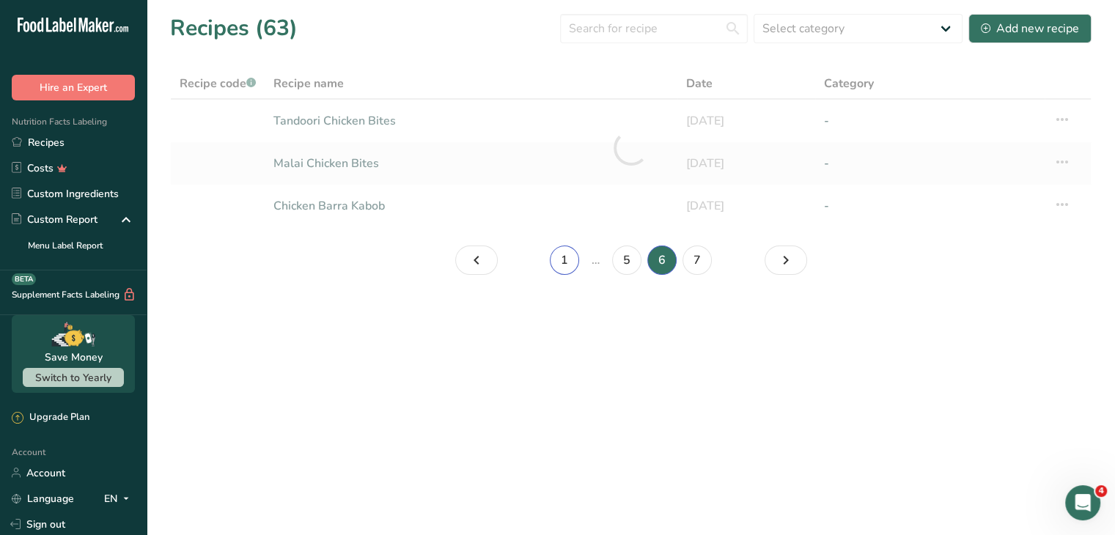
click at [565, 258] on link "1" at bounding box center [564, 260] width 29 height 29
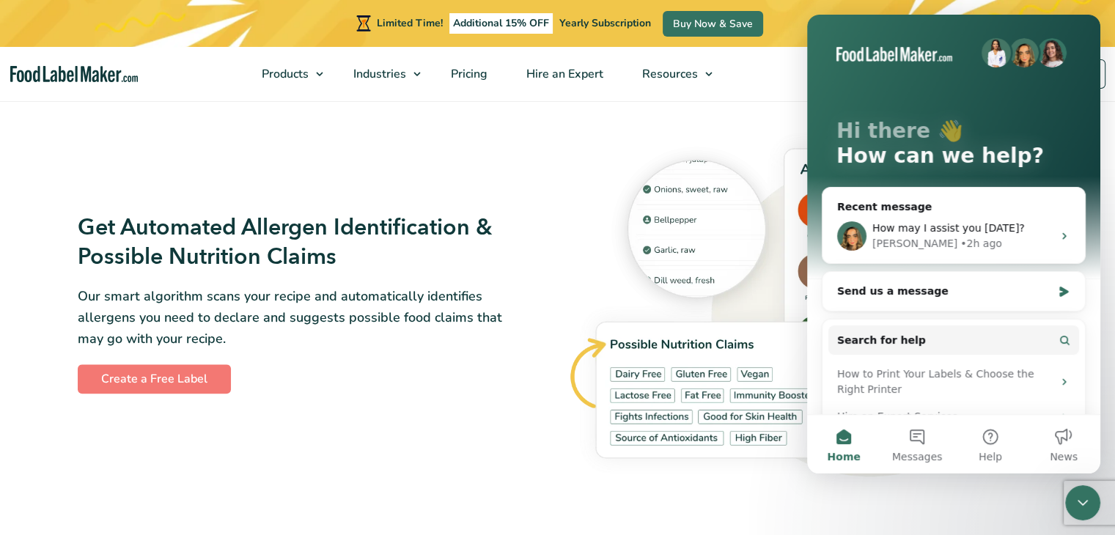
scroll to position [1581, 0]
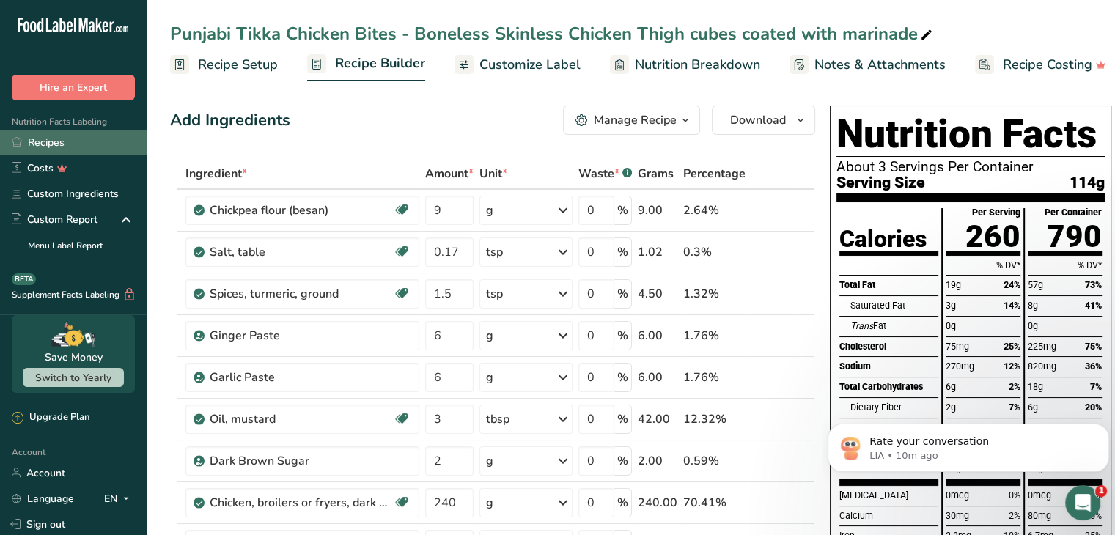
click at [40, 144] on link "Recipes" at bounding box center [73, 143] width 147 height 26
